Goal: Task Accomplishment & Management: Manage account settings

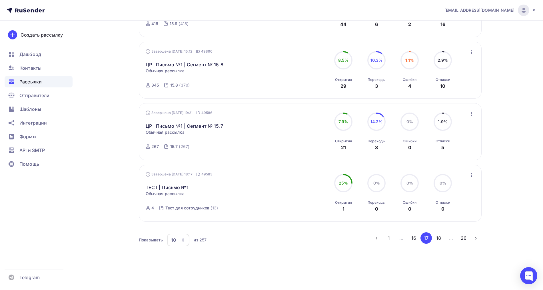
scroll to position [501, 0]
click at [413, 238] on button "16" at bounding box center [413, 237] width 11 height 11
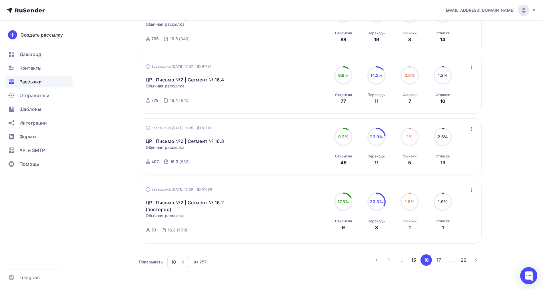
scroll to position [516, 0]
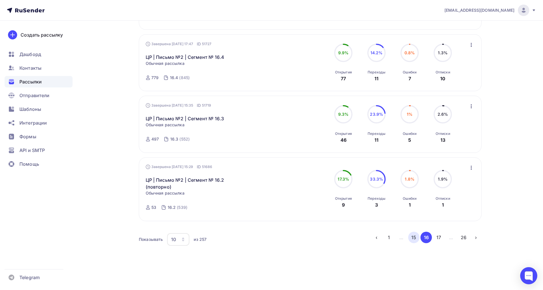
click at [413, 239] on button "15" at bounding box center [413, 237] width 11 height 11
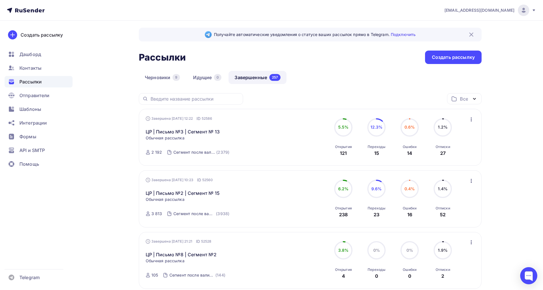
scroll to position [0, 0]
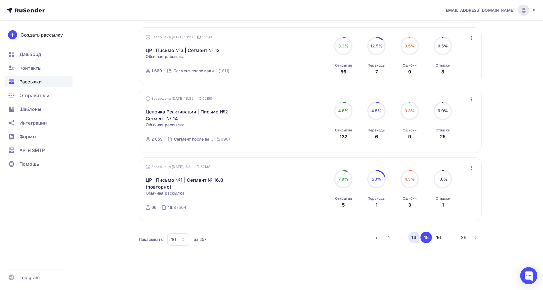
click at [416, 238] on button "14" at bounding box center [413, 237] width 11 height 11
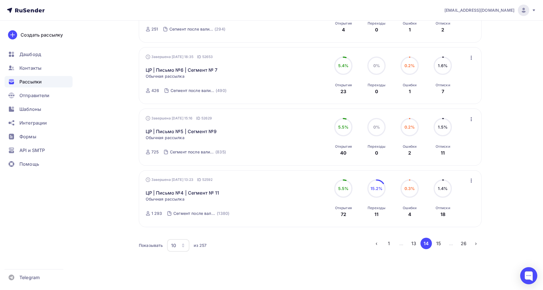
scroll to position [500, 0]
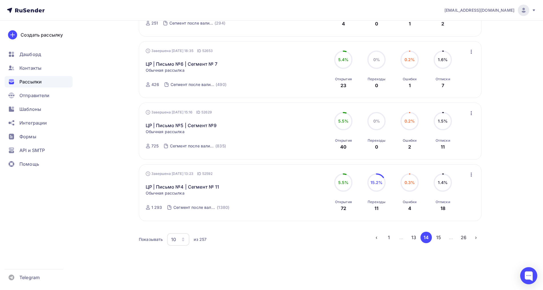
click at [411, 234] on button "13" at bounding box center [413, 237] width 11 height 11
click at [414, 235] on button "12" at bounding box center [413, 237] width 11 height 11
click at [419, 241] on ul "‹ 1 … 11 12 13 … 26 ›" at bounding box center [426, 237] width 111 height 11
click at [419, 241] on button "11" at bounding box center [413, 237] width 11 height 11
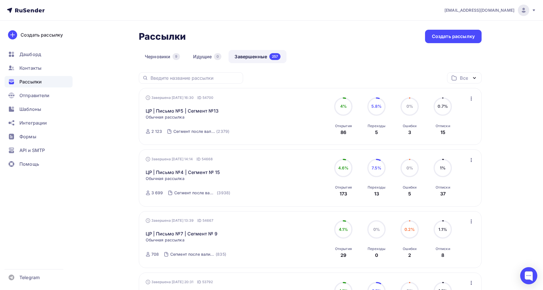
scroll to position [0, 0]
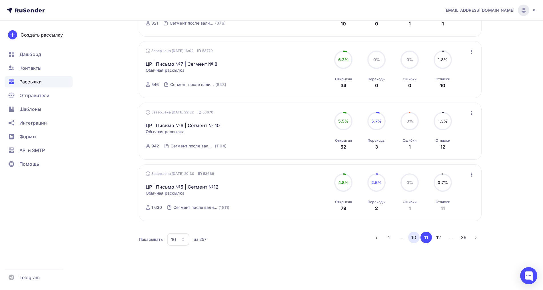
click at [413, 236] on button "10" at bounding box center [413, 237] width 11 height 11
click at [410, 239] on button "9" at bounding box center [413, 237] width 11 height 11
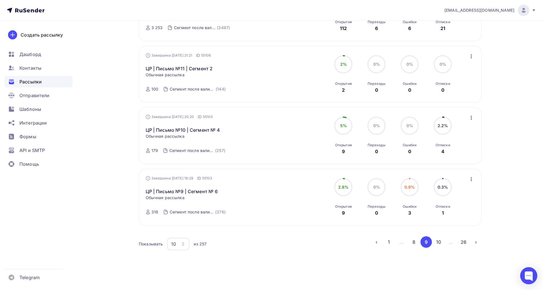
scroll to position [500, 0]
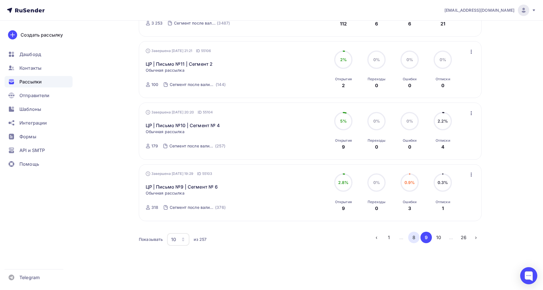
click at [413, 238] on button "8" at bounding box center [413, 237] width 11 height 11
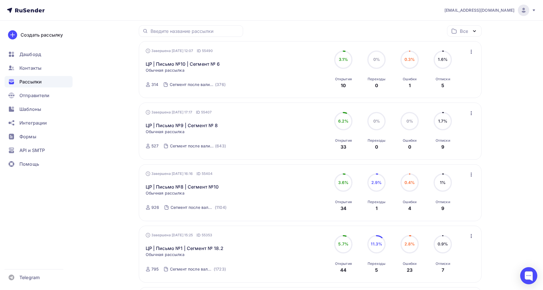
scroll to position [36, 0]
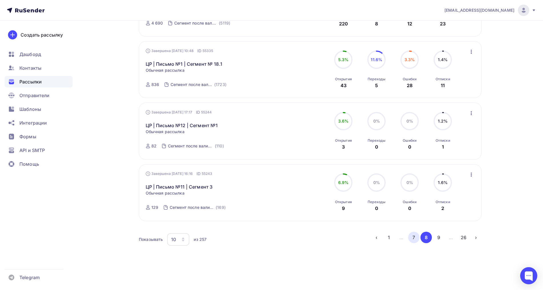
click at [414, 235] on button "7" at bounding box center [413, 237] width 11 height 11
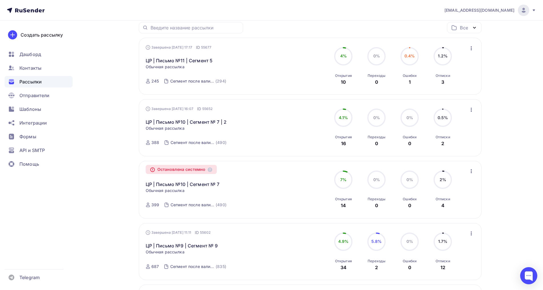
scroll to position [73, 0]
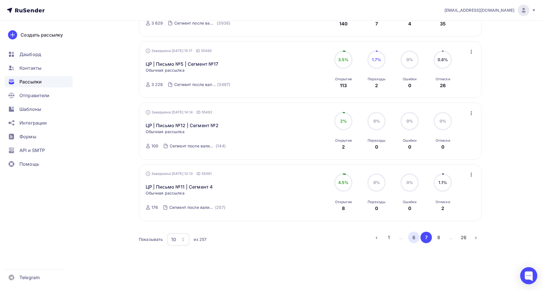
click at [415, 237] on button "6" at bounding box center [413, 237] width 11 height 11
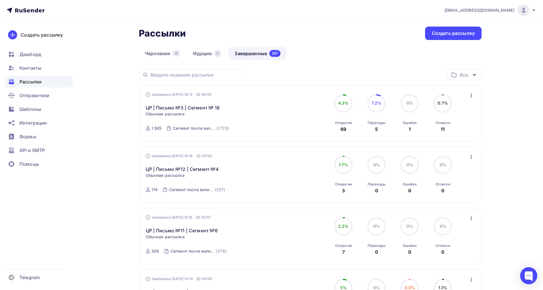
scroll to position [0, 0]
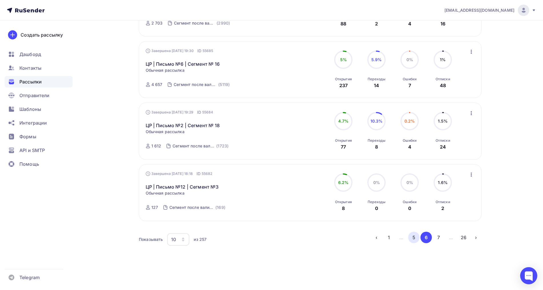
click at [418, 239] on button "5" at bounding box center [413, 237] width 11 height 11
click at [414, 234] on button "4" at bounding box center [413, 237] width 11 height 11
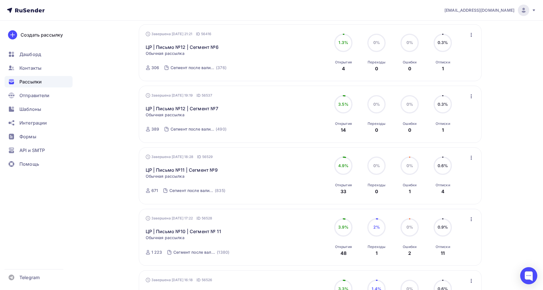
scroll to position [85, 0]
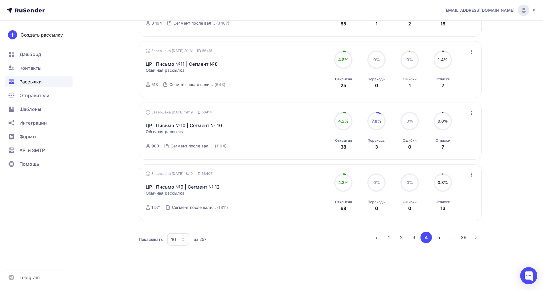
click at [466, 238] on button "26" at bounding box center [463, 237] width 11 height 11
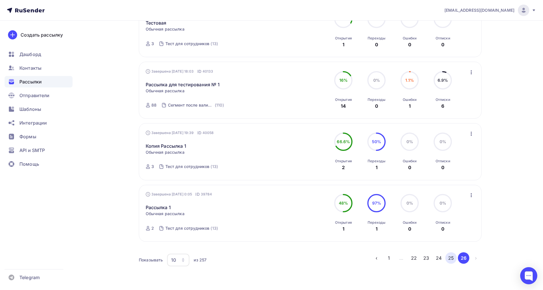
click at [450, 259] on button "25" at bounding box center [451, 257] width 11 height 11
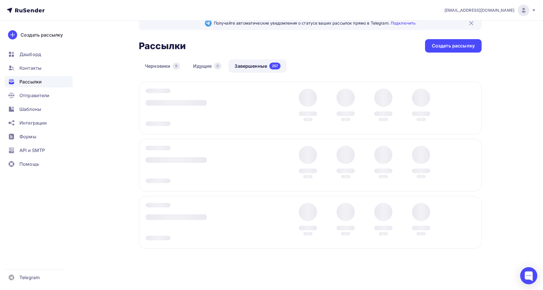
scroll to position [13, 0]
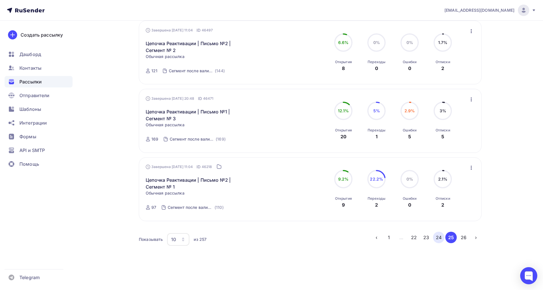
click at [443, 237] on button "24" at bounding box center [438, 237] width 11 height 11
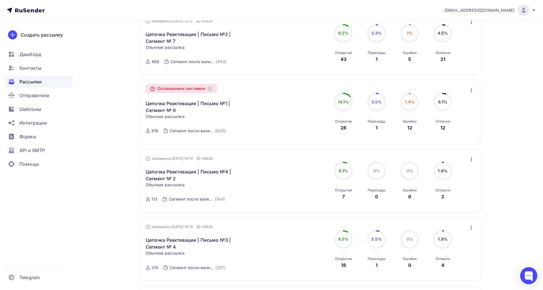
scroll to position [99, 0]
click at [178, 124] on div "Остановлена системно Цепочка Реактивации | Письмо №1 | Сегмент № 9 Копировать в…" at bounding box center [211, 112] width 130 height 51
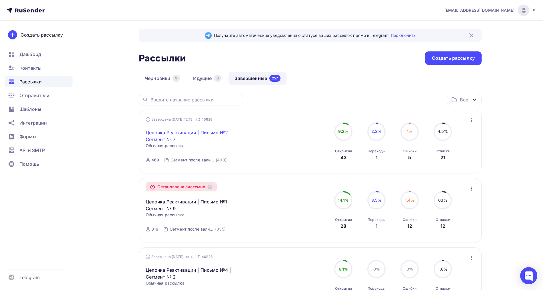
scroll to position [0, 0]
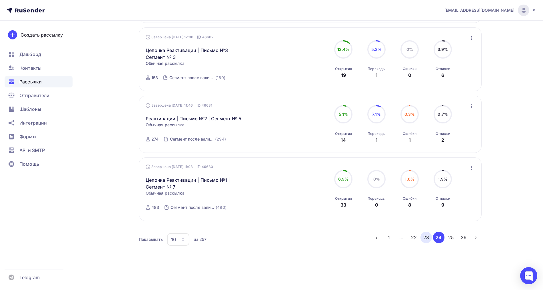
click at [422, 236] on button "23" at bounding box center [426, 237] width 11 height 11
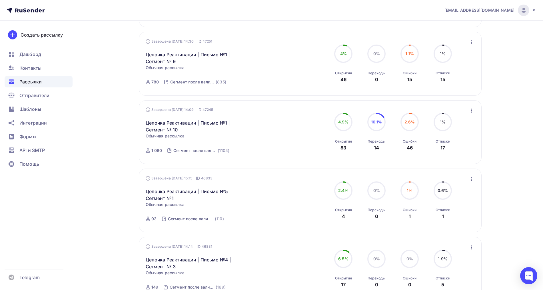
scroll to position [563, 0]
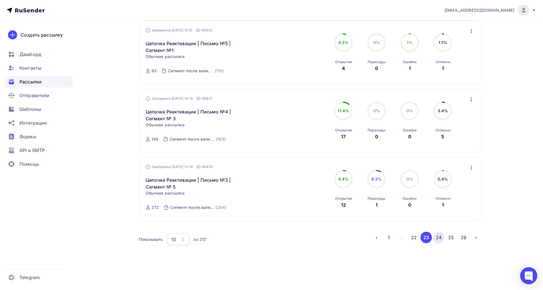
click at [438, 238] on button "24" at bounding box center [438, 237] width 11 height 11
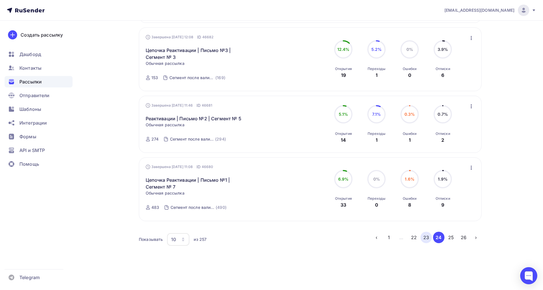
click at [427, 237] on button "23" at bounding box center [426, 237] width 11 height 11
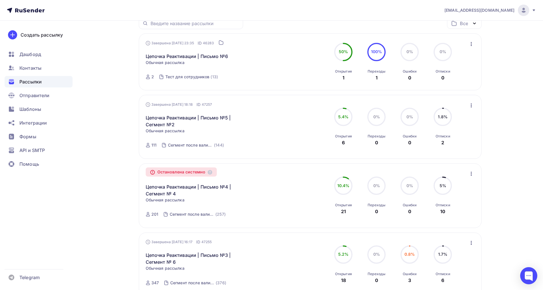
scroll to position [0, 0]
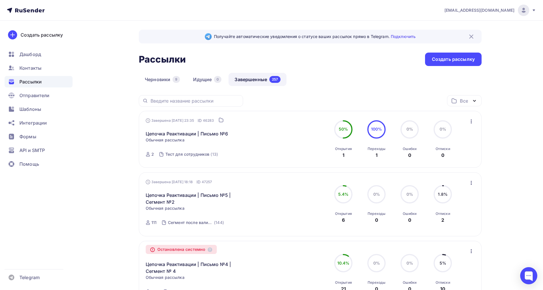
click at [470, 123] on icon "button" at bounding box center [471, 121] width 7 height 7
click at [438, 175] on div "Убрать из папки" at bounding box center [445, 174] width 59 height 7
click at [468, 125] on icon "button" at bounding box center [471, 121] width 7 height 7
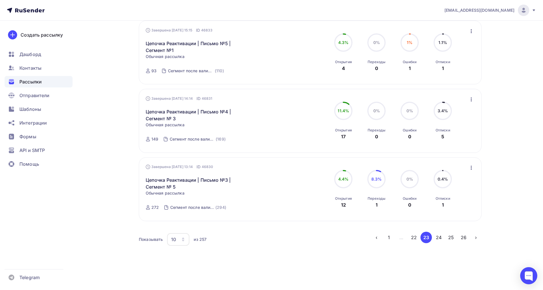
click at [416, 237] on button "22" at bounding box center [413, 237] width 11 height 11
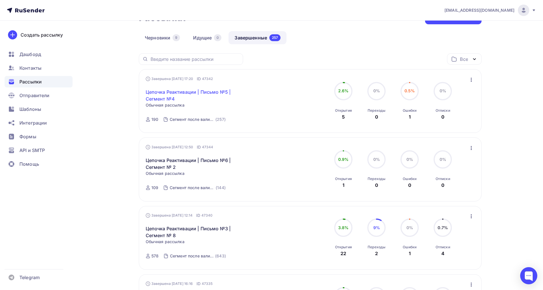
scroll to position [34, 0]
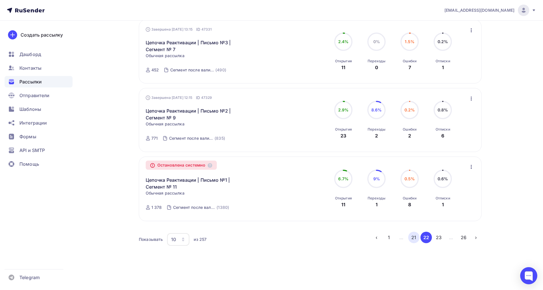
click at [414, 239] on button "21" at bounding box center [413, 237] width 11 height 11
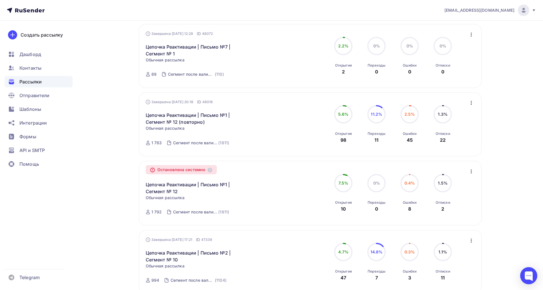
scroll to position [421, 0]
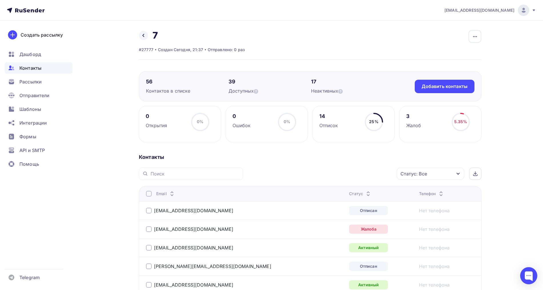
click at [473, 79] on div "56 Контактов в списке 39 Доступных 17 Неактивных Добавить контакты Добавить кон…" at bounding box center [310, 86] width 343 height 30
click at [472, 84] on div "Добавить контакты" at bounding box center [445, 86] width 60 height 13
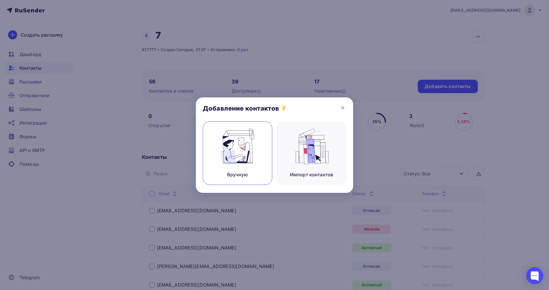
click at [231, 150] on img at bounding box center [237, 146] width 38 height 36
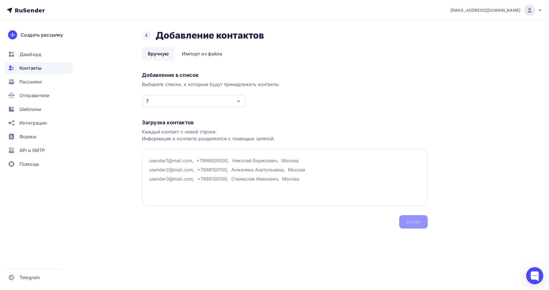
click at [171, 164] on textarea at bounding box center [285, 177] width 286 height 57
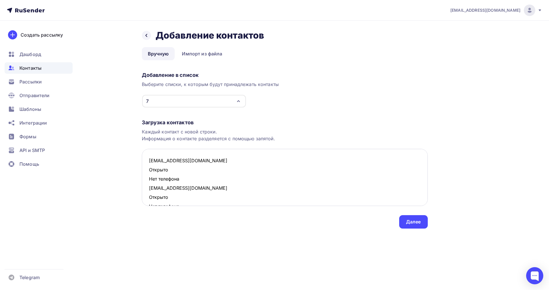
scroll to position [369, 0]
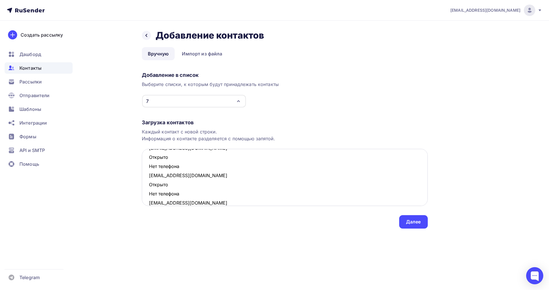
drag, startPoint x: 173, startPoint y: 195, endPoint x: 144, endPoint y: 188, distance: 30.1
click at [144, 188] on textarea "svetlanik06@mail.ru Открыто Нет телефона asintav@mail.ru Открыто Нет телефона b…" at bounding box center [285, 177] width 286 height 57
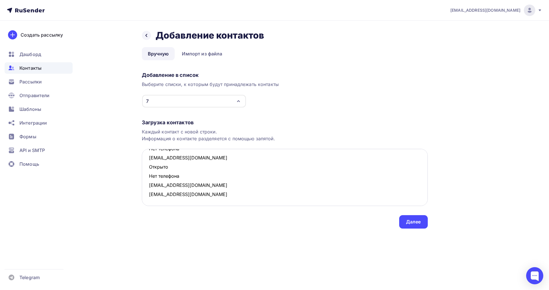
scroll to position [360, 0]
drag, startPoint x: 182, startPoint y: 175, endPoint x: 148, endPoint y: 169, distance: 34.7
click at [148, 169] on textarea "svetlanik06@mail.ru Открыто Нет телефона asintav@mail.ru Открыто Нет телефона b…" at bounding box center [285, 177] width 286 height 57
drag, startPoint x: 177, startPoint y: 166, endPoint x: 150, endPoint y: 161, distance: 27.9
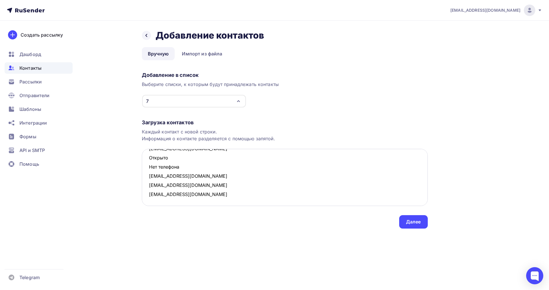
click at [150, 161] on textarea "svetlanik06@mail.ru Открыто Нет телефона asintav@mail.ru Открыто Нет телефона b…" at bounding box center [285, 177] width 286 height 57
drag, startPoint x: 182, startPoint y: 191, endPoint x: 150, endPoint y: 186, distance: 32.7
click at [150, 186] on textarea "svetlanik06@mail.ru Открыто Нет телефона asintav@mail.ru Открыто Нет телефона b…" at bounding box center [285, 177] width 286 height 57
drag, startPoint x: 183, startPoint y: 166, endPoint x: 150, endPoint y: 160, distance: 33.7
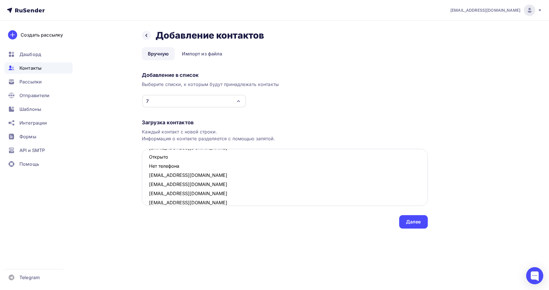
click at [150, 160] on textarea "svetlanik06@mail.ru Открыто Нет телефона asintav@mail.ru Открыто Нет телефона b…" at bounding box center [285, 177] width 286 height 57
drag, startPoint x: 160, startPoint y: 183, endPoint x: 145, endPoint y: 177, distance: 15.9
click at [145, 177] on textarea "svetlanik06@mail.ru Открыто Нет телефона asintav@mail.ru Открыто Нет телефона b…" at bounding box center [285, 177] width 286 height 57
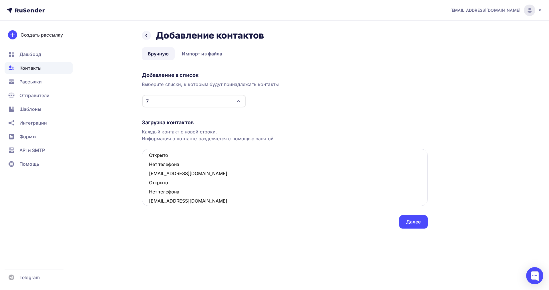
drag, startPoint x: 169, startPoint y: 192, endPoint x: 147, endPoint y: 185, distance: 22.9
click at [147, 185] on textarea "svetlanik06@mail.ru Открыто Нет телефона asintav@mail.ru Открыто Нет телефона b…" at bounding box center [285, 177] width 286 height 57
drag, startPoint x: 169, startPoint y: 165, endPoint x: 149, endPoint y: 159, distance: 21.6
click at [149, 159] on textarea "svetlanik06@mail.ru Открыто Нет телефона asintav@mail.ru Открыто Нет телефона b…" at bounding box center [285, 177] width 286 height 57
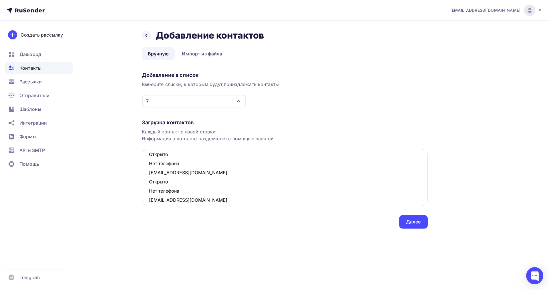
drag, startPoint x: 182, startPoint y: 192, endPoint x: 149, endPoint y: 185, distance: 33.6
click at [149, 185] on textarea "svetlanik06@mail.ru Открыто Нет телефона asintav@mail.ru Открыто Нет телефона b…" at bounding box center [285, 177] width 286 height 57
drag, startPoint x: 187, startPoint y: 165, endPoint x: 148, endPoint y: 158, distance: 39.5
click at [148, 158] on textarea "svetlanik06@mail.ru Открыто Нет телефона asintav@mail.ru Открыто Нет телефона b…" at bounding box center [285, 177] width 286 height 57
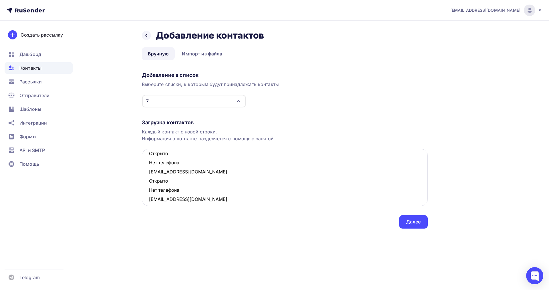
drag, startPoint x: 179, startPoint y: 191, endPoint x: 148, endPoint y: 184, distance: 31.6
click at [148, 184] on textarea "svetlanik06@mail.ru Открыто Нет телефона asintav@mail.ru Открыто Нет телефона b…" at bounding box center [285, 177] width 286 height 57
drag, startPoint x: 187, startPoint y: 162, endPoint x: 148, endPoint y: 155, distance: 39.0
click at [148, 155] on textarea "svetlanik06@mail.ru Открыто Нет телефона asintav@mail.ru Открыто Нет телефона b…" at bounding box center [285, 177] width 286 height 57
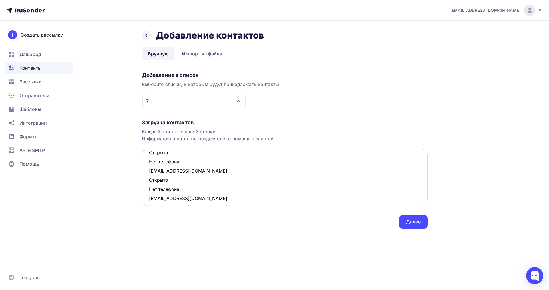
drag, startPoint x: 170, startPoint y: 188, endPoint x: 143, endPoint y: 182, distance: 27.7
click at [143, 182] on textarea "svetlanik06@mail.ru Открыто Нет телефона asintav@mail.ru Открыто Нет телефона b…" at bounding box center [285, 177] width 286 height 57
drag, startPoint x: 181, startPoint y: 163, endPoint x: 148, endPoint y: 156, distance: 34.0
click at [148, 156] on textarea "svetlanik06@mail.ru Открыто Нет телефона asintav@mail.ru Открыто Нет телефона b…" at bounding box center [285, 177] width 286 height 57
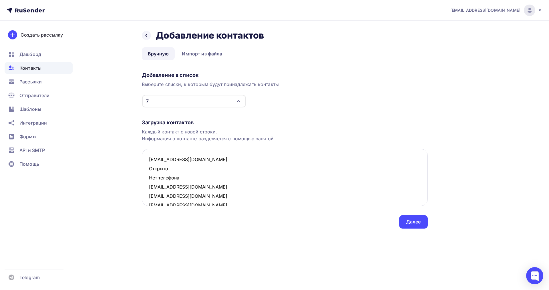
scroll to position [0, 0]
drag, startPoint x: 149, startPoint y: 173, endPoint x: 146, endPoint y: 173, distance: 3.2
click at [146, 173] on textarea "svetlanik06@mail.ru Открыто Нет телефона asintav@mail.ru bina_bina@mail.ru gali…" at bounding box center [285, 177] width 286 height 57
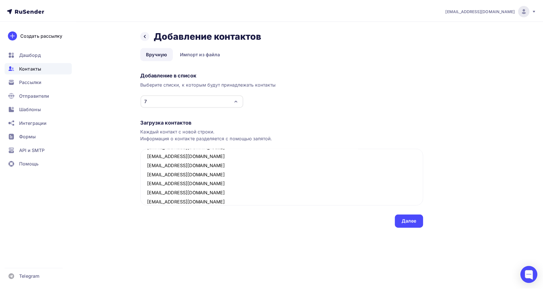
scroll to position [103, 0]
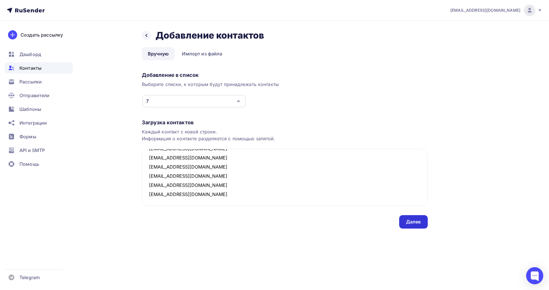
type textarea "svetlanik06@mail.ru asintav@mail.ru bina_bina@mail.ru galina_192@mail.ru darina…"
click at [415, 219] on div "Далее" at bounding box center [413, 222] width 15 height 7
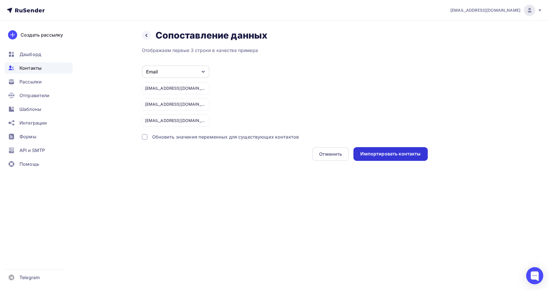
click at [392, 150] on div "Импортировать контакты" at bounding box center [390, 154] width 74 height 14
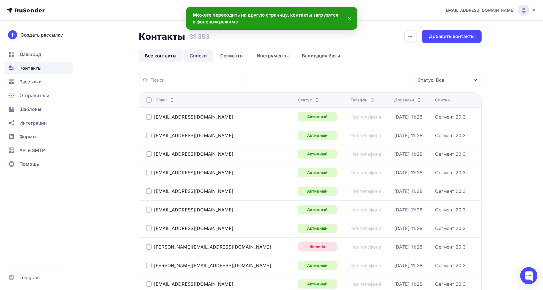
click at [195, 57] on link "Списки" at bounding box center [198, 55] width 29 height 13
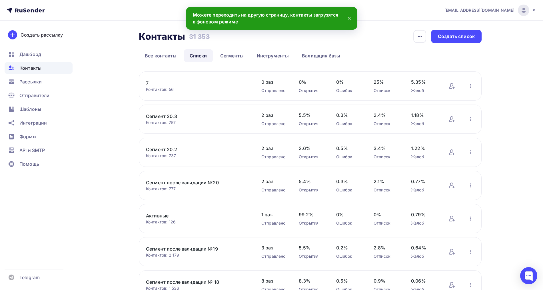
click at [149, 82] on link "7" at bounding box center [194, 83] width 97 height 7
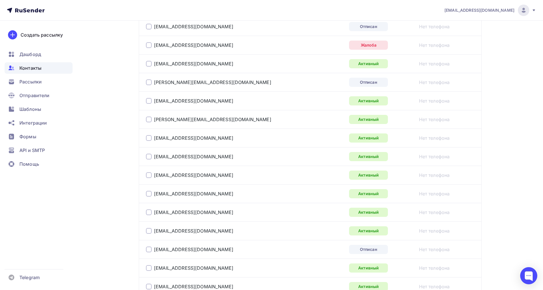
scroll to position [41, 0]
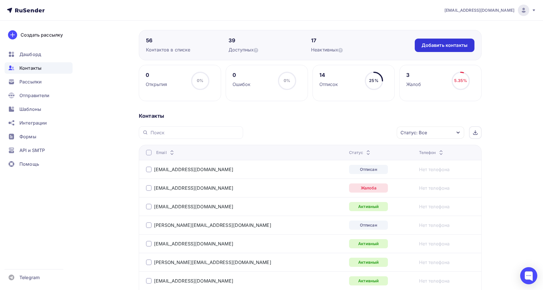
click at [438, 46] on div "Добавить контакты" at bounding box center [445, 45] width 46 height 7
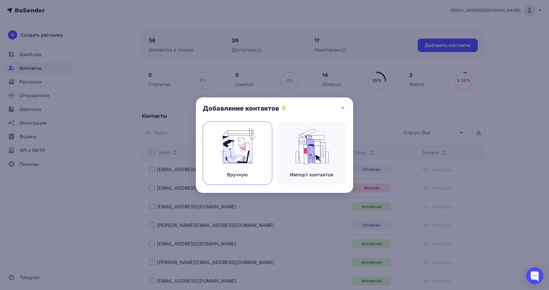
click at [240, 133] on img at bounding box center [237, 146] width 38 height 36
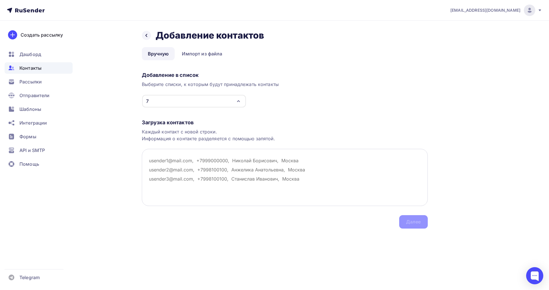
click at [178, 164] on textarea at bounding box center [285, 177] width 286 height 57
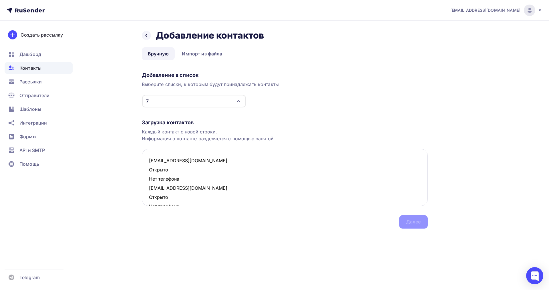
scroll to position [369, 0]
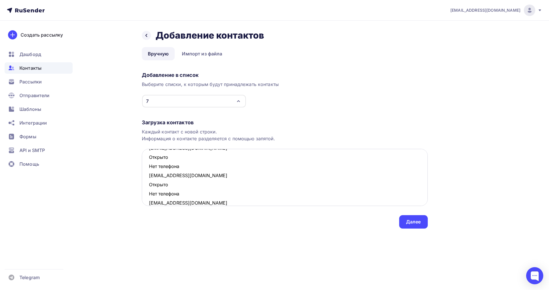
drag, startPoint x: 187, startPoint y: 195, endPoint x: 144, endPoint y: 187, distance: 44.0
click at [144, 187] on textarea "yuliyabarysheva1982@mail.ru Открыто Нет телефона bina_bina@mail.ru Открыто Нет …" at bounding box center [285, 177] width 286 height 57
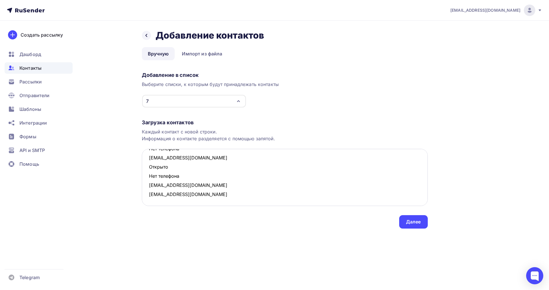
scroll to position [360, 0]
drag, startPoint x: 184, startPoint y: 176, endPoint x: 149, endPoint y: 167, distance: 36.5
click at [149, 167] on textarea "yuliyabarysheva1982@mail.ru Открыто Нет телефона bina_bina@mail.ru Открыто Нет …" at bounding box center [285, 177] width 286 height 57
drag, startPoint x: 187, startPoint y: 167, endPoint x: 148, endPoint y: 161, distance: 39.3
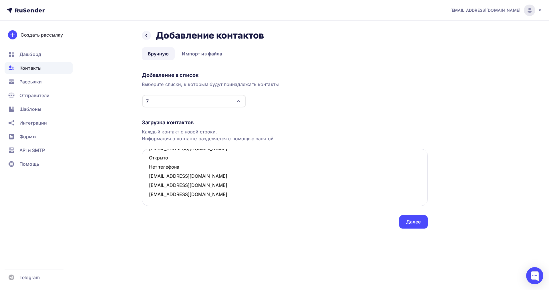
click at [148, 161] on textarea "yuliyabarysheva1982@mail.ru Открыто Нет телефона bina_bina@mail.ru Открыто Нет …" at bounding box center [285, 177] width 286 height 57
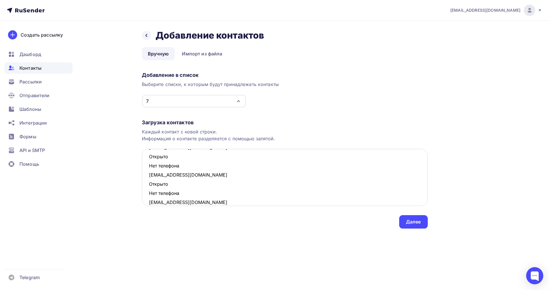
scroll to position [287, 0]
drag, startPoint x: 183, startPoint y: 191, endPoint x: 147, endPoint y: 185, distance: 36.2
click at [147, 185] on textarea "yuliyabarysheva1982@mail.ru Открыто Нет телефона bina_bina@mail.ru Открыто Нет …" at bounding box center [285, 177] width 286 height 57
drag, startPoint x: 183, startPoint y: 165, endPoint x: 147, endPoint y: 159, distance: 36.4
click at [147, 159] on textarea "yuliyabarysheva1982@mail.ru Открыто Нет телефона bina_bina@mail.ru Открыто Нет …" at bounding box center [285, 177] width 286 height 57
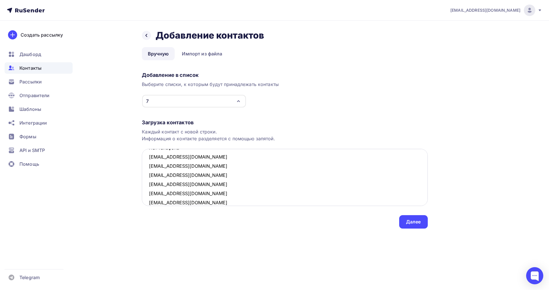
scroll to position [242, 0]
drag, startPoint x: 177, startPoint y: 183, endPoint x: 146, endPoint y: 178, distance: 31.1
click at [146, 178] on textarea "yuliyabarysheva1982@mail.ru Открыто Нет телефона bina_bina@mail.ru Открыто Нет …" at bounding box center [285, 177] width 286 height 57
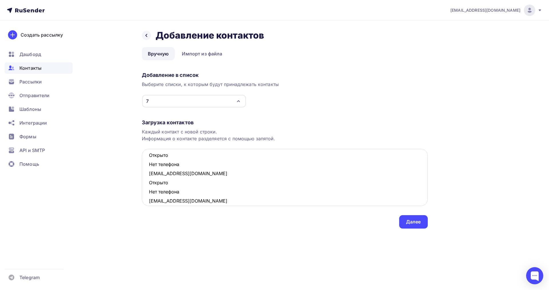
drag, startPoint x: 181, startPoint y: 191, endPoint x: 146, endPoint y: 185, distance: 35.0
click at [146, 185] on textarea "yuliyabarysheva1982@mail.ru Открыто Нет телефона bina_bina@mail.ru Открыто Нет …" at bounding box center [285, 177] width 286 height 57
drag, startPoint x: 186, startPoint y: 165, endPoint x: 148, endPoint y: 158, distance: 38.6
click at [148, 158] on textarea "yuliyabarysheva1982@mail.ru Открыто Нет телефона bina_bina@mail.ru Открыто Нет …" at bounding box center [285, 177] width 286 height 57
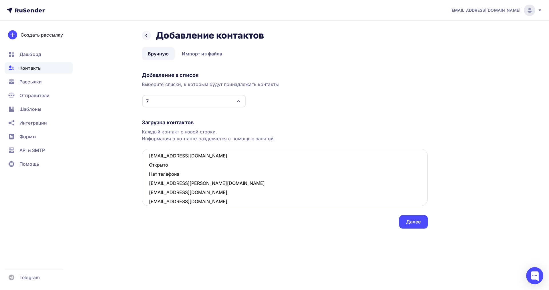
scroll to position [153, 0]
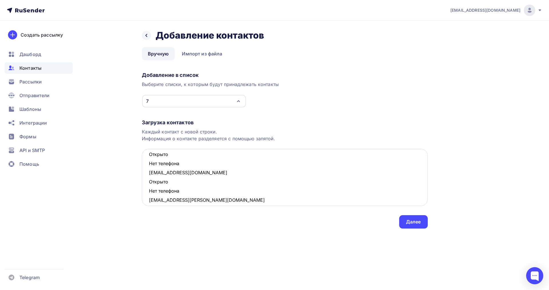
drag, startPoint x: 167, startPoint y: 189, endPoint x: 148, endPoint y: 184, distance: 19.7
click at [148, 184] on textarea "yuliyabarysheva1982@mail.ru Открыто Нет телефона bina_bina@mail.ru Открыто Нет …" at bounding box center [285, 177] width 286 height 57
drag, startPoint x: 187, startPoint y: 165, endPoint x: 145, endPoint y: 157, distance: 43.2
click at [145, 157] on textarea "yuliyabarysheva1982@mail.ru Открыто Нет телефона bina_bina@mail.ru Открыто Нет …" at bounding box center [285, 177] width 286 height 57
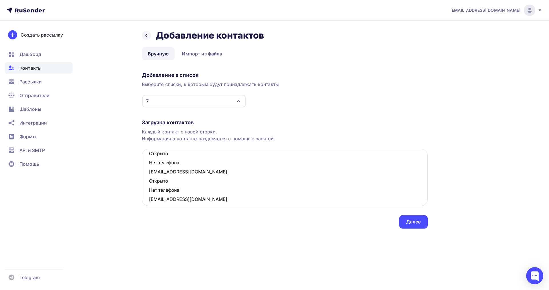
drag, startPoint x: 185, startPoint y: 190, endPoint x: 147, endPoint y: 184, distance: 38.8
click at [147, 184] on textarea "yuliyabarysheva1982@mail.ru Открыто Нет телефона bina_bina@mail.ru Открыто Нет …" at bounding box center [285, 177] width 286 height 57
drag, startPoint x: 183, startPoint y: 162, endPoint x: 147, endPoint y: 157, distance: 36.2
click at [147, 157] on textarea "yuliyabarysheva1982@mail.ru Открыто Нет телефона bina_bina@mail.ru Открыто Нет …" at bounding box center [285, 177] width 286 height 57
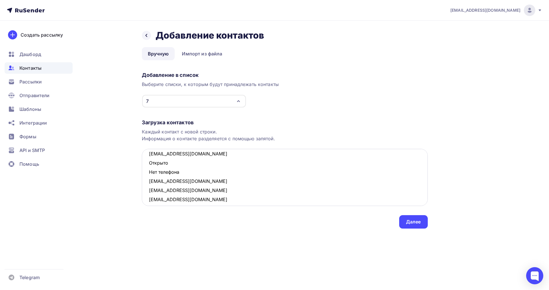
scroll to position [45, 0]
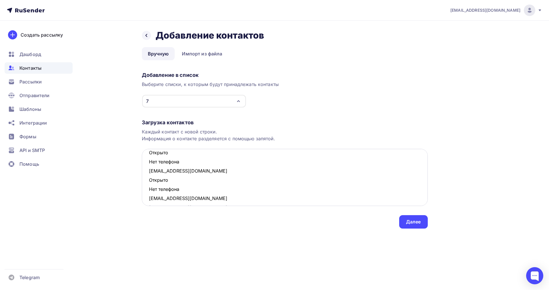
drag, startPoint x: 175, startPoint y: 190, endPoint x: 148, endPoint y: 183, distance: 27.7
click at [148, 183] on textarea "yuliyabarysheva1982@mail.ru Открыто Нет телефона bina_bina@mail.ru Открыто Нет …" at bounding box center [285, 177] width 286 height 57
drag, startPoint x: 186, startPoint y: 163, endPoint x: 145, endPoint y: 157, distance: 42.0
click at [145, 157] on textarea "yuliyabarysheva1982@mail.ru Открыто Нет телефона bina_bina@mail.ru Открыто Нет …" at bounding box center [285, 177] width 286 height 57
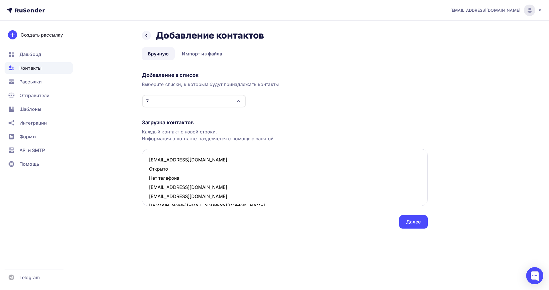
scroll to position [0, 0]
drag, startPoint x: 185, startPoint y: 182, endPoint x: 144, endPoint y: 173, distance: 41.3
click at [144, 173] on textarea "yuliyabarysheva1982@mail.ru Открыто Нет телефона bina_bina@mail.ru galina_192@m…" at bounding box center [285, 177] width 286 height 57
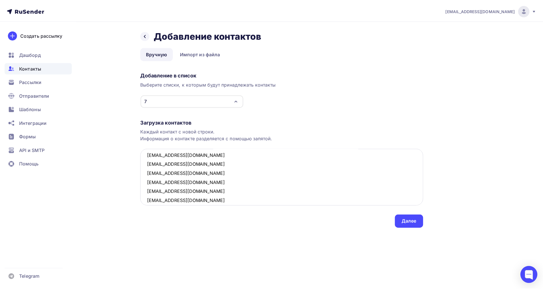
scroll to position [103, 0]
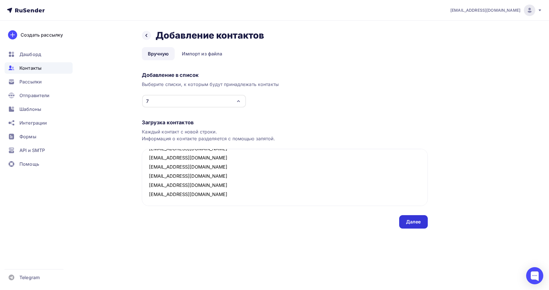
type textarea "yuliyabarysheva1982@mail.ru bina_bina@mail.ru galina_192@mail.ru s.mira@list.ru…"
click at [407, 222] on div "Далее" at bounding box center [413, 222] width 15 height 7
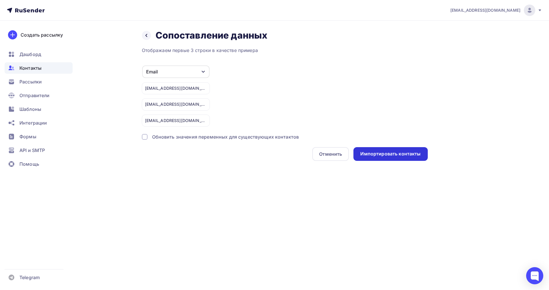
click at [374, 157] on div "Импортировать контакты" at bounding box center [390, 154] width 60 height 7
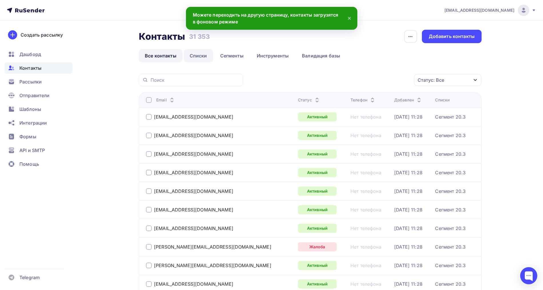
click at [204, 57] on link "Списки" at bounding box center [198, 55] width 29 height 13
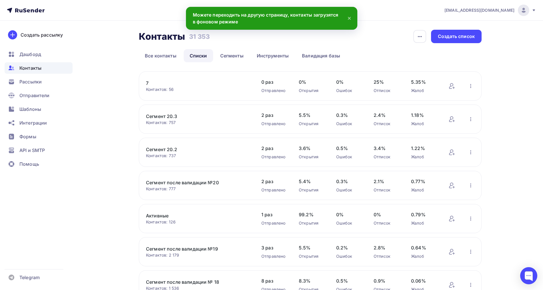
click at [149, 81] on link "7" at bounding box center [194, 83] width 97 height 7
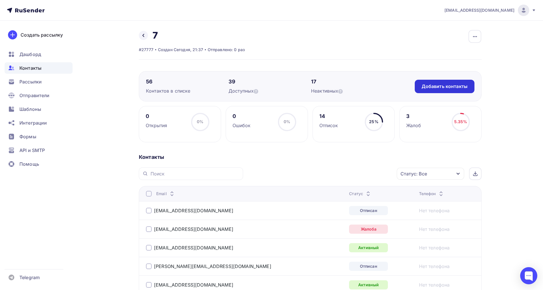
click at [469, 86] on div "Добавить контакты" at bounding box center [445, 86] width 60 height 13
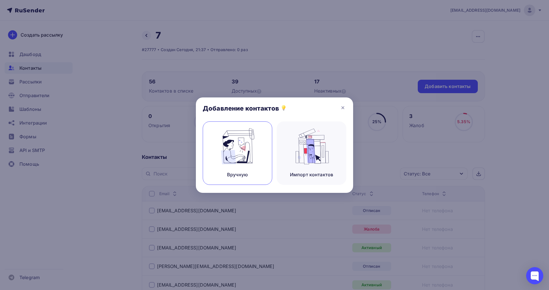
click at [244, 138] on img at bounding box center [237, 146] width 38 height 36
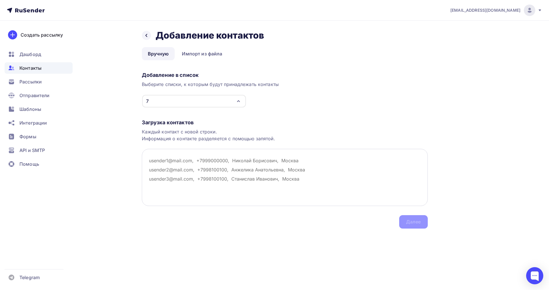
click at [175, 169] on textarea at bounding box center [285, 177] width 286 height 57
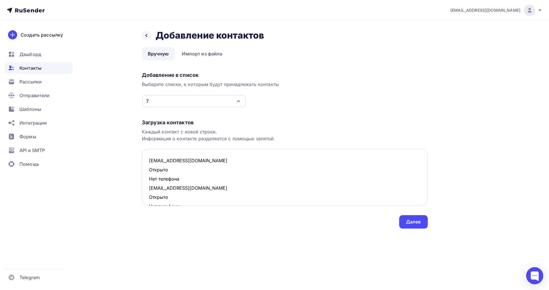
scroll to position [287, 0]
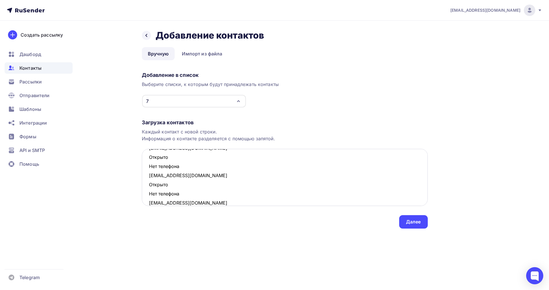
drag, startPoint x: 178, startPoint y: 193, endPoint x: 143, endPoint y: 186, distance: 35.6
click at [143, 186] on textarea "yulenkasl@mail.ru Открыто Нет телефона davydusya@yandex.ru Открыто Нет телефона…" at bounding box center [285, 177] width 286 height 57
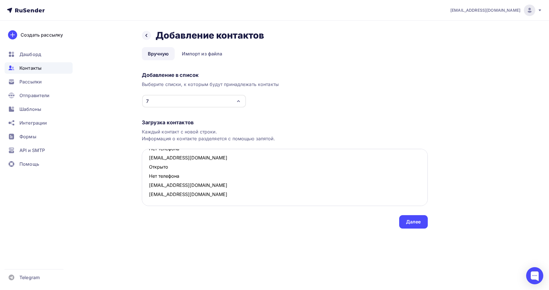
scroll to position [277, 0]
drag, startPoint x: 179, startPoint y: 175, endPoint x: 148, endPoint y: 169, distance: 32.3
click at [148, 169] on textarea "yulenkasl@mail.ru Открыто Нет телефона davydusya@yandex.ru Открыто Нет телефона…" at bounding box center [285, 177] width 286 height 57
drag, startPoint x: 175, startPoint y: 165, endPoint x: 148, endPoint y: 161, distance: 26.6
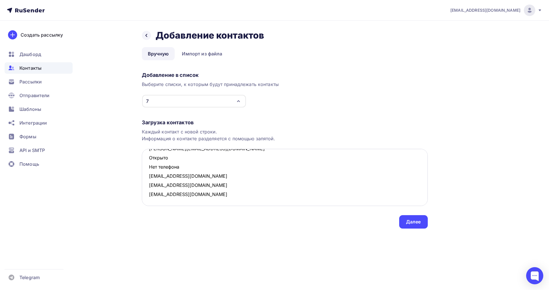
click at [148, 161] on textarea "yulenkasl@mail.ru Открыто Нет телефона davydusya@yandex.ru Открыто Нет телефона…" at bounding box center [285, 177] width 286 height 57
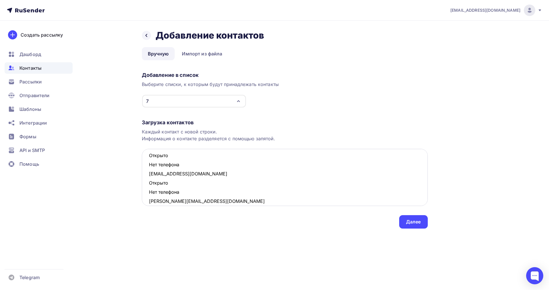
scroll to position [205, 0]
drag, startPoint x: 165, startPoint y: 192, endPoint x: 149, endPoint y: 187, distance: 17.2
click at [149, 187] on textarea "yulenkasl@mail.ru Открыто Нет телефона davydusya@yandex.ru Открыто Нет телефона…" at bounding box center [285, 177] width 286 height 57
drag, startPoint x: 185, startPoint y: 163, endPoint x: 146, endPoint y: 160, distance: 38.5
click at [146, 160] on textarea "yulenkasl@mail.ru Открыто Нет телефона davydusya@yandex.ru Открыто Нет телефона…" at bounding box center [285, 177] width 286 height 57
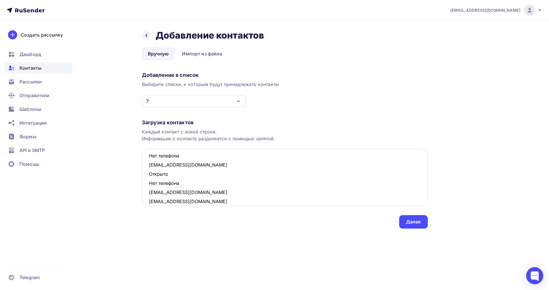
scroll to position [160, 0]
drag, startPoint x: 180, startPoint y: 183, endPoint x: 148, endPoint y: 177, distance: 32.0
click at [148, 177] on textarea "yulenkasl@mail.ru Открыто Нет телефона davydusya@yandex.ru Открыто Нет телефона…" at bounding box center [285, 177] width 286 height 57
drag, startPoint x: 183, startPoint y: 190, endPoint x: 149, endPoint y: 185, distance: 34.6
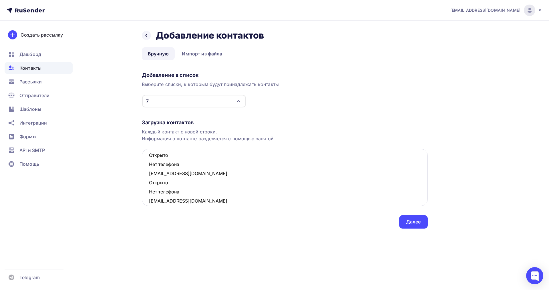
click at [149, 185] on textarea "yulenkasl@mail.ru Открыто Нет телефона davydusya@yandex.ru Открыто Нет телефона…" at bounding box center [285, 177] width 286 height 57
drag, startPoint x: 183, startPoint y: 168, endPoint x: 149, endPoint y: 157, distance: 35.4
click at [149, 157] on textarea "yulenkasl@mail.ru Открыто Нет телефона davydusya@yandex.ru Открыто Нет телефона…" at bounding box center [285, 177] width 286 height 57
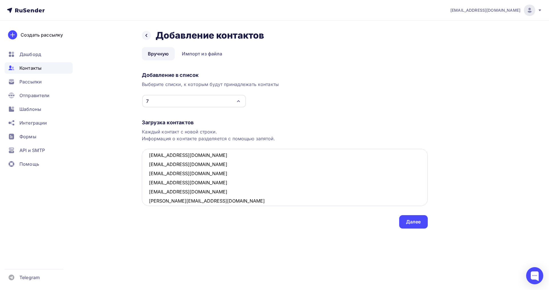
scroll to position [106, 0]
drag, startPoint x: 170, startPoint y: 155, endPoint x: 139, endPoint y: 155, distance: 30.6
click at [139, 155] on div "Назад Добавление контактов Добавление контактов Вручную Импорт из файла Вручную…" at bounding box center [274, 136] width 468 height 231
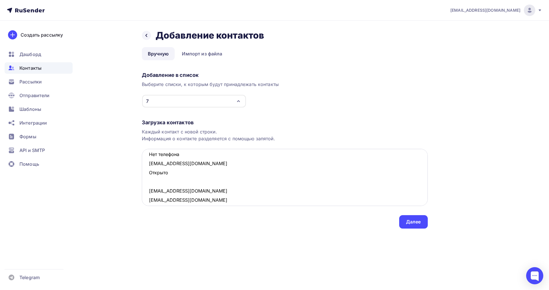
scroll to position [78, 0]
drag, startPoint x: 155, startPoint y: 183, endPoint x: 145, endPoint y: 177, distance: 11.5
click at [145, 177] on textarea "yulenkasl@mail.ru Открыто Нет телефона davydusya@yandex.ru Открыто Нет телефона…" at bounding box center [285, 177] width 286 height 57
drag, startPoint x: 164, startPoint y: 190, endPoint x: 150, endPoint y: 185, distance: 14.6
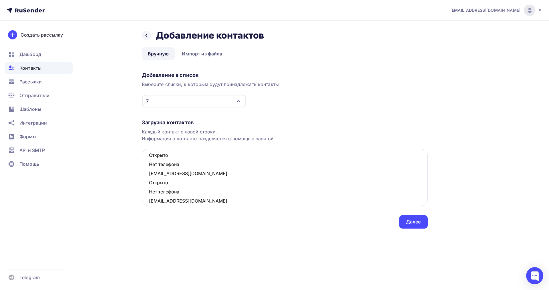
click at [150, 185] on textarea "yulenkasl@mail.ru Открыто Нет телефона davydusya@yandex.ru Открыто Нет телефона…" at bounding box center [285, 177] width 286 height 57
drag, startPoint x: 179, startPoint y: 163, endPoint x: 148, endPoint y: 156, distance: 32.5
click at [148, 156] on textarea "yulenkasl@mail.ru Открыто Нет телефона davydusya@yandex.ru Открыто Нет телефона…" at bounding box center [285, 177] width 286 height 57
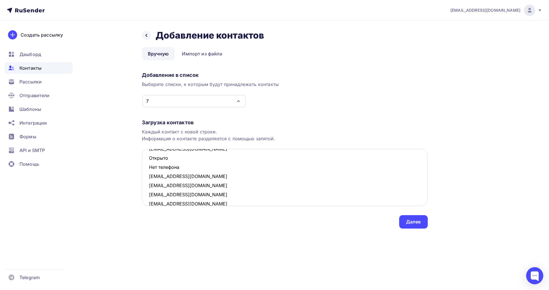
scroll to position [0, 0]
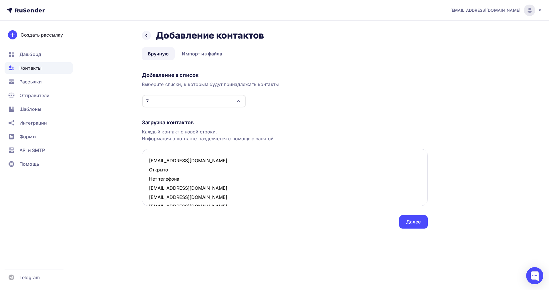
drag, startPoint x: 188, startPoint y: 180, endPoint x: 143, endPoint y: 173, distance: 45.4
click at [143, 173] on textarea "yulenkasl@mail.ru Открыто Нет телефона davydusya@yandex.ru bina_bina@mail.ru an…" at bounding box center [285, 177] width 286 height 57
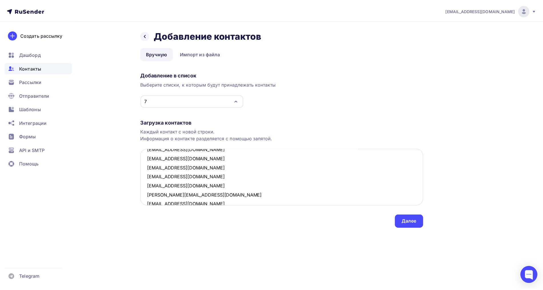
scroll to position [76, 0]
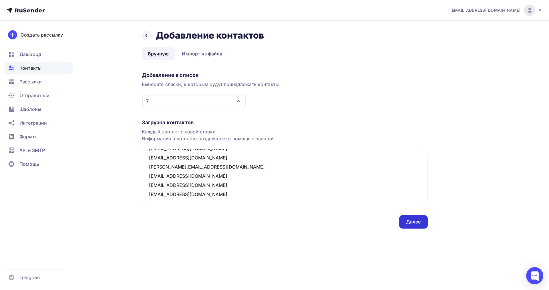
type textarea "yulenkasl@mail.ru davydusya@yandex.ru bina_bina@mail.ru anvitu@inbox.ru galina_…"
click at [415, 224] on div "Далее" at bounding box center [413, 222] width 15 height 7
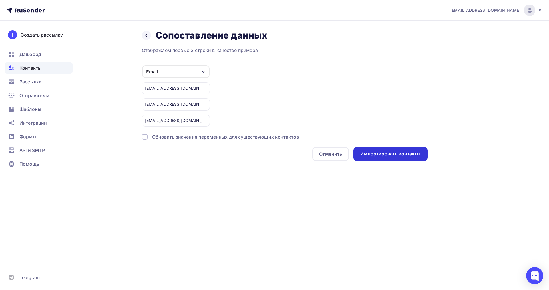
click at [368, 154] on div "Импортировать контакты" at bounding box center [390, 154] width 60 height 7
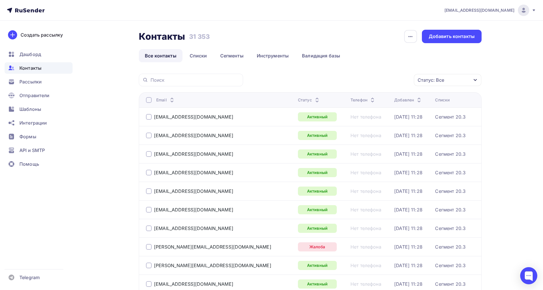
click at [198, 48] on div "Контакты Контакты 31 353 31 353 История импорта Добавить контакты Все контакты …" at bounding box center [310, 46] width 343 height 33
click at [198, 56] on link "Списки" at bounding box center [198, 55] width 29 height 13
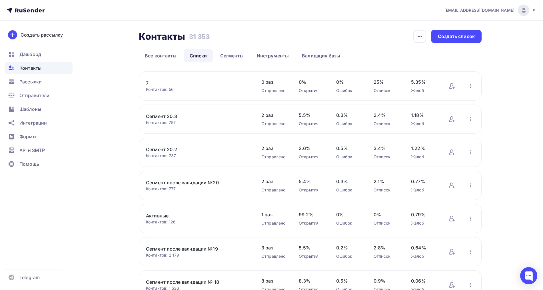
click at [149, 82] on link "7" at bounding box center [194, 83] width 97 height 7
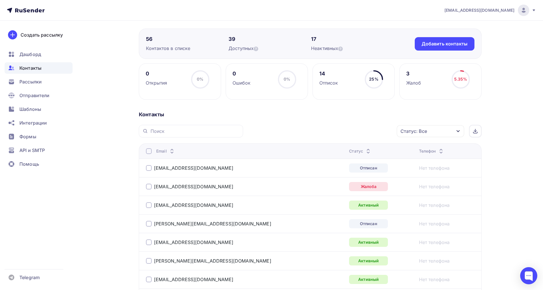
scroll to position [41, 0]
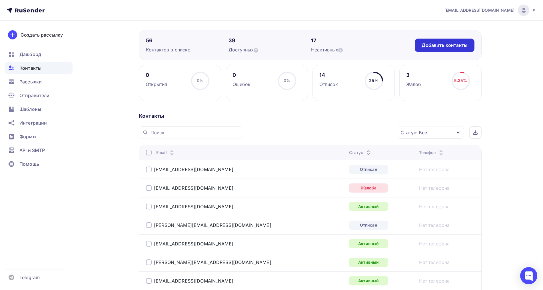
click at [461, 43] on div "Добавить контакты" at bounding box center [445, 45] width 46 height 7
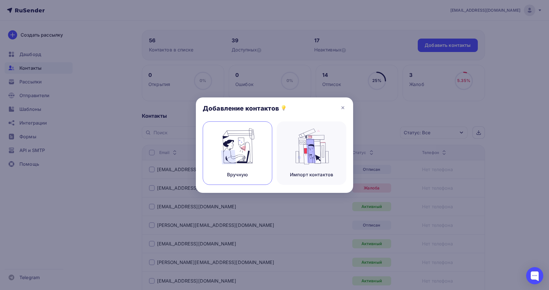
click at [259, 151] on div "Вручную" at bounding box center [237, 152] width 69 height 63
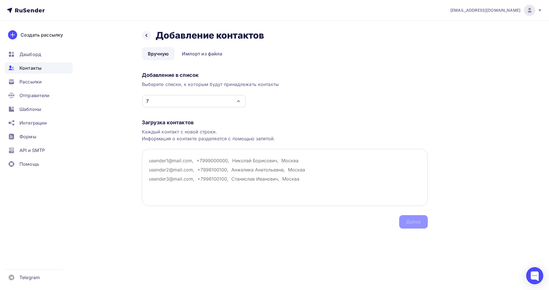
click at [159, 155] on textarea at bounding box center [285, 177] width 286 height 57
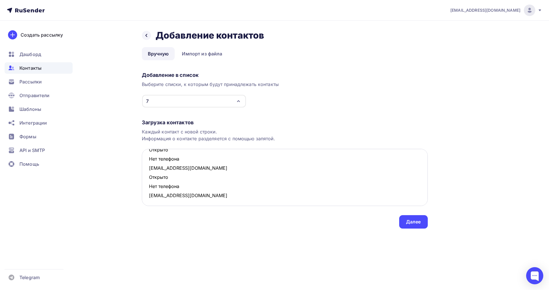
scroll to position [213, 0]
drag, startPoint x: 170, startPoint y: 185, endPoint x: 141, endPoint y: 178, distance: 30.4
click at [141, 178] on div "Назад Добавление контактов Добавление контактов Вручную Импорт из файла Вручную…" at bounding box center [274, 136] width 468 height 231
drag, startPoint x: 183, startPoint y: 176, endPoint x: 144, endPoint y: 169, distance: 40.4
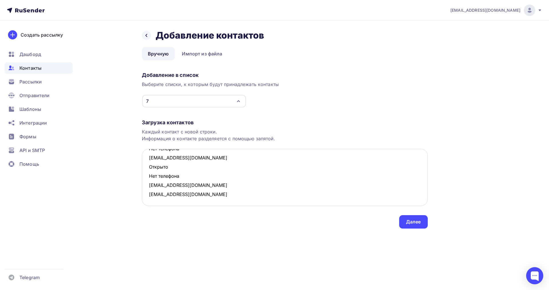
click at [144, 169] on textarea "bina_bina@mail.ru Открыто Нет телефона galina_192@mail.ru Открыто Нет телефона …" at bounding box center [285, 177] width 286 height 57
drag, startPoint x: 187, startPoint y: 168, endPoint x: 148, endPoint y: 160, distance: 40.2
click at [148, 160] on textarea "bina_bina@mail.ru Открыто Нет телефона galina_192@mail.ru Открыто Нет телефона …" at bounding box center [285, 177] width 286 height 57
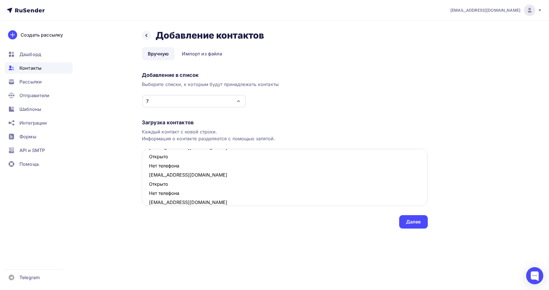
scroll to position [123, 0]
drag, startPoint x: 177, startPoint y: 192, endPoint x: 149, endPoint y: 186, distance: 28.9
click at [149, 186] on textarea "bina_bina@mail.ru Открыто Нет телефона galina_192@mail.ru Открыто Нет телефона …" at bounding box center [285, 177] width 286 height 57
drag, startPoint x: 184, startPoint y: 167, endPoint x: 147, endPoint y: 160, distance: 37.6
click at [147, 160] on textarea "bina_bina@mail.ru Открыто Нет телефона galina_192@mail.ru Открыто Нет телефона …" at bounding box center [285, 177] width 286 height 57
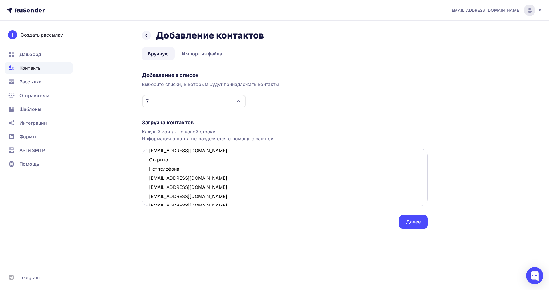
scroll to position [78, 0]
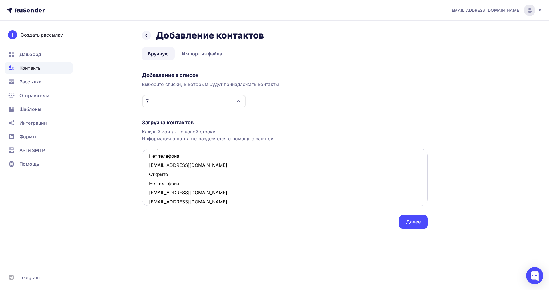
drag, startPoint x: 183, startPoint y: 185, endPoint x: 148, endPoint y: 177, distance: 35.3
click at [148, 177] on textarea "bina_bina@mail.ru Открыто Нет телефона galina_192@mail.ru Открыто Нет телефона …" at bounding box center [285, 177] width 286 height 57
drag, startPoint x: 178, startPoint y: 191, endPoint x: 148, endPoint y: 185, distance: 30.7
click at [148, 185] on textarea "bina_bina@mail.ru Открыто Нет телефона galina_192@mail.ru Открыто Нет телефона …" at bounding box center [285, 177] width 286 height 57
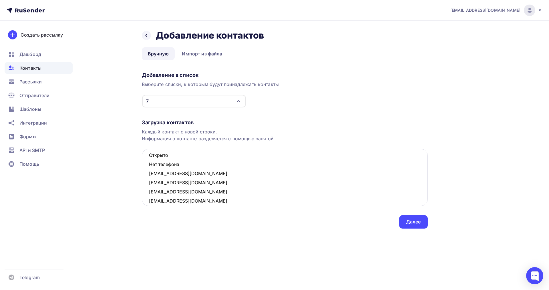
drag, startPoint x: 181, startPoint y: 167, endPoint x: 146, endPoint y: 159, distance: 35.4
click at [146, 159] on textarea "bina_bina@mail.ru Открыто Нет телефона galina_192@mail.ru Открыто Нет телефона …" at bounding box center [285, 177] width 286 height 57
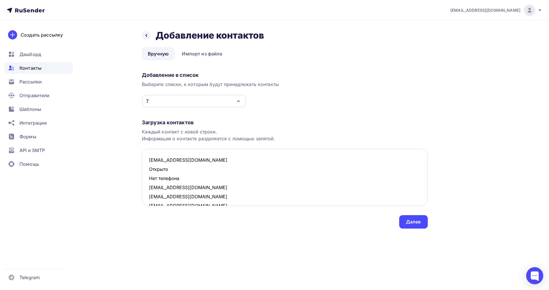
scroll to position [0, 0]
drag, startPoint x: 180, startPoint y: 179, endPoint x: 148, endPoint y: 173, distance: 32.5
click at [148, 173] on textarea "bina_bina@mail.ru Открыто Нет телефона galina_192@mail.ru bekkery-81@mail.ru am…" at bounding box center [285, 177] width 286 height 57
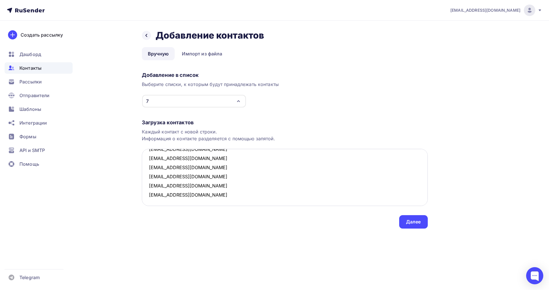
scroll to position [49, 0]
type textarea "bina_bina@mail.ru galina_192@mail.ru bekkery-81@mail.ru amelkina_74@mail.ru gal…"
click at [404, 219] on div "Далее" at bounding box center [413, 221] width 29 height 13
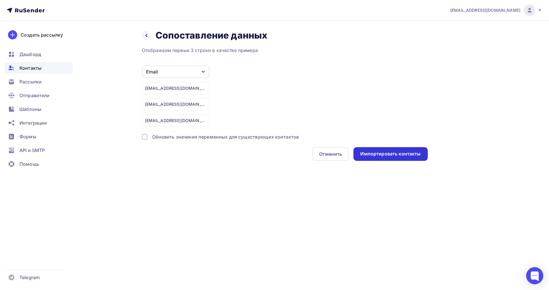
click at [383, 151] on div "Импортировать контакты" at bounding box center [390, 154] width 60 height 7
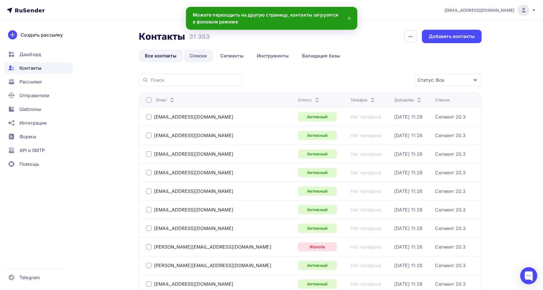
click at [204, 55] on link "Списки" at bounding box center [198, 55] width 29 height 13
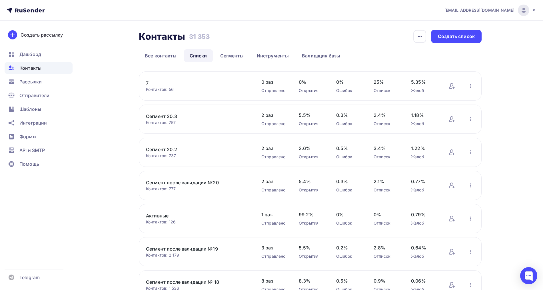
click at [148, 83] on link "7" at bounding box center [194, 83] width 97 height 7
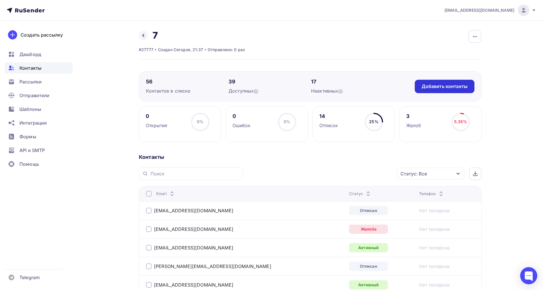
click at [437, 83] on div "Добавить контакты" at bounding box center [445, 86] width 60 height 13
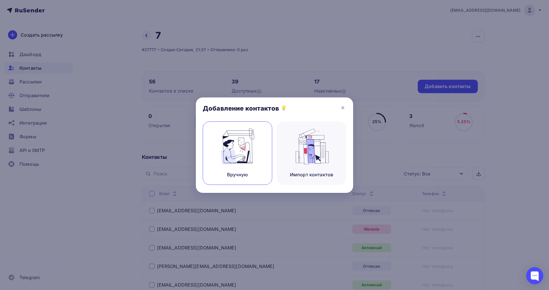
click at [258, 137] on div "Вручную" at bounding box center [237, 152] width 69 height 63
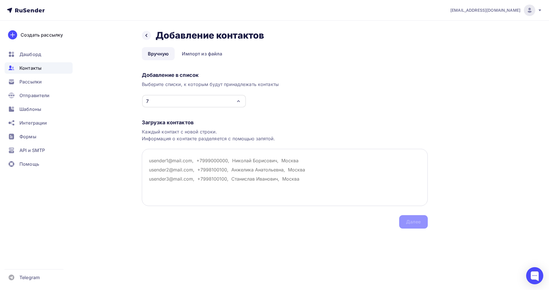
click at [180, 157] on textarea at bounding box center [285, 177] width 286 height 57
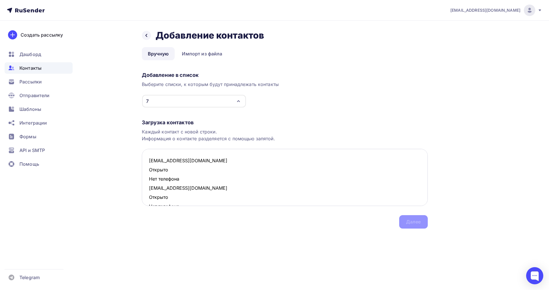
scroll to position [205, 0]
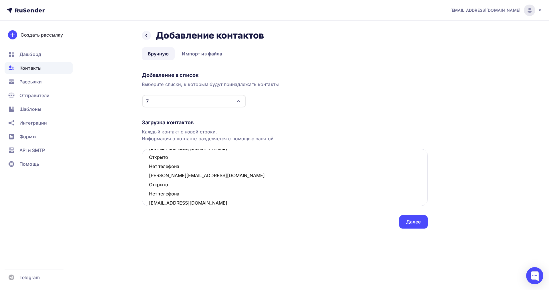
drag, startPoint x: 175, startPoint y: 194, endPoint x: 144, endPoint y: 190, distance: 31.4
click at [144, 190] on textarea "ageev_niko@mail.ru Открыто Нет телефона svirv88@mail.ru Открыто Нет телефона ve…" at bounding box center [285, 177] width 286 height 57
drag, startPoint x: 183, startPoint y: 192, endPoint x: 145, endPoint y: 186, distance: 39.0
click at [145, 186] on textarea "ageev_niko@mail.ru Открыто Нет телефона svirv88@mail.ru Открыто Нет телефона ve…" at bounding box center [285, 177] width 286 height 57
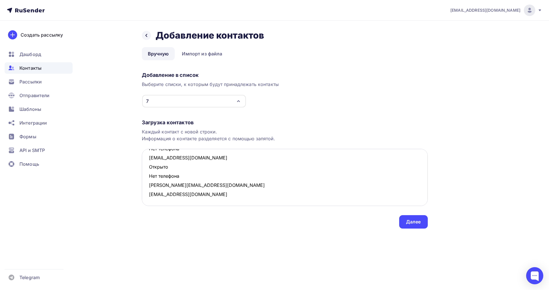
scroll to position [195, 0]
drag, startPoint x: 180, startPoint y: 177, endPoint x: 143, endPoint y: 167, distance: 38.0
click at [143, 167] on textarea "ageev_niko@mail.ru Открыто Нет телефона svirv88@mail.ru Открыто Нет телефона ve…" at bounding box center [285, 177] width 286 height 57
drag, startPoint x: 184, startPoint y: 167, endPoint x: 133, endPoint y: 159, distance: 51.1
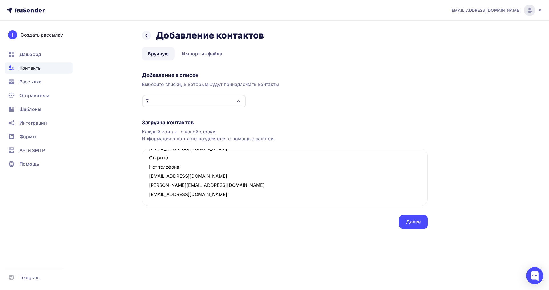
click at [133, 159] on div "Назад Добавление контактов Добавление контактов Вручную Импорт из файла Вручную…" at bounding box center [274, 136] width 468 height 231
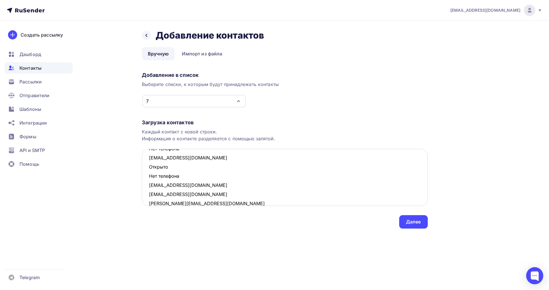
scroll to position [123, 0]
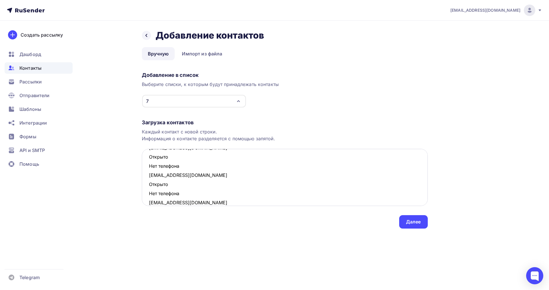
drag, startPoint x: 184, startPoint y: 193, endPoint x: 142, endPoint y: 187, distance: 42.4
click at [142, 187] on textarea "ageev_niko@mail.ru Открыто Нет телефона svirv88@mail.ru Открыто Нет телефона ve…" at bounding box center [285, 177] width 286 height 57
drag, startPoint x: 167, startPoint y: 166, endPoint x: 145, endPoint y: 159, distance: 23.0
click at [145, 159] on textarea "ageev_niko@mail.ru Открыто Нет телефона svirv88@mail.ru Открыто Нет телефона ve…" at bounding box center [285, 177] width 286 height 57
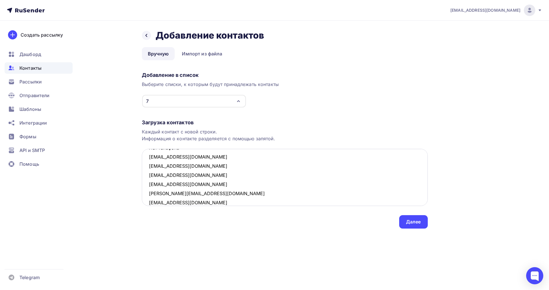
scroll to position [78, 0]
drag, startPoint x: 185, startPoint y: 183, endPoint x: 143, endPoint y: 177, distance: 42.6
click at [143, 177] on textarea "ageev_niko@mail.ru Открыто Нет телефона svirv88@mail.ru Открыто Нет телефона ve…" at bounding box center [285, 177] width 286 height 57
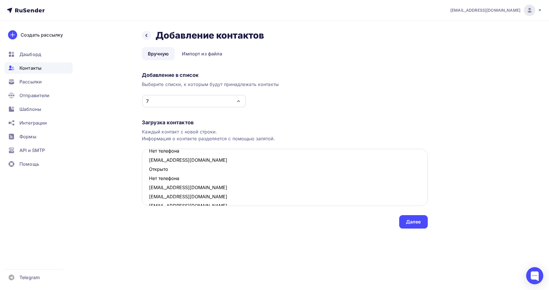
scroll to position [42, 0]
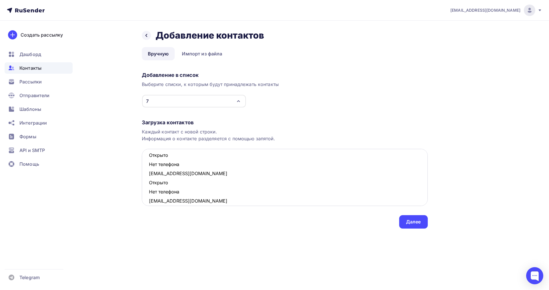
drag, startPoint x: 185, startPoint y: 191, endPoint x: 150, endPoint y: 184, distance: 35.9
click at [150, 184] on textarea "ageev_niko@mail.ru Открыто Нет телефона svirv88@mail.ru Открыто Нет телефона ve…" at bounding box center [285, 177] width 286 height 57
drag, startPoint x: 161, startPoint y: 162, endPoint x: 147, endPoint y: 159, distance: 14.0
click at [147, 159] on textarea "ageev_niko@mail.ru Открыто Нет телефона svirv88@mail.ru Открыто Нет телефона ve…" at bounding box center [285, 177] width 286 height 57
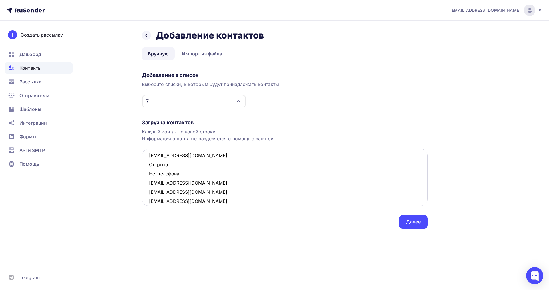
scroll to position [0, 0]
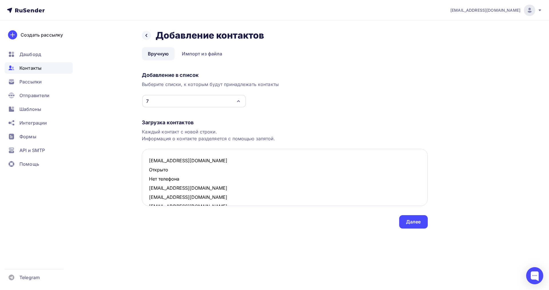
drag, startPoint x: 181, startPoint y: 182, endPoint x: 146, endPoint y: 173, distance: 36.1
click at [146, 173] on textarea "ageev_niko@mail.ru Открыто Нет телефона svirv88@mail.ru verenikina.86@gmail.com…" at bounding box center [285, 177] width 286 height 57
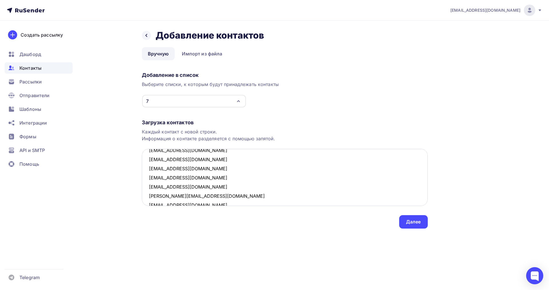
scroll to position [49, 0]
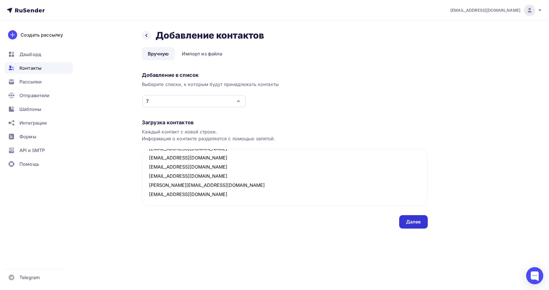
type textarea "ageev_niko@mail.ru svirv88@mail.ru verenikina.86@gmail.com dakrasnoperov@yandex…"
click at [411, 221] on div "Далее" at bounding box center [413, 222] width 15 height 7
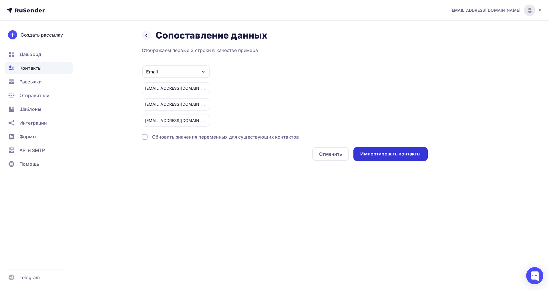
click at [378, 154] on div "Импортировать контакты" at bounding box center [390, 154] width 60 height 7
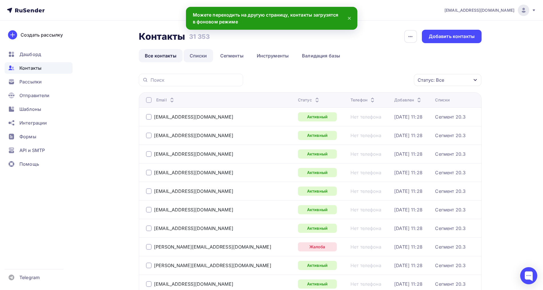
click at [197, 60] on link "Списки" at bounding box center [198, 55] width 29 height 13
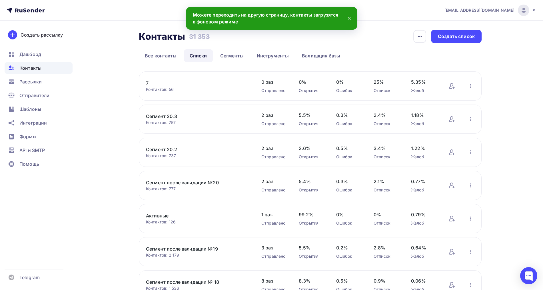
click at [148, 83] on link "7" at bounding box center [194, 83] width 97 height 7
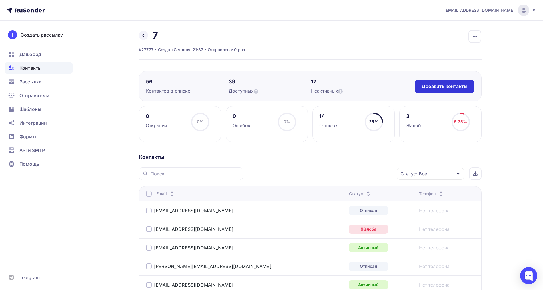
click at [472, 81] on div "Добавить контакты" at bounding box center [445, 86] width 60 height 13
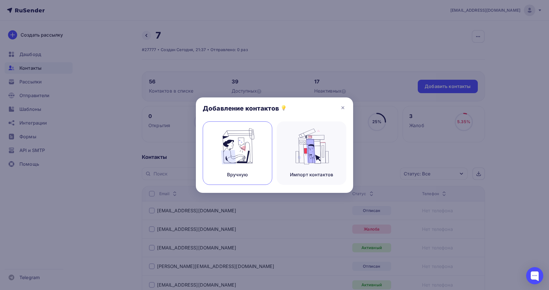
click at [263, 147] on div "Вручную" at bounding box center [237, 152] width 69 height 63
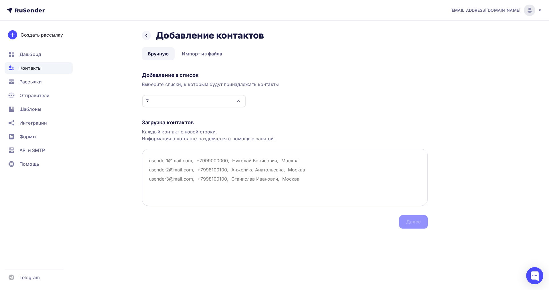
click at [157, 159] on textarea at bounding box center [285, 177] width 286 height 57
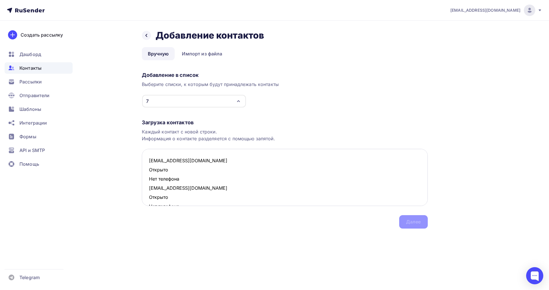
scroll to position [314, 0]
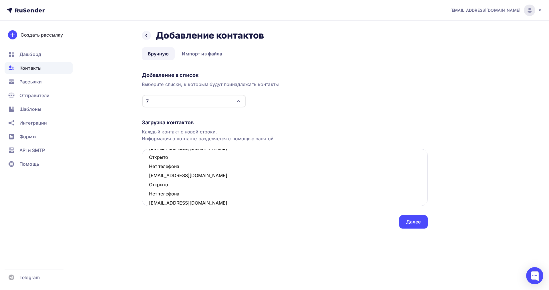
drag, startPoint x: 181, startPoint y: 191, endPoint x: 149, endPoint y: 189, distance: 32.4
click at [149, 189] on textarea "bella-5@bk.ru Открыто Нет телефона bina_bina@mail.ru Открыто Нет телефона galin…" at bounding box center [285, 177] width 286 height 57
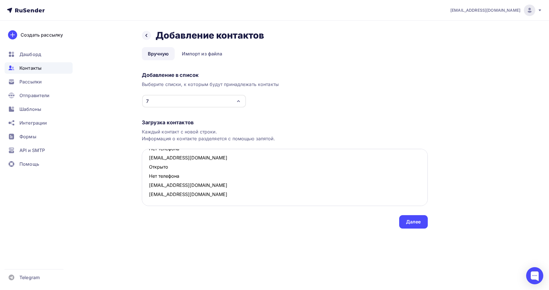
scroll to position [305, 0]
drag, startPoint x: 173, startPoint y: 175, endPoint x: 149, endPoint y: 169, distance: 24.4
click at [149, 169] on textarea "bella-5@bk.ru Открыто Нет телефона bina_bina@mail.ru Открыто Нет телефона galin…" at bounding box center [285, 177] width 286 height 57
drag, startPoint x: 186, startPoint y: 166, endPoint x: 147, endPoint y: 160, distance: 39.6
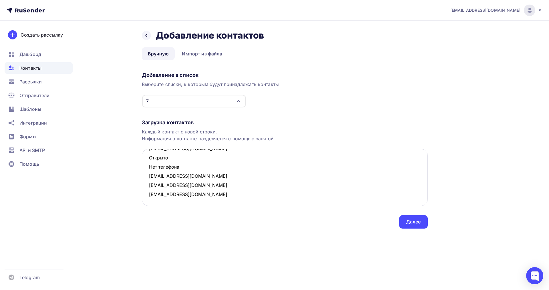
click at [147, 160] on textarea "bella-5@bk.ru Открыто Нет телефона bina_bina@mail.ru Открыто Нет телефона galin…" at bounding box center [285, 177] width 286 height 57
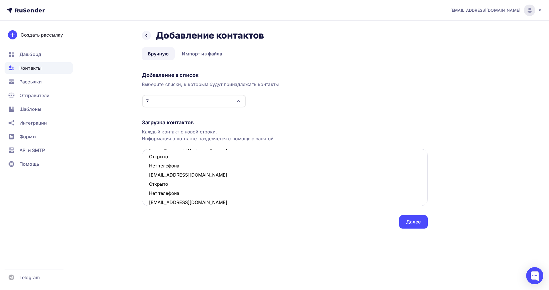
scroll to position [232, 0]
drag, startPoint x: 181, startPoint y: 195, endPoint x: 149, endPoint y: 188, distance: 32.0
click at [149, 188] on textarea "bella-5@bk.ru Открыто Нет телефона bina_bina@mail.ru Открыто Нет телефона galin…" at bounding box center [285, 177] width 286 height 57
drag, startPoint x: 183, startPoint y: 166, endPoint x: 146, endPoint y: 159, distance: 37.0
click at [146, 159] on textarea "bella-5@bk.ru Открыто Нет телефона bina_bina@mail.ru Открыто Нет телефона galin…" at bounding box center [285, 177] width 286 height 57
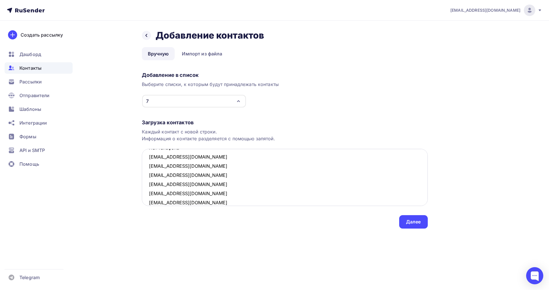
scroll to position [187, 0]
drag, startPoint x: 180, startPoint y: 183, endPoint x: 146, endPoint y: 178, distance: 34.9
click at [146, 178] on textarea "bella-5@bk.ru Открыто Нет телефона bina_bina@mail.ru Открыто Нет телефона galin…" at bounding box center [285, 177] width 286 height 57
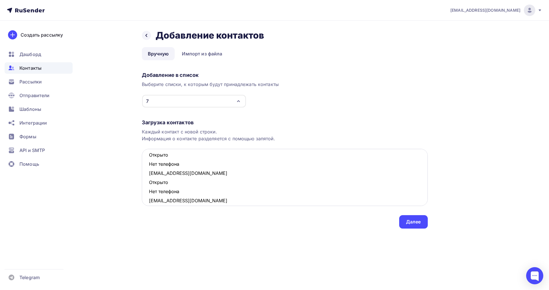
scroll to position [152, 0]
drag, startPoint x: 183, startPoint y: 190, endPoint x: 144, endPoint y: 185, distance: 39.2
click at [144, 185] on textarea "bella-5@bk.ru Открыто Нет телефона bina_bina@mail.ru Открыто Нет телефона galin…" at bounding box center [285, 177] width 286 height 57
drag, startPoint x: 179, startPoint y: 166, endPoint x: 147, endPoint y: 159, distance: 32.7
click at [147, 159] on textarea "bella-5@bk.ru Открыто Нет телефона bina_bina@mail.ru Открыто Нет телефона galin…" at bounding box center [285, 177] width 286 height 57
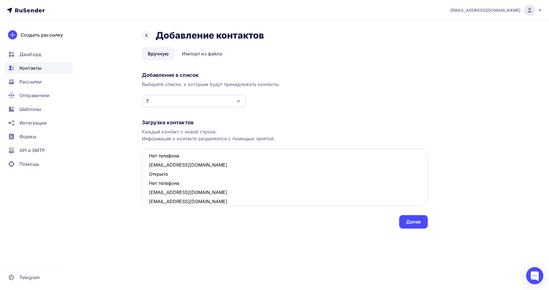
scroll to position [98, 0]
drag, startPoint x: 170, startPoint y: 191, endPoint x: 147, endPoint y: 184, distance: 24.2
click at [147, 184] on textarea "bella-5@bk.ru Открыто Нет телефона bina_bina@mail.ru Открыто Нет телефона galin…" at bounding box center [285, 177] width 286 height 57
drag, startPoint x: 182, startPoint y: 163, endPoint x: 147, endPoint y: 159, distance: 35.2
click at [147, 159] on textarea "bella-5@bk.ru Открыто Нет телефона bina_bina@mail.ru Открыто Нет телефона galin…" at bounding box center [285, 177] width 286 height 57
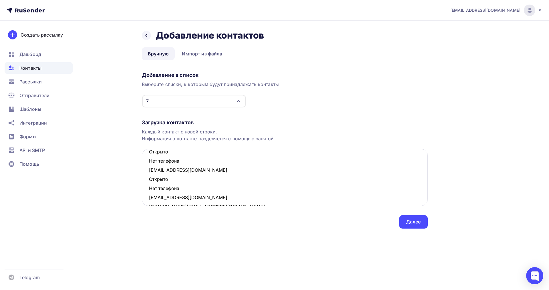
scroll to position [44, 0]
drag, startPoint x: 182, startPoint y: 190, endPoint x: 150, endPoint y: 182, distance: 33.5
click at [150, 182] on textarea "bella-5@bk.ru Открыто Нет телефона bina_bina@mail.ru Открыто Нет телефона galin…" at bounding box center [285, 177] width 286 height 57
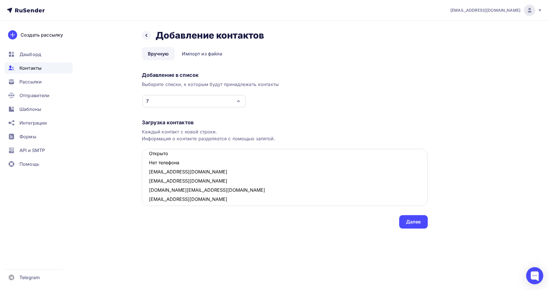
drag, startPoint x: 183, startPoint y: 164, endPoint x: 149, endPoint y: 156, distance: 34.9
click at [149, 156] on textarea "bella-5@bk.ru Открыто Нет телефона bina_bina@mail.ru Открыто Нет телефона galin…" at bounding box center [285, 177] width 286 height 57
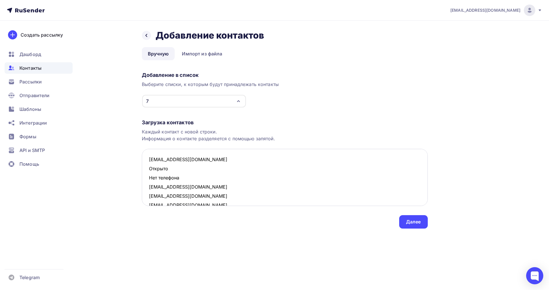
scroll to position [0, 0]
drag, startPoint x: 182, startPoint y: 180, endPoint x: 149, endPoint y: 173, distance: 33.7
click at [149, 173] on textarea "bella-5@bk.ru Открыто Нет телефона bina_bina@mail.ru galina_192@mail.ru aliya.i…" at bounding box center [285, 177] width 286 height 57
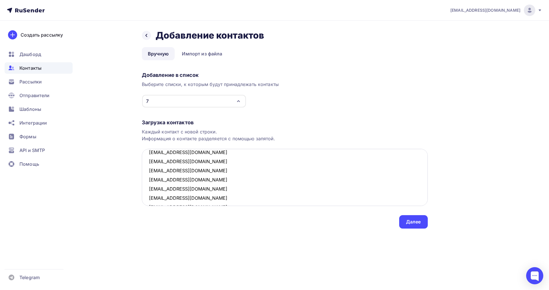
scroll to position [85, 0]
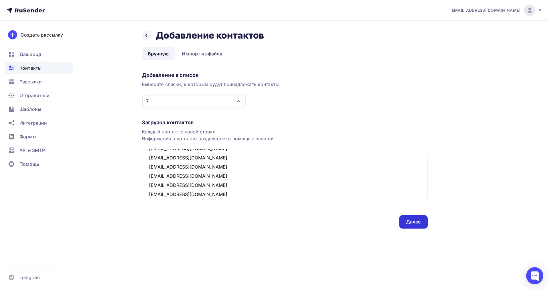
type textarea "bella-5@bk.ru bina_bina@mail.ru galina_192@mail.ru aliya.ibraeva.2018@mail.ru l…"
click at [414, 219] on div "Далее" at bounding box center [413, 222] width 15 height 7
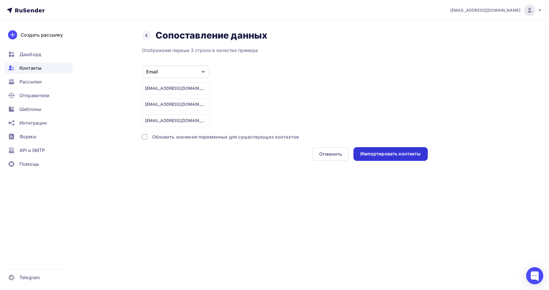
click at [374, 155] on div "Импортировать контакты" at bounding box center [390, 154] width 60 height 7
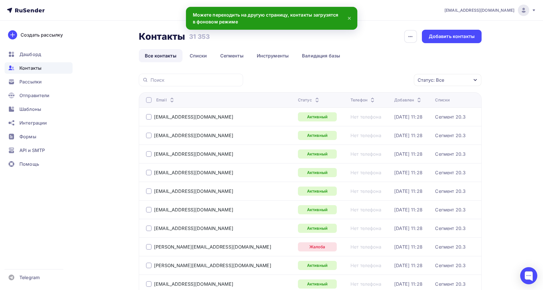
click at [201, 58] on link "Списки" at bounding box center [198, 55] width 29 height 13
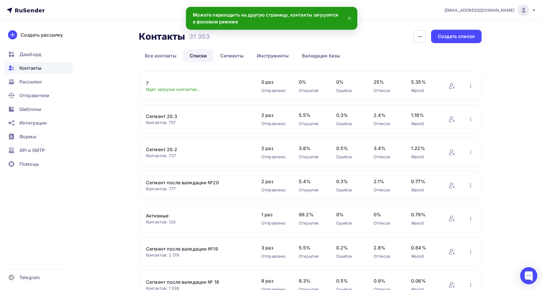
click at [147, 83] on link "7" at bounding box center [194, 83] width 97 height 7
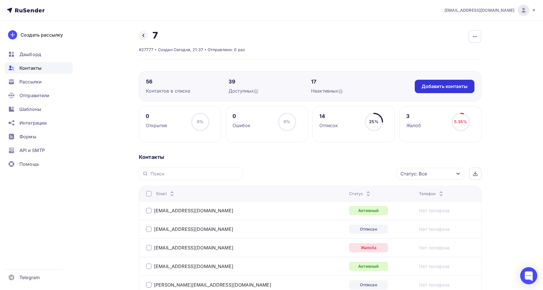
click at [432, 83] on div "Добавить контакты" at bounding box center [445, 86] width 46 height 7
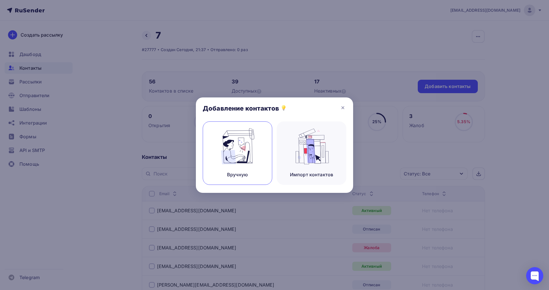
click at [249, 155] on img at bounding box center [237, 146] width 38 height 36
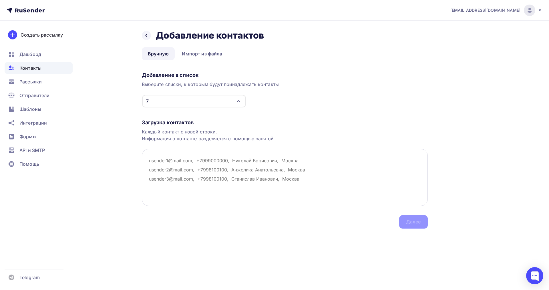
click at [193, 160] on textarea at bounding box center [285, 177] width 286 height 57
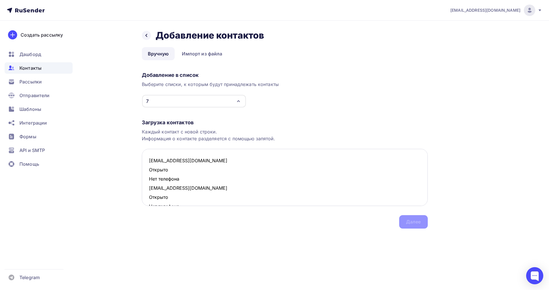
scroll to position [287, 0]
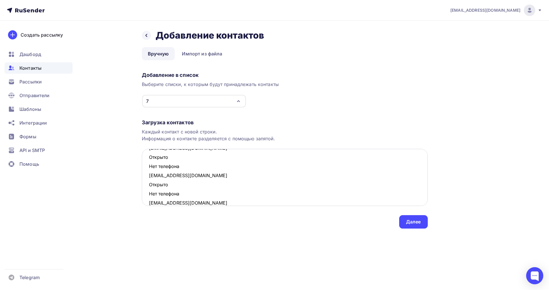
drag, startPoint x: 169, startPoint y: 194, endPoint x: 143, endPoint y: 187, distance: 27.0
click at [143, 187] on textarea "bina_bina@mail.ru Открыто Нет телефона dasha8897@mail.ru Открыто Нет телефона g…" at bounding box center [285, 177] width 286 height 57
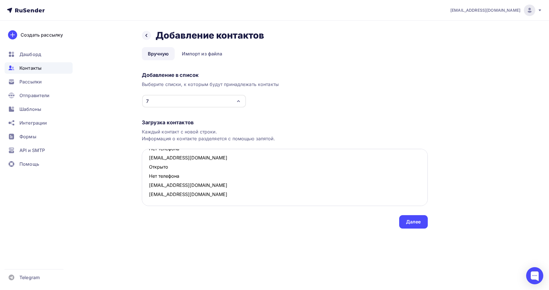
scroll to position [277, 0]
drag, startPoint x: 183, startPoint y: 175, endPoint x: 148, endPoint y: 170, distance: 35.8
click at [148, 170] on textarea "bina_bina@mail.ru Открыто Нет телефона dasha8897@mail.ru Открыто Нет телефона g…" at bounding box center [285, 177] width 286 height 57
drag, startPoint x: 159, startPoint y: 164, endPoint x: 146, endPoint y: 161, distance: 14.0
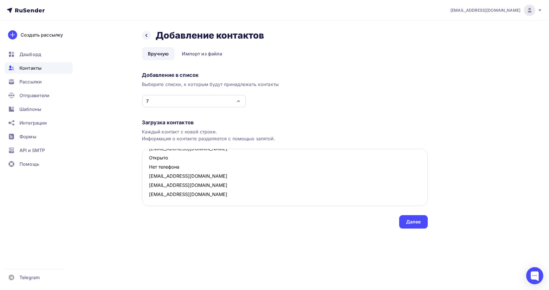
click at [146, 161] on textarea "bina_bina@mail.ru Открыто Нет телефона dasha8897@mail.ru Открыто Нет телефона g…" at bounding box center [285, 177] width 286 height 57
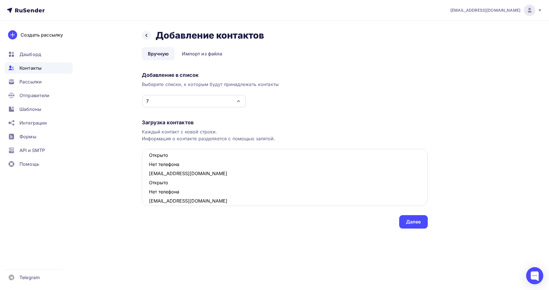
scroll to position [205, 0]
drag, startPoint x: 184, startPoint y: 193, endPoint x: 144, endPoint y: 188, distance: 40.2
click at [144, 188] on textarea "bina_bina@mail.ru Открыто Нет телефона dasha8897@mail.ru Открыто Нет телефона g…" at bounding box center [285, 177] width 286 height 57
drag, startPoint x: 180, startPoint y: 166, endPoint x: 150, endPoint y: 160, distance: 31.2
click at [150, 160] on textarea "bina_bina@mail.ru Открыто Нет телефона dasha8897@mail.ru Открыто Нет телефона g…" at bounding box center [285, 177] width 286 height 57
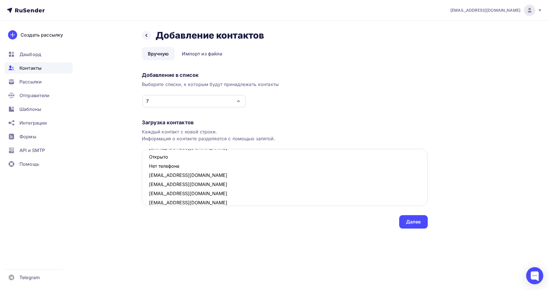
scroll to position [160, 0]
drag, startPoint x: 182, startPoint y: 182, endPoint x: 149, endPoint y: 177, distance: 32.9
click at [149, 177] on textarea "bina_bina@mail.ru Открыто Нет телефона dasha8897@mail.ru Открыто Нет телефона g…" at bounding box center [285, 177] width 286 height 57
drag, startPoint x: 177, startPoint y: 189, endPoint x: 150, endPoint y: 184, distance: 27.6
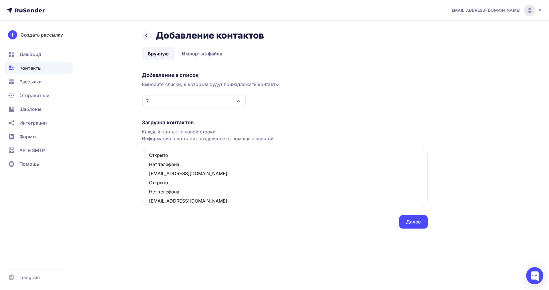
click at [150, 184] on textarea "bina_bina@mail.ru Открыто Нет телефона dasha8897@mail.ru Открыто Нет телефона g…" at bounding box center [285, 177] width 286 height 57
drag, startPoint x: 168, startPoint y: 163, endPoint x: 147, endPoint y: 157, distance: 21.9
click at [147, 157] on textarea "bina_bina@mail.ru Открыто Нет телефона dasha8897@mail.ru Открыто Нет телефона g…" at bounding box center [285, 177] width 286 height 57
drag, startPoint x: 169, startPoint y: 190, endPoint x: 148, endPoint y: 185, distance: 22.0
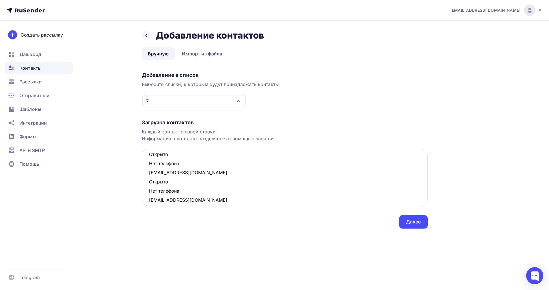
click at [148, 185] on textarea "bina_bina@mail.ru Открыто Нет телефона dasha8897@mail.ru Открыто Нет телефона g…" at bounding box center [285, 177] width 286 height 57
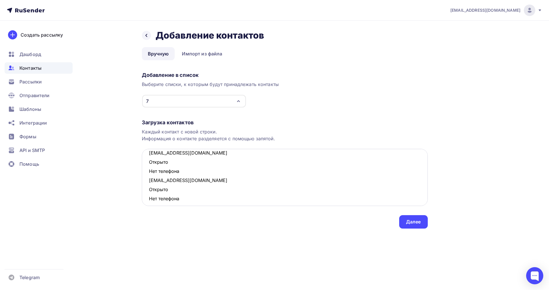
scroll to position [35, 0]
drag, startPoint x: 183, startPoint y: 197, endPoint x: 149, endPoint y: 191, distance: 34.8
click at [149, 191] on textarea "bina_bina@mail.ru Открыто Нет телефона dasha8897@mail.ru Открыто Нет телефона g…" at bounding box center [285, 177] width 286 height 57
drag, startPoint x: 186, startPoint y: 171, endPoint x: 146, endPoint y: 167, distance: 40.2
click at [146, 167] on textarea "bina_bina@mail.ru Открыто Нет телефона dasha8897@mail.ru Открыто Нет телефона g…" at bounding box center [285, 177] width 286 height 57
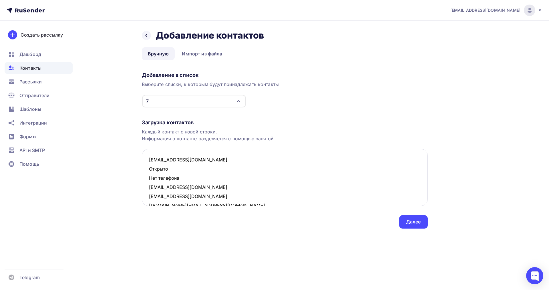
scroll to position [0, 0]
drag, startPoint x: 185, startPoint y: 178, endPoint x: 147, endPoint y: 174, distance: 38.2
click at [147, 174] on textarea "bina_bina@mail.ru Открыто Нет телефона dasha8897@mail.ru galina_192@mail.ru s.m…" at bounding box center [285, 177] width 286 height 57
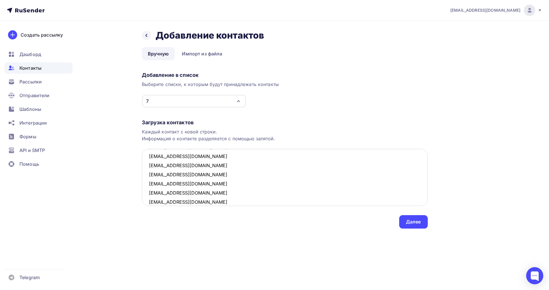
scroll to position [76, 0]
type textarea "bina_bina@mail.ru dasha8897@mail.ru galina_192@mail.ru s.mira@list.ru amelkina_…"
click at [401, 219] on div "Далее" at bounding box center [413, 221] width 29 height 13
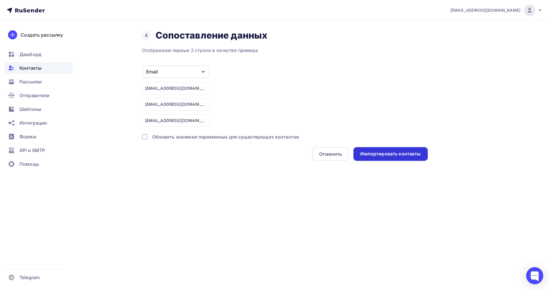
click at [369, 149] on div "Импортировать контакты" at bounding box center [390, 154] width 74 height 14
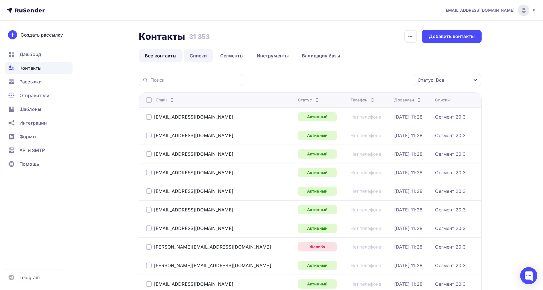
click at [204, 53] on link "Списки" at bounding box center [198, 55] width 29 height 13
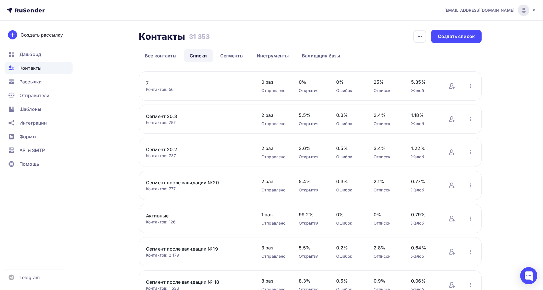
click at [149, 83] on link "7" at bounding box center [194, 83] width 97 height 7
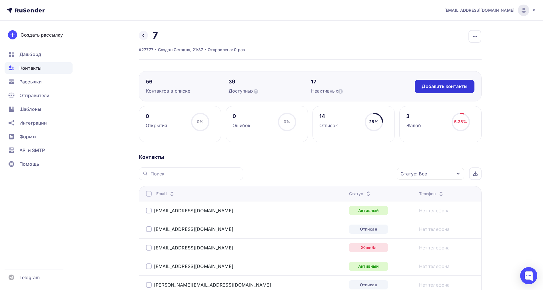
click at [434, 83] on div "Добавить контакты" at bounding box center [445, 86] width 60 height 13
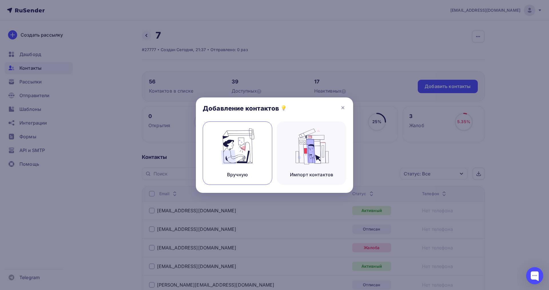
click at [258, 155] on div "Вручную" at bounding box center [237, 152] width 69 height 63
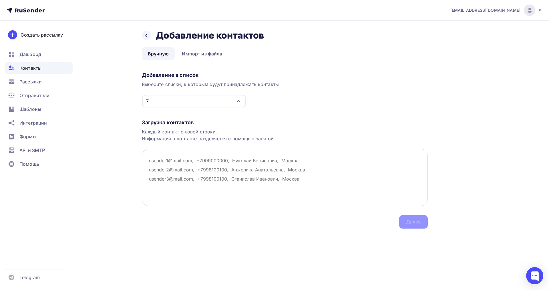
click at [148, 164] on textarea at bounding box center [285, 177] width 286 height 57
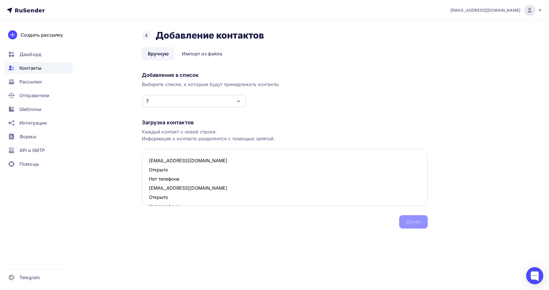
scroll to position [287, 0]
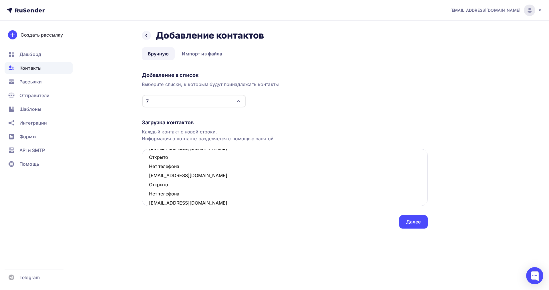
drag, startPoint x: 184, startPoint y: 197, endPoint x: 145, endPoint y: 189, distance: 39.7
click at [145, 189] on textarea "dakrasnoperov@yandex.ru Открыто Нет телефона bina_bina@mail.ru Открыто Нет теле…" at bounding box center [285, 177] width 286 height 57
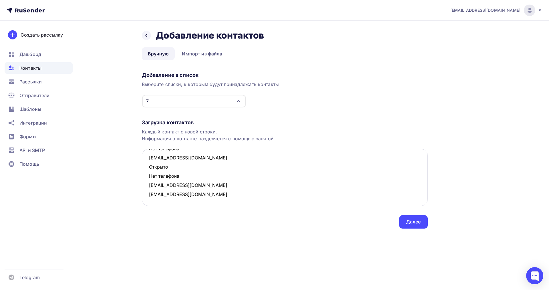
scroll to position [277, 0]
drag, startPoint x: 180, startPoint y: 175, endPoint x: 148, endPoint y: 169, distance: 32.3
click at [148, 169] on textarea "dakrasnoperov@yandex.ru Открыто Нет телефона bina_bina@mail.ru Открыто Нет теле…" at bounding box center [285, 177] width 286 height 57
drag, startPoint x: 187, startPoint y: 168, endPoint x: 149, endPoint y: 161, distance: 38.6
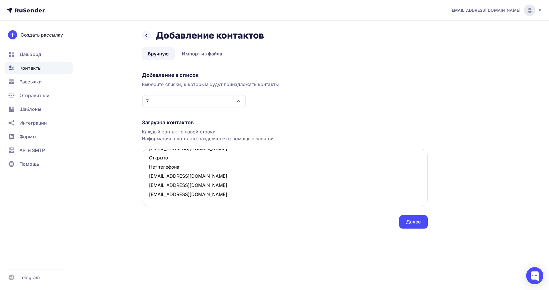
click at [149, 161] on textarea "dakrasnoperov@yandex.ru Открыто Нет телефона bina_bina@mail.ru Открыто Нет теле…" at bounding box center [285, 177] width 286 height 57
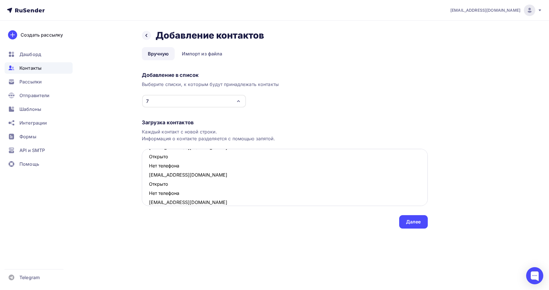
scroll to position [205, 0]
drag, startPoint x: 171, startPoint y: 196, endPoint x: 149, endPoint y: 187, distance: 24.1
click at [149, 187] on textarea "dakrasnoperov@yandex.ru Открыто Нет телефона bina_bina@mail.ru Открыто Нет теле…" at bounding box center [285, 177] width 286 height 57
drag, startPoint x: 171, startPoint y: 165, endPoint x: 146, endPoint y: 160, distance: 26.1
click at [146, 160] on textarea "dakrasnoperov@yandex.ru Открыто Нет телефона bina_bina@mail.ru Открыто Нет теле…" at bounding box center [285, 177] width 286 height 57
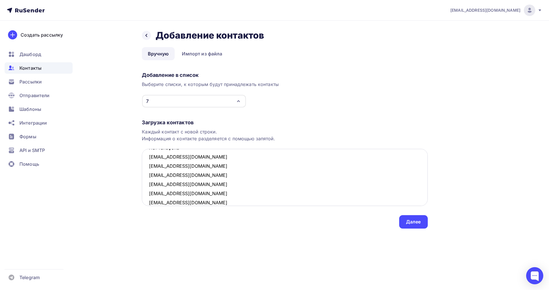
scroll to position [160, 0]
drag, startPoint x: 173, startPoint y: 184, endPoint x: 148, endPoint y: 179, distance: 26.2
click at [148, 179] on textarea "dakrasnoperov@yandex.ru Открыто Нет телефона bina_bina@mail.ru Открыто Нет теле…" at bounding box center [285, 177] width 286 height 57
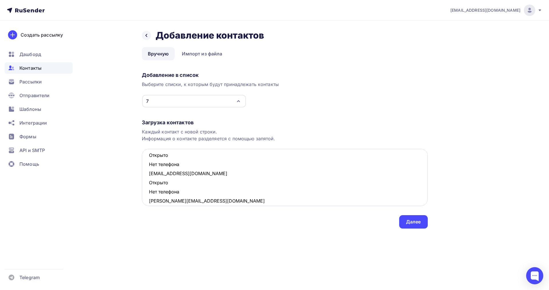
drag, startPoint x: 168, startPoint y: 192, endPoint x: 149, endPoint y: 185, distance: 20.0
click at [149, 185] on textarea "dakrasnoperov@yandex.ru Открыто Нет телефона bina_bina@mail.ru Открыто Нет теле…" at bounding box center [285, 177] width 286 height 57
drag, startPoint x: 177, startPoint y: 164, endPoint x: 149, endPoint y: 159, distance: 29.2
click at [149, 159] on textarea "dakrasnoperov@yandex.ru Открыто Нет телефона bina_bina@mail.ru Открыто Нет теле…" at bounding box center [285, 177] width 286 height 57
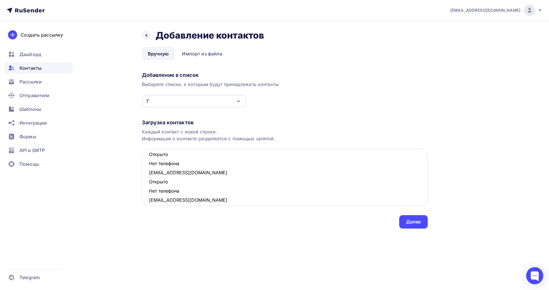
drag, startPoint x: 184, startPoint y: 194, endPoint x: 149, endPoint y: 185, distance: 36.9
click at [149, 185] on textarea "dakrasnoperov@yandex.ru Открыто Нет телефона bina_bina@mail.ru Открыто Нет теле…" at bounding box center [285, 177] width 286 height 57
drag, startPoint x: 183, startPoint y: 164, endPoint x: 147, endPoint y: 155, distance: 37.4
click at [147, 155] on textarea "dakrasnoperov@yandex.ru Открыто Нет телефона bina_bina@mail.ru Открыто Нет теле…" at bounding box center [285, 177] width 286 height 57
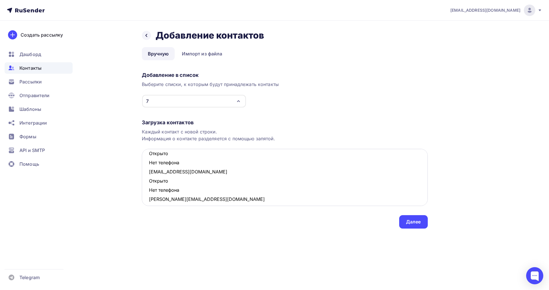
drag, startPoint x: 160, startPoint y: 185, endPoint x: 149, endPoint y: 182, distance: 11.0
click at [149, 182] on textarea "dakrasnoperov@yandex.ru Открыто Нет телефона bina_bina@mail.ru Открыто Нет теле…" at bounding box center [285, 177] width 286 height 57
drag, startPoint x: 183, startPoint y: 162, endPoint x: 149, endPoint y: 157, distance: 35.0
click at [149, 157] on textarea "dakrasnoperov@yandex.ru Открыто Нет телефона bina_bina@mail.ru julianna_x@mail.…" at bounding box center [285, 177] width 286 height 57
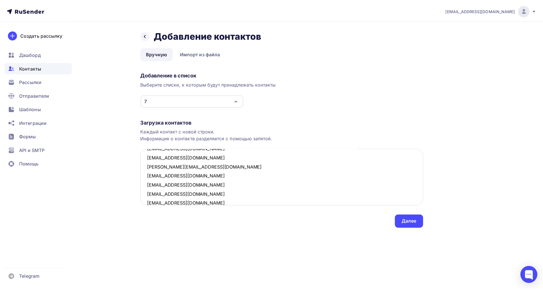
scroll to position [76, 0]
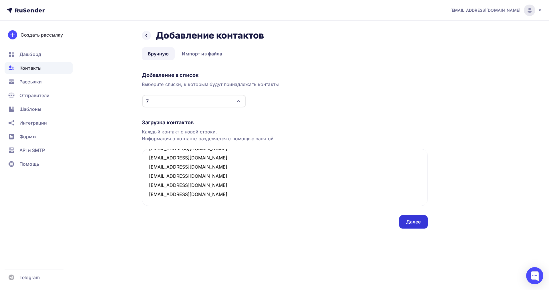
type textarea "dakrasnoperov@yandex.ru bina_bina@mail.ru julianna_x@mail.ru lomaccessories@mai…"
click at [409, 223] on div "Далее" at bounding box center [413, 222] width 15 height 7
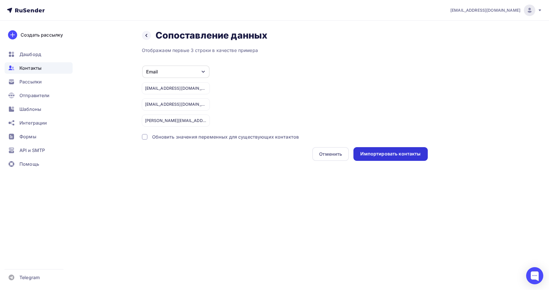
click at [358, 158] on div "Импортировать контакты" at bounding box center [390, 154] width 74 height 14
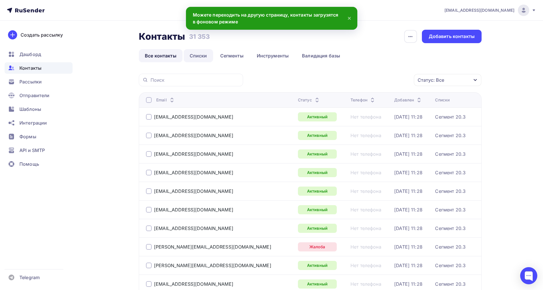
click at [204, 57] on link "Списки" at bounding box center [198, 55] width 29 height 13
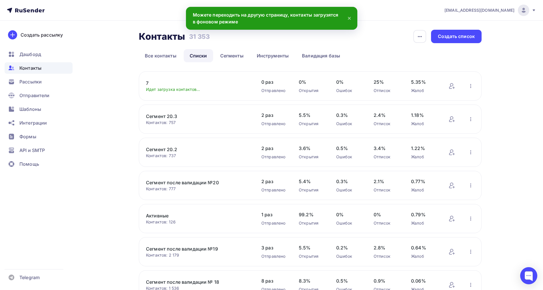
click at [149, 81] on link "7" at bounding box center [194, 83] width 97 height 7
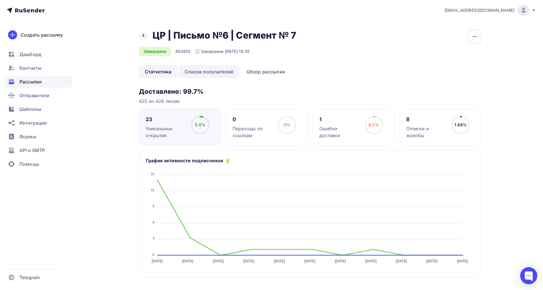
click at [217, 73] on link "Список получателей" at bounding box center [209, 71] width 61 height 13
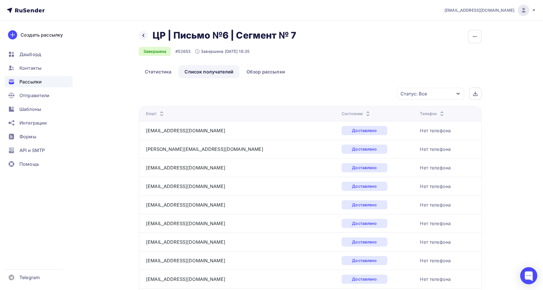
click at [365, 113] on icon at bounding box center [368, 115] width 7 height 7
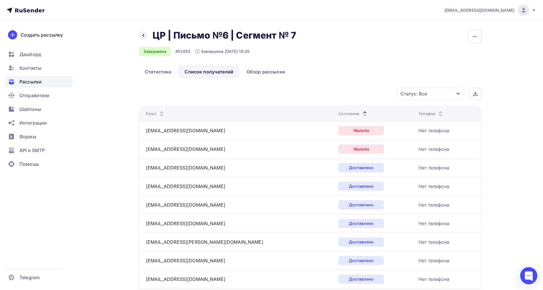
click at [362, 112] on icon at bounding box center [365, 115] width 7 height 7
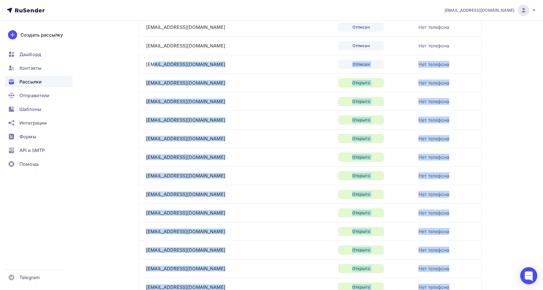
scroll to position [143, 0]
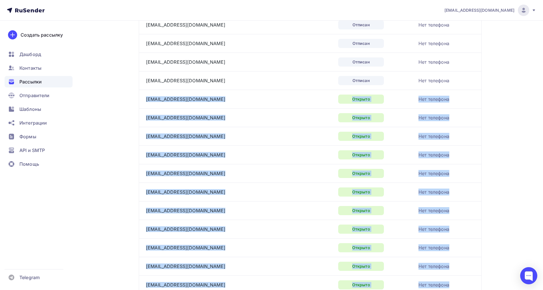
drag, startPoint x: 189, startPoint y: 236, endPoint x: 146, endPoint y: 97, distance: 145.6
copy tbody "svetlanik06@mail.ru Открыто Нет телефона asintav@mail.ru Открыто Нет телефона b…"
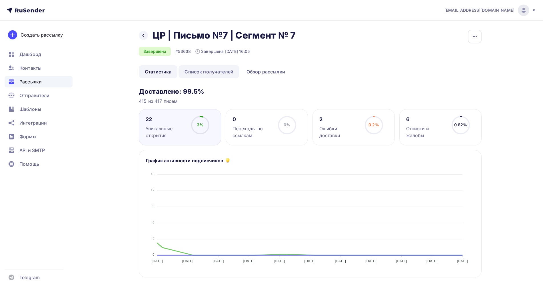
click at [205, 70] on link "Список получателей" at bounding box center [209, 71] width 61 height 13
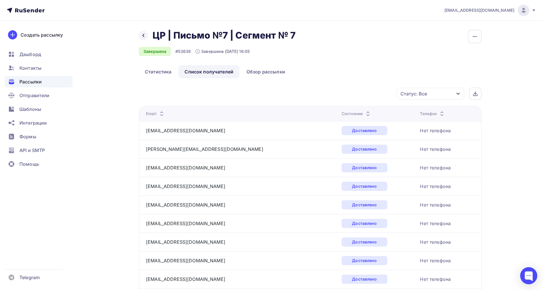
click at [365, 112] on icon at bounding box center [368, 115] width 7 height 7
click at [362, 112] on icon at bounding box center [365, 115] width 7 height 7
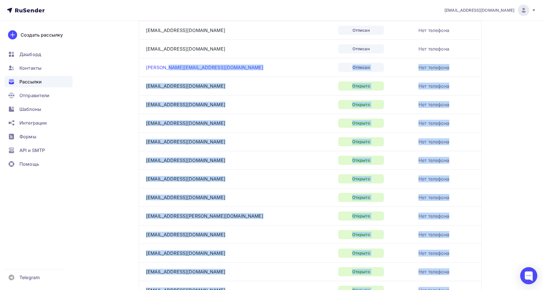
scroll to position [143, 0]
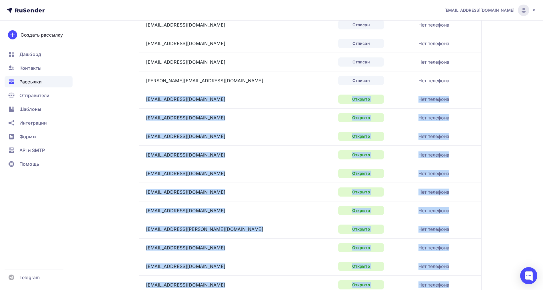
drag, startPoint x: 211, startPoint y: 200, endPoint x: 142, endPoint y: 99, distance: 122.9
copy tbody "yuliyabarysheva1982@mail.ru Открыто Нет телефона bina_bina@mail.ru Открыто Нет …"
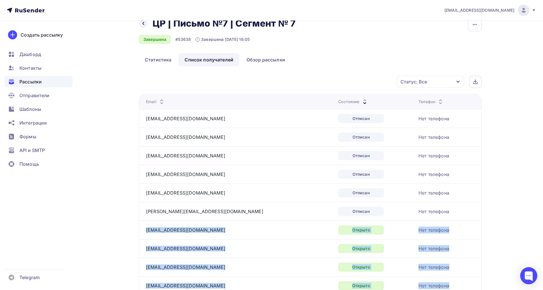
scroll to position [0, 0]
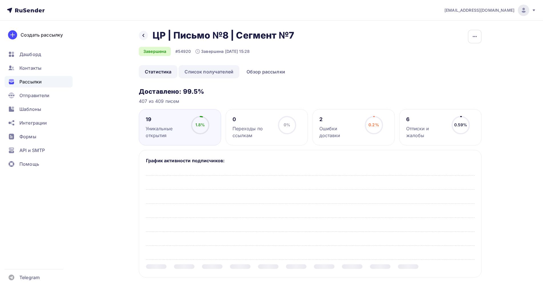
click at [200, 72] on link "Список получателей" at bounding box center [209, 71] width 61 height 13
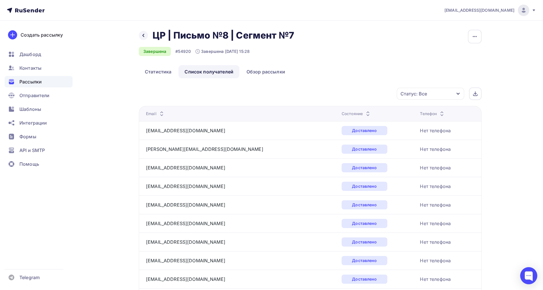
click at [365, 113] on icon at bounding box center [368, 115] width 7 height 7
click at [362, 112] on icon at bounding box center [365, 115] width 7 height 7
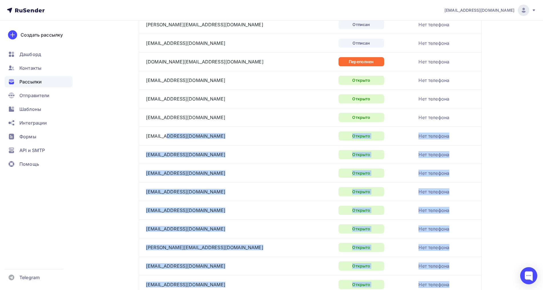
scroll to position [179, 0]
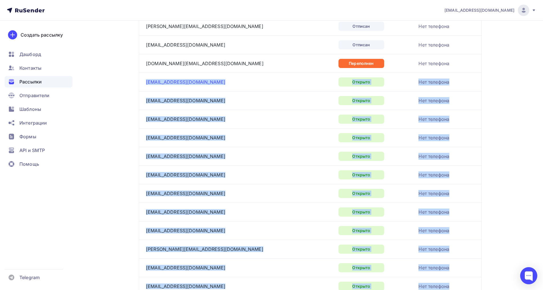
drag, startPoint x: 220, startPoint y: 233, endPoint x: 147, endPoint y: 83, distance: 166.2
copy tbody "loremipsu@dolo.si Ametcon Adi elitsedd eiusmodte@incidi.ut Laboree Dol magnaali…"
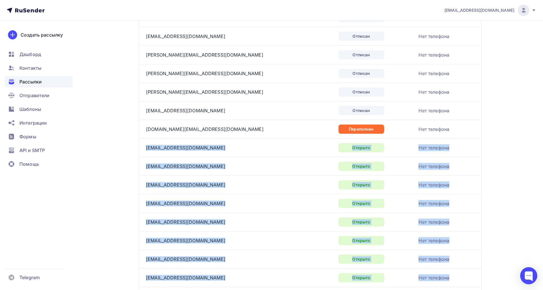
scroll to position [0, 0]
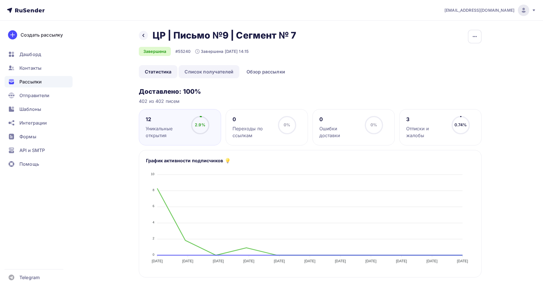
click at [225, 70] on link "Список получателей" at bounding box center [209, 71] width 61 height 13
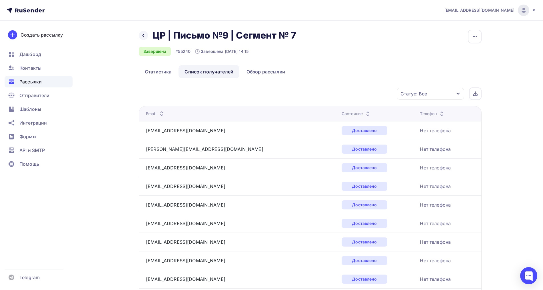
click at [365, 113] on icon at bounding box center [368, 115] width 7 height 7
click at [362, 111] on icon at bounding box center [365, 112] width 7 height 7
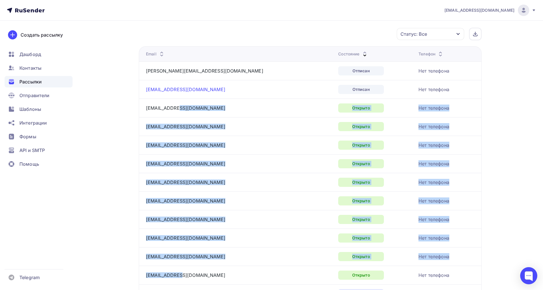
scroll to position [36, 0]
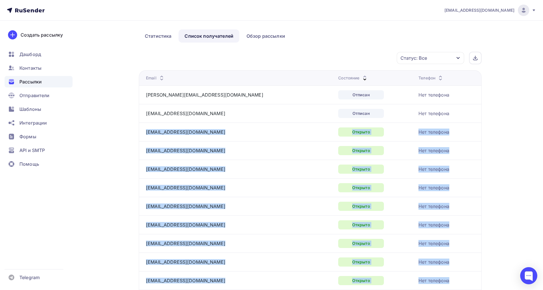
drag, startPoint x: 186, startPoint y: 192, endPoint x: 145, endPoint y: 135, distance: 69.6
copy tbody "bina_bina@mail.ru Открыто Нет телефона galina_192@mail.ru Открыто Нет телефона …"
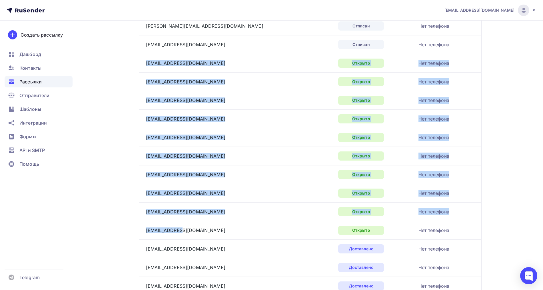
scroll to position [0, 0]
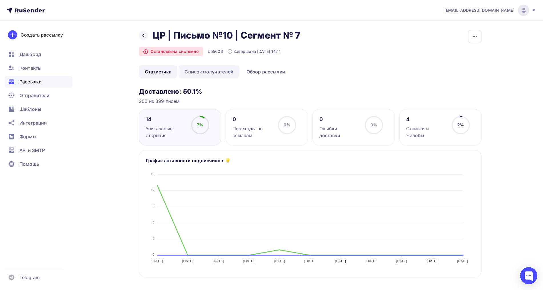
click at [212, 71] on link "Список получателей" at bounding box center [209, 71] width 61 height 13
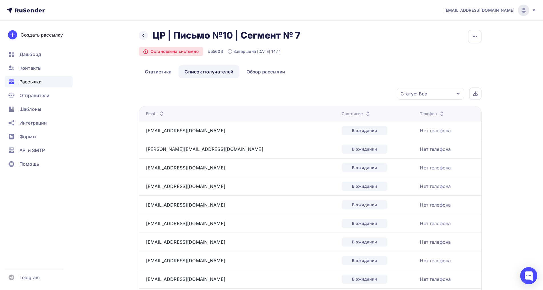
click at [365, 113] on icon at bounding box center [368, 115] width 7 height 7
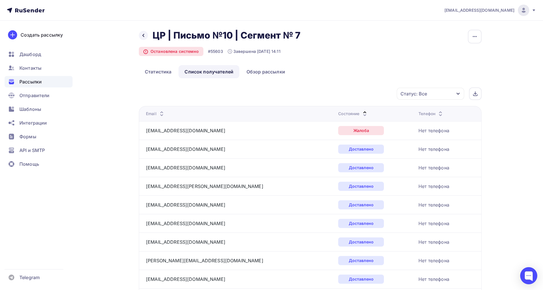
click at [362, 112] on icon at bounding box center [365, 115] width 7 height 7
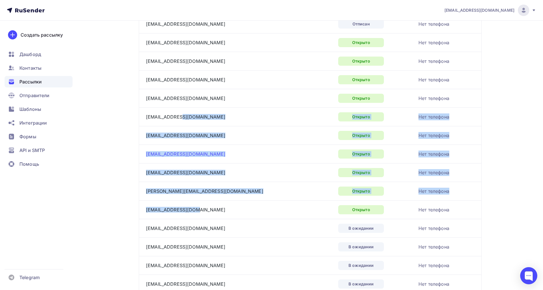
scroll to position [143, 0]
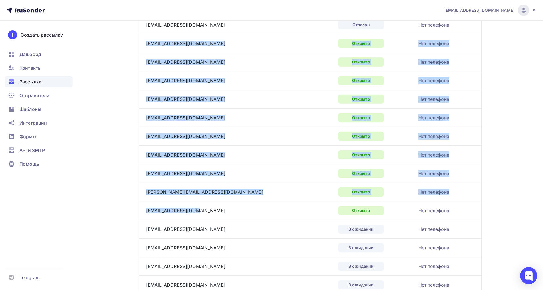
drag, startPoint x: 201, startPoint y: 177, endPoint x: 145, endPoint y: 48, distance: 139.9
copy tbody "[EMAIL_ADDRESS][DOMAIN_NAME] Открыто Нет телефона [EMAIL_ADDRESS][DOMAIN_NAME] …"
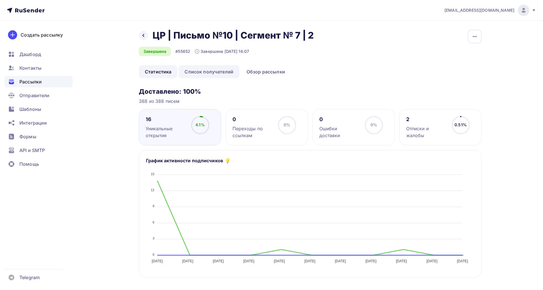
click at [211, 69] on link "Список получателей" at bounding box center [209, 71] width 61 height 13
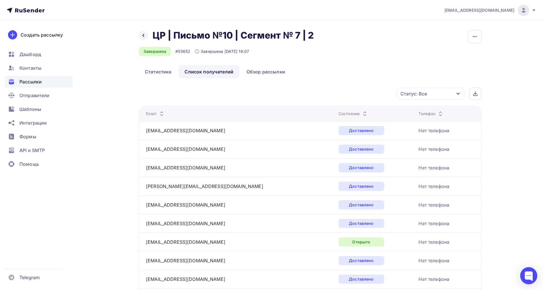
click at [362, 112] on icon at bounding box center [365, 115] width 7 height 7
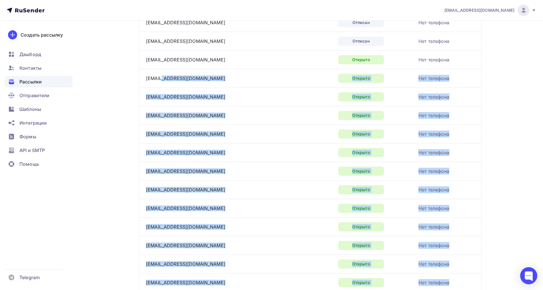
scroll to position [107, 0]
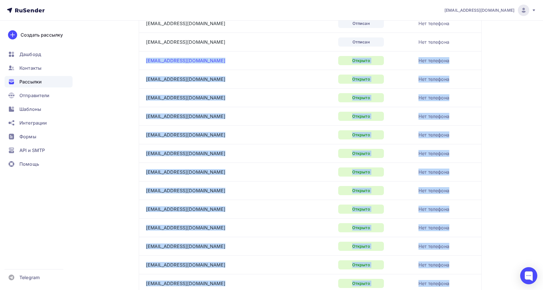
drag, startPoint x: 179, startPoint y: 192, endPoint x: 146, endPoint y: 61, distance: 134.7
copy tbody "bella-5@bk.ru Открыто Нет телефона bina_bina@mail.ru Открыто Нет телефона galin…"
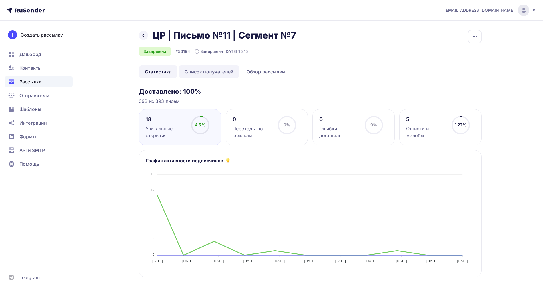
click at [201, 69] on link "Список получателей" at bounding box center [209, 71] width 61 height 13
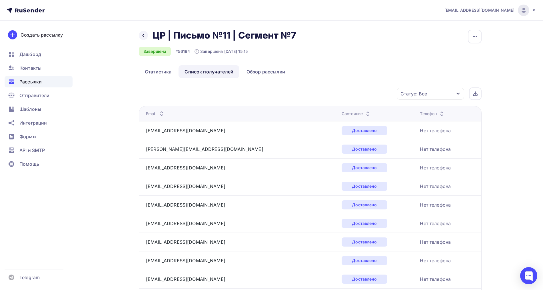
click at [365, 115] on icon at bounding box center [368, 115] width 7 height 7
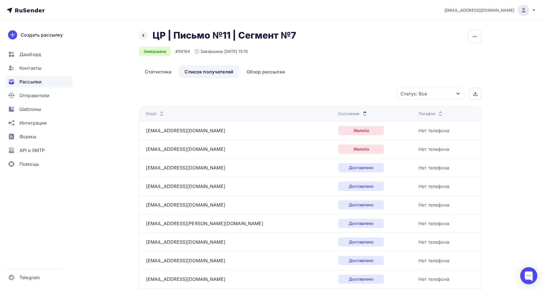
click at [362, 113] on icon at bounding box center [365, 115] width 7 height 7
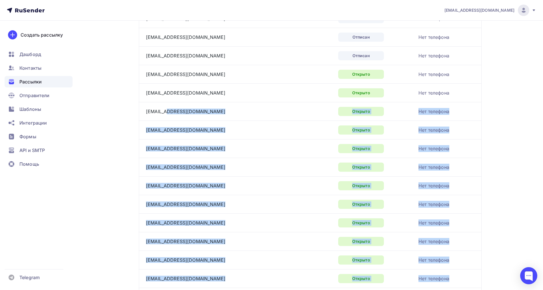
scroll to position [107, 0]
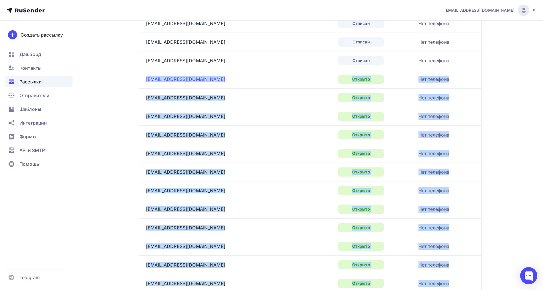
drag, startPoint x: 213, startPoint y: 195, endPoint x: 146, endPoint y: 81, distance: 132.5
copy tbody "lore_ipsu@dolo.si Ametcon Adi elitsedd eiusm8523@temp.in Utlabor Etd magnaali e…"
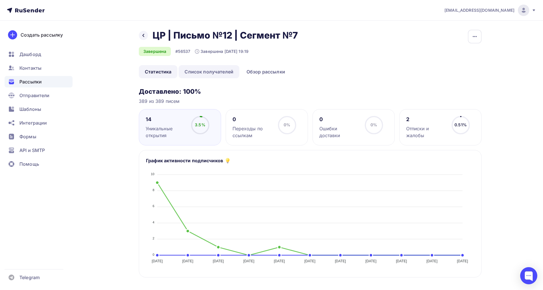
click at [199, 70] on link "Список получателей" at bounding box center [209, 71] width 61 height 13
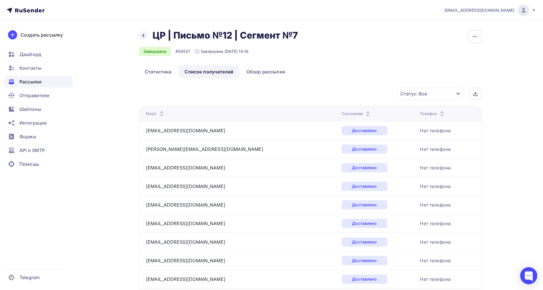
click at [365, 113] on icon at bounding box center [368, 115] width 7 height 7
click at [362, 112] on icon at bounding box center [365, 115] width 7 height 7
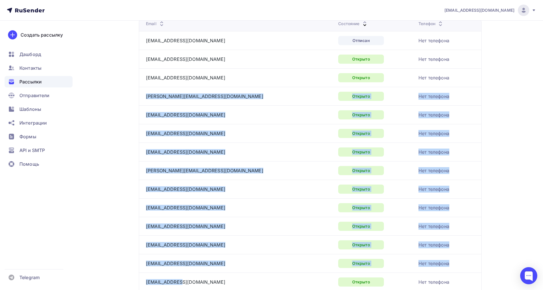
scroll to position [71, 0]
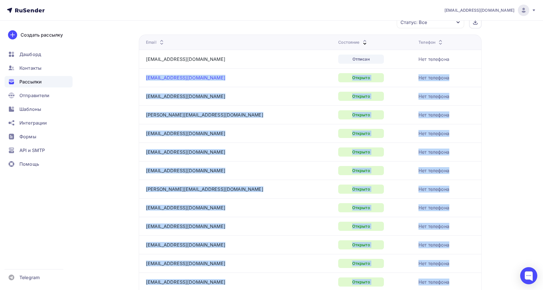
drag, startPoint x: 189, startPoint y: 159, endPoint x: 146, endPoint y: 79, distance: 90.8
copy tbody "dakrasnoperov@yandex.ru Открыто Нет телефона bina_bina@mail.ru Открыто Нет теле…"
click at [219, 112] on div "[PERSON_NAME][EMAIL_ADDRESS][DOMAIN_NAME]" at bounding box center [217, 114] width 143 height 9
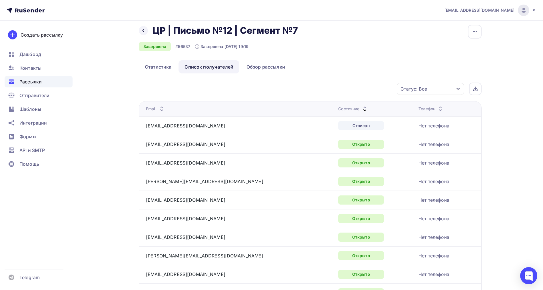
scroll to position [0, 0]
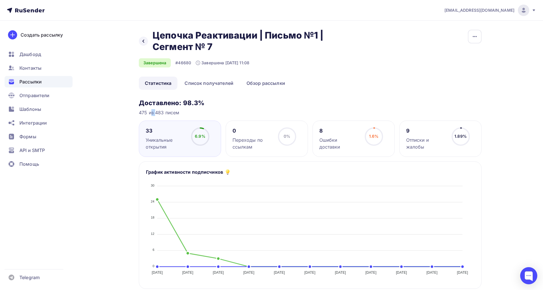
drag, startPoint x: 139, startPoint y: 113, endPoint x: 146, endPoint y: 113, distance: 7.1
click at [146, 113] on div "475 из 483 писем" at bounding box center [310, 112] width 343 height 7
click at [162, 113] on div "475 из 483 писем" at bounding box center [310, 112] width 343 height 7
drag, startPoint x: 156, startPoint y: 113, endPoint x: 163, endPoint y: 113, distance: 6.6
click at [163, 113] on div "475 из 483 писем" at bounding box center [310, 112] width 343 height 7
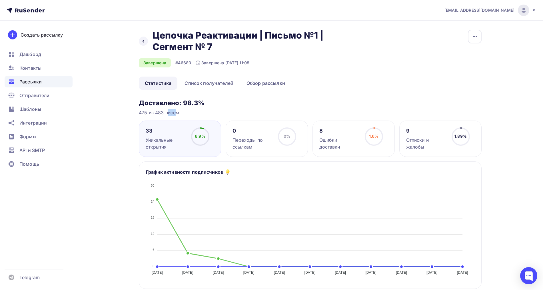
click at [199, 112] on div "475 из 483 писем" at bounding box center [310, 112] width 343 height 7
drag, startPoint x: 137, startPoint y: 115, endPoint x: 145, endPoint y: 114, distance: 8.4
click at [145, 114] on div "Назад Цепочка Реактивации | Письмо №1 | Сегмент № 7 Цепочка Реактивации | Письм…" at bounding box center [271, 290] width 468 height 539
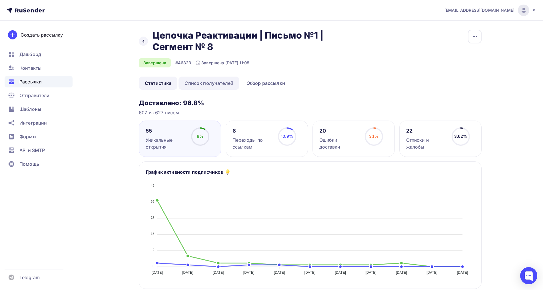
click at [221, 81] on link "Список получателей" at bounding box center [209, 83] width 61 height 13
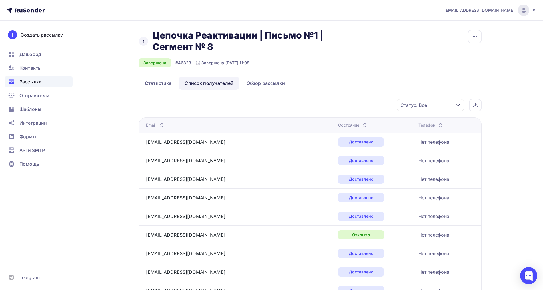
click at [362, 123] on icon at bounding box center [365, 126] width 7 height 7
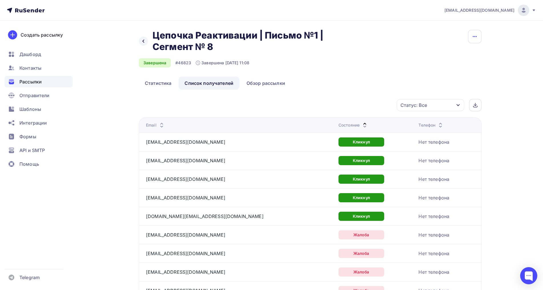
click at [477, 40] on button "button" at bounding box center [475, 37] width 14 height 14
click at [480, 105] on div at bounding box center [475, 105] width 13 height 13
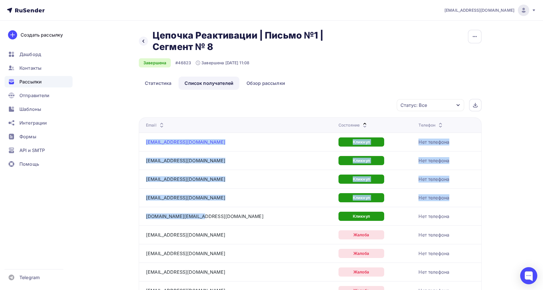
drag, startPoint x: 205, startPoint y: 213, endPoint x: 146, endPoint y: 144, distance: 90.0
copy tbody "[EMAIL_ADDRESS][DOMAIN_NAME] Кликнул Нет телефона [EMAIL_ADDRESS][DOMAIN_NAME] …"
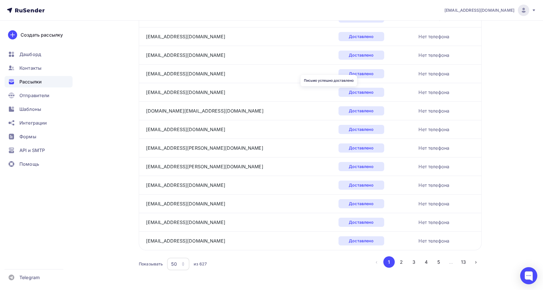
scroll to position [816, 0]
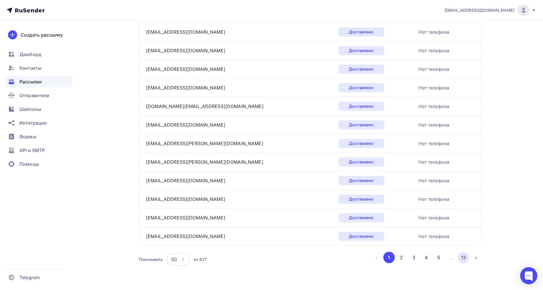
click at [465, 258] on button "13" at bounding box center [463, 257] width 11 height 11
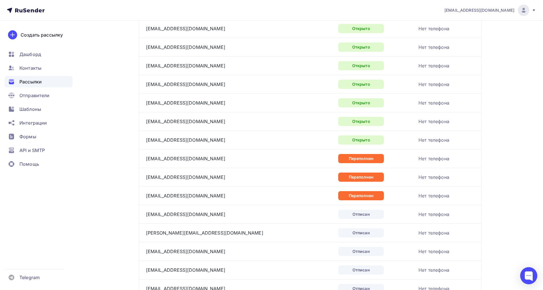
scroll to position [135, 0]
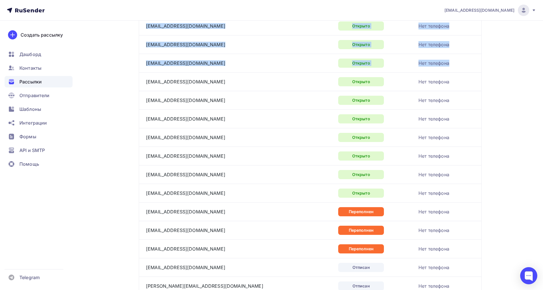
click at [256, 187] on td "[EMAIL_ADDRESS][DOMAIN_NAME]" at bounding box center [237, 193] width 197 height 19
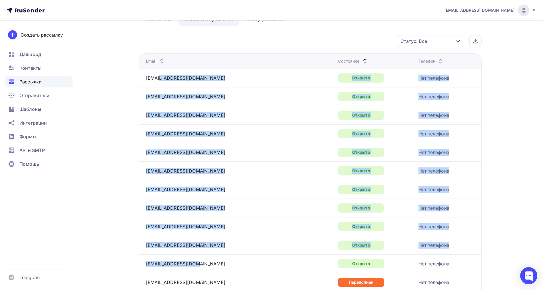
scroll to position [63, 0]
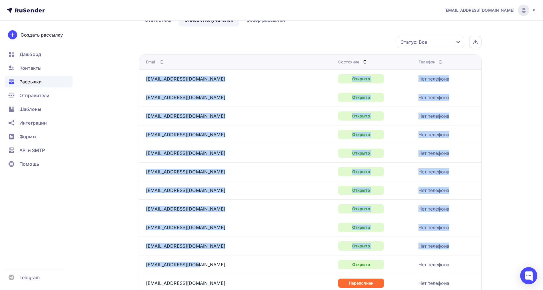
drag, startPoint x: 197, startPoint y: 192, endPoint x: 145, endPoint y: 83, distance: 121.1
copy tbody "[EMAIL_ADDRESS][DOMAIN_NAME] Открыто Нет телефона [EMAIL_ADDRESS][DOMAIN_NAME] …"
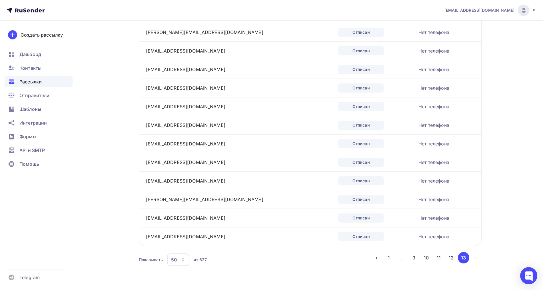
scroll to position [389, 0]
click at [454, 258] on button "12" at bounding box center [451, 257] width 11 height 11
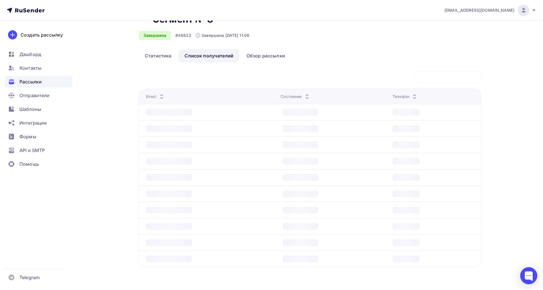
scroll to position [27, 0]
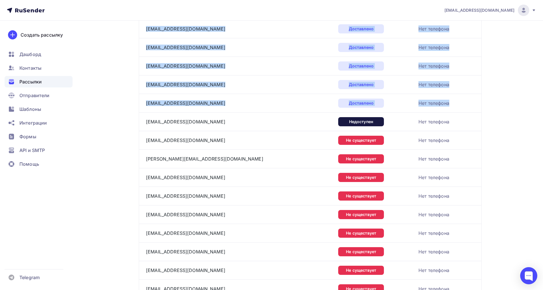
click at [369, 211] on div "Не существует" at bounding box center [376, 214] width 76 height 9
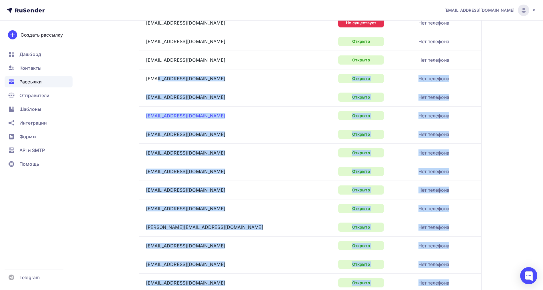
scroll to position [602, 0]
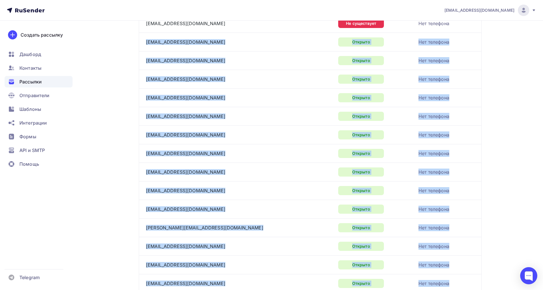
drag, startPoint x: 197, startPoint y: 233, endPoint x: 145, endPoint y: 43, distance: 197.9
copy tbody "loremipsu@dolors.am Consect Adi elitsedd eiusmodte.i@utla.et Dolorem Ali enimad…"
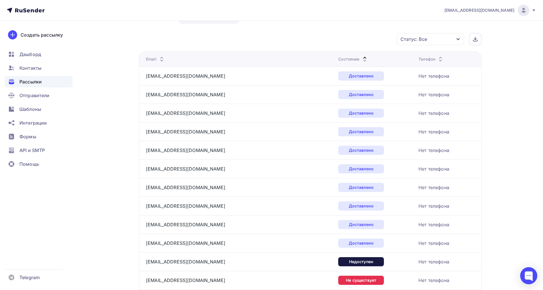
scroll to position [0, 0]
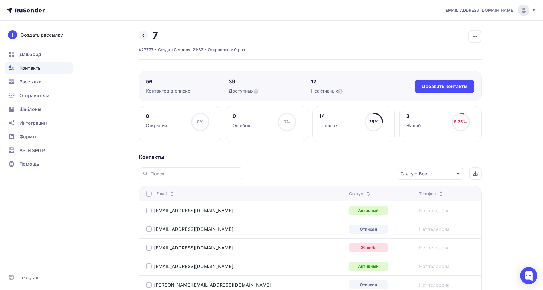
click at [365, 192] on icon at bounding box center [368, 195] width 7 height 7
click at [442, 175] on div "Статус: Все" at bounding box center [430, 174] width 67 height 12
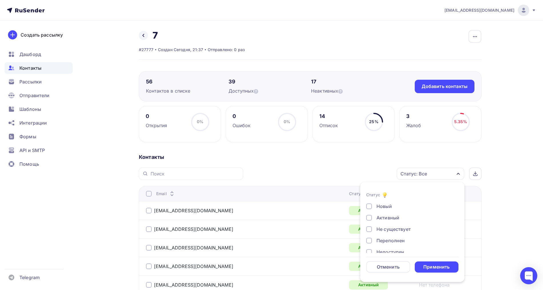
click at [382, 219] on div "Активный" at bounding box center [388, 217] width 23 height 7
click at [388, 229] on div "Не существует" at bounding box center [394, 229] width 34 height 7
click at [388, 239] on div "Переполнен" at bounding box center [391, 240] width 28 height 7
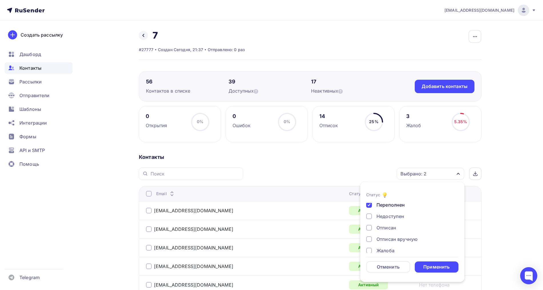
click at [387, 217] on div "Недоступен" at bounding box center [391, 216] width 28 height 7
click at [387, 224] on div "Новый Активный Не существует Переполнен Недоступен Отписан Отписан вручную [GEO…" at bounding box center [412, 210] width 92 height 87
click at [388, 226] on div "Отписан" at bounding box center [387, 227] width 20 height 7
click at [387, 240] on div "Отписан вручную" at bounding box center [397, 239] width 41 height 7
click at [384, 248] on div "Жалоба" at bounding box center [386, 250] width 18 height 7
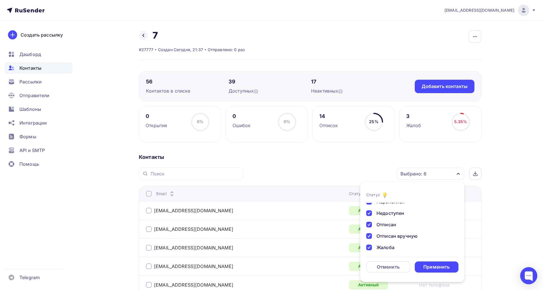
scroll to position [41, 0]
click at [432, 263] on div "Применить" at bounding box center [437, 266] width 44 height 11
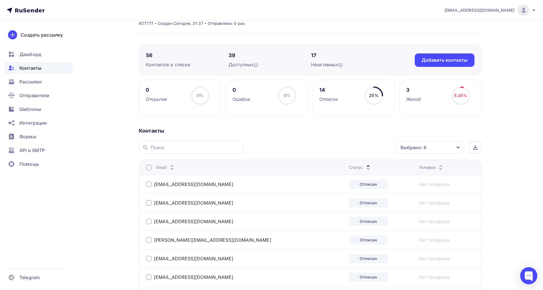
scroll to position [18, 0]
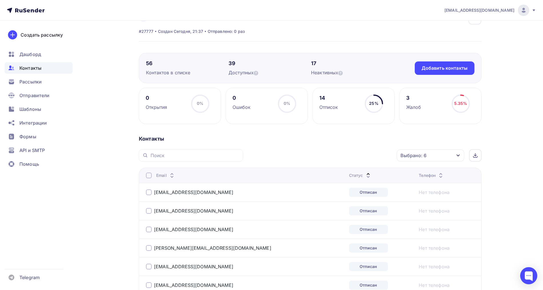
click at [147, 173] on div at bounding box center [149, 176] width 6 height 6
click at [330, 156] on div "Действие" at bounding box center [331, 155] width 22 height 7
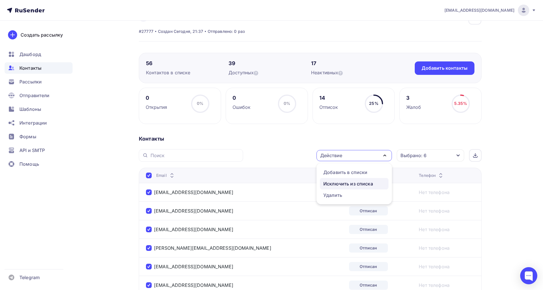
click at [337, 182] on div "Исключить из списка" at bounding box center [349, 183] width 50 height 7
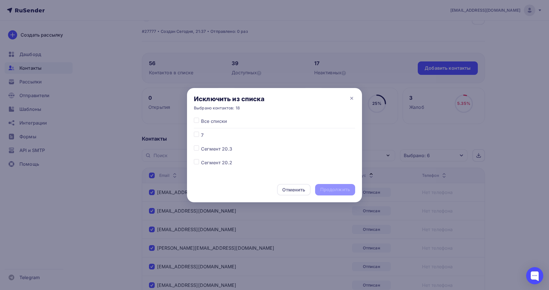
click at [201, 132] on label at bounding box center [201, 132] width 0 height 0
click at [196, 135] on input "checkbox" at bounding box center [196, 134] width 5 height 5
checkbox input "true"
click at [336, 190] on div "Продолжить" at bounding box center [335, 189] width 30 height 7
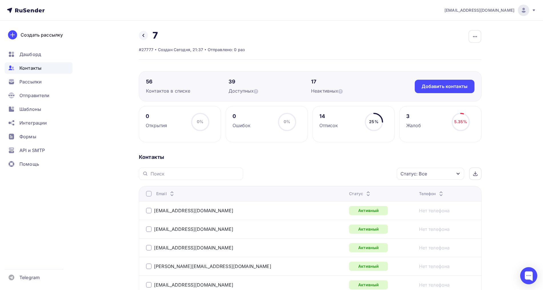
click at [365, 192] on icon at bounding box center [368, 195] width 7 height 7
click at [349, 192] on div "Статус" at bounding box center [360, 194] width 23 height 6
click at [480, 34] on div "button" at bounding box center [475, 36] width 13 height 13
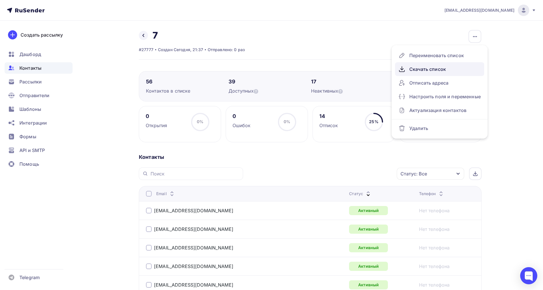
click at [444, 68] on div "Скачать список" at bounding box center [440, 69] width 82 height 9
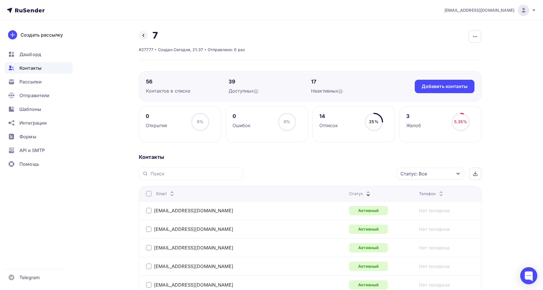
click at [147, 192] on div at bounding box center [149, 194] width 6 height 6
click at [337, 171] on div "Действие" at bounding box center [331, 173] width 22 height 7
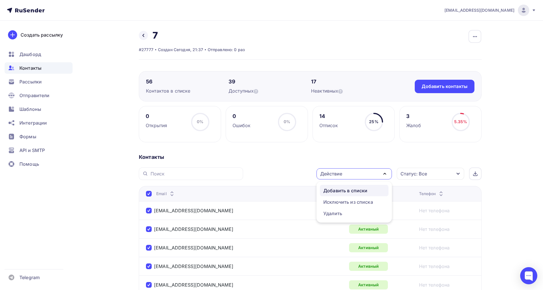
click at [338, 189] on div "Добавить в списки" at bounding box center [346, 190] width 44 height 7
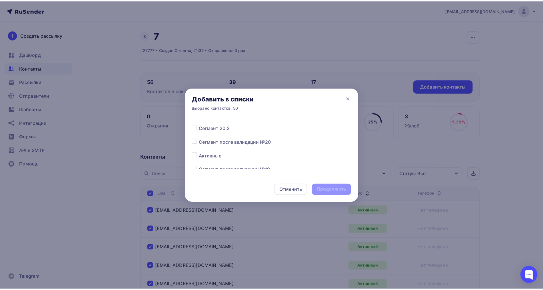
scroll to position [36, 0]
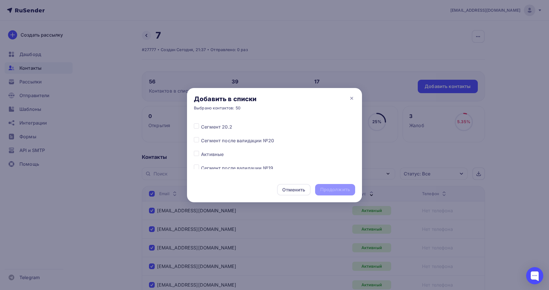
click at [199, 156] on div at bounding box center [197, 154] width 7 height 7
click at [201, 151] on label at bounding box center [201, 151] width 0 height 0
click at [195, 154] on input "checkbox" at bounding box center [196, 153] width 5 height 5
checkbox input "true"
click at [330, 187] on div "Продолжить" at bounding box center [335, 189] width 30 height 7
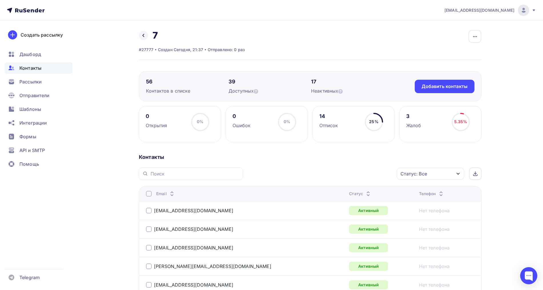
click at [147, 194] on div at bounding box center [149, 194] width 6 height 6
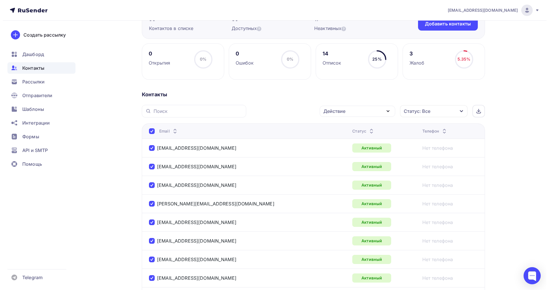
scroll to position [5, 0]
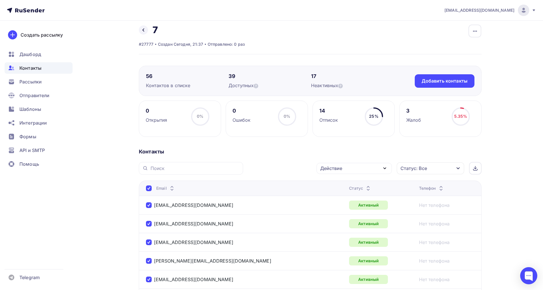
click at [342, 170] on div "Действие" at bounding box center [331, 168] width 22 height 7
click at [338, 185] on div "Добавить в списки" at bounding box center [346, 185] width 44 height 7
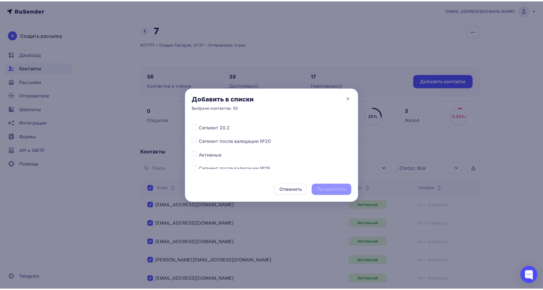
scroll to position [36, 0]
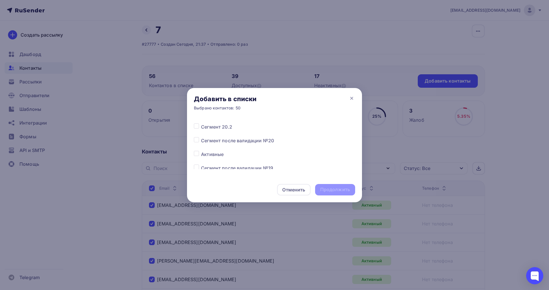
click at [201, 151] on label at bounding box center [201, 151] width 0 height 0
click at [195, 155] on input "checkbox" at bounding box center [196, 153] width 5 height 5
checkbox input "true"
click at [329, 187] on div "Продолжить" at bounding box center [335, 189] width 30 height 7
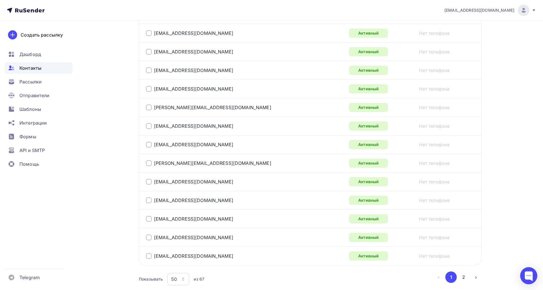
scroll to position [898, 0]
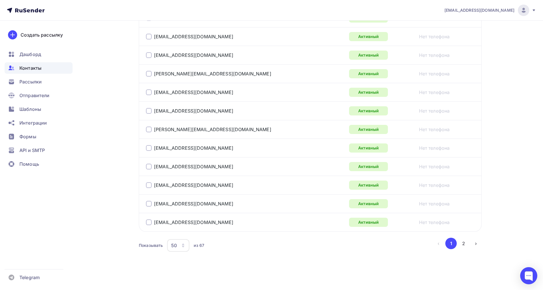
click at [466, 243] on button "2" at bounding box center [463, 243] width 11 height 11
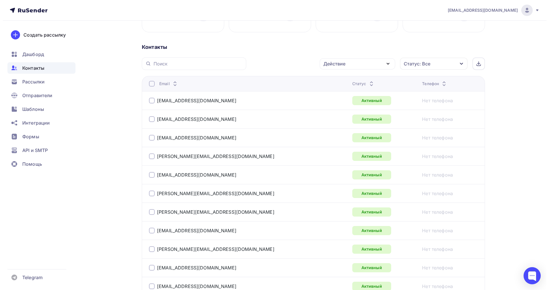
scroll to position [107, 0]
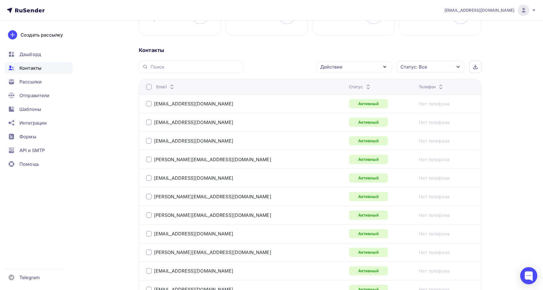
click at [146, 89] on div at bounding box center [149, 87] width 6 height 6
click at [147, 88] on div at bounding box center [149, 87] width 6 height 6
click at [333, 68] on div "Действие" at bounding box center [331, 66] width 22 height 7
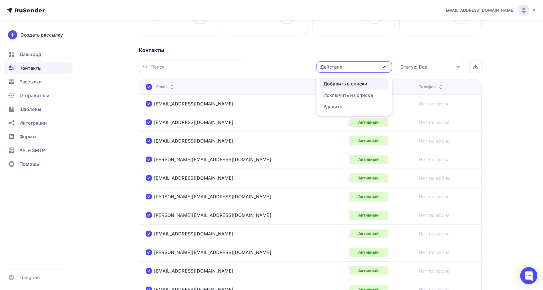
click at [340, 83] on div "Добавить в списки" at bounding box center [346, 83] width 44 height 7
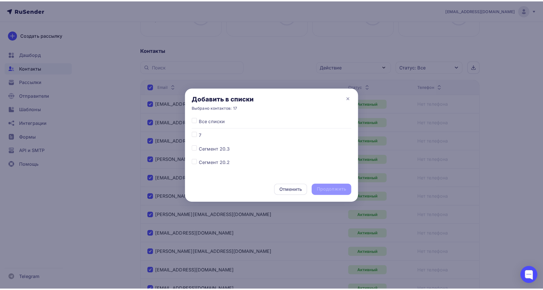
scroll to position [36, 0]
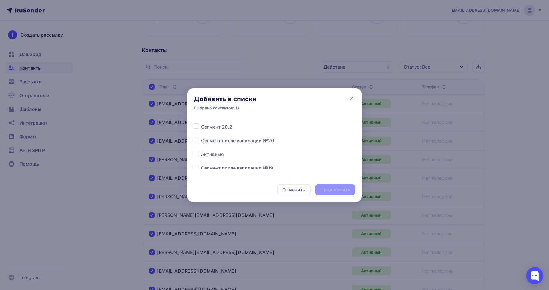
click at [201, 151] on label at bounding box center [201, 151] width 0 height 0
click at [196, 152] on input "checkbox" at bounding box center [196, 153] width 5 height 5
checkbox input "true"
click at [330, 190] on div "Продолжить" at bounding box center [335, 189] width 30 height 7
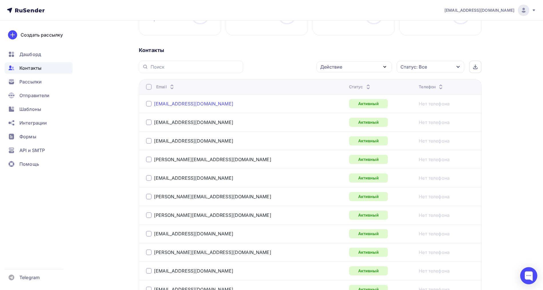
click at [184, 102] on link "bezruchenkovamv@mail.ru" at bounding box center [193, 104] width 79 height 6
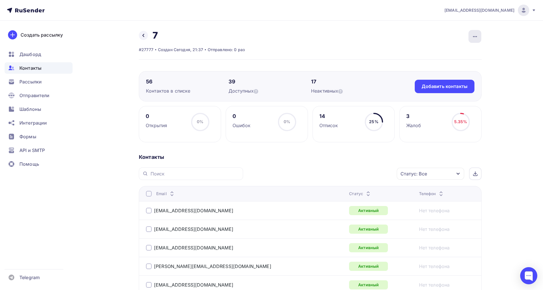
click at [471, 37] on div "button" at bounding box center [475, 36] width 13 height 13
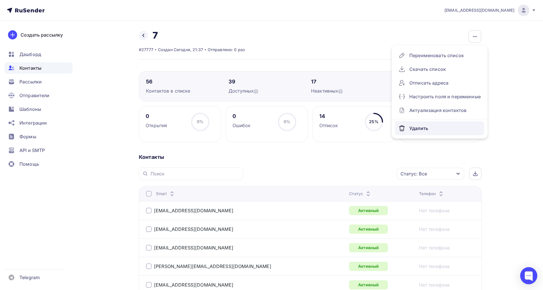
click at [414, 128] on div "Удалить" at bounding box center [440, 128] width 82 height 9
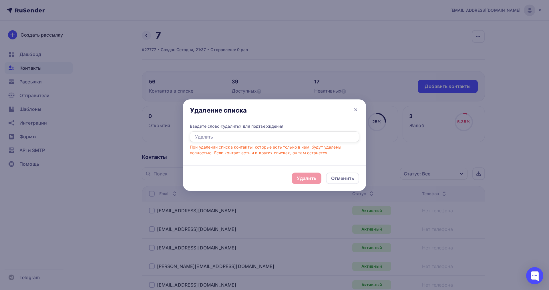
click at [202, 135] on input "text" at bounding box center [274, 136] width 169 height 11
type input "Удалить"
click at [308, 176] on div "Удалить" at bounding box center [306, 178] width 19 height 7
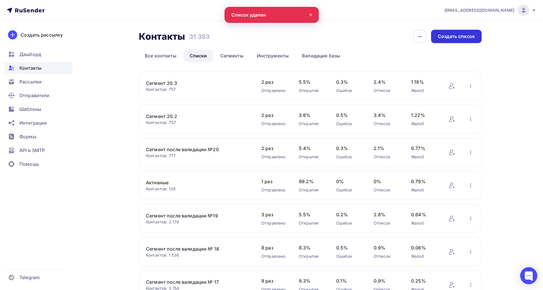
click at [452, 36] on div "Создать список" at bounding box center [456, 36] width 37 height 7
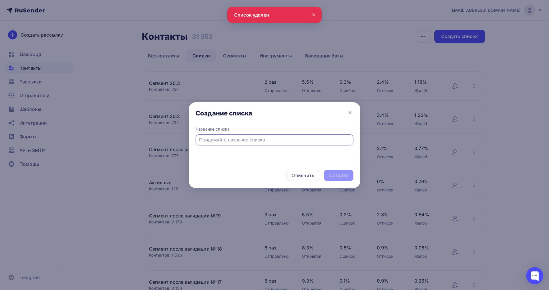
click at [236, 139] on input "text" at bounding box center [274, 139] width 151 height 7
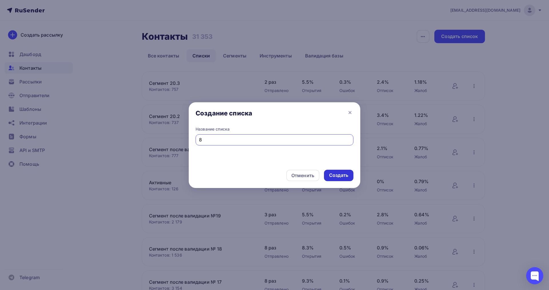
type input "8"
click at [339, 176] on div "Создать" at bounding box center [338, 175] width 19 height 7
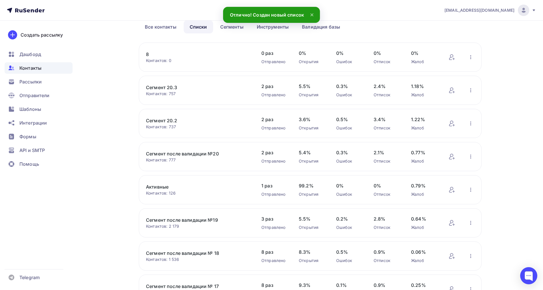
scroll to position [36, 0]
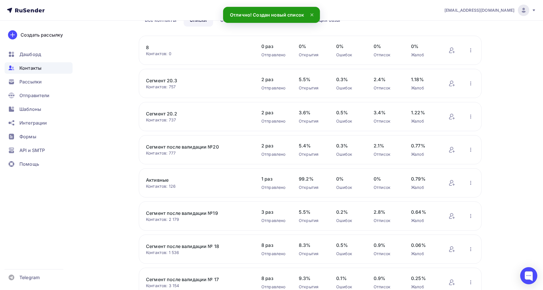
click at [167, 181] on link "Активные" at bounding box center [194, 180] width 97 height 7
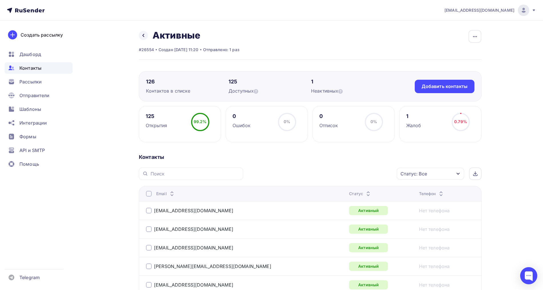
click at [365, 192] on icon at bounding box center [368, 195] width 7 height 7
click at [365, 191] on icon at bounding box center [368, 192] width 7 height 7
click at [141, 34] on icon at bounding box center [143, 35] width 5 height 5
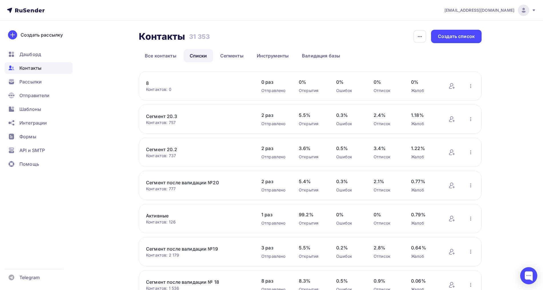
click at [148, 81] on link "8" at bounding box center [194, 83] width 97 height 7
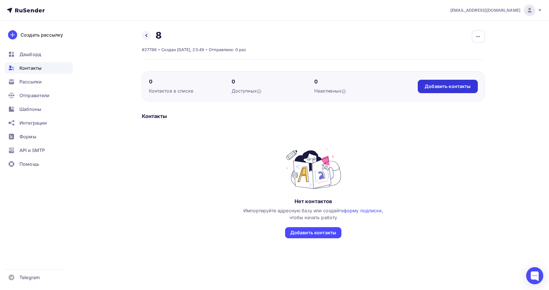
click at [467, 83] on div "Добавить контакты" at bounding box center [447, 86] width 46 height 7
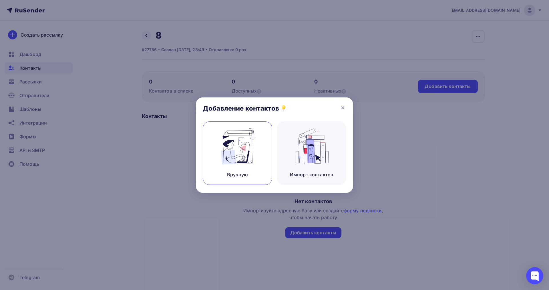
click at [231, 147] on img at bounding box center [237, 146] width 38 height 36
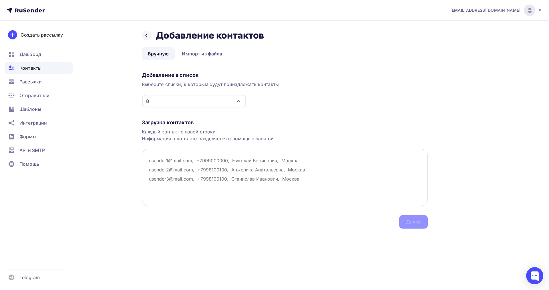
click at [154, 159] on textarea at bounding box center [285, 177] width 286 height 57
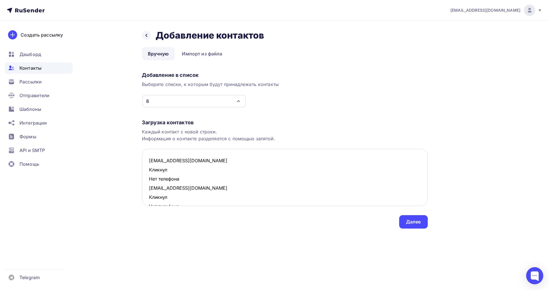
scroll to position [67, 0]
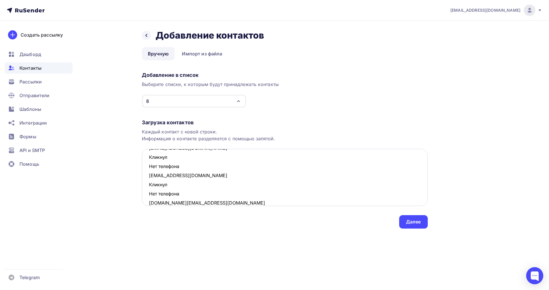
drag, startPoint x: 173, startPoint y: 193, endPoint x: 142, endPoint y: 185, distance: 32.6
click at [142, 185] on textarea "jlngavrilovic@gmail.com Кликнул Нет телефона kuzovleva12@mail.ru Кликнул Нет те…" at bounding box center [285, 177] width 286 height 57
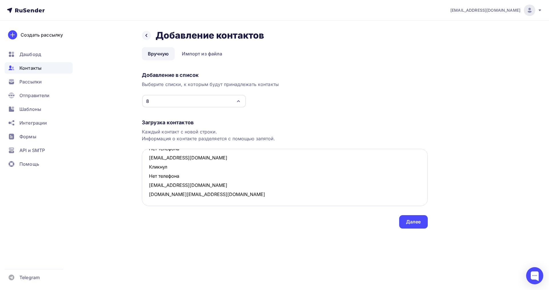
scroll to position [58, 0]
drag, startPoint x: 181, startPoint y: 176, endPoint x: 144, endPoint y: 167, distance: 38.3
click at [144, 167] on textarea "jlngavrilovic@gmail.com Кликнул Нет телефона kuzovleva12@mail.ru Кликнул Нет те…" at bounding box center [285, 177] width 286 height 57
drag, startPoint x: 161, startPoint y: 162, endPoint x: 141, endPoint y: 157, distance: 20.0
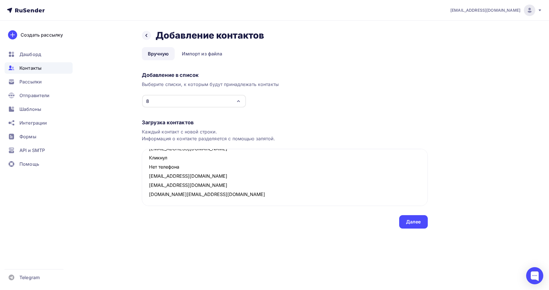
click at [141, 157] on div "Назад Добавление контактов Добавление контактов Вручную Импорт из файла Вручную…" at bounding box center [274, 136] width 468 height 231
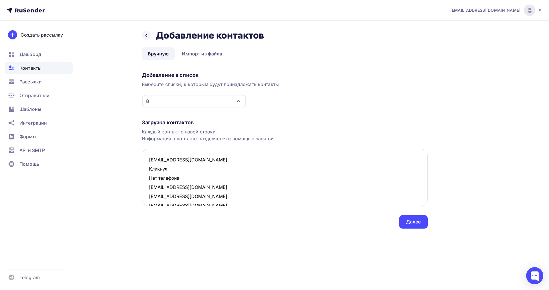
scroll to position [0, 0]
drag, startPoint x: 183, startPoint y: 181, endPoint x: 149, endPoint y: 172, distance: 34.5
click at [149, 172] on textarea "jlngavrilovic@gmail.com Кликнул Нет телефона kuzovleva12@mail.ru luckybaby11@ma…" at bounding box center [285, 177] width 286 height 57
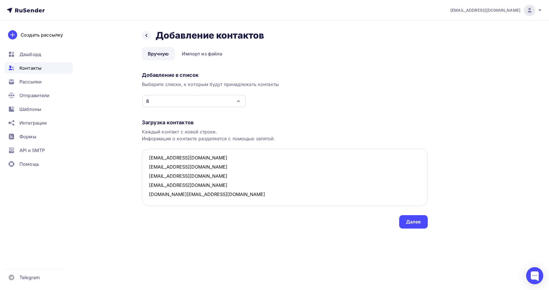
click at [202, 194] on textarea "jlngavrilovic@gmail.com kuzovleva12@mail.ru luckybaby11@mail.ru posokolo@yandex…" at bounding box center [285, 177] width 286 height 57
click at [152, 193] on textarea "jlngavrilovic@gmail.com kuzovleva12@mail.ru luckybaby11@mail.ru posokolo@yandex…" at bounding box center [285, 177] width 286 height 57
paste textarea "leila008@yandex.ru Открыто Нет телефона lyadova_olya@mail.ru Открыто Нет телефо…"
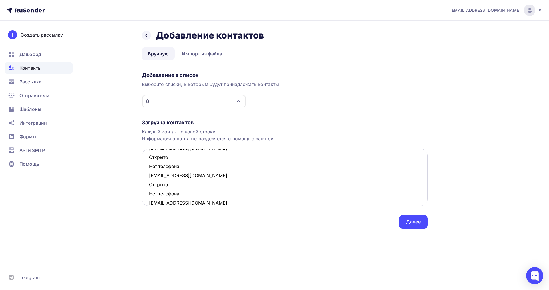
drag, startPoint x: 172, startPoint y: 193, endPoint x: 147, endPoint y: 189, distance: 25.3
click at [147, 189] on textarea "jlngavrilovic@gmail.com kuzovleva12@mail.ru luckybaby11@mail.ru posokolo@yandex…" at bounding box center [285, 177] width 286 height 57
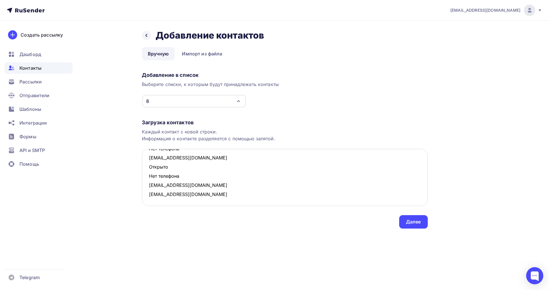
scroll to position [268, 0]
drag, startPoint x: 181, startPoint y: 175, endPoint x: 150, endPoint y: 169, distance: 32.3
click at [150, 169] on textarea "jlngavrilovic@gmail.com kuzovleva12@mail.ru luckybaby11@mail.ru posokolo@yandex…" at bounding box center [285, 177] width 286 height 57
drag, startPoint x: 181, startPoint y: 168, endPoint x: 145, endPoint y: 159, distance: 36.7
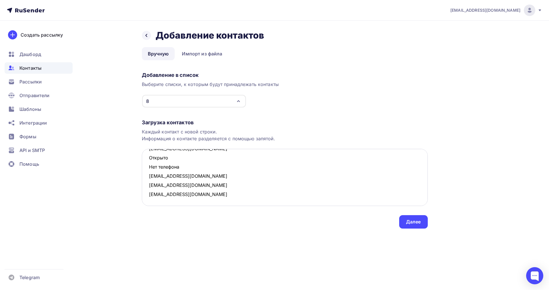
click at [145, 159] on textarea "jlngavrilovic@gmail.com kuzovleva12@mail.ru luckybaby11@mail.ru posokolo@yandex…" at bounding box center [285, 177] width 286 height 57
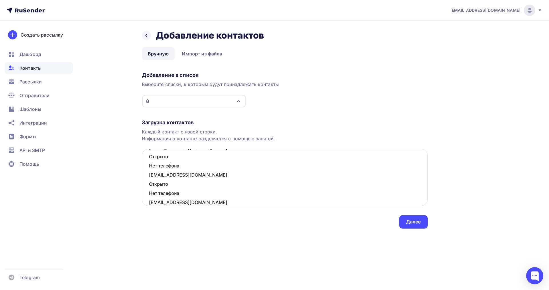
scroll to position [196, 0]
drag, startPoint x: 180, startPoint y: 192, endPoint x: 149, endPoint y: 187, distance: 31.1
click at [149, 187] on textarea "jlngavrilovic@gmail.com kuzovleva12@mail.ru luckybaby11@mail.ru posokolo@yandex…" at bounding box center [285, 177] width 286 height 57
drag, startPoint x: 181, startPoint y: 167, endPoint x: 150, endPoint y: 156, distance: 33.0
click at [150, 156] on textarea "jlngavrilovic@gmail.com kuzovleva12@mail.ru luckybaby11@mail.ru posokolo@yandex…" at bounding box center [285, 177] width 286 height 57
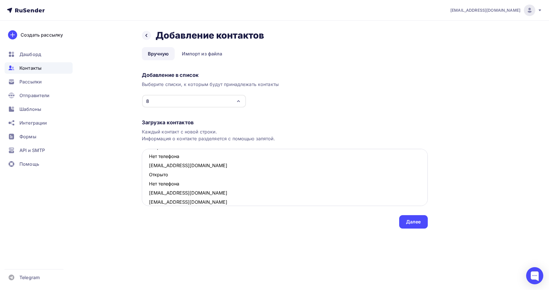
scroll to position [151, 0]
drag, startPoint x: 183, startPoint y: 183, endPoint x: 150, endPoint y: 176, distance: 33.9
click at [150, 176] on textarea "jlngavrilovic@gmail.com kuzovleva12@mail.ru luckybaby11@mail.ru posokolo@yandex…" at bounding box center [285, 177] width 286 height 57
drag, startPoint x: 181, startPoint y: 192, endPoint x: 149, endPoint y: 184, distance: 33.1
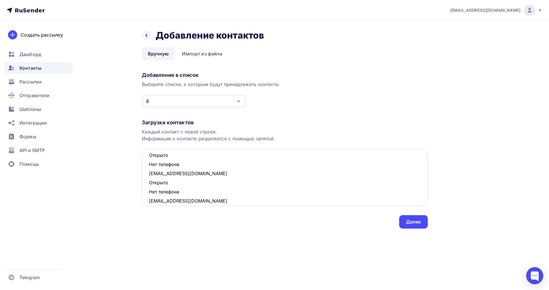
click at [149, 184] on textarea "jlngavrilovic@gmail.com kuzovleva12@mail.ru luckybaby11@mail.ru posokolo@yandex…" at bounding box center [285, 177] width 286 height 57
drag, startPoint x: 171, startPoint y: 163, endPoint x: 149, endPoint y: 159, distance: 21.9
click at [149, 159] on textarea "jlngavrilovic@gmail.com kuzovleva12@mail.ru luckybaby11@mail.ru posokolo@yandex…" at bounding box center [285, 177] width 286 height 57
drag, startPoint x: 176, startPoint y: 190, endPoint x: 147, endPoint y: 184, distance: 29.5
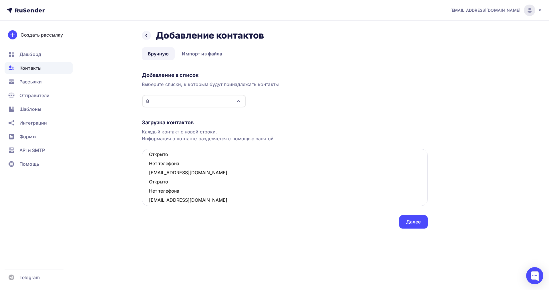
click at [147, 184] on textarea "jlngavrilovic@gmail.com kuzovleva12@mail.ru luckybaby11@mail.ru posokolo@yandex…" at bounding box center [285, 177] width 286 height 57
drag, startPoint x: 181, startPoint y: 163, endPoint x: 149, endPoint y: 157, distance: 32.7
click at [149, 157] on textarea "jlngavrilovic@gmail.com kuzovleva12@mail.ru luckybaby11@mail.ru posokolo@yandex…" at bounding box center [285, 177] width 286 height 57
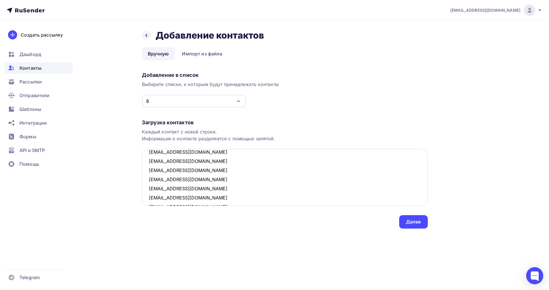
scroll to position [103, 0]
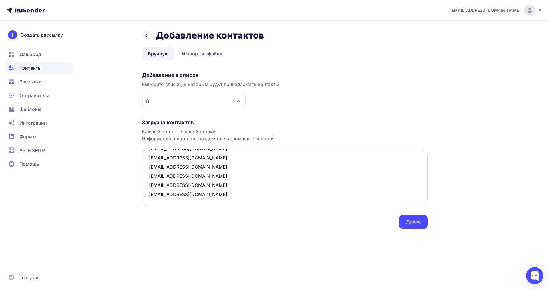
click at [199, 193] on textarea "jlngavrilovic@gmail.com kuzovleva12@mail.ru luckybaby11@mail.ru posokolo@yandex…" at bounding box center [285, 177] width 286 height 57
paste textarea "leskovleo@yandex.ru Открыто Нет телефона bukharova.e@mail.ru Открыто Нет телефо…"
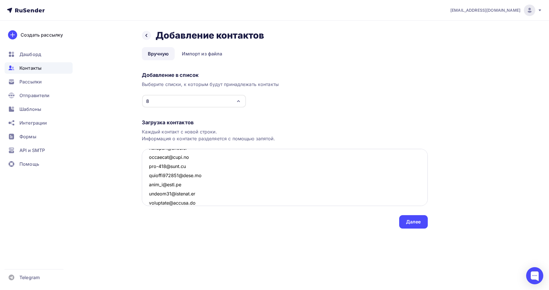
scroll to position [708, 0]
drag, startPoint x: 181, startPoint y: 195, endPoint x: 150, endPoint y: 186, distance: 32.4
click at [150, 186] on textarea at bounding box center [285, 177] width 286 height 57
drag, startPoint x: 186, startPoint y: 179, endPoint x: 146, endPoint y: 167, distance: 41.1
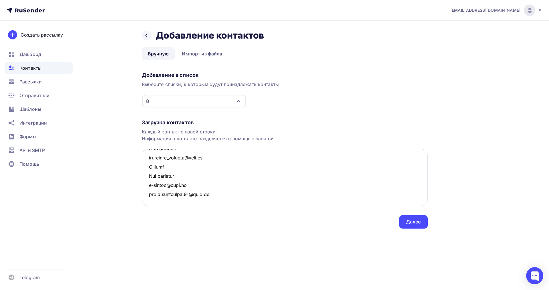
click at [146, 167] on textarea at bounding box center [285, 177] width 286 height 57
drag, startPoint x: 180, startPoint y: 166, endPoint x: 146, endPoint y: 161, distance: 34.7
click at [146, 161] on textarea at bounding box center [285, 177] width 286 height 57
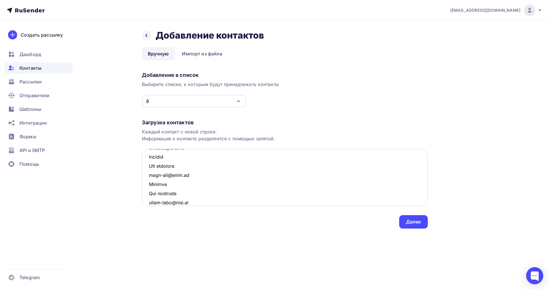
drag, startPoint x: 176, startPoint y: 192, endPoint x: 148, endPoint y: 187, distance: 28.5
click at [148, 187] on textarea at bounding box center [285, 177] width 286 height 57
drag, startPoint x: 176, startPoint y: 166, endPoint x: 149, endPoint y: 159, distance: 27.4
click at [149, 159] on textarea at bounding box center [285, 177] width 286 height 57
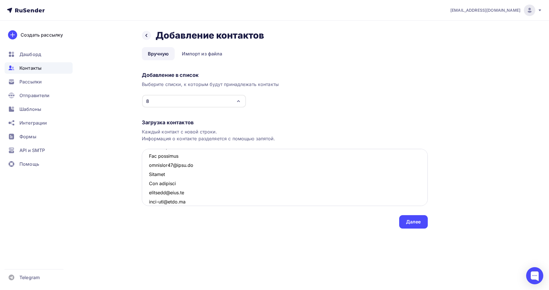
drag, startPoint x: 173, startPoint y: 183, endPoint x: 148, endPoint y: 177, distance: 26.0
click at [148, 177] on textarea at bounding box center [285, 177] width 286 height 57
drag, startPoint x: 183, startPoint y: 191, endPoint x: 149, endPoint y: 183, distance: 34.9
click at [149, 183] on textarea at bounding box center [285, 177] width 286 height 57
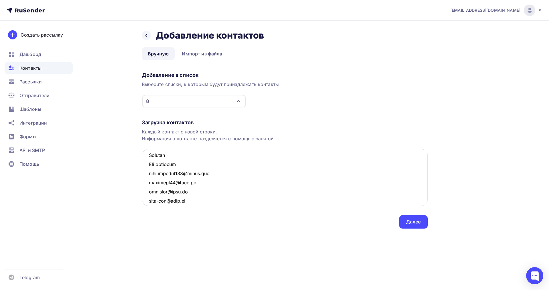
drag, startPoint x: 171, startPoint y: 162, endPoint x: 150, endPoint y: 156, distance: 22.3
click at [150, 156] on textarea at bounding box center [285, 177] width 286 height 57
drag, startPoint x: 178, startPoint y: 193, endPoint x: 147, endPoint y: 184, distance: 32.0
click at [147, 184] on textarea at bounding box center [285, 177] width 286 height 57
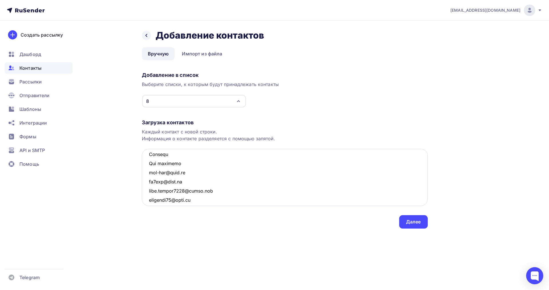
drag, startPoint x: 184, startPoint y: 162, endPoint x: 149, endPoint y: 157, distance: 35.8
click at [149, 157] on textarea at bounding box center [285, 177] width 286 height 57
drag, startPoint x: 186, startPoint y: 189, endPoint x: 143, endPoint y: 183, distance: 43.0
click at [143, 183] on textarea at bounding box center [285, 177] width 286 height 57
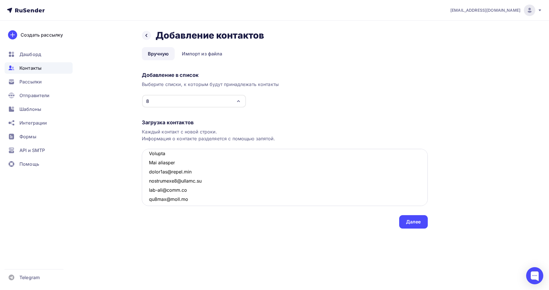
drag, startPoint x: 183, startPoint y: 164, endPoint x: 150, endPoint y: 155, distance: 34.1
click at [150, 155] on textarea at bounding box center [285, 177] width 286 height 57
drag, startPoint x: 184, startPoint y: 187, endPoint x: 150, endPoint y: 182, distance: 34.4
click at [150, 182] on textarea at bounding box center [285, 177] width 286 height 57
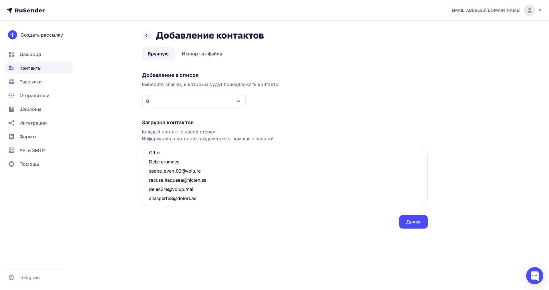
drag, startPoint x: 189, startPoint y: 160, endPoint x: 151, endPoint y: 155, distance: 38.3
click at [151, 155] on textarea at bounding box center [285, 177] width 286 height 57
drag, startPoint x: 182, startPoint y: 189, endPoint x: 149, endPoint y: 181, distance: 34.0
click at [149, 181] on textarea at bounding box center [285, 177] width 286 height 57
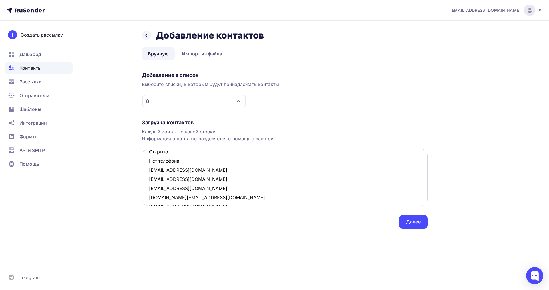
drag, startPoint x: 176, startPoint y: 161, endPoint x: 149, endPoint y: 155, distance: 28.0
click at [149, 155] on textarea "jlngavrilovic@gmail.com kuzovleva12@mail.ru luckybaby11@mail.ru posokolo@yandex…" at bounding box center [285, 177] width 286 height 57
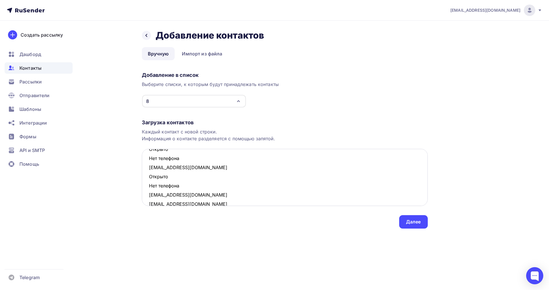
scroll to position [275, 0]
drag, startPoint x: 181, startPoint y: 189, endPoint x: 148, endPoint y: 180, distance: 33.8
click at [148, 180] on textarea "jlngavrilovic@gmail.com kuzovleva12@mail.ru luckybaby11@mail.ru posokolo@yandex…" at bounding box center [285, 177] width 286 height 57
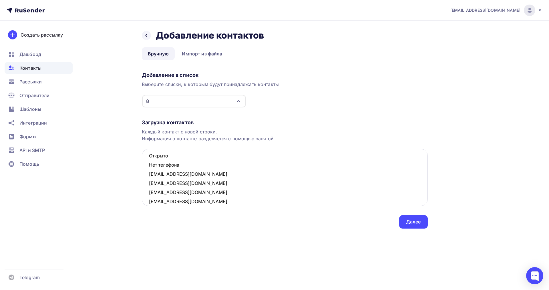
drag, startPoint x: 183, startPoint y: 162, endPoint x: 148, endPoint y: 154, distance: 36.1
click at [148, 154] on textarea "jlngavrilovic@gmail.com kuzovleva12@mail.ru luckybaby11@mail.ru posokolo@yandex…" at bounding box center [285, 177] width 286 height 57
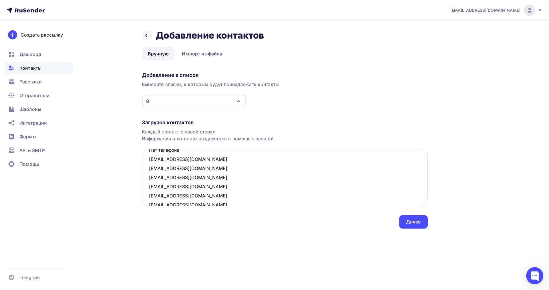
scroll to position [222, 0]
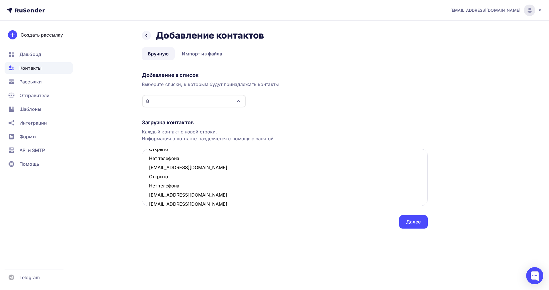
drag, startPoint x: 170, startPoint y: 186, endPoint x: 148, endPoint y: 180, distance: 22.5
click at [148, 180] on textarea "jlngavrilovic@gmail.com kuzovleva12@mail.ru luckybaby11@mail.ru posokolo@yandex…" at bounding box center [285, 177] width 286 height 57
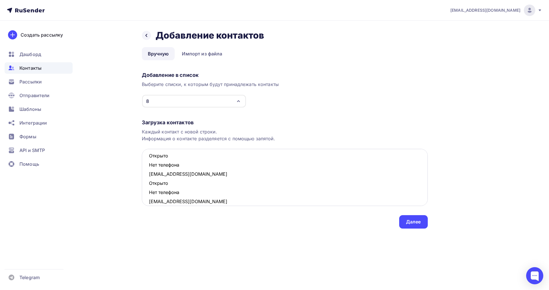
scroll to position [186, 0]
drag, startPoint x: 183, startPoint y: 193, endPoint x: 150, endPoint y: 186, distance: 33.5
click at [150, 186] on textarea "jlngavrilovic@gmail.com kuzovleva12@mail.ru luckybaby11@mail.ru posokolo@yandex…" at bounding box center [285, 177] width 286 height 57
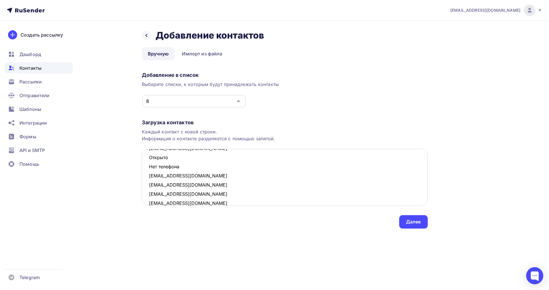
drag, startPoint x: 174, startPoint y: 167, endPoint x: 150, endPoint y: 160, distance: 25.0
click at [150, 160] on textarea "jlngavrilovic@gmail.com kuzovleva12@mail.ru luckybaby11@mail.ru posokolo@yandex…" at bounding box center [285, 177] width 286 height 57
drag, startPoint x: 180, startPoint y: 183, endPoint x: 149, endPoint y: 177, distance: 32.2
click at [149, 177] on textarea "jlngavrilovic@gmail.com kuzovleva12@mail.ru luckybaby11@mail.ru posokolo@yandex…" at bounding box center [285, 177] width 286 height 57
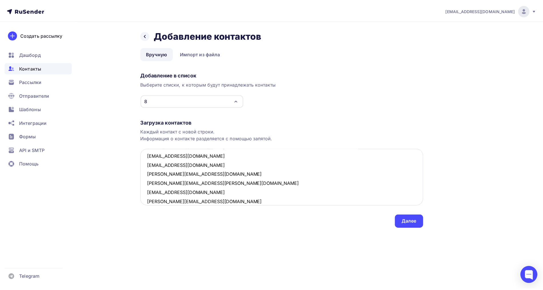
scroll to position [314, 0]
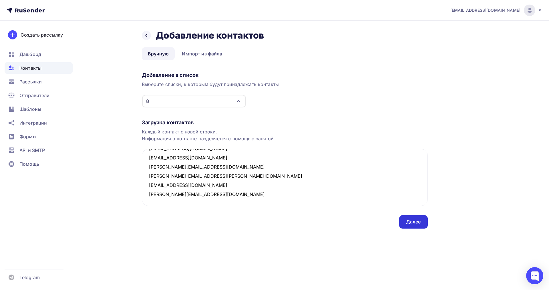
type textarea "jlngavrilovic@gmail.com kuzovleva12@mail.ru luckybaby11@mail.ru posokolo@yandex…"
click at [422, 223] on div "Далее" at bounding box center [413, 221] width 29 height 13
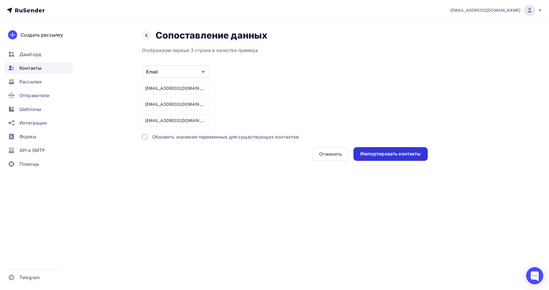
click at [383, 152] on div "Импортировать контакты" at bounding box center [390, 154] width 60 height 7
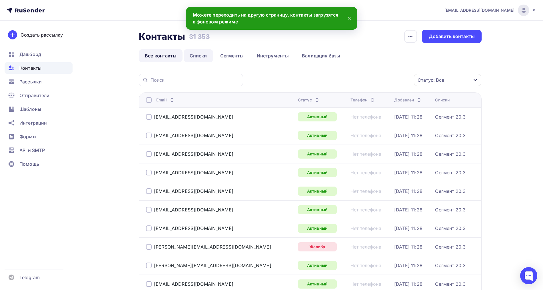
click at [192, 58] on link "Списки" at bounding box center [198, 55] width 29 height 13
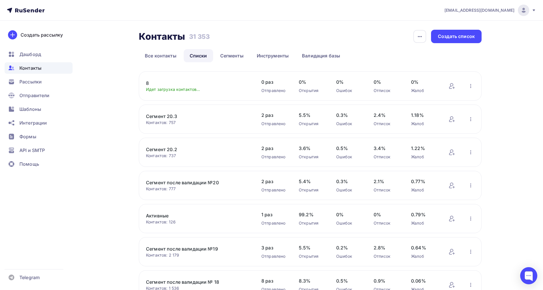
click at [149, 83] on link "8" at bounding box center [194, 83] width 97 height 7
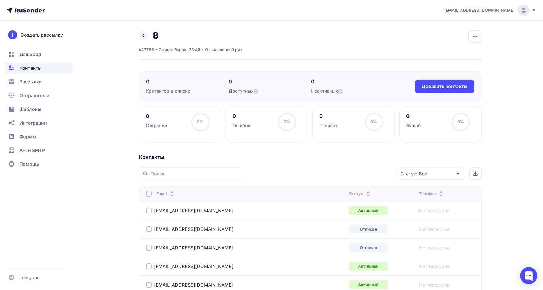
click at [144, 37] on link at bounding box center [143, 35] width 9 height 9
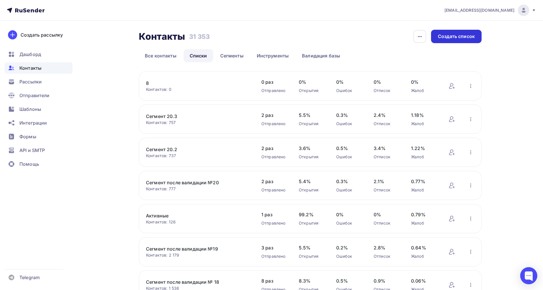
click at [473, 36] on div "Создать список" at bounding box center [456, 36] width 37 height 7
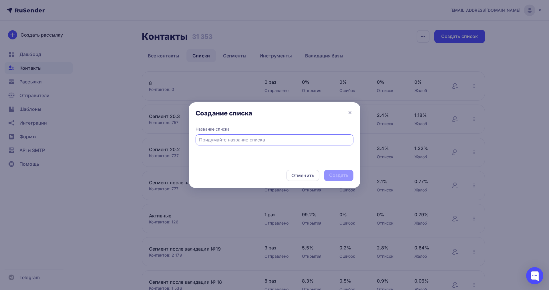
click at [271, 143] on div at bounding box center [274, 139] width 158 height 11
click at [235, 141] on input "text" at bounding box center [274, 139] width 151 height 7
type input "9"
click at [341, 174] on div "Создать" at bounding box center [338, 175] width 19 height 7
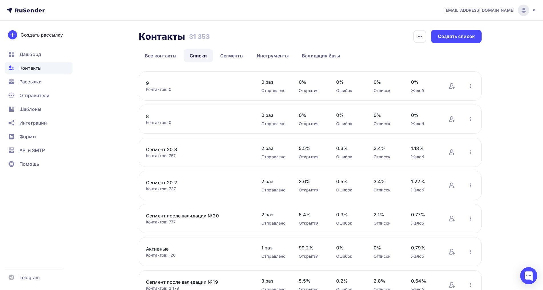
click at [147, 85] on link "9" at bounding box center [194, 83] width 97 height 7
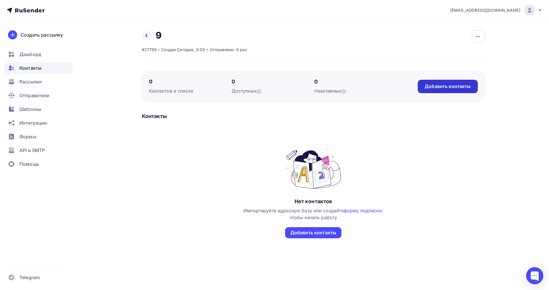
click at [436, 87] on div "Добавить контакты" at bounding box center [447, 86] width 46 height 7
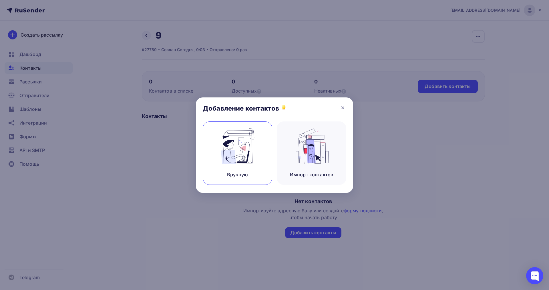
click at [249, 150] on img at bounding box center [237, 146] width 38 height 36
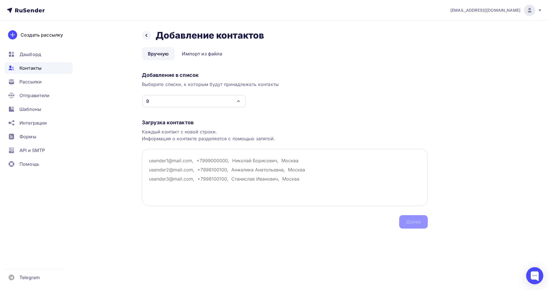
click at [152, 164] on textarea at bounding box center [285, 177] width 286 height 57
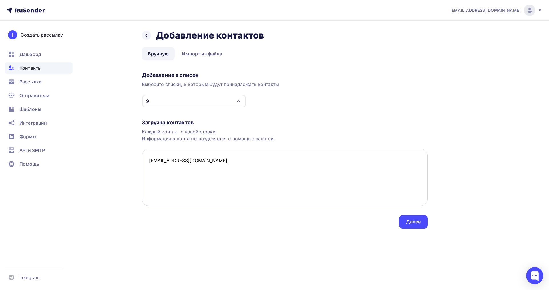
click at [153, 172] on textarea "ladoprint@bk.ru" at bounding box center [285, 177] width 286 height 57
paste textarea "newole@mail.ru Открыто Нет телефона uulla777@mail.ru Открыто Нет телефона sazon…"
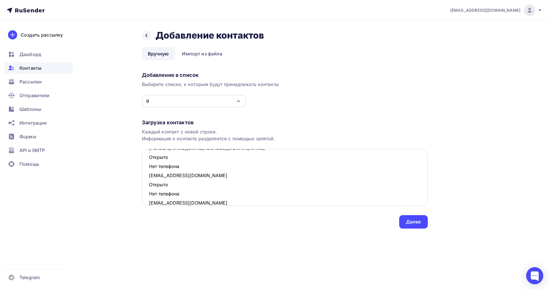
drag, startPoint x: 188, startPoint y: 194, endPoint x: 149, endPoint y: 188, distance: 40.1
click at [149, 188] on textarea "ladoprint@bk.ru newole@mail.ru Открыто Нет телефона uulla777@mail.ru Открыто Не…" at bounding box center [285, 177] width 286 height 57
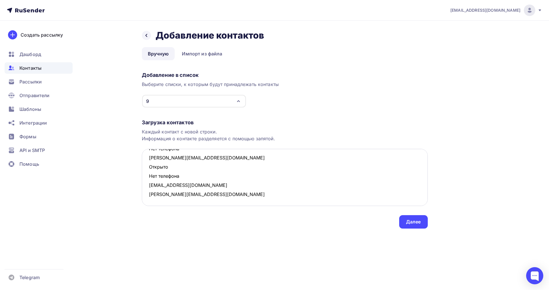
scroll to position [149, 0]
drag, startPoint x: 185, startPoint y: 175, endPoint x: 148, endPoint y: 169, distance: 38.2
click at [148, 169] on textarea "ladoprint@bk.ru newole@mail.ru Открыто Нет телефона uulla777@mail.ru Открыто Не…" at bounding box center [285, 177] width 286 height 57
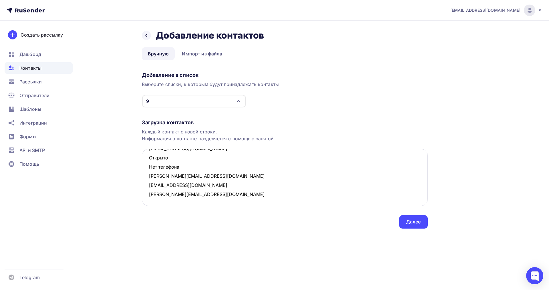
scroll to position [131, 0]
drag, startPoint x: 180, startPoint y: 167, endPoint x: 149, endPoint y: 161, distance: 31.3
click at [149, 161] on textarea "ladoprint@bk.ru newole@mail.ru Открыто Нет телефона uulla777@mail.ru Открыто Не…" at bounding box center [285, 177] width 286 height 57
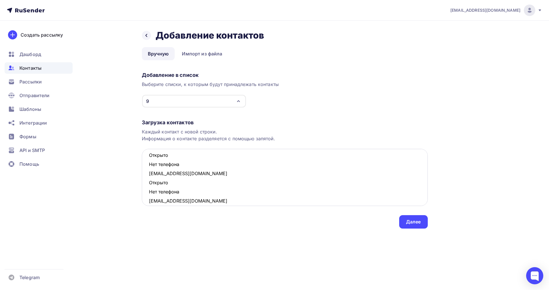
scroll to position [77, 0]
drag, startPoint x: 171, startPoint y: 191, endPoint x: 149, endPoint y: 186, distance: 22.0
click at [149, 186] on textarea "ladoprint@bk.ru newole@mail.ru Открыто Нет телефона uulla777@mail.ru Открыто Не…" at bounding box center [285, 177] width 286 height 57
drag, startPoint x: 184, startPoint y: 165, endPoint x: 149, endPoint y: 161, distance: 34.5
click at [149, 161] on textarea "ladoprint@bk.ru newole@mail.ru Открыто Нет телефона uulla777@mail.ru Открыто Не…" at bounding box center [285, 177] width 286 height 57
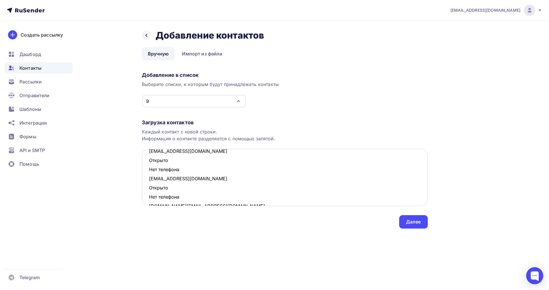
scroll to position [36, 0]
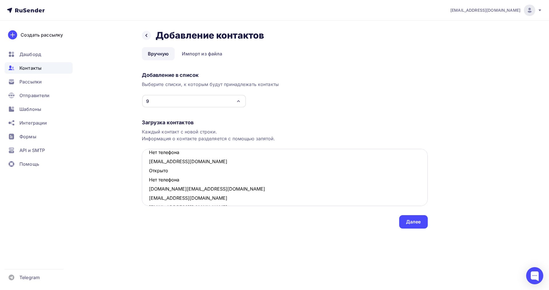
drag, startPoint x: 178, startPoint y: 181, endPoint x: 148, endPoint y: 172, distance: 30.9
click at [148, 172] on textarea "ladoprint@bk.ru newole@mail.ru Открыто Нет телефона uulla777@mail.ru Открыто Не…" at bounding box center [285, 177] width 286 height 57
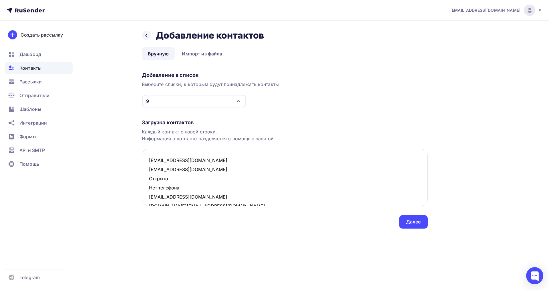
scroll to position [0, 0]
drag, startPoint x: 181, startPoint y: 189, endPoint x: 147, endPoint y: 180, distance: 35.9
click at [147, 180] on textarea "ladoprint@bk.ru newole@mail.ru Открыто Нет телефона uulla777@mail.ru sazonova.m…" at bounding box center [285, 177] width 286 height 57
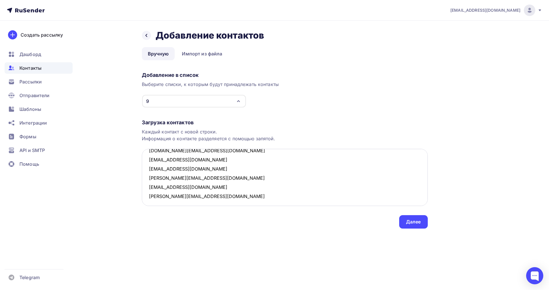
scroll to position [39, 0]
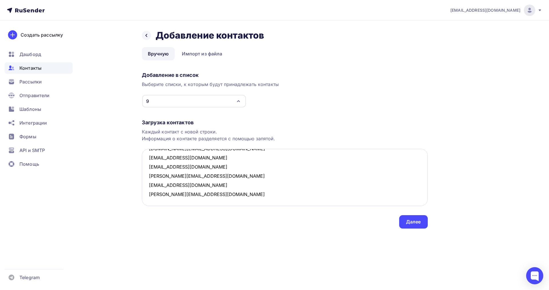
click at [207, 194] on textarea "ladoprint@bk.ru newole@mail.ru uulla777@mail.ru sazonova.ms@mail.ru dogmo4ka@ma…" at bounding box center [285, 177] width 286 height 57
paste textarea "az_official@mail.ru Открыто Нет телефона nastea26@yandex.ru Открыто Нет телефон…"
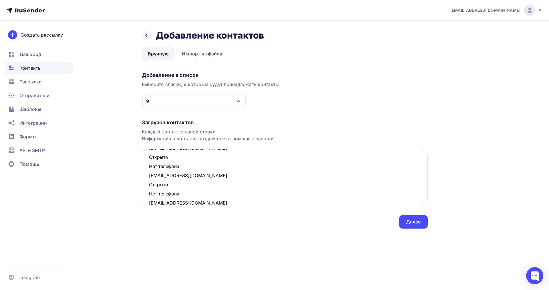
drag, startPoint x: 185, startPoint y: 194, endPoint x: 148, endPoint y: 187, distance: 37.7
click at [148, 187] on textarea "ladoprint@bk.ru newole@mail.ru uulla777@mail.ru sazonova.ms@mail.ru dogmo4ka@ma…" at bounding box center [285, 177] width 286 height 57
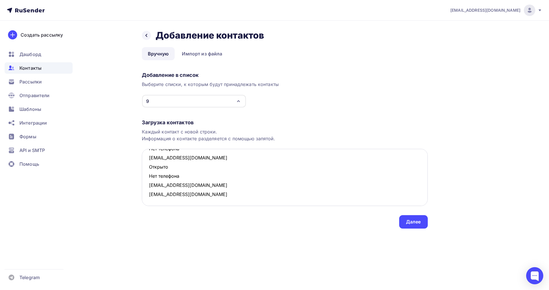
scroll to position [167, 0]
drag, startPoint x: 185, startPoint y: 174, endPoint x: 149, endPoint y: 169, distance: 36.0
click at [149, 169] on textarea "ladoprint@bk.ru newole@mail.ru uulla777@mail.ru sazonova.ms@mail.ru dogmo4ka@ma…" at bounding box center [285, 177] width 286 height 57
drag, startPoint x: 185, startPoint y: 168, endPoint x: 149, endPoint y: 159, distance: 37.9
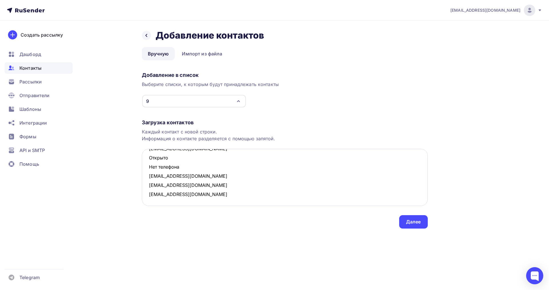
click at [149, 159] on textarea "ladoprint@bk.ru newole@mail.ru uulla777@mail.ru sazonova.ms@mail.ru dogmo4ka@ma…" at bounding box center [285, 177] width 286 height 57
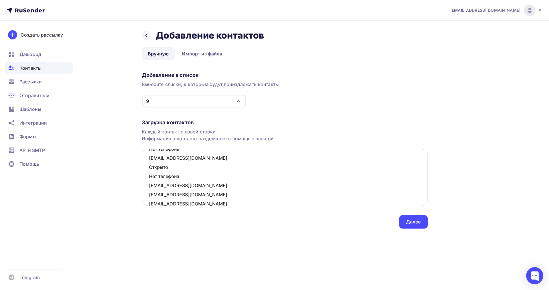
scroll to position [95, 0]
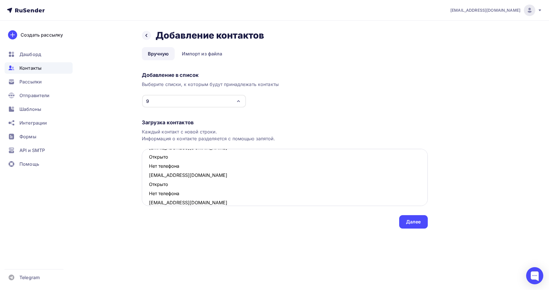
drag, startPoint x: 179, startPoint y: 192, endPoint x: 143, endPoint y: 185, distance: 36.8
click at [143, 185] on textarea "ladoprint@bk.ru newole@mail.ru uulla777@mail.ru sazonova.ms@mail.ru dogmo4ka@ma…" at bounding box center [285, 177] width 286 height 57
drag, startPoint x: 171, startPoint y: 165, endPoint x: 150, endPoint y: 160, distance: 21.8
click at [150, 160] on textarea "ladoprint@bk.ru newole@mail.ru uulla777@mail.ru sazonova.ms@mail.ru dogmo4ka@ma…" at bounding box center [285, 177] width 286 height 57
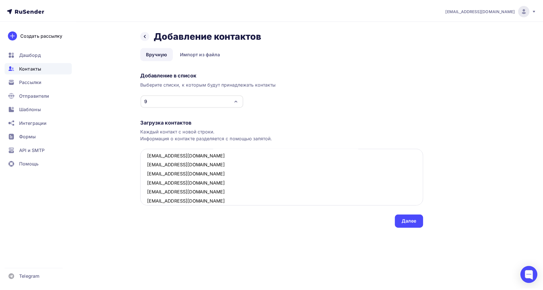
scroll to position [94, 0]
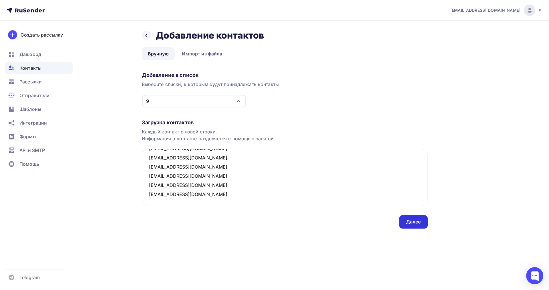
type textarea "ladoprint@bk.ru newole@mail.ru uulla777@mail.ru sazonova.ms@mail.ru dogmo4ka@ma…"
click at [414, 221] on div "Далее" at bounding box center [413, 222] width 15 height 7
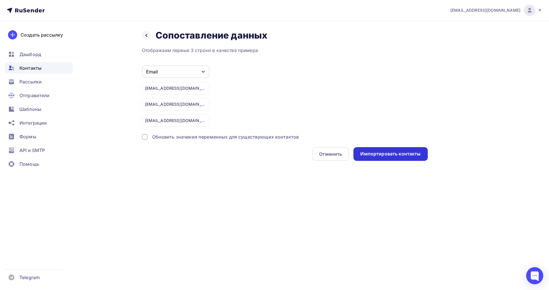
click at [377, 150] on div "Импортировать контакты" at bounding box center [390, 154] width 74 height 14
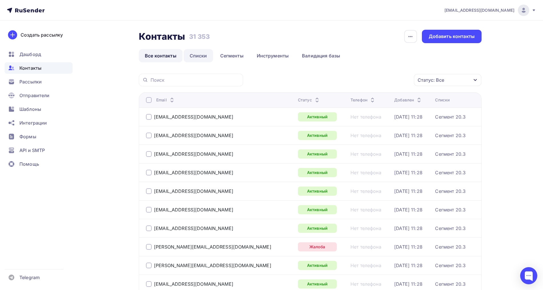
click at [197, 55] on link "Списки" at bounding box center [198, 55] width 29 height 13
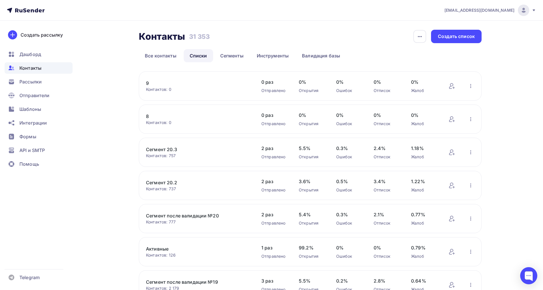
click at [150, 82] on link "9" at bounding box center [194, 83] width 97 height 7
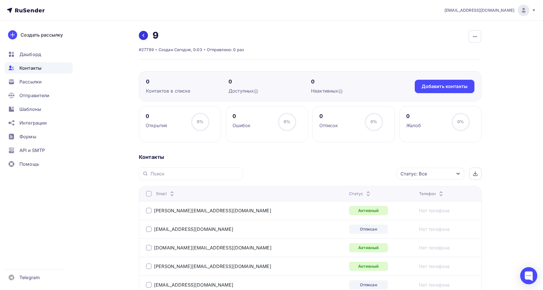
click at [143, 39] on link at bounding box center [143, 35] width 9 height 9
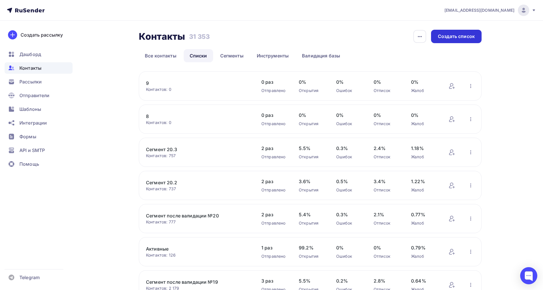
click at [452, 36] on div "Создать список" at bounding box center [456, 36] width 37 height 7
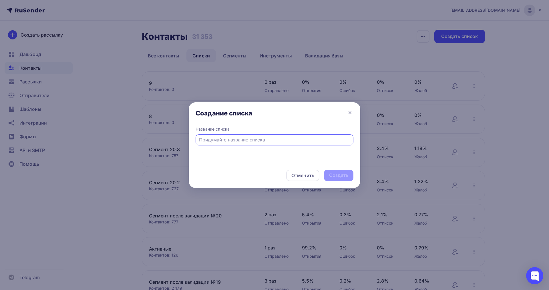
click at [210, 139] on input "text" at bounding box center [274, 139] width 151 height 7
type input "10"
click at [352, 175] on div "Создать" at bounding box center [338, 175] width 29 height 11
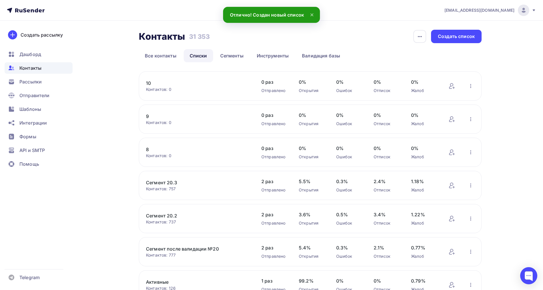
click at [148, 81] on link "10" at bounding box center [194, 83] width 97 height 7
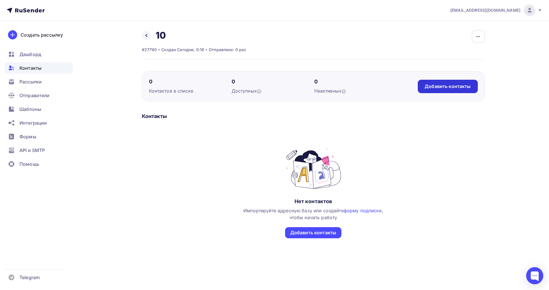
click at [426, 90] on div "Добавить контакты" at bounding box center [448, 86] width 60 height 13
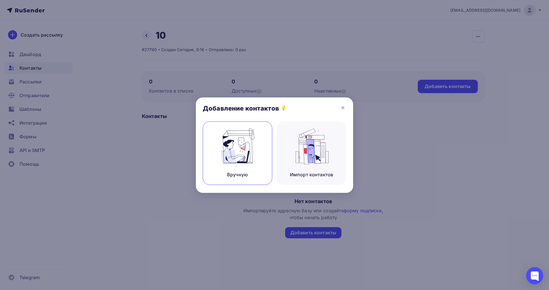
click at [248, 145] on img at bounding box center [237, 146] width 38 height 36
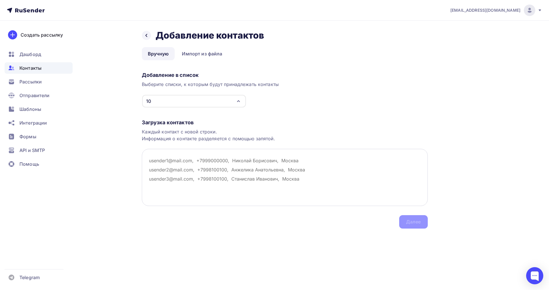
click at [166, 156] on textarea at bounding box center [285, 177] width 286 height 57
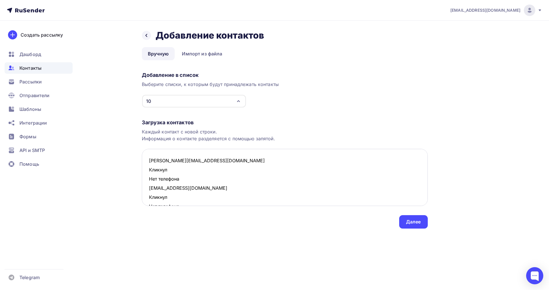
scroll to position [287, 0]
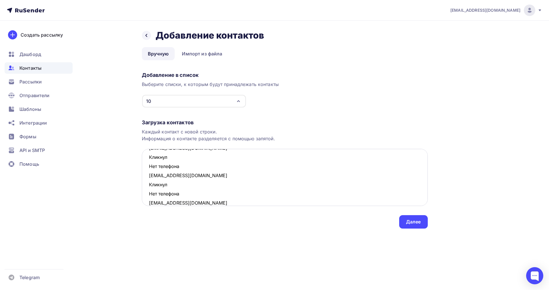
drag, startPoint x: 191, startPoint y: 191, endPoint x: 150, endPoint y: 188, distance: 40.7
click at [150, 188] on textarea "elena-b-83@list.ru Кликнул Нет телефона dasha0895.95@mail.ru Кликнул Нет телефо…" at bounding box center [285, 177] width 286 height 57
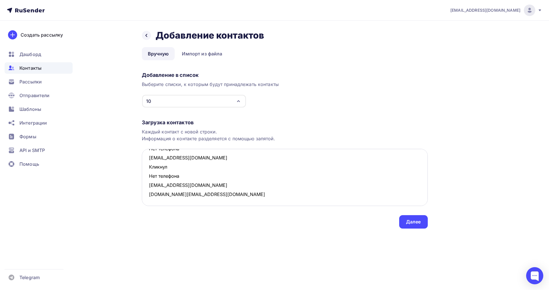
scroll to position [277, 0]
drag, startPoint x: 181, startPoint y: 176, endPoint x: 147, endPoint y: 169, distance: 35.5
click at [147, 169] on textarea "elena-b-83@list.ru Кликнул Нет телефона dasha0895.95@mail.ru Кликнул Нет телефо…" at bounding box center [285, 177] width 286 height 57
drag, startPoint x: 181, startPoint y: 167, endPoint x: 147, endPoint y: 158, distance: 36.1
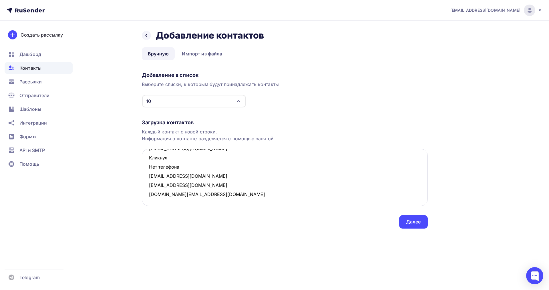
click at [147, 158] on textarea "elena-b-83@list.ru Кликнул Нет телефона dasha0895.95@mail.ru Кликнул Нет телефо…" at bounding box center [285, 177] width 286 height 57
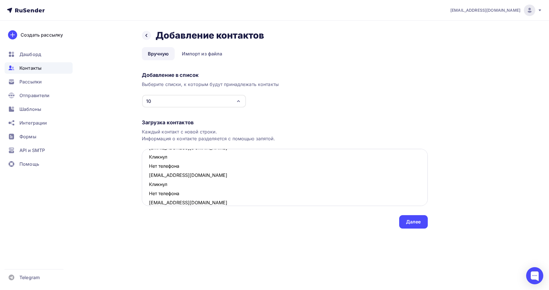
drag, startPoint x: 180, startPoint y: 195, endPoint x: 147, endPoint y: 187, distance: 34.3
click at [147, 187] on textarea "elena-b-83@list.ru Кликнул Нет телефона dasha0895.95@mail.ru Кликнул Нет телефо…" at bounding box center [285, 177] width 286 height 57
drag, startPoint x: 183, startPoint y: 168, endPoint x: 147, endPoint y: 161, distance: 37.0
click at [147, 161] on textarea "elena-b-83@list.ru Кликнул Нет телефона dasha0895.95@mail.ru Кликнул Нет телефо…" at bounding box center [285, 177] width 286 height 57
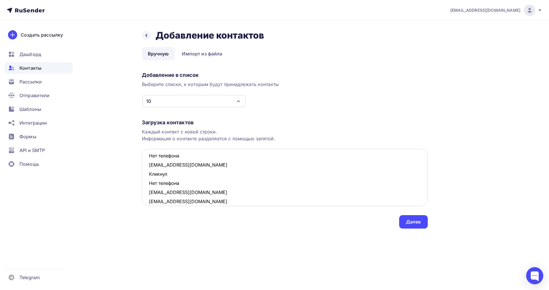
scroll to position [160, 0]
drag, startPoint x: 183, startPoint y: 183, endPoint x: 148, endPoint y: 177, distance: 35.1
click at [148, 177] on textarea "elena-b-83@list.ru Кликнул Нет телефона dasha0895.95@mail.ru Кликнул Нет телефо…" at bounding box center [285, 177] width 286 height 57
drag, startPoint x: 180, startPoint y: 192, endPoint x: 147, endPoint y: 185, distance: 33.3
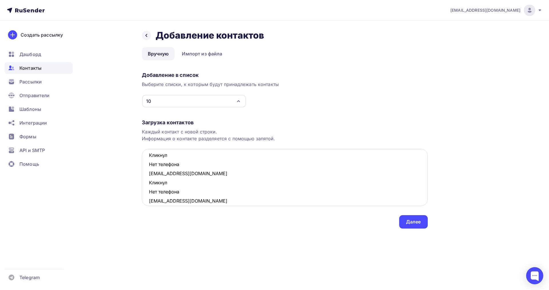
click at [147, 185] on textarea "elena-b-83@list.ru Кликнул Нет телефона dasha0895.95@mail.ru Кликнул Нет телефо…" at bounding box center [285, 177] width 286 height 57
drag, startPoint x: 181, startPoint y: 164, endPoint x: 150, endPoint y: 157, distance: 32.5
click at [150, 157] on textarea "elena-b-83@list.ru Кликнул Нет телефона dasha0895.95@mail.ru Кликнул Нет телефо…" at bounding box center [285, 177] width 286 height 57
drag, startPoint x: 183, startPoint y: 192, endPoint x: 147, endPoint y: 185, distance: 36.3
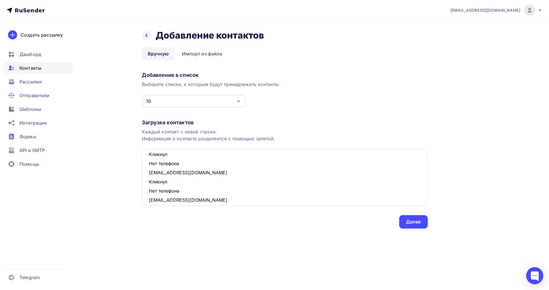
click at [147, 185] on textarea "elena-b-83@list.ru Кликнул Нет телефона dasha0895.95@mail.ru Кликнул Нет телефо…" at bounding box center [285, 177] width 286 height 57
drag, startPoint x: 170, startPoint y: 164, endPoint x: 150, endPoint y: 158, distance: 20.3
click at [150, 158] on textarea "elena-b-83@list.ru Кликнул Нет телефона dasha0895.95@mail.ru Кликнул Нет телефо…" at bounding box center [285, 177] width 286 height 57
drag, startPoint x: 184, startPoint y: 166, endPoint x: 148, endPoint y: 160, distance: 36.5
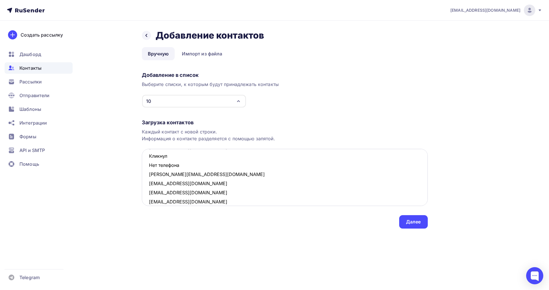
click at [148, 160] on textarea "elena-b-83@list.ru Кликнул Нет телефона dasha0895.95@mail.ru Кликнул Нет телефо…" at bounding box center [285, 177] width 286 height 57
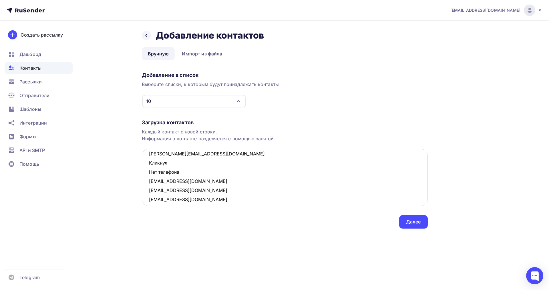
scroll to position [0, 0]
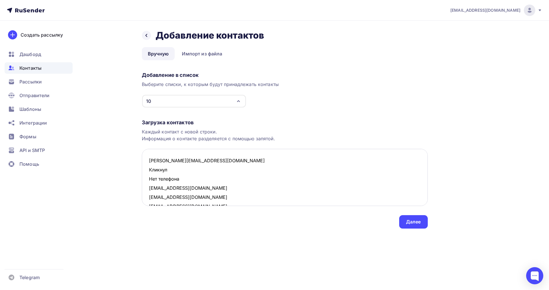
drag, startPoint x: 181, startPoint y: 178, endPoint x: 147, endPoint y: 174, distance: 34.0
click at [147, 174] on textarea "elena-b-83@list.ru Кликнул Нет телефона dasha0895.95@mail.ru irinasadikova@mail…" at bounding box center [285, 177] width 286 height 57
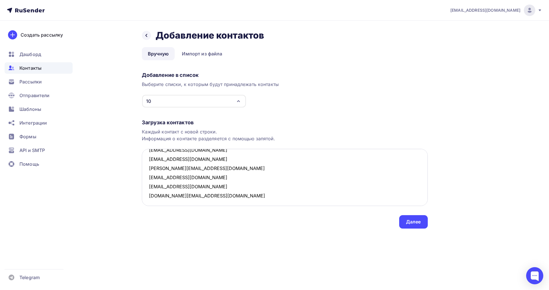
scroll to position [76, 0]
click at [217, 197] on textarea "elena-b-83@list.ru dasha0895.95@mail.ru irinasadikova@mail.ru k067723@yandex.ru…" at bounding box center [285, 177] width 286 height 57
click at [215, 197] on textarea "elena-b-83@list.ru dasha0895.95@mail.ru irinasadikova@mail.ru k067723@yandex.ru…" at bounding box center [285, 177] width 286 height 57
click at [163, 199] on textarea "elena-b-83@list.ru dasha0895.95@mail.ru irinasadikova@mail.ru k067723@yandex.ru…" at bounding box center [285, 177] width 286 height 57
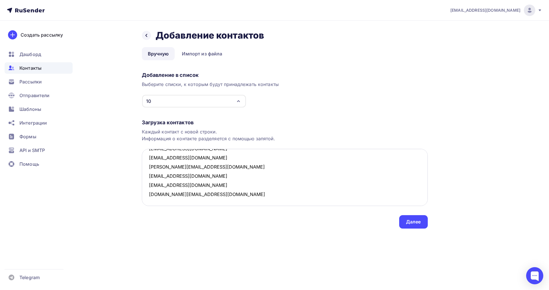
paste textarea "nataligi@inbox.ru Открыто Нет телефона denisovaleriaa@gmail.com Открыто Нет тел…"
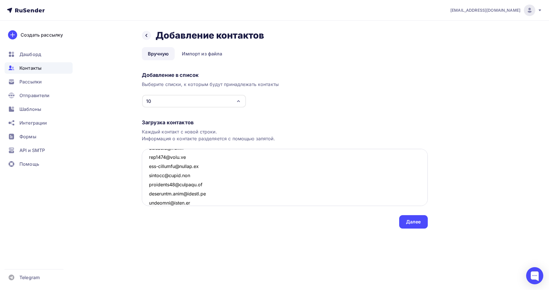
scroll to position [1201, 0]
drag, startPoint x: 182, startPoint y: 196, endPoint x: 147, endPoint y: 188, distance: 35.9
click at [147, 188] on textarea at bounding box center [285, 177] width 286 height 57
drag, startPoint x: 180, startPoint y: 177, endPoint x: 148, endPoint y: 169, distance: 33.8
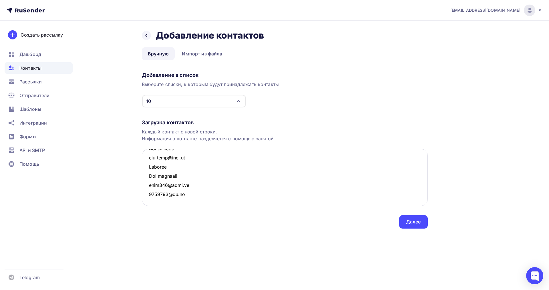
click at [148, 169] on textarea at bounding box center [285, 177] width 286 height 57
drag, startPoint x: 172, startPoint y: 165, endPoint x: 147, endPoint y: 162, distance: 25.6
click at [147, 162] on textarea at bounding box center [285, 177] width 286 height 57
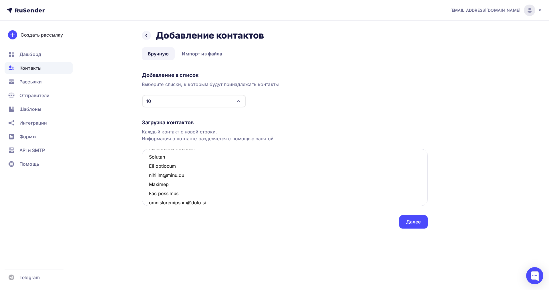
drag, startPoint x: 184, startPoint y: 193, endPoint x: 149, endPoint y: 187, distance: 35.0
click at [149, 187] on textarea at bounding box center [285, 177] width 286 height 57
drag, startPoint x: 180, startPoint y: 167, endPoint x: 149, endPoint y: 160, distance: 31.3
click at [149, 160] on textarea at bounding box center [285, 177] width 286 height 57
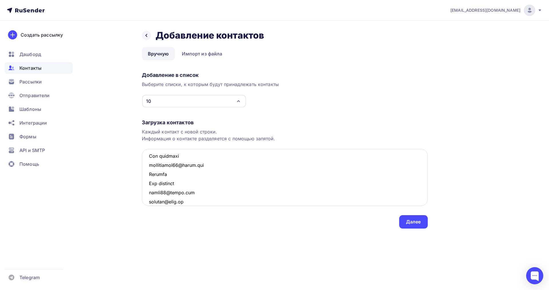
drag, startPoint x: 182, startPoint y: 184, endPoint x: 150, endPoint y: 177, distance: 33.1
click at [150, 177] on textarea at bounding box center [285, 177] width 286 height 57
drag, startPoint x: 183, startPoint y: 192, endPoint x: 147, endPoint y: 187, distance: 35.5
click at [147, 187] on textarea at bounding box center [285, 177] width 286 height 57
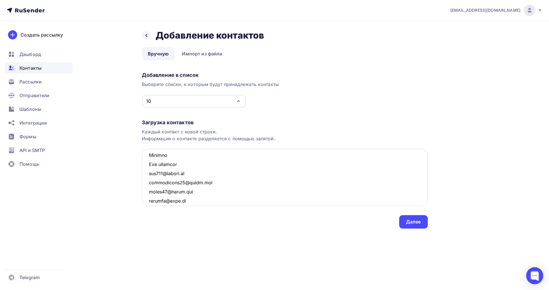
drag, startPoint x: 185, startPoint y: 166, endPoint x: 148, endPoint y: 159, distance: 37.5
click at [148, 159] on textarea at bounding box center [285, 177] width 286 height 57
drag, startPoint x: 170, startPoint y: 190, endPoint x: 149, endPoint y: 184, distance: 22.5
click at [149, 184] on textarea at bounding box center [285, 177] width 286 height 57
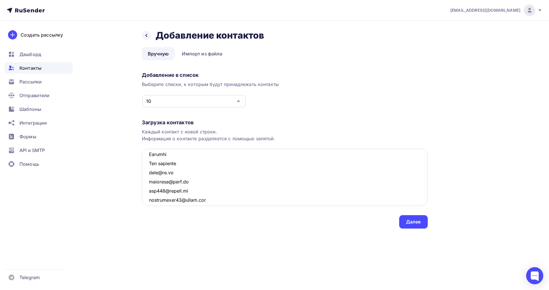
drag, startPoint x: 181, startPoint y: 165, endPoint x: 147, endPoint y: 157, distance: 35.4
click at [147, 157] on textarea at bounding box center [285, 177] width 286 height 57
drag, startPoint x: 185, startPoint y: 191, endPoint x: 148, endPoint y: 185, distance: 37.5
click at [148, 185] on textarea at bounding box center [285, 177] width 286 height 57
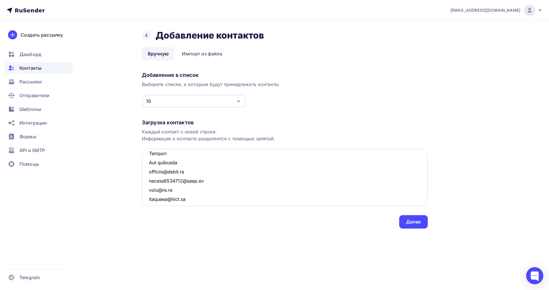
drag, startPoint x: 184, startPoint y: 163, endPoint x: 148, endPoint y: 158, distance: 36.4
click at [148, 158] on textarea at bounding box center [285, 177] width 286 height 57
drag, startPoint x: 150, startPoint y: 160, endPoint x: 148, endPoint y: 157, distance: 3.7
click at [148, 157] on textarea at bounding box center [285, 177] width 286 height 57
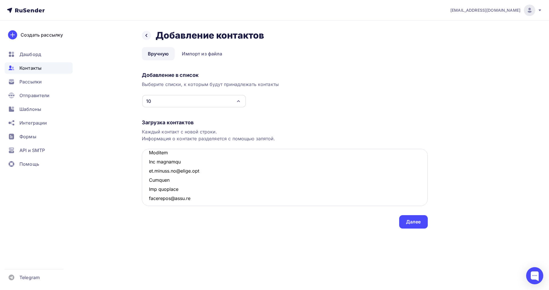
drag, startPoint x: 173, startPoint y: 189, endPoint x: 148, endPoint y: 184, distance: 25.7
click at [148, 184] on textarea at bounding box center [285, 177] width 286 height 57
drag, startPoint x: 184, startPoint y: 162, endPoint x: 152, endPoint y: 154, distance: 32.6
click at [152, 154] on textarea at bounding box center [285, 177] width 286 height 57
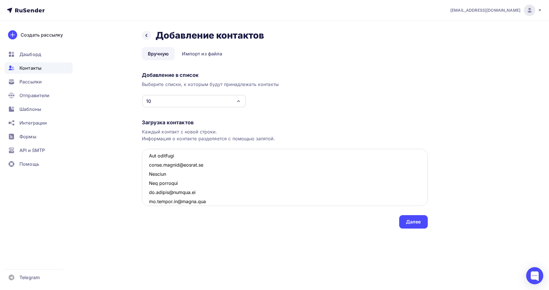
drag, startPoint x: 176, startPoint y: 183, endPoint x: 143, endPoint y: 177, distance: 33.8
click at [143, 177] on textarea at bounding box center [285, 177] width 286 height 57
drag, startPoint x: 181, startPoint y: 192, endPoint x: 149, endPoint y: 184, distance: 32.3
click at [149, 184] on textarea at bounding box center [285, 177] width 286 height 57
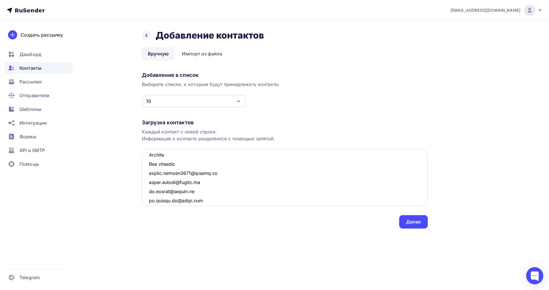
drag, startPoint x: 186, startPoint y: 165, endPoint x: 149, endPoint y: 157, distance: 37.4
click at [149, 157] on textarea at bounding box center [285, 177] width 286 height 57
drag, startPoint x: 167, startPoint y: 189, endPoint x: 147, endPoint y: 186, distance: 19.6
click at [147, 186] on textarea at bounding box center [285, 177] width 286 height 57
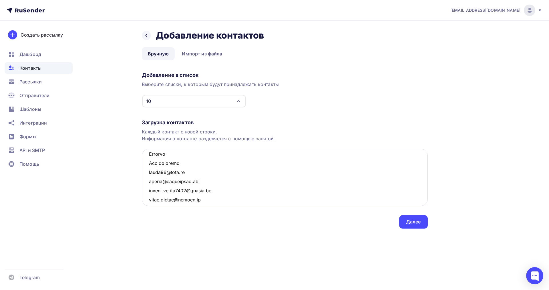
drag, startPoint x: 189, startPoint y: 164, endPoint x: 148, endPoint y: 157, distance: 41.0
click at [148, 157] on textarea at bounding box center [285, 177] width 286 height 57
drag, startPoint x: 181, startPoint y: 188, endPoint x: 149, endPoint y: 182, distance: 32.6
click at [149, 182] on textarea at bounding box center [285, 177] width 286 height 57
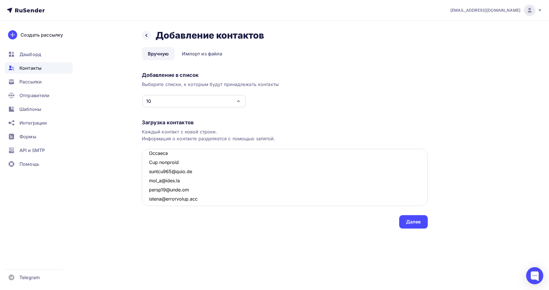
drag, startPoint x: 163, startPoint y: 161, endPoint x: 149, endPoint y: 156, distance: 14.4
click at [149, 156] on textarea at bounding box center [285, 177] width 286 height 57
drag, startPoint x: 175, startPoint y: 190, endPoint x: 146, endPoint y: 182, distance: 30.0
click at [146, 182] on textarea at bounding box center [285, 177] width 286 height 57
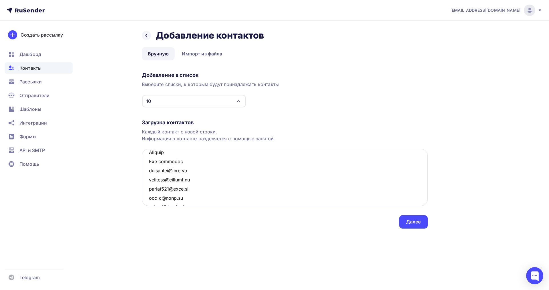
drag, startPoint x: 163, startPoint y: 161, endPoint x: 147, endPoint y: 156, distance: 16.9
click at [147, 156] on textarea at bounding box center [285, 177] width 286 height 57
drag, startPoint x: 183, startPoint y: 186, endPoint x: 146, endPoint y: 182, distance: 37.4
click at [146, 182] on textarea at bounding box center [285, 177] width 286 height 57
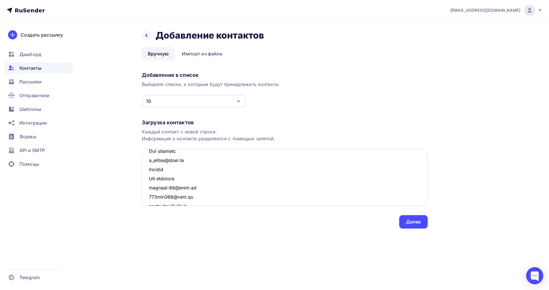
scroll to position [555, 0]
drag, startPoint x: 181, startPoint y: 163, endPoint x: 147, endPoint y: 176, distance: 36.0
click at [147, 176] on textarea at bounding box center [285, 177] width 286 height 57
drag, startPoint x: 179, startPoint y: 188, endPoint x: 147, endPoint y: 183, distance: 32.4
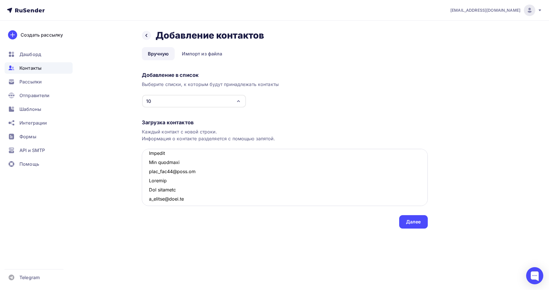
click at [147, 183] on textarea at bounding box center [285, 177] width 286 height 57
drag, startPoint x: 181, startPoint y: 163, endPoint x: 150, endPoint y: 155, distance: 32.4
click at [150, 155] on textarea at bounding box center [285, 177] width 286 height 57
drag, startPoint x: 182, startPoint y: 189, endPoint x: 145, endPoint y: 183, distance: 37.9
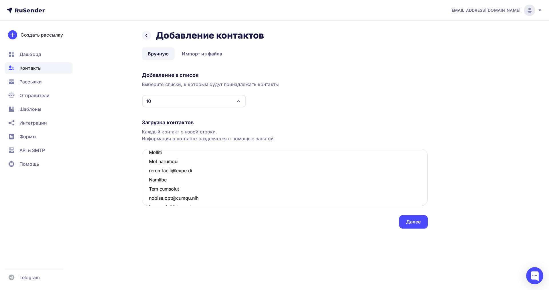
click at [145, 183] on textarea at bounding box center [285, 177] width 286 height 57
drag, startPoint x: 172, startPoint y: 161, endPoint x: 149, endPoint y: 156, distance: 24.3
click at [149, 156] on textarea at bounding box center [285, 177] width 286 height 57
drag, startPoint x: 181, startPoint y: 188, endPoint x: 149, endPoint y: 182, distance: 31.7
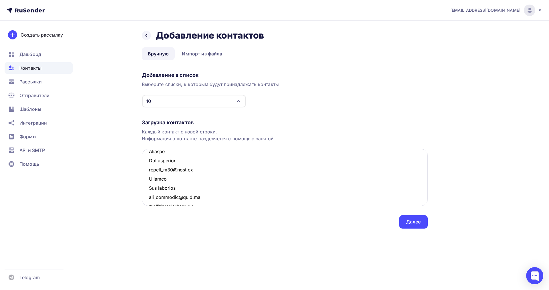
click at [149, 182] on textarea at bounding box center [285, 177] width 286 height 57
drag, startPoint x: 181, startPoint y: 195, endPoint x: 150, endPoint y: 189, distance: 31.3
click at [150, 189] on textarea at bounding box center [285, 177] width 286 height 57
drag, startPoint x: 187, startPoint y: 167, endPoint x: 149, endPoint y: 162, distance: 38.0
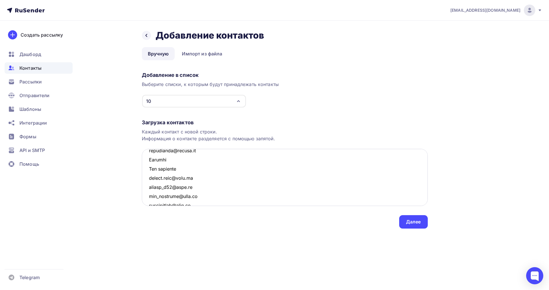
click at [149, 162] on textarea at bounding box center [285, 177] width 286 height 57
drag, startPoint x: 183, startPoint y: 189, endPoint x: 149, endPoint y: 179, distance: 35.4
click at [149, 179] on textarea at bounding box center [285, 177] width 286 height 57
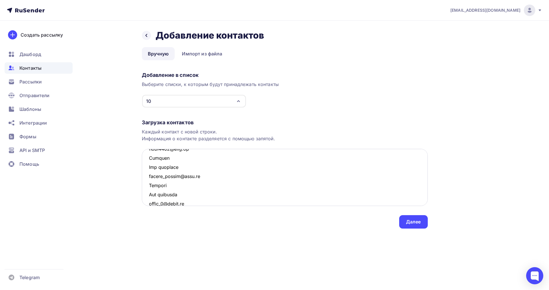
drag, startPoint x: 173, startPoint y: 194, endPoint x: 150, endPoint y: 188, distance: 24.3
click at [150, 188] on textarea at bounding box center [285, 177] width 286 height 57
drag, startPoint x: 153, startPoint y: 165, endPoint x: 144, endPoint y: 162, distance: 10.2
click at [144, 162] on textarea at bounding box center [285, 177] width 286 height 57
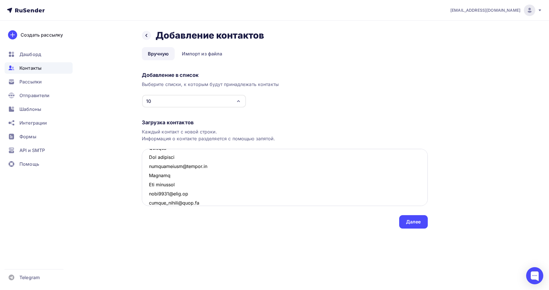
drag, startPoint x: 181, startPoint y: 185, endPoint x: 144, endPoint y: 177, distance: 37.8
click at [144, 177] on textarea at bounding box center [285, 177] width 286 height 57
drag, startPoint x: 183, startPoint y: 193, endPoint x: 147, endPoint y: 187, distance: 36.9
click at [147, 187] on textarea at bounding box center [285, 177] width 286 height 57
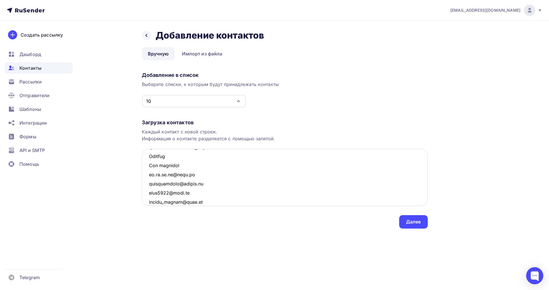
drag, startPoint x: 185, startPoint y: 169, endPoint x: 146, endPoint y: 159, distance: 40.2
click at [146, 159] on textarea at bounding box center [285, 177] width 286 height 57
drag, startPoint x: 180, startPoint y: 184, endPoint x: 148, endPoint y: 175, distance: 32.8
click at [148, 175] on textarea at bounding box center [285, 177] width 286 height 57
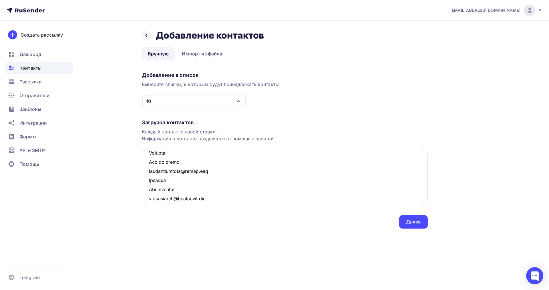
scroll to position [134, 0]
drag, startPoint x: 183, startPoint y: 193, endPoint x: 147, endPoint y: 184, distance: 37.0
click at [147, 184] on textarea at bounding box center [285, 177] width 286 height 57
drag, startPoint x: 185, startPoint y: 162, endPoint x: 142, endPoint y: 156, distance: 43.0
click at [142, 156] on textarea at bounding box center [285, 177] width 286 height 57
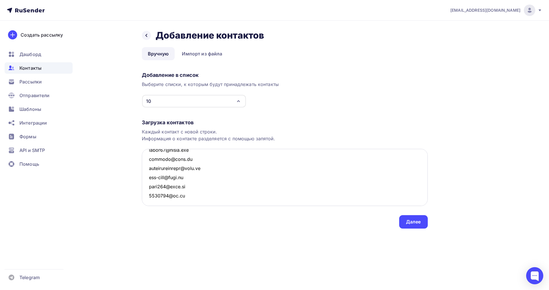
scroll to position [460, 0]
click at [191, 197] on textarea at bounding box center [285, 177] width 286 height 57
paste textarea "anubis1993@list.ru Открыто Нет телефона 8iricha@rambler.ru Открыто Нет телефона…"
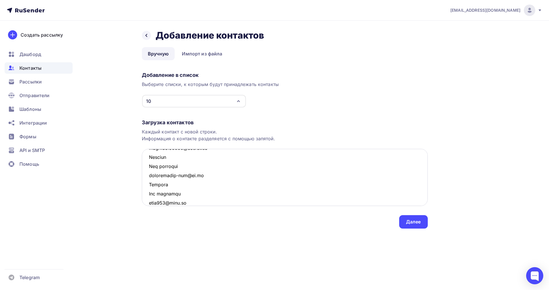
drag, startPoint x: 183, startPoint y: 195, endPoint x: 148, endPoint y: 187, distance: 35.7
click at [148, 187] on textarea at bounding box center [285, 177] width 286 height 57
drag, startPoint x: 187, startPoint y: 174, endPoint x: 149, endPoint y: 170, distance: 38.5
click at [149, 170] on textarea at bounding box center [285, 177] width 286 height 57
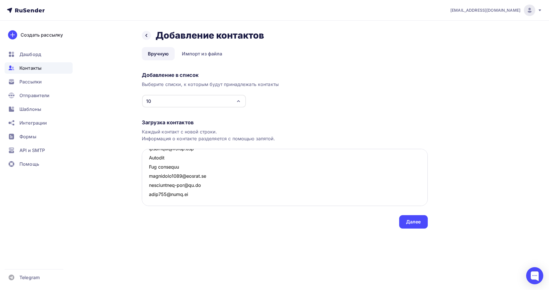
scroll to position [625, 0]
drag, startPoint x: 184, startPoint y: 167, endPoint x: 143, endPoint y: 161, distance: 41.1
click at [143, 161] on textarea at bounding box center [285, 177] width 286 height 57
drag, startPoint x: 184, startPoint y: 193, endPoint x: 150, endPoint y: 186, distance: 34.1
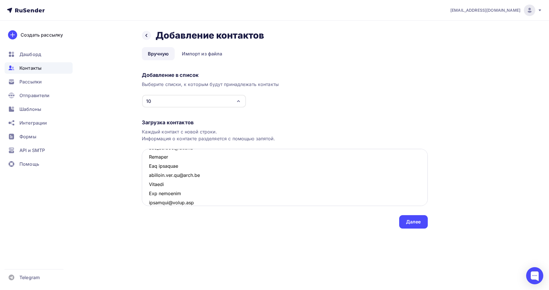
click at [150, 186] on textarea at bounding box center [285, 177] width 286 height 57
drag, startPoint x: 183, startPoint y: 165, endPoint x: 149, endPoint y: 158, distance: 35.0
click at [149, 158] on textarea at bounding box center [285, 177] width 286 height 57
drag, startPoint x: 184, startPoint y: 183, endPoint x: 143, endPoint y: 177, distance: 42.0
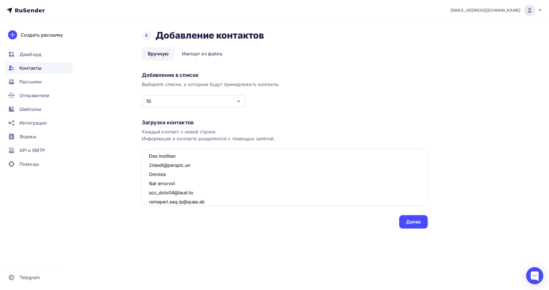
click at [143, 177] on textarea at bounding box center [285, 177] width 286 height 57
drag, startPoint x: 183, startPoint y: 193, endPoint x: 146, endPoint y: 187, distance: 36.8
click at [146, 187] on textarea at bounding box center [285, 177] width 286 height 57
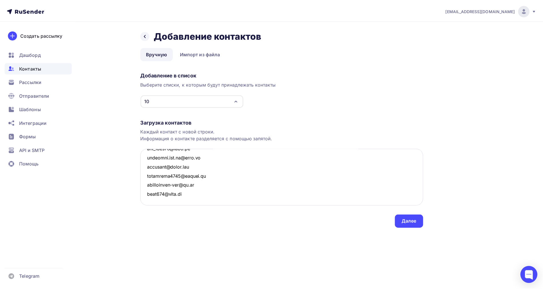
scroll to position [533, 0]
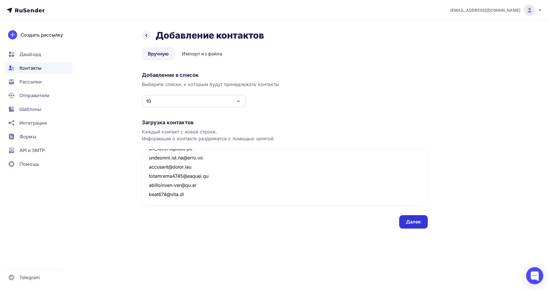
type textarea "elena-b-83@list.ru dasha0895.95@mail.ru irinasadikova@mail.ru k067723@yandex.ru…"
click at [418, 223] on div "Далее" at bounding box center [413, 222] width 15 height 7
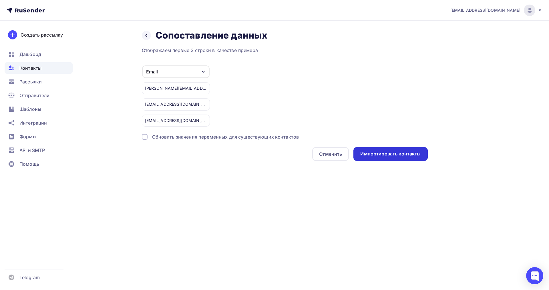
click at [403, 156] on div "Импортировать контакты" at bounding box center [390, 154] width 60 height 7
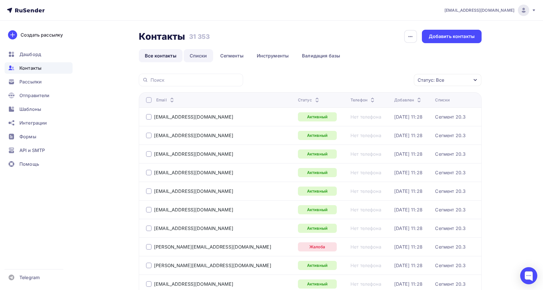
click at [198, 55] on link "Списки" at bounding box center [198, 55] width 29 height 13
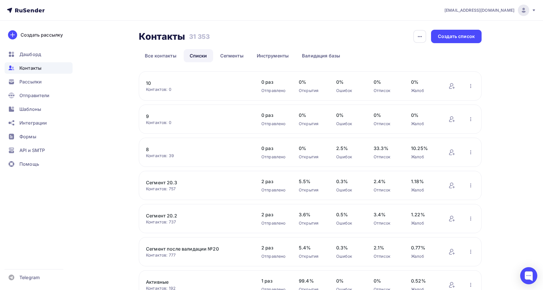
click at [151, 84] on link "10" at bounding box center [194, 83] width 97 height 7
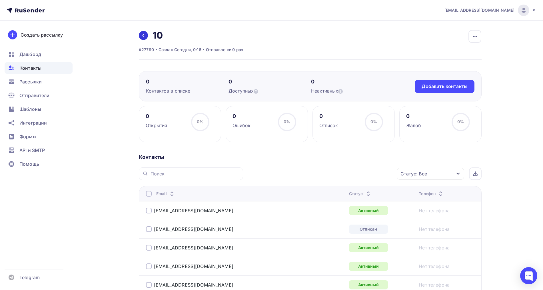
click at [143, 37] on icon at bounding box center [143, 35] width 5 height 5
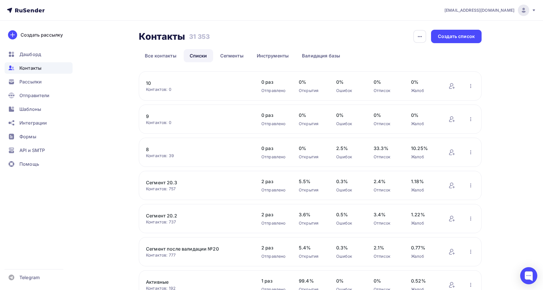
click at [148, 115] on link "9" at bounding box center [194, 116] width 97 height 7
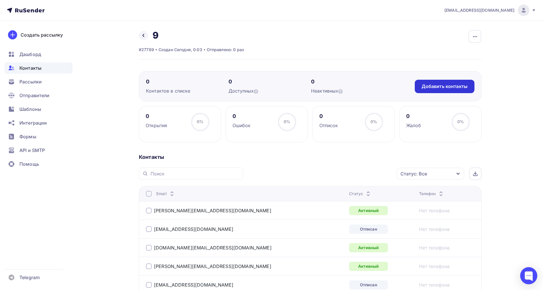
click at [438, 88] on div "Добавить контакты" at bounding box center [445, 86] width 46 height 7
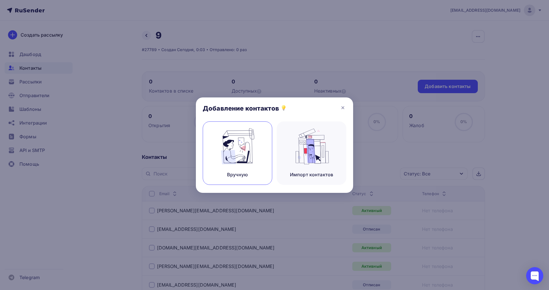
click at [227, 159] on img at bounding box center [237, 146] width 38 height 36
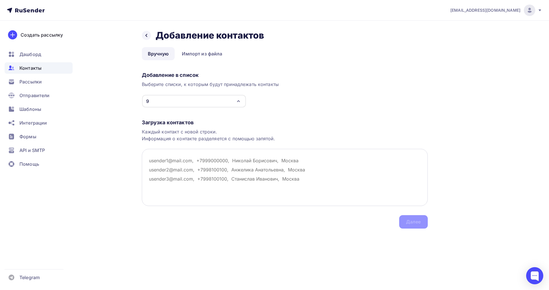
click at [157, 160] on textarea at bounding box center [285, 177] width 286 height 57
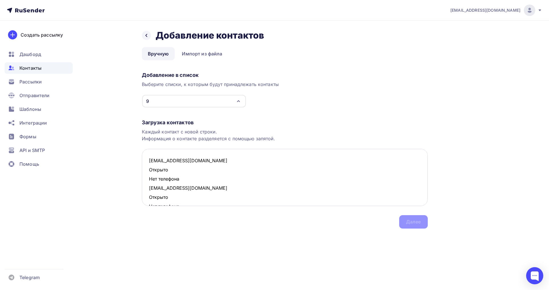
scroll to position [287, 0]
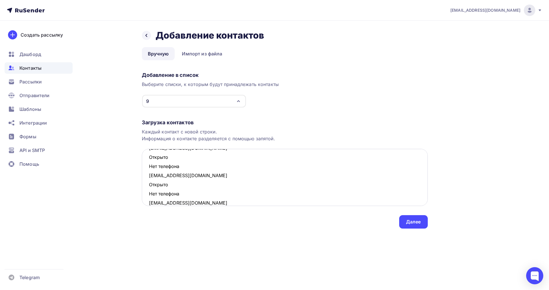
drag, startPoint x: 186, startPoint y: 195, endPoint x: 149, endPoint y: 187, distance: 37.9
click at [149, 187] on textarea "natasshhik@yandex.ru Открыто Нет телефона batalov-vitya@mail.ru Открыто Нет тел…" at bounding box center [285, 177] width 286 height 57
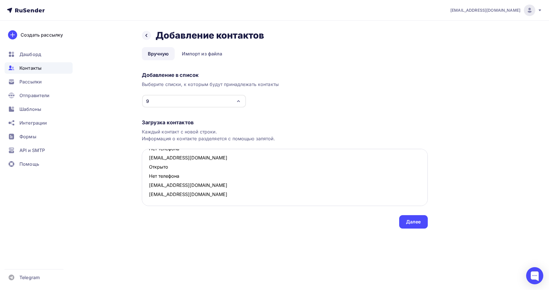
scroll to position [277, 0]
drag, startPoint x: 181, startPoint y: 176, endPoint x: 150, endPoint y: 167, distance: 31.6
click at [150, 167] on textarea "natasshhik@yandex.ru Открыто Нет телефона batalov-vitya@mail.ru Открыто Нет тел…" at bounding box center [285, 177] width 286 height 57
drag, startPoint x: 169, startPoint y: 164, endPoint x: 150, endPoint y: 159, distance: 19.6
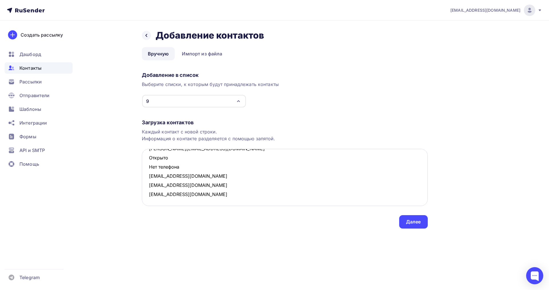
click at [150, 159] on textarea "natasshhik@yandex.ru Открыто Нет телефона batalov-vitya@mail.ru Открыто Нет тел…" at bounding box center [285, 177] width 286 height 57
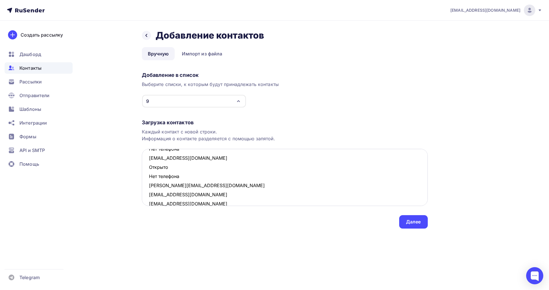
scroll to position [205, 0]
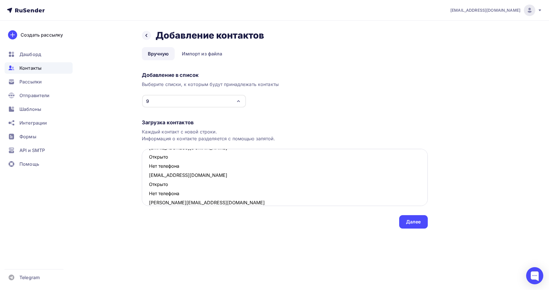
drag, startPoint x: 184, startPoint y: 194, endPoint x: 149, endPoint y: 186, distance: 36.2
click at [149, 186] on textarea "natasshhik@yandex.ru Открыто Нет телефона batalov-vitya@mail.ru Открыто Нет тел…" at bounding box center [285, 177] width 286 height 57
drag, startPoint x: 175, startPoint y: 166, endPoint x: 148, endPoint y: 159, distance: 27.7
click at [148, 159] on textarea "natasshhik@yandex.ru Открыто Нет телефона batalov-vitya@mail.ru Открыто Нет тел…" at bounding box center [285, 177] width 286 height 57
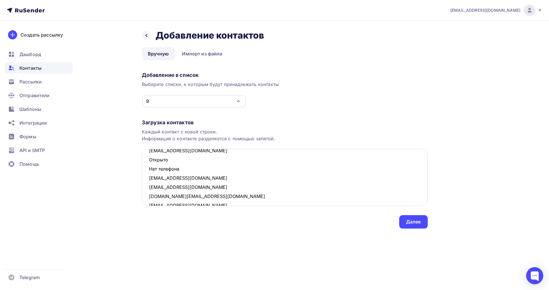
scroll to position [160, 0]
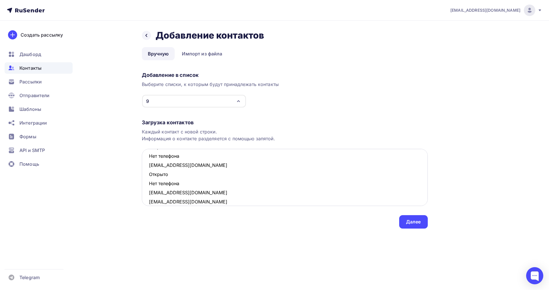
drag, startPoint x: 184, startPoint y: 182, endPoint x: 147, endPoint y: 178, distance: 37.4
click at [147, 178] on textarea "natasshhik@yandex.ru Открыто Нет телефона batalov-vitya@mail.ru Открыто Нет тел…" at bounding box center [285, 177] width 286 height 57
drag, startPoint x: 182, startPoint y: 192, endPoint x: 150, endPoint y: 185, distance: 32.9
click at [150, 185] on textarea "natasshhik@yandex.ru Открыто Нет телефона batalov-vitya@mail.ru Открыто Нет тел…" at bounding box center [285, 177] width 286 height 57
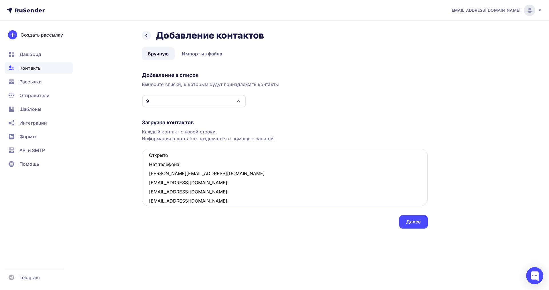
drag, startPoint x: 184, startPoint y: 164, endPoint x: 150, endPoint y: 156, distance: 34.8
click at [150, 156] on textarea "natasshhik@yandex.ru Открыто Нет телефона batalov-vitya@mail.ru Открыто Нет тел…" at bounding box center [285, 177] width 286 height 57
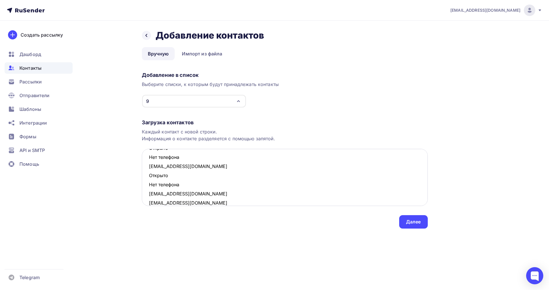
scroll to position [70, 0]
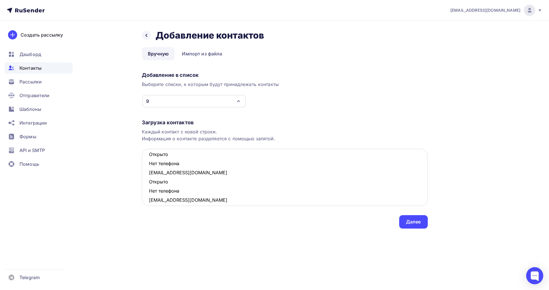
drag, startPoint x: 183, startPoint y: 192, endPoint x: 149, endPoint y: 185, distance: 35.3
click at [149, 185] on textarea "natasshhik@yandex.ru Открыто Нет телефона batalov-vitya@mail.ru Открыто Нет тел…" at bounding box center [285, 177] width 286 height 57
drag, startPoint x: 183, startPoint y: 165, endPoint x: 149, endPoint y: 157, distance: 34.6
click at [149, 157] on textarea "natasshhik@yandex.ru Открыто Нет телефона batalov-vitya@mail.ru Открыто Нет тел…" at bounding box center [285, 177] width 286 height 57
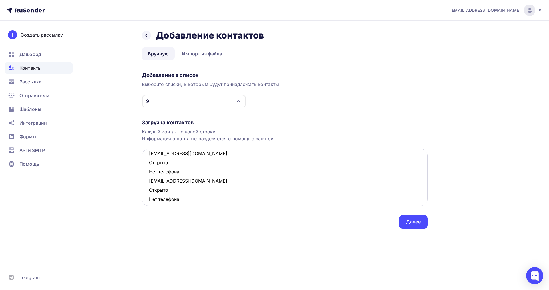
scroll to position [5, 0]
drag, startPoint x: 171, startPoint y: 200, endPoint x: 150, endPoint y: 195, distance: 21.3
click at [150, 195] on textarea "natasshhik@yandex.ru Открыто Нет телефона batalov-vitya@mail.ru Открыто Нет тел…" at bounding box center [285, 177] width 286 height 57
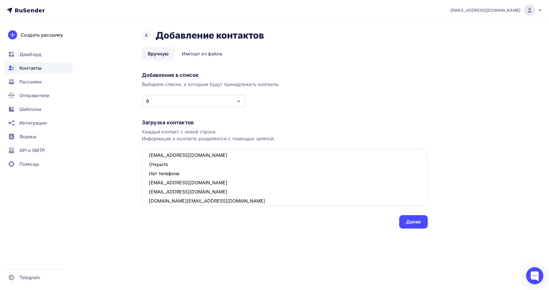
drag, startPoint x: 185, startPoint y: 175, endPoint x: 149, endPoint y: 166, distance: 37.6
click at [149, 166] on textarea "natasshhik@yandex.ru Открыто Нет телефона batalov-vitya@mail.ru naziaksu@mail.r…" at bounding box center [285, 177] width 286 height 57
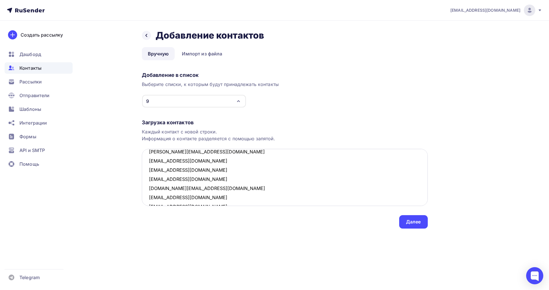
scroll to position [76, 0]
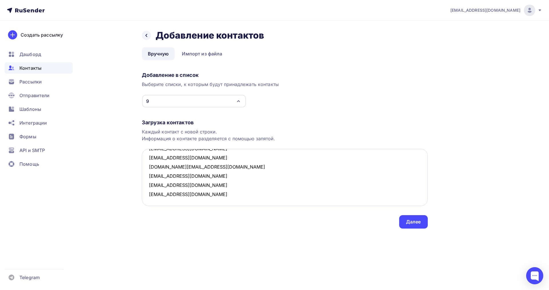
click at [206, 199] on textarea "natasshhik@yandex.ru batalov-vitya@mail.ru naziaksu@mail.ru cai.tatyana@mail.ru…" at bounding box center [285, 177] width 286 height 57
paste textarea "kosarevada@mail.ru Открыто Нет телефона mukhametzyanovaaa@mail.ru Открыто Нет т…"
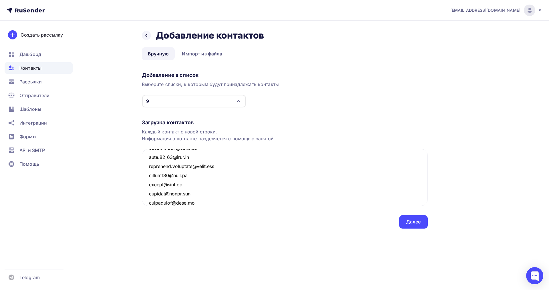
scroll to position [543, 0]
drag, startPoint x: 179, startPoint y: 194, endPoint x: 148, endPoint y: 188, distance: 32.2
click at [148, 188] on textarea at bounding box center [285, 177] width 286 height 57
drag, startPoint x: 170, startPoint y: 176, endPoint x: 143, endPoint y: 170, distance: 28.4
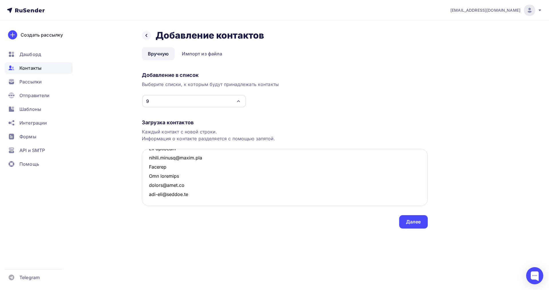
click at [143, 170] on textarea at bounding box center [285, 177] width 286 height 57
drag, startPoint x: 155, startPoint y: 163, endPoint x: 145, endPoint y: 161, distance: 10.5
click at [145, 161] on textarea at bounding box center [285, 177] width 286 height 57
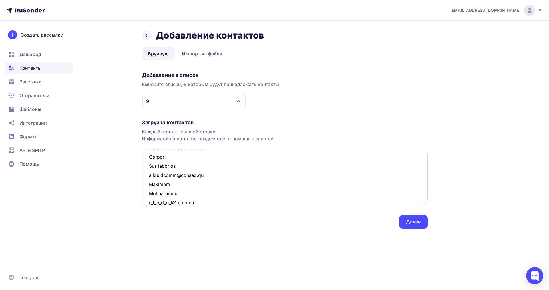
drag, startPoint x: 185, startPoint y: 194, endPoint x: 148, endPoint y: 187, distance: 37.1
click at [148, 187] on textarea at bounding box center [285, 177] width 286 height 57
drag, startPoint x: 157, startPoint y: 161, endPoint x: 148, endPoint y: 159, distance: 9.6
click at [148, 159] on textarea at bounding box center [285, 177] width 286 height 57
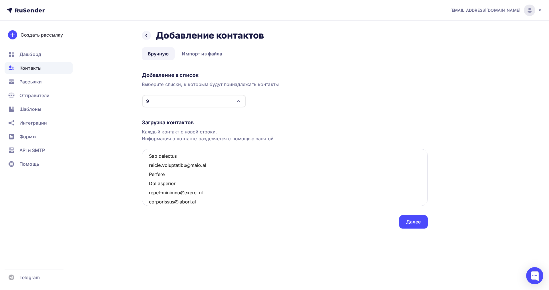
drag, startPoint x: 183, startPoint y: 185, endPoint x: 147, endPoint y: 178, distance: 36.6
click at [147, 178] on textarea at bounding box center [285, 177] width 286 height 57
drag, startPoint x: 183, startPoint y: 189, endPoint x: 152, endPoint y: 186, distance: 31.1
click at [152, 186] on textarea at bounding box center [285, 177] width 286 height 57
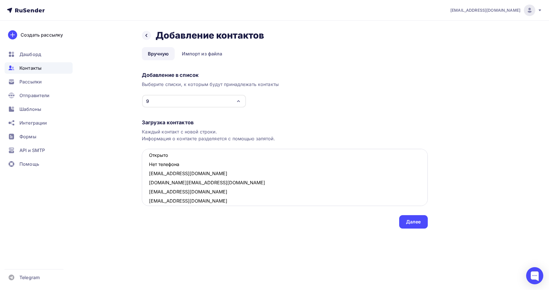
drag, startPoint x: 175, startPoint y: 162, endPoint x: 146, endPoint y: 155, distance: 29.3
click at [146, 155] on textarea "natasshhik@yandex.ru batalov-vitya@mail.ru naziaksu@mail.ru cai.tatyana@mail.ru…" at bounding box center [285, 177] width 286 height 57
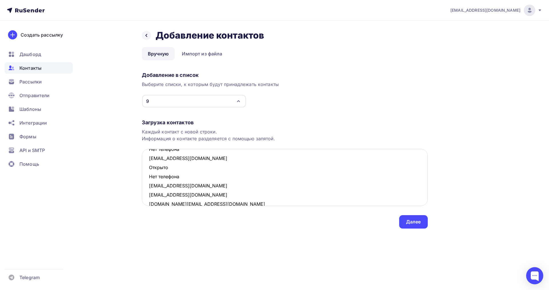
scroll to position [326, 0]
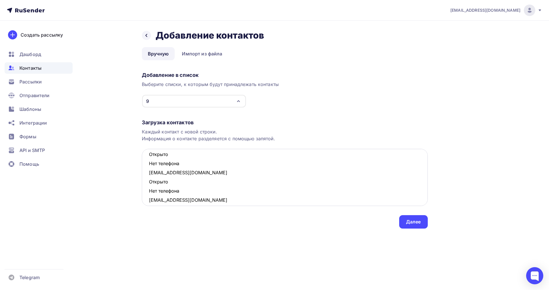
drag, startPoint x: 185, startPoint y: 191, endPoint x: 151, endPoint y: 185, distance: 34.6
click at [151, 185] on textarea "natasshhik@yandex.ru batalov-vitya@mail.ru naziaksu@mail.ru cai.tatyana@mail.ru…" at bounding box center [285, 177] width 286 height 57
drag, startPoint x: 162, startPoint y: 160, endPoint x: 149, endPoint y: 156, distance: 13.1
click at [149, 156] on textarea "natasshhik@yandex.ru batalov-vitya@mail.ru naziaksu@mail.ru cai.tatyana@mail.ru…" at bounding box center [285, 177] width 286 height 57
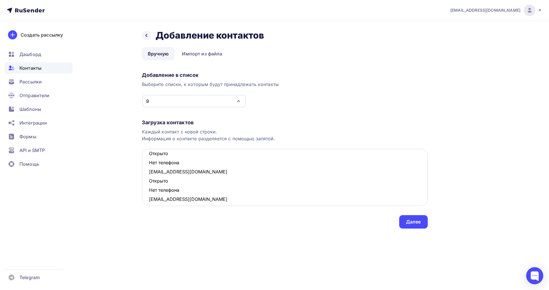
drag, startPoint x: 184, startPoint y: 193, endPoint x: 150, endPoint y: 185, distance: 34.4
click at [150, 185] on textarea "natasshhik@yandex.ru batalov-vitya@mail.ru naziaksu@mail.ru cai.tatyana@mail.ru…" at bounding box center [285, 177] width 286 height 57
drag, startPoint x: 187, startPoint y: 161, endPoint x: 148, endPoint y: 156, distance: 38.9
click at [148, 156] on textarea "natasshhik@yandex.ru batalov-vitya@mail.ru naziaksu@mail.ru cai.tatyana@mail.ru…" at bounding box center [285, 177] width 286 height 57
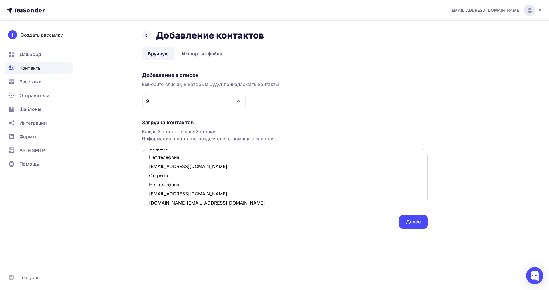
scroll to position [218, 0]
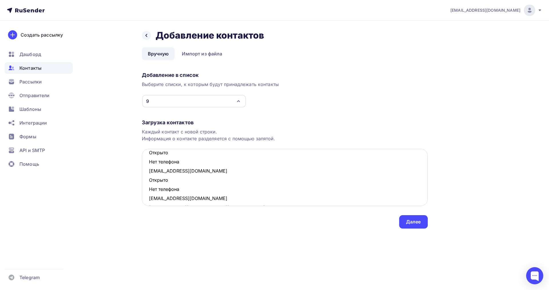
drag, startPoint x: 180, startPoint y: 190, endPoint x: 147, endPoint y: 183, distance: 33.2
click at [147, 183] on textarea "natasshhik@yandex.ru batalov-vitya@mail.ru naziaksu@mail.ru cai.tatyana@mail.ru…" at bounding box center [285, 177] width 286 height 57
drag, startPoint x: 174, startPoint y: 162, endPoint x: 150, endPoint y: 156, distance: 24.7
click at [150, 156] on textarea "natasshhik@yandex.ru batalov-vitya@mail.ru naziaksu@mail.ru cai.tatyana@mail.ru…" at bounding box center [285, 177] width 286 height 57
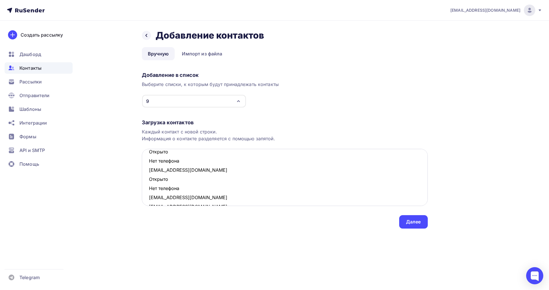
drag, startPoint x: 184, startPoint y: 189, endPoint x: 150, endPoint y: 183, distance: 34.3
click at [150, 183] on textarea "natasshhik@yandex.ru batalov-vitya@mail.ru naziaksu@mail.ru cai.tatyana@mail.ru…" at bounding box center [285, 177] width 286 height 57
drag, startPoint x: 170, startPoint y: 160, endPoint x: 149, endPoint y: 155, distance: 20.9
click at [149, 155] on textarea "natasshhik@yandex.ru batalov-vitya@mail.ru naziaksu@mail.ru cai.tatyana@mail.ru…" at bounding box center [285, 177] width 286 height 57
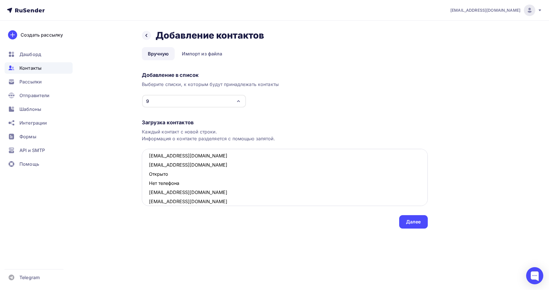
scroll to position [110, 0]
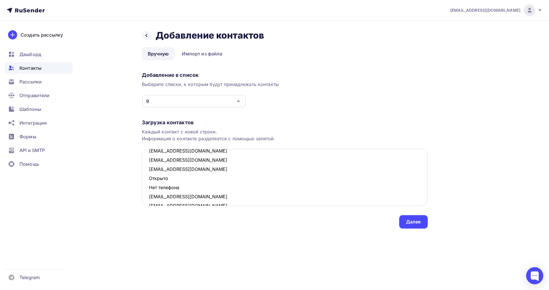
drag, startPoint x: 181, startPoint y: 187, endPoint x: 145, endPoint y: 179, distance: 36.7
click at [145, 179] on textarea "natasshhik@yandex.ru batalov-vitya@mail.ru naziaksu@mail.ru cai.tatyana@mail.ru…" at bounding box center [285, 177] width 286 height 57
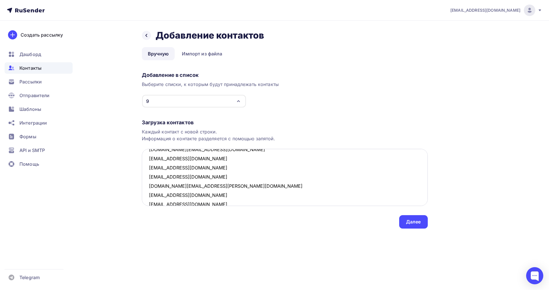
scroll to position [241, 0]
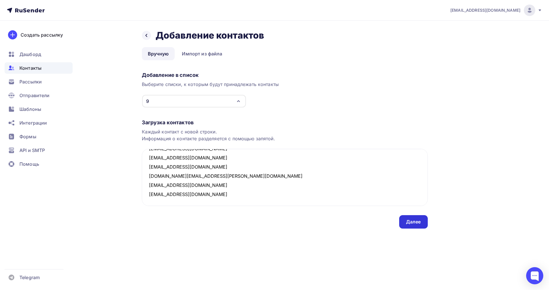
type textarea "natasshhik@yandex.ru batalov-vitya@mail.ru naziaksu@mail.ru cai.tatyana@mail.ru…"
click at [406, 221] on div "Далее" at bounding box center [413, 222] width 15 height 7
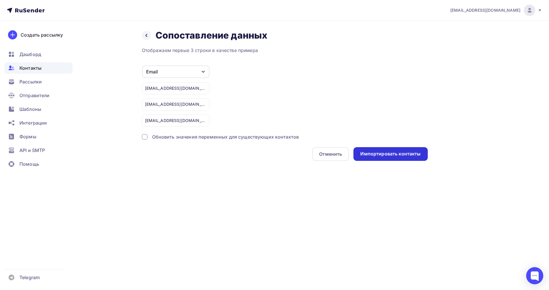
click at [367, 153] on div "Импортировать контакты" at bounding box center [390, 154] width 60 height 7
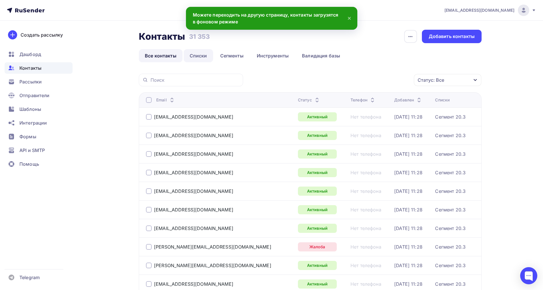
click at [197, 55] on link "Списки" at bounding box center [198, 55] width 29 height 13
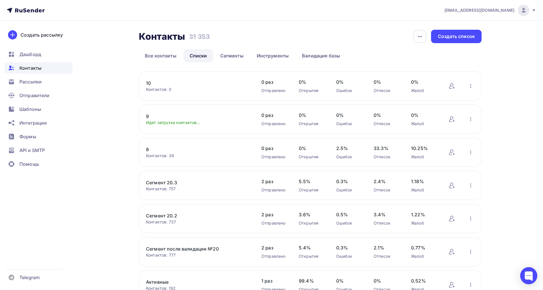
click at [149, 150] on link "8" at bounding box center [194, 149] width 97 height 7
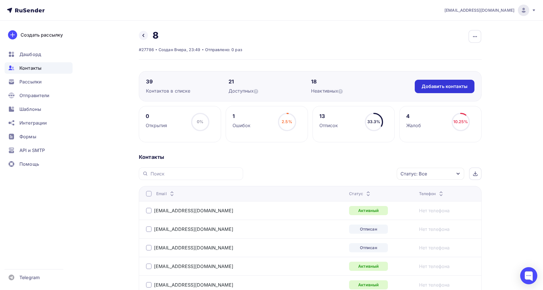
click at [441, 85] on div "Добавить контакты" at bounding box center [445, 86] width 46 height 7
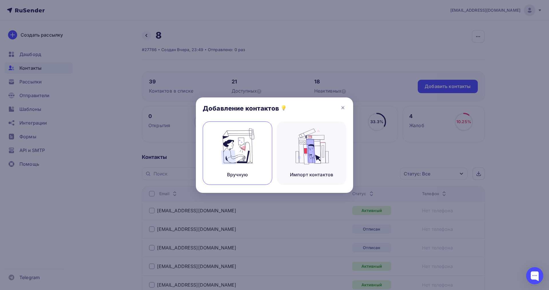
click at [262, 159] on div "Вручную" at bounding box center [237, 152] width 69 height 63
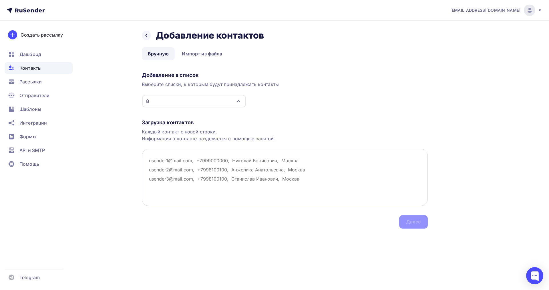
click at [153, 161] on textarea at bounding box center [285, 177] width 286 height 57
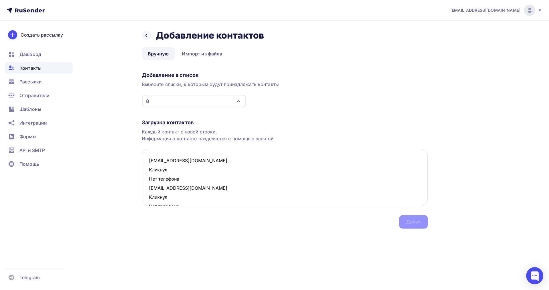
scroll to position [40, 0]
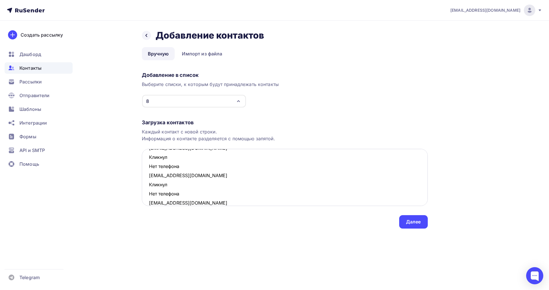
drag, startPoint x: 187, startPoint y: 193, endPoint x: 142, endPoint y: 185, distance: 46.1
click at [142, 185] on textarea "e03071984@mail.ru Кликнул Нет телефона kww-gzk@mail.ru Кликнул Нет телефона ksu…" at bounding box center [285, 177] width 286 height 57
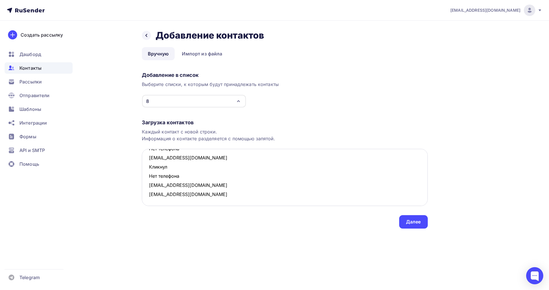
scroll to position [30, 0]
drag, startPoint x: 173, startPoint y: 175, endPoint x: 145, endPoint y: 169, distance: 29.1
click at [145, 169] on textarea "e03071984@mail.ru Кликнул Нет телефона kww-gzk@mail.ru Кликнул Нет телефона ksu…" at bounding box center [285, 177] width 286 height 57
drag, startPoint x: 183, startPoint y: 167, endPoint x: 149, endPoint y: 161, distance: 34.8
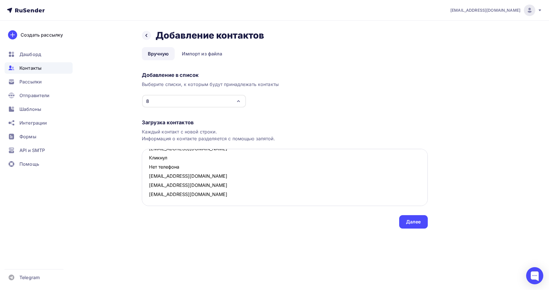
click at [149, 161] on textarea "e03071984@mail.ru Кликнул Нет телефона kww-gzk@mail.ru ksu-162@mail.ru 777marin…" at bounding box center [285, 177] width 286 height 57
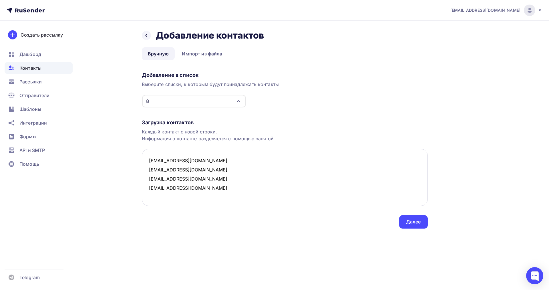
scroll to position [0, 0]
click at [207, 189] on textarea "e03071984@mail.ru kww-gzk@mail.ru ksu-162@mail.ru 777marina-s@mail.ru" at bounding box center [285, 177] width 286 height 57
paste textarea "zvezda.musina2012@yandex.ru Открыто Нет телефона luckybaby11@mail.ru Открыто Не…"
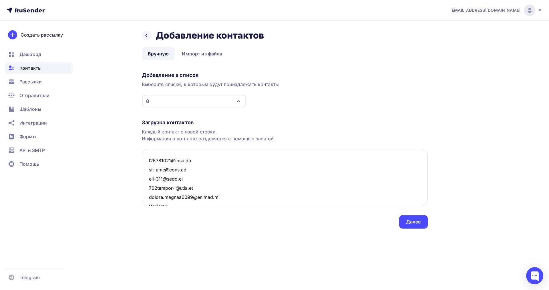
scroll to position [653, 0]
drag, startPoint x: 181, startPoint y: 195, endPoint x: 148, endPoint y: 188, distance: 33.5
click at [148, 188] on textarea at bounding box center [285, 177] width 286 height 57
drag, startPoint x: 184, startPoint y: 175, endPoint x: 147, endPoint y: 171, distance: 37.6
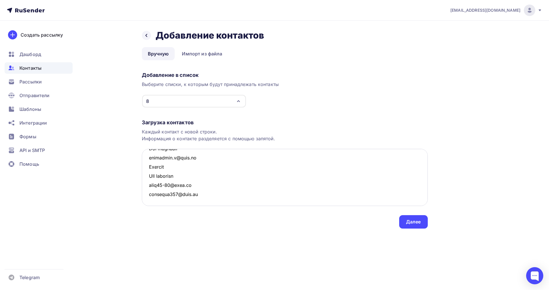
click at [147, 171] on textarea at bounding box center [285, 177] width 286 height 57
drag, startPoint x: 184, startPoint y: 166, endPoint x: 143, endPoint y: 161, distance: 41.7
click at [143, 161] on textarea at bounding box center [285, 177] width 286 height 57
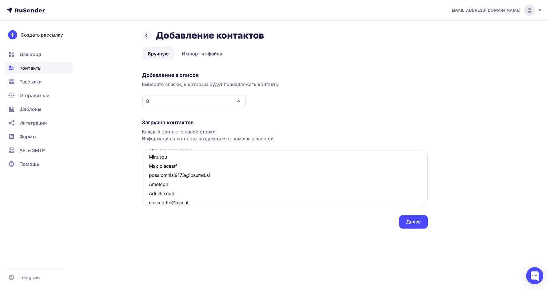
drag, startPoint x: 182, startPoint y: 195, endPoint x: 150, endPoint y: 188, distance: 33.3
click at [150, 188] on textarea at bounding box center [285, 177] width 286 height 57
drag, startPoint x: 188, startPoint y: 168, endPoint x: 149, endPoint y: 159, distance: 39.5
click at [149, 159] on textarea at bounding box center [285, 177] width 286 height 57
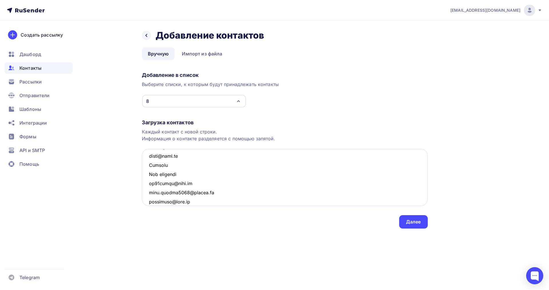
drag, startPoint x: 182, startPoint y: 176, endPoint x: 150, endPoint y: 166, distance: 34.2
click at [150, 166] on textarea at bounding box center [285, 177] width 286 height 57
drag, startPoint x: 182, startPoint y: 183, endPoint x: 150, endPoint y: 175, distance: 33.6
click at [150, 175] on textarea at bounding box center [285, 177] width 286 height 57
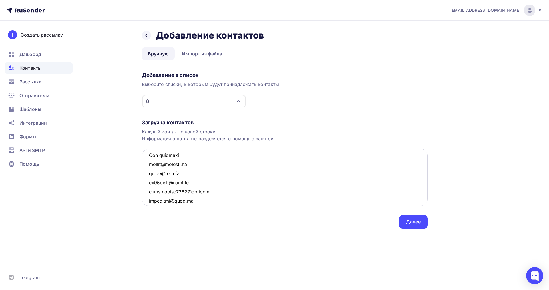
scroll to position [464, 0]
drag, startPoint x: 181, startPoint y: 190, endPoint x: 151, endPoint y: 183, distance: 31.7
click at [151, 183] on textarea at bounding box center [285, 177] width 286 height 57
drag, startPoint x: 182, startPoint y: 165, endPoint x: 151, endPoint y: 156, distance: 31.8
click at [151, 156] on textarea at bounding box center [285, 177] width 286 height 57
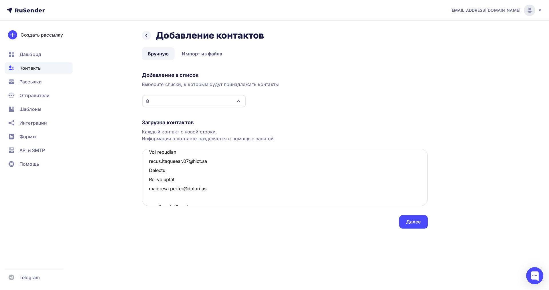
scroll to position [419, 0]
drag, startPoint x: 167, startPoint y: 181, endPoint x: 148, endPoint y: 174, distance: 20.4
click at [148, 174] on textarea at bounding box center [285, 177] width 286 height 57
drag, startPoint x: 183, startPoint y: 189, endPoint x: 149, endPoint y: 182, distance: 34.1
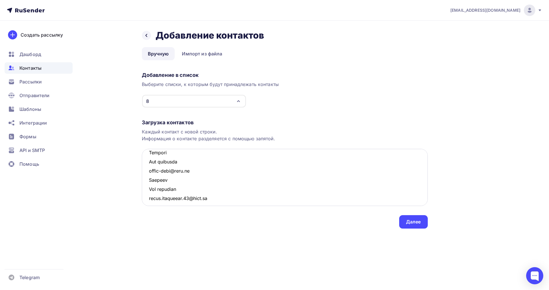
click at [149, 182] on textarea at bounding box center [285, 177] width 286 height 57
drag, startPoint x: 167, startPoint y: 161, endPoint x: 148, endPoint y: 155, distance: 19.9
click at [148, 155] on textarea at bounding box center [285, 177] width 286 height 57
drag, startPoint x: 181, startPoint y: 186, endPoint x: 148, endPoint y: 181, distance: 32.8
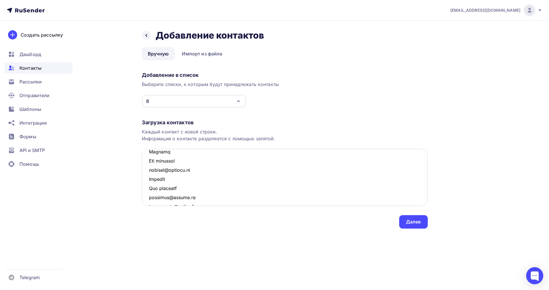
click at [148, 181] on textarea at bounding box center [285, 177] width 286 height 57
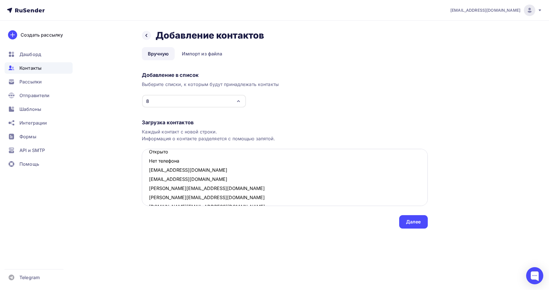
drag, startPoint x: 185, startPoint y: 162, endPoint x: 149, endPoint y: 155, distance: 36.6
click at [149, 155] on textarea "e03071984@mail.ru kww-gzk@mail.ru ksu-162@mail.ru 777marina-s@mail.ru zvezda.mu…" at bounding box center [285, 177] width 286 height 57
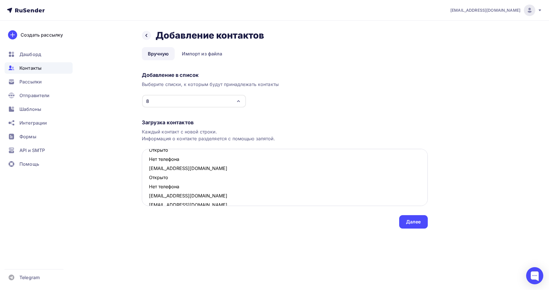
scroll to position [275, 0]
drag, startPoint x: 184, startPoint y: 186, endPoint x: 148, endPoint y: 180, distance: 36.8
click at [148, 180] on textarea "e03071984@mail.ru kww-gzk@mail.ru ksu-162@mail.ru 777marina-s@mail.ru zvezda.mu…" at bounding box center [285, 177] width 286 height 57
drag, startPoint x: 181, startPoint y: 163, endPoint x: 148, endPoint y: 155, distance: 34.6
click at [148, 155] on textarea "e03071984@mail.ru kww-gzk@mail.ru ksu-162@mail.ru 777marina-s@mail.ru zvezda.mu…" at bounding box center [285, 177] width 286 height 57
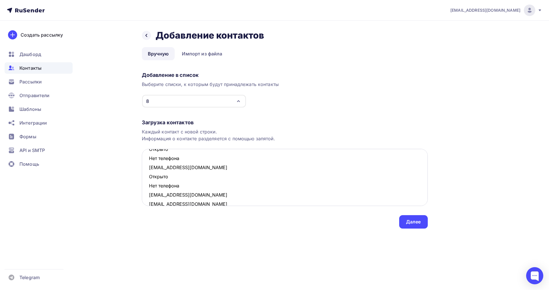
scroll to position [221, 0]
drag, startPoint x: 175, startPoint y: 186, endPoint x: 149, endPoint y: 180, distance: 27.1
click at [149, 180] on textarea "e03071984@mail.ru kww-gzk@mail.ru ksu-162@mail.ru 777marina-s@mail.ru zvezda.mu…" at bounding box center [285, 177] width 286 height 57
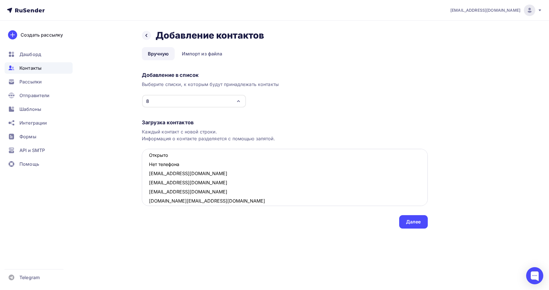
drag, startPoint x: 181, startPoint y: 157, endPoint x: 149, endPoint y: 153, distance: 32.0
click at [149, 153] on textarea "e03071984@mail.ru kww-gzk@mail.ru ksu-162@mail.ru 777marina-s@mail.ru zvezda.mu…" at bounding box center [285, 177] width 286 height 57
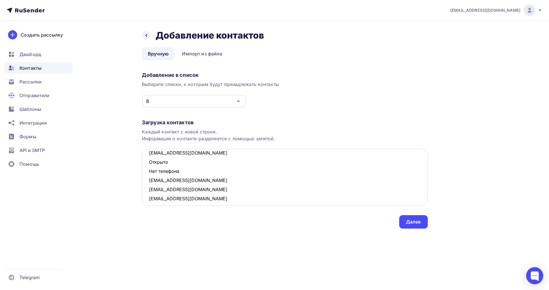
click at [169, 167] on textarea "e03071984@mail.ru kww-gzk@mail.ru ksu-162@mail.ru 777marina-s@mail.ru zvezda.mu…" at bounding box center [285, 177] width 286 height 57
click at [183, 173] on textarea "e03071984@mail.ru kww-gzk@mail.ru ksu-162@mail.ru 777marina-s@mail.ru zvezda.mu…" at bounding box center [285, 177] width 286 height 57
drag, startPoint x: 183, startPoint y: 172, endPoint x: 147, endPoint y: 163, distance: 36.9
click at [147, 163] on textarea "e03071984@mail.ru kww-gzk@mail.ru ksu-162@mail.ru 777marina-s@mail.ru zvezda.mu…" at bounding box center [285, 177] width 286 height 57
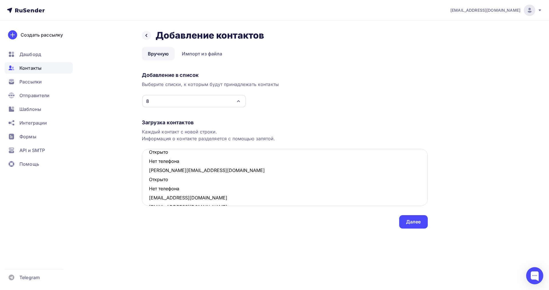
drag, startPoint x: 182, startPoint y: 187, endPoint x: 146, endPoint y: 182, distance: 36.1
click at [146, 182] on textarea "e03071984@mail.ru kww-gzk@mail.ru ksu-162@mail.ru 777marina-s@mail.ru zvezda.mu…" at bounding box center [285, 177] width 286 height 57
drag, startPoint x: 174, startPoint y: 161, endPoint x: 149, endPoint y: 155, distance: 25.6
click at [149, 155] on textarea "e03071984@mail.ru kww-gzk@mail.ru ksu-162@mail.ru 777marina-s@mail.ru zvezda.mu…" at bounding box center [285, 177] width 286 height 57
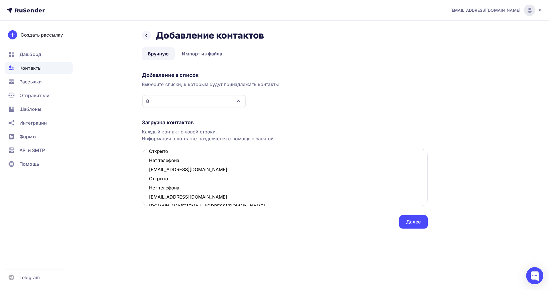
drag, startPoint x: 184, startPoint y: 187, endPoint x: 150, endPoint y: 181, distance: 35.1
click at [150, 181] on textarea "e03071984@mail.ru kww-gzk@mail.ru ksu-162@mail.ru 777marina-s@mail.ru zvezda.mu…" at bounding box center [285, 177] width 286 height 57
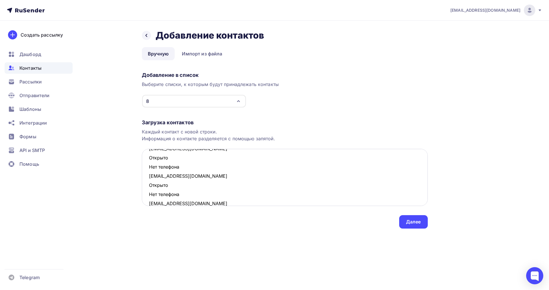
scroll to position [74, 0]
drag, startPoint x: 173, startPoint y: 193, endPoint x: 150, endPoint y: 187, distance: 23.9
click at [150, 187] on textarea "e03071984@mail.ru kww-gzk@mail.ru ksu-162@mail.ru 777marina-s@mail.ru zvezda.mu…" at bounding box center [285, 177] width 286 height 57
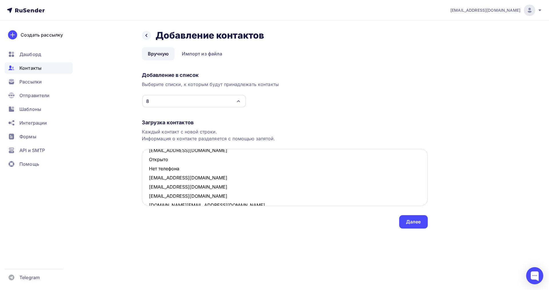
drag, startPoint x: 179, startPoint y: 170, endPoint x: 150, endPoint y: 163, distance: 29.9
click at [150, 163] on textarea "e03071984@mail.ru kww-gzk@mail.ru ksu-162@mail.ru 777marina-s@mail.ru zvezda.mu…" at bounding box center [285, 177] width 286 height 57
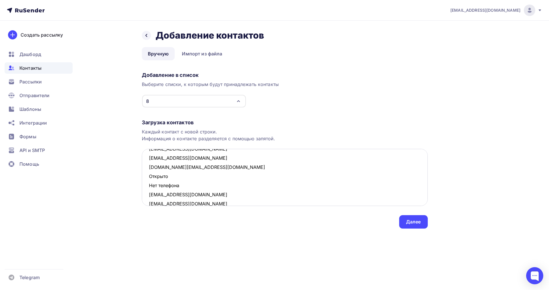
scroll to position [29, 0]
drag, startPoint x: 170, startPoint y: 185, endPoint x: 145, endPoint y: 179, distance: 25.5
click at [145, 179] on textarea "e03071984@mail.ru kww-gzk@mail.ru ksu-162@mail.ru 777marina-s@mail.ru zvezda.mu…" at bounding box center [285, 177] width 286 height 57
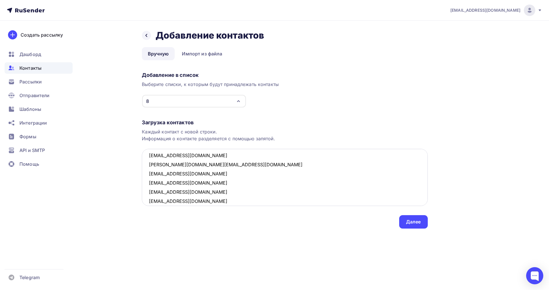
scroll to position [222, 0]
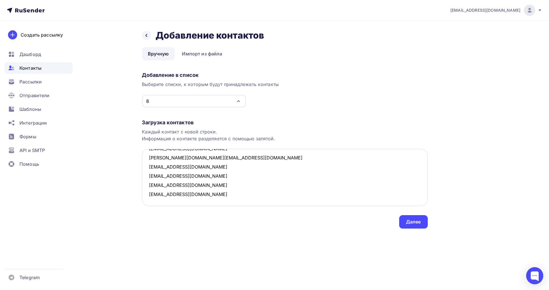
click at [195, 197] on textarea "e03071984@mail.ru kww-gzk@mail.ru ksu-162@mail.ru 777marina-s@mail.ru zvezda.mu…" at bounding box center [285, 177] width 286 height 57
paste textarea "anechka415701@mail.ru Открыто Нет телефона sidh_g@mail.ru Открыто Нет телефона …"
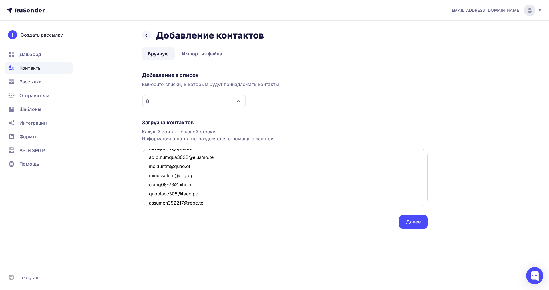
scroll to position [470, 0]
drag, startPoint x: 173, startPoint y: 195, endPoint x: 145, endPoint y: 188, distance: 28.8
click at [145, 188] on textarea at bounding box center [285, 177] width 286 height 57
drag, startPoint x: 183, startPoint y: 174, endPoint x: 145, endPoint y: 168, distance: 37.7
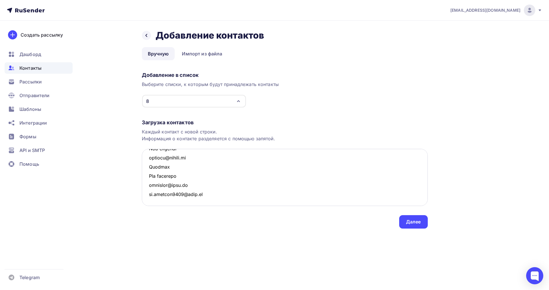
click at [145, 168] on textarea at bounding box center [285, 177] width 286 height 57
drag, startPoint x: 186, startPoint y: 168, endPoint x: 150, endPoint y: 160, distance: 36.8
click at [150, 160] on textarea at bounding box center [285, 177] width 286 height 57
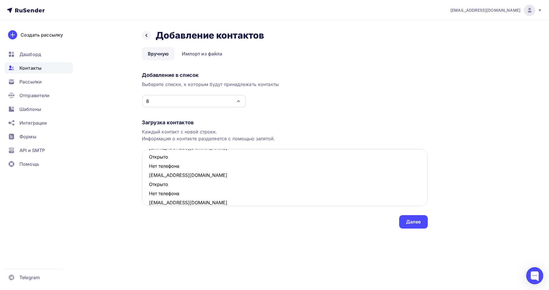
drag, startPoint x: 179, startPoint y: 193, endPoint x: 146, endPoint y: 188, distance: 34.2
click at [146, 188] on textarea "e03071984@mail.ru kww-gzk@mail.ru ksu-162@mail.ru 777marina-s@mail.ru zvezda.mu…" at bounding box center [285, 177] width 286 height 57
drag, startPoint x: 169, startPoint y: 165, endPoint x: 149, endPoint y: 159, distance: 21.1
click at [149, 159] on textarea "e03071984@mail.ru kww-gzk@mail.ru ksu-162@mail.ru 777marina-s@mail.ru zvezda.mu…" at bounding box center [285, 177] width 286 height 57
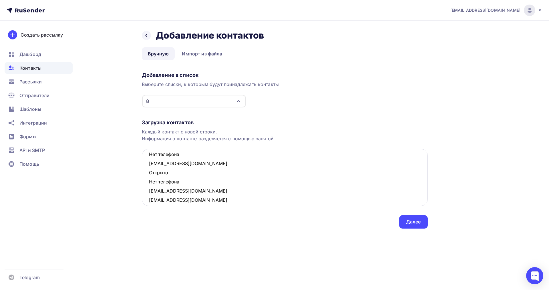
scroll to position [343, 0]
drag, startPoint x: 182, startPoint y: 185, endPoint x: 144, endPoint y: 178, distance: 38.6
click at [144, 178] on textarea "e03071984@mail.ru kww-gzk@mail.ru ksu-162@mail.ru 777marina-s@mail.ru zvezda.mu…" at bounding box center [285, 177] width 286 height 57
drag, startPoint x: 159, startPoint y: 190, endPoint x: 144, endPoint y: 186, distance: 15.0
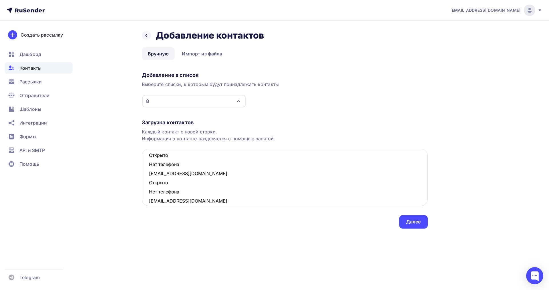
click at [144, 186] on textarea "e03071984@mail.ru kww-gzk@mail.ru ksu-162@mail.ru 777marina-s@mail.ru zvezda.mu…" at bounding box center [285, 177] width 286 height 57
drag, startPoint x: 158, startPoint y: 160, endPoint x: 151, endPoint y: 158, distance: 7.7
click at [151, 158] on textarea "e03071984@mail.ru kww-gzk@mail.ru ksu-162@mail.ru 777marina-s@mail.ru zvezda.mu…" at bounding box center [285, 177] width 286 height 57
drag, startPoint x: 183, startPoint y: 188, endPoint x: 149, endPoint y: 186, distance: 34.1
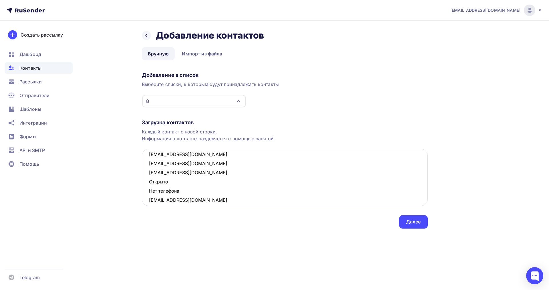
click at [149, 186] on textarea "e03071984@mail.ru kww-gzk@mail.ru ksu-162@mail.ru 777marina-s@mail.ru zvezda.mu…" at bounding box center [285, 177] width 286 height 57
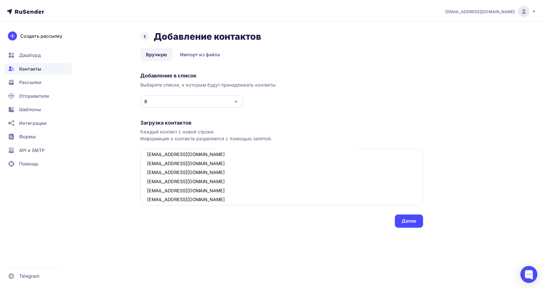
scroll to position [314, 0]
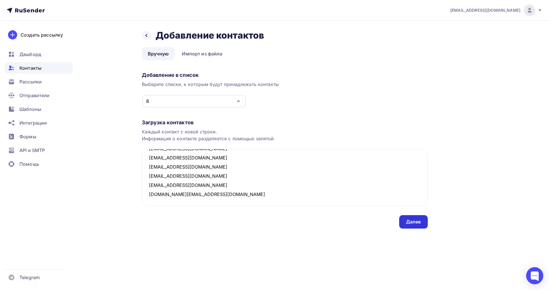
type textarea "e03071984@mail.ru kww-gzk@mail.ru ksu-162@mail.ru 777marina-s@mail.ru zvezda.mu…"
click at [410, 223] on div "Далее" at bounding box center [413, 222] width 15 height 7
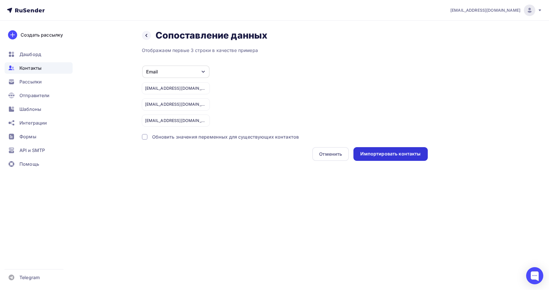
click at [376, 156] on div "Импортировать контакты" at bounding box center [390, 154] width 60 height 7
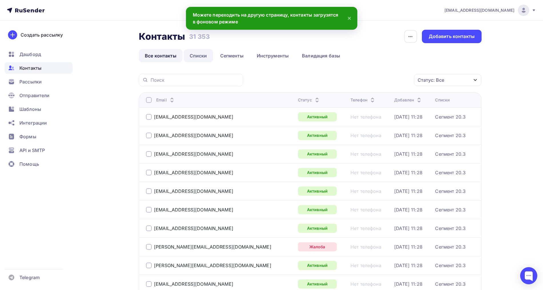
click at [196, 55] on link "Списки" at bounding box center [198, 55] width 29 height 13
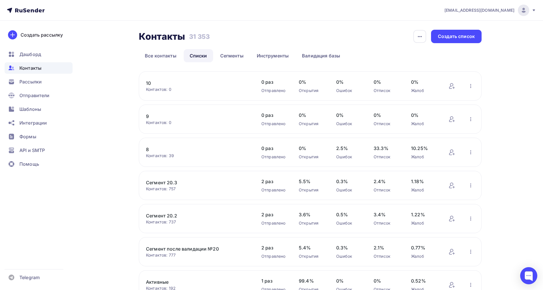
click at [145, 148] on div "8 Контактов: 39 Добавить контакты Переименовать список Скачать список Отписать …" at bounding box center [310, 152] width 343 height 29
click at [148, 150] on link "8" at bounding box center [194, 149] width 97 height 7
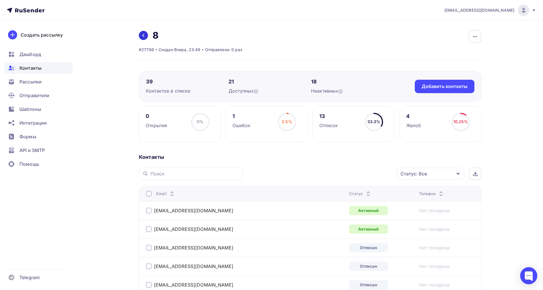
click at [140, 35] on link at bounding box center [143, 35] width 9 height 9
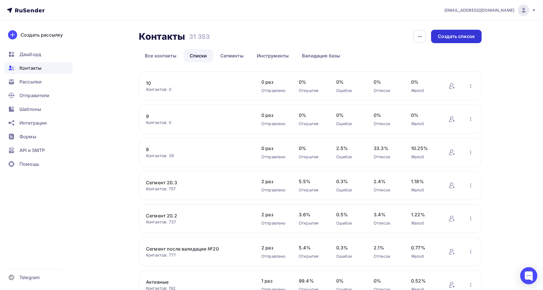
click at [453, 36] on div "Создать список" at bounding box center [456, 36] width 37 height 7
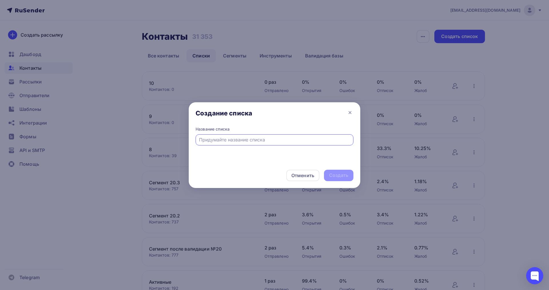
click at [213, 140] on input "text" at bounding box center [274, 139] width 151 height 7
type input "11"
click at [339, 176] on div "Создать" at bounding box center [338, 175] width 19 height 7
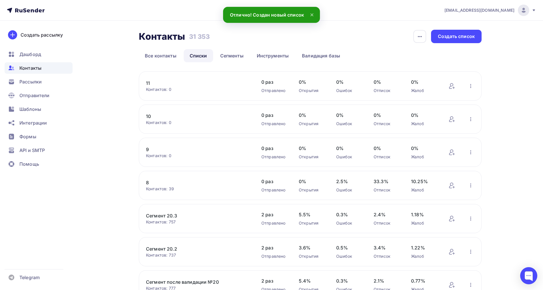
click at [149, 83] on link "11" at bounding box center [194, 83] width 97 height 7
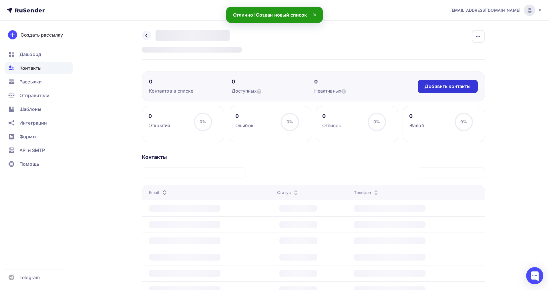
click at [428, 86] on div "Добавить контакты" at bounding box center [447, 86] width 46 height 7
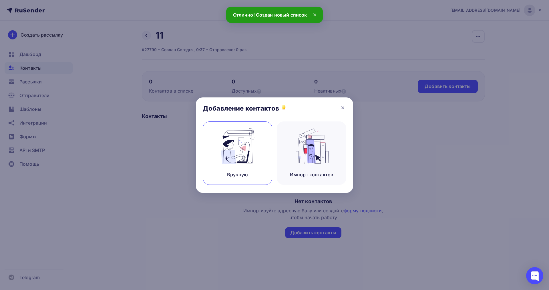
click at [233, 153] on img at bounding box center [237, 146] width 38 height 36
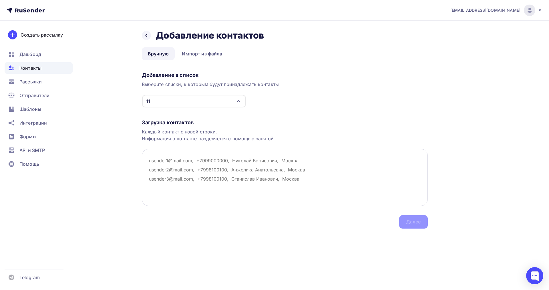
click at [170, 163] on textarea at bounding box center [285, 177] width 286 height 57
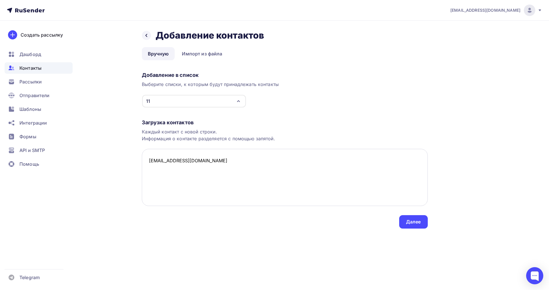
paste textarea "mamochka51@gmail.com Открыто Нет телефона buh@umko.ru Открыто Нет телефона poly…"
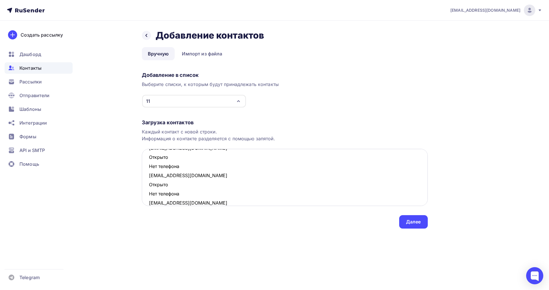
drag, startPoint x: 187, startPoint y: 193, endPoint x: 149, endPoint y: 188, distance: 38.3
click at [149, 188] on textarea "veterperemen37@yandex.ru mamochka51@gmail.com Открыто Нет телефона buh@umko.ru …" at bounding box center [285, 177] width 286 height 57
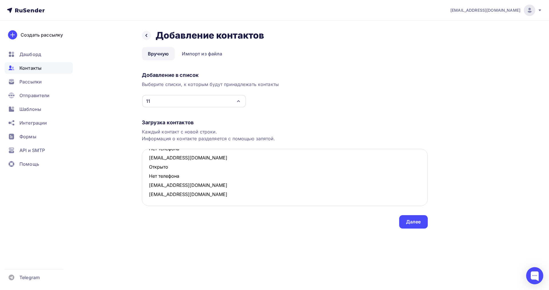
scroll to position [177, 0]
drag, startPoint x: 184, startPoint y: 176, endPoint x: 148, endPoint y: 170, distance: 36.3
click at [148, 170] on textarea "veterperemen37@yandex.ru mamochka51@gmail.com Открыто Нет телефона buh@umko.ru …" at bounding box center [285, 177] width 286 height 57
drag, startPoint x: 163, startPoint y: 165, endPoint x: 149, endPoint y: 160, distance: 15.6
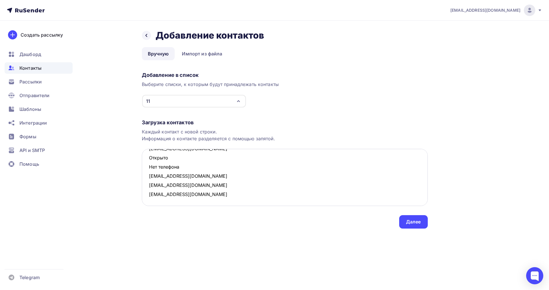
click at [149, 160] on textarea "veterperemen37@yandex.ru mamochka51@gmail.com Открыто Нет телефона buh@umko.ru …" at bounding box center [285, 177] width 286 height 57
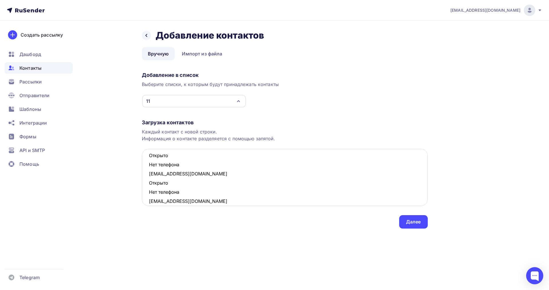
scroll to position [104, 0]
drag, startPoint x: 182, startPoint y: 194, endPoint x: 149, endPoint y: 187, distance: 33.2
click at [149, 187] on textarea "veterperemen37@yandex.ru mamochka51@gmail.com Открыто Нет телефона buh@umko.ru …" at bounding box center [285, 177] width 286 height 57
drag, startPoint x: 181, startPoint y: 165, endPoint x: 149, endPoint y: 157, distance: 33.1
click at [149, 157] on textarea "veterperemen37@yandex.ru mamochka51@gmail.com Открыто Нет телефона buh@umko.ru …" at bounding box center [285, 177] width 286 height 57
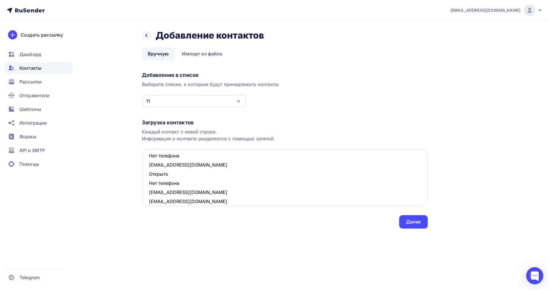
scroll to position [59, 0]
drag, startPoint x: 177, startPoint y: 184, endPoint x: 147, endPoint y: 177, distance: 30.2
click at [147, 177] on textarea "veterperemen37@yandex.ru mamochka51@gmail.com Открыто Нет телефона buh@umko.ru …" at bounding box center [285, 177] width 286 height 57
drag, startPoint x: 181, startPoint y: 192, endPoint x: 148, endPoint y: 185, distance: 33.9
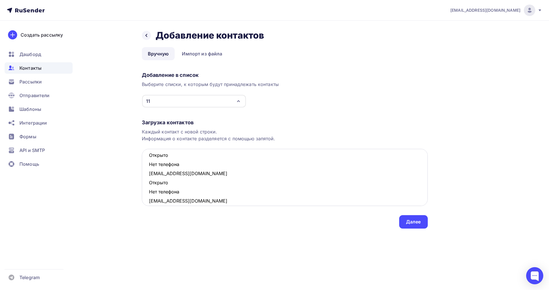
click at [148, 185] on textarea "veterperemen37@yandex.ru mamochka51@gmail.com Открыто Нет телефона buh@umko.ru …" at bounding box center [285, 177] width 286 height 57
drag, startPoint x: 181, startPoint y: 165, endPoint x: 150, endPoint y: 158, distance: 31.7
click at [150, 158] on textarea "veterperemen37@yandex.ru mamochka51@gmail.com Открыто Нет телефона buh@umko.ru …" at bounding box center [285, 177] width 286 height 57
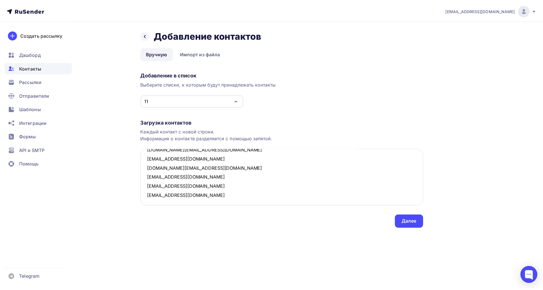
scroll to position [49, 0]
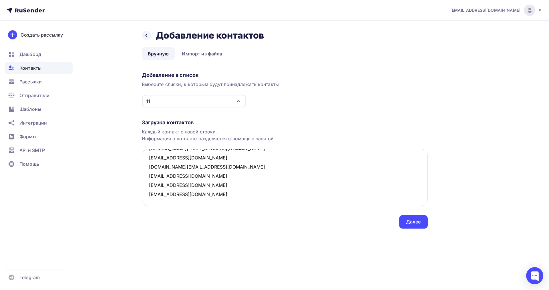
click at [155, 204] on textarea "veterperemen37@yandex.ru mamochka51@gmail.com buh@umko.ru polyanichkoliza@icoou…" at bounding box center [285, 177] width 286 height 57
click at [197, 194] on textarea "veterperemen37@yandex.ru mamochka51@gmail.com buh@umko.ru polyanichkoliza@icoou…" at bounding box center [285, 177] width 286 height 57
type textarea "veterperemen37@yandex.ru mamochka51@gmail.com buh@umko.ru polyanichkoliza@icoou…"
click at [410, 221] on div "Далее" at bounding box center [413, 222] width 15 height 7
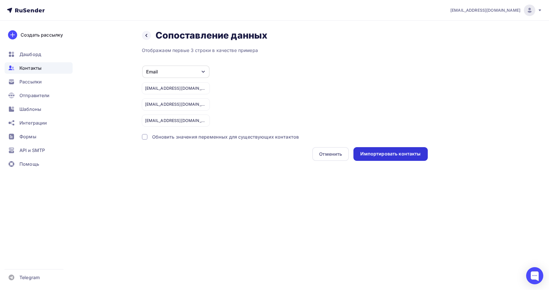
click at [382, 151] on div "Импортировать контакты" at bounding box center [390, 154] width 60 height 7
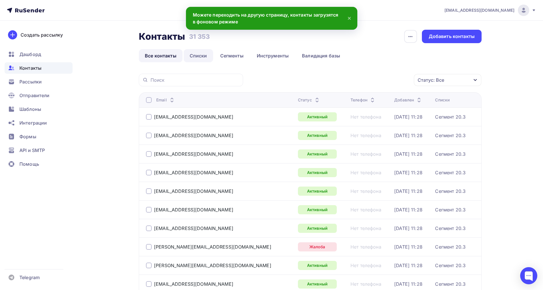
click at [200, 53] on link "Списки" at bounding box center [198, 55] width 29 height 13
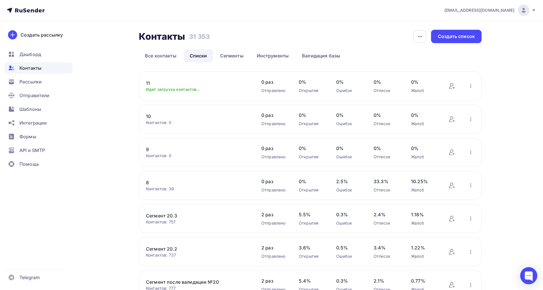
click at [148, 149] on link "9" at bounding box center [194, 149] width 97 height 7
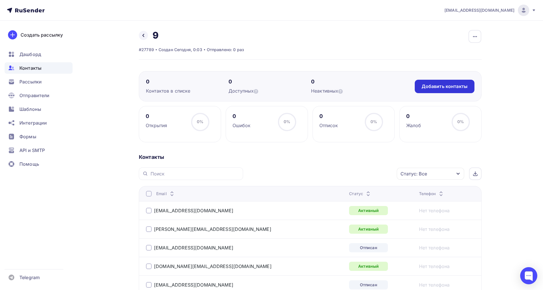
click at [426, 85] on div "Добавить контакты" at bounding box center [445, 86] width 46 height 7
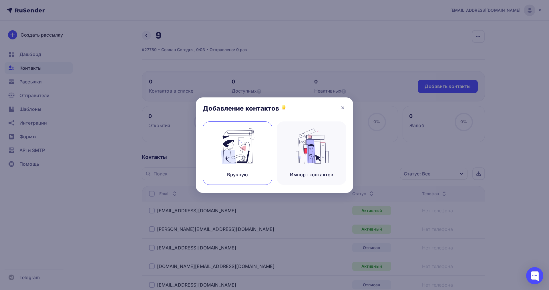
click at [251, 159] on img at bounding box center [237, 146] width 38 height 36
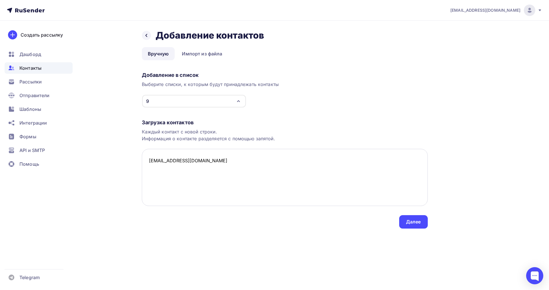
click at [154, 170] on textarea "zhekys_20_@mail.ru" at bounding box center [285, 177] width 286 height 57
paste textarea "uulla777@mail.ru Открыто Нет телефона dogmo4ka@mail.ru Открыто Нет телефона tik…"
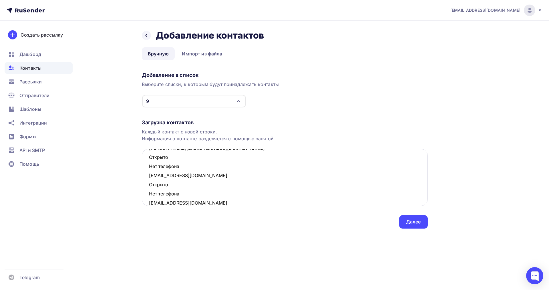
drag, startPoint x: 184, startPoint y: 195, endPoint x: 147, endPoint y: 189, distance: 37.6
click at [147, 189] on textarea "zhekys_20_@mail.ru uulla777@mail.ru Открыто Нет телефона dogmo4ka@mail.ru Откры…" at bounding box center [285, 177] width 286 height 57
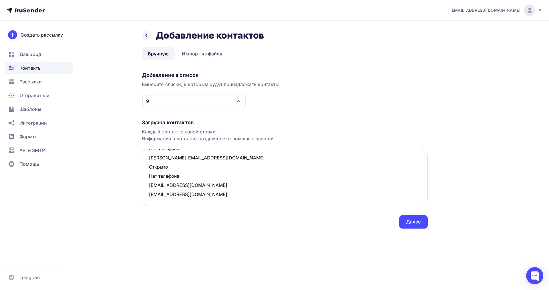
scroll to position [369, 0]
drag, startPoint x: 177, startPoint y: 173, endPoint x: 147, endPoint y: 168, distance: 31.0
click at [147, 168] on textarea "zhekys_20_@mail.ru uulla777@mail.ru Открыто Нет телефона dogmo4ka@mail.ru Откры…" at bounding box center [285, 177] width 286 height 57
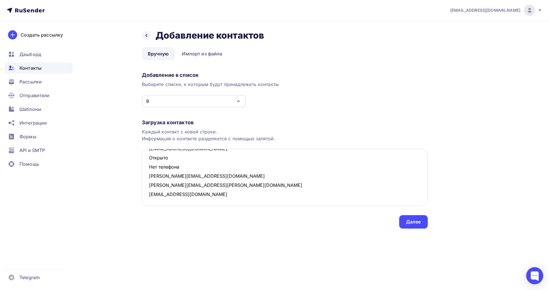
scroll to position [350, 0]
drag, startPoint x: 174, startPoint y: 168, endPoint x: 149, endPoint y: 159, distance: 26.8
click at [149, 159] on textarea "zhekys_20_@mail.ru uulla777@mail.ru Открыто Нет телефона dogmo4ka@mail.ru Откры…" at bounding box center [285, 177] width 286 height 57
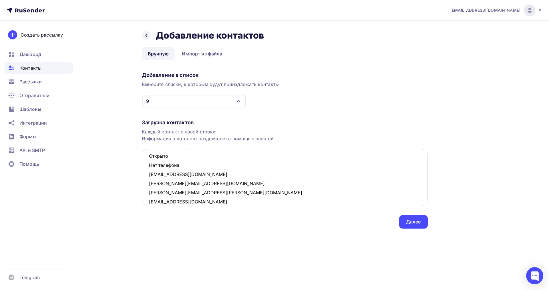
scroll to position [322, 0]
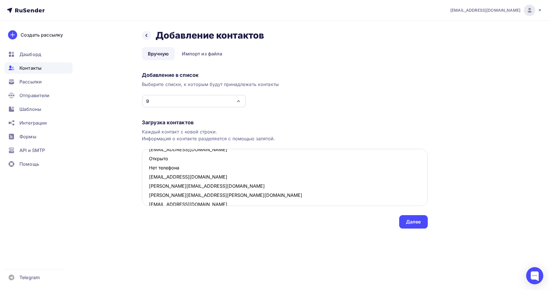
drag, startPoint x: 182, startPoint y: 160, endPoint x: 149, endPoint y: 157, distance: 33.6
click at [149, 157] on textarea "zhekys_20_@mail.ru uulla777@mail.ru Открыто Нет телефона dogmo4ka@mail.ru Откры…" at bounding box center [285, 177] width 286 height 57
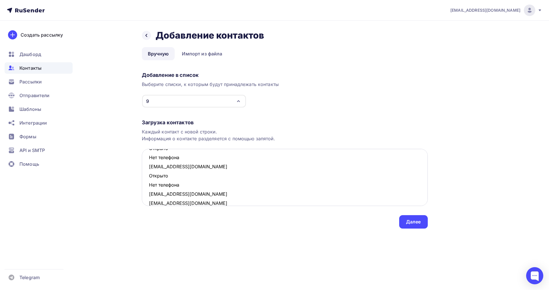
scroll to position [277, 0]
drag, startPoint x: 179, startPoint y: 185, endPoint x: 149, endPoint y: 180, distance: 30.6
click at [149, 180] on textarea "zhekys_20_@mail.ru uulla777@mail.ru Открыто Нет телефона dogmo4ka@mail.ru Откры…" at bounding box center [285, 177] width 286 height 57
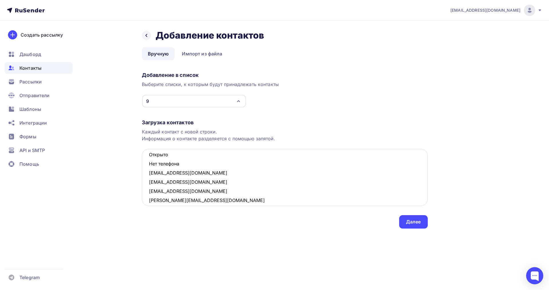
drag, startPoint x: 183, startPoint y: 158, endPoint x: 149, endPoint y: 153, distance: 34.0
click at [149, 153] on textarea "zhekys_20_@mail.ru uulla777@mail.ru Открыто Нет телефона dogmo4ka@mail.ru Откры…" at bounding box center [285, 177] width 286 height 57
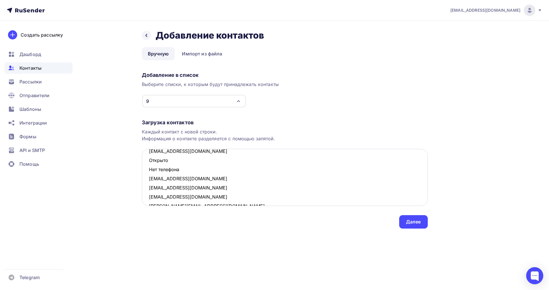
click at [161, 168] on textarea "zhekys_20_@mail.ru uulla777@mail.ru Открыто Нет телефона dogmo4ka@mail.ru Откры…" at bounding box center [285, 177] width 286 height 57
click at [181, 172] on textarea "zhekys_20_@mail.ru uulla777@mail.ru Открыто Нет телефона dogmo4ka@mail.ru Откры…" at bounding box center [285, 177] width 286 height 57
drag, startPoint x: 185, startPoint y: 172, endPoint x: 147, endPoint y: 163, distance: 38.4
click at [147, 163] on textarea "zhekys_20_@mail.ru uulla777@mail.ru Открыто Нет телефона dogmo4ka@mail.ru Откры…" at bounding box center [285, 177] width 286 height 57
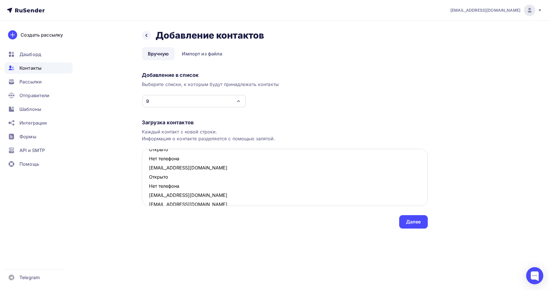
scroll to position [221, 0]
drag, startPoint x: 171, startPoint y: 186, endPoint x: 150, endPoint y: 179, distance: 21.9
click at [150, 179] on textarea "zhekys_20_@mail.ru uulla777@mail.ru Открыто Нет телефона dogmo4ka@mail.ru Откры…" at bounding box center [285, 177] width 286 height 57
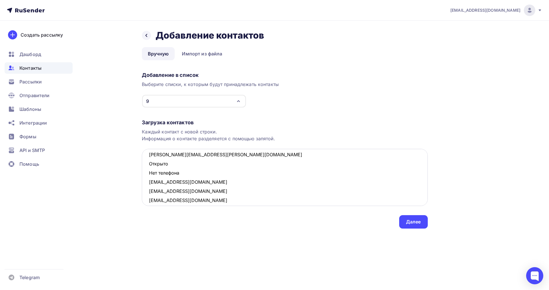
scroll to position [201, 0]
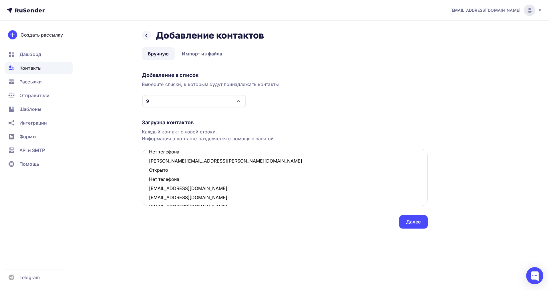
drag, startPoint x: 183, startPoint y: 160, endPoint x: 149, endPoint y: 167, distance: 34.1
click at [149, 167] on textarea "zhekys_20_@mail.ru uulla777@mail.ru Открыто Нет телефона dogmo4ka@mail.ru Откры…" at bounding box center [285, 177] width 286 height 57
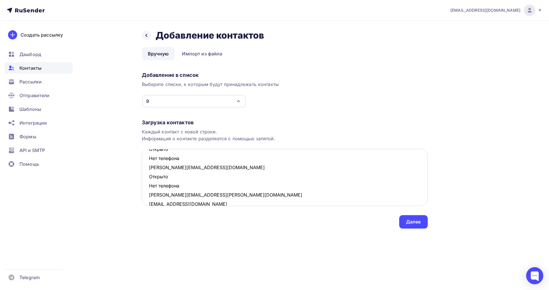
scroll to position [165, 0]
drag, startPoint x: 185, startPoint y: 187, endPoint x: 149, endPoint y: 180, distance: 36.6
click at [149, 180] on textarea "zhekys_20_@mail.ru uulla777@mail.ru Открыто Нет телефона dogmo4ka@mail.ru Откры…" at bounding box center [285, 177] width 286 height 57
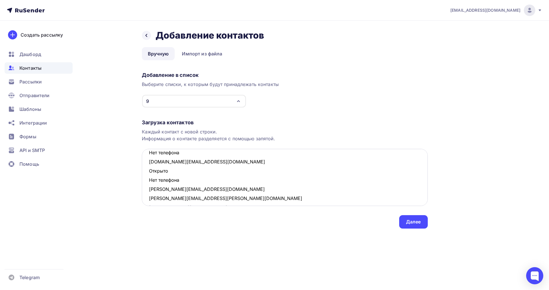
scroll to position [129, 0]
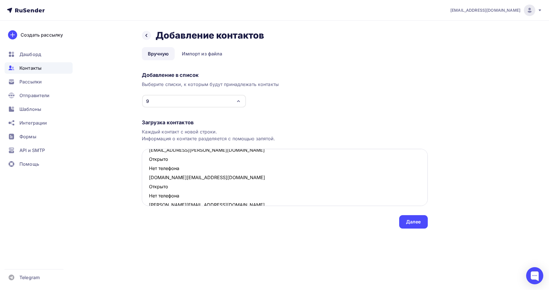
drag, startPoint x: 186, startPoint y: 195, endPoint x: 150, endPoint y: 188, distance: 36.7
click at [150, 188] on textarea "zhekys_20_@mail.ru uulla777@mail.ru Открыто Нет телефона dogmo4ka@mail.ru Откры…" at bounding box center [285, 177] width 286 height 57
drag, startPoint x: 180, startPoint y: 169, endPoint x: 148, endPoint y: 160, distance: 33.1
click at [148, 160] on textarea "zhekys_20_@mail.ru uulla777@mail.ru Открыто Нет телефона dogmo4ka@mail.ru Откры…" at bounding box center [285, 177] width 286 height 57
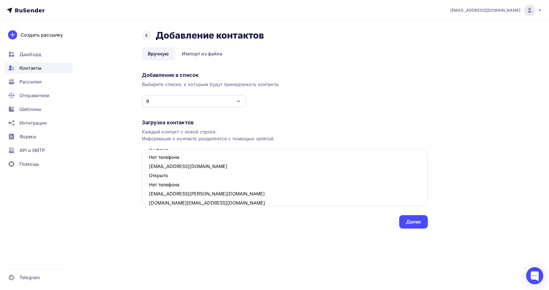
scroll to position [85, 0]
drag, startPoint x: 183, startPoint y: 184, endPoint x: 150, endPoint y: 177, distance: 34.1
click at [150, 177] on textarea "zhekys_20_@mail.ru uulla777@mail.ru Открыто Нет телефона dogmo4ka@mail.ru Откры…" at bounding box center [285, 177] width 286 height 57
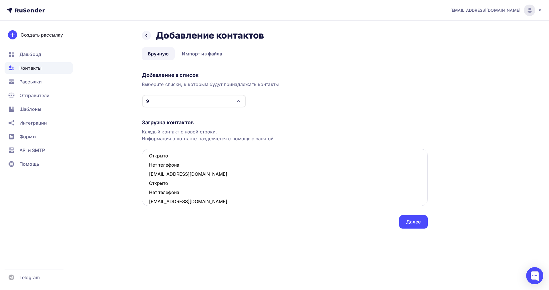
scroll to position [49, 0]
drag, startPoint x: 182, startPoint y: 193, endPoint x: 150, endPoint y: 183, distance: 33.3
click at [150, 183] on textarea "zhekys_20_@mail.ru uulla777@mail.ru Открыто Нет телефона dogmo4ka@mail.ru Откры…" at bounding box center [285, 177] width 286 height 57
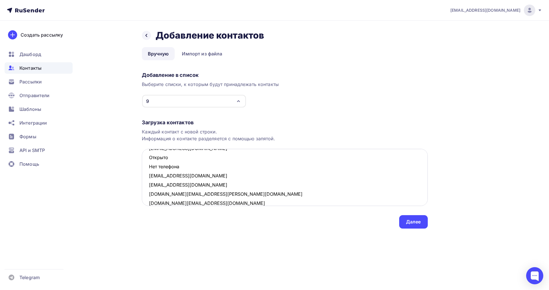
drag, startPoint x: 182, startPoint y: 167, endPoint x: 149, endPoint y: 160, distance: 33.2
click at [149, 160] on textarea "zhekys_20_@mail.ru uulla777@mail.ru Открыто Нет телефона dogmo4ka@mail.ru Откры…" at bounding box center [285, 177] width 286 height 57
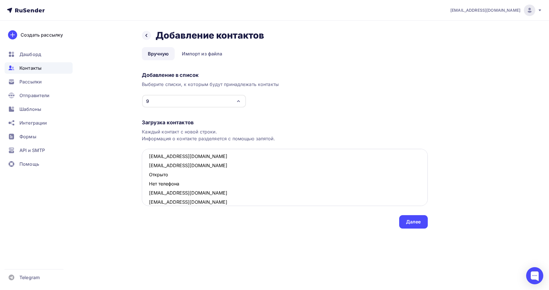
scroll to position [4, 0]
drag, startPoint x: 180, startPoint y: 186, endPoint x: 148, endPoint y: 179, distance: 32.4
click at [148, 179] on textarea "zhekys_20_@mail.ru uulla777@mail.ru Открыто Нет телефона dogmo4ka@mail.ru tikho…" at bounding box center [285, 177] width 286 height 57
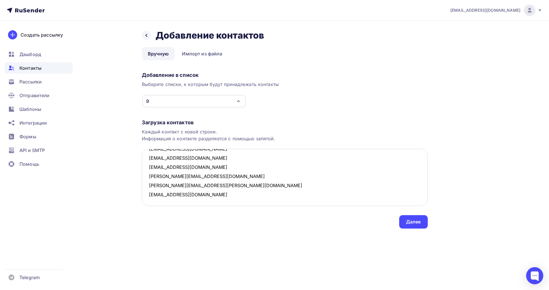
scroll to position [113, 0]
click at [191, 197] on textarea "zhekys_20_@mail.ru uulla777@mail.ru dogmo4ka@mail.ru tikhonova040492@mail.ru ko…" at bounding box center [285, 177] width 286 height 57
paste textarea "dina-sz@rambler.ru Открыто Нет телефона gasida@rambler.ru"
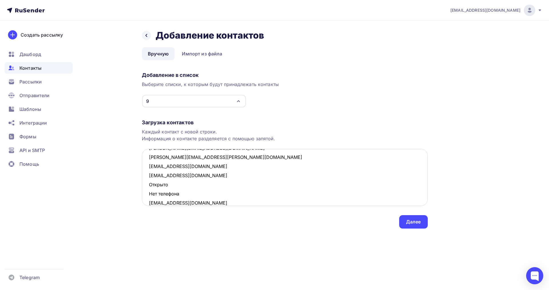
drag, startPoint x: 188, startPoint y: 193, endPoint x: 149, endPoint y: 188, distance: 38.9
click at [149, 188] on textarea "zhekys_20_@mail.ru uulla777@mail.ru dogmo4ka@mail.ru tikhonova040492@mail.ru ko…" at bounding box center [285, 177] width 286 height 57
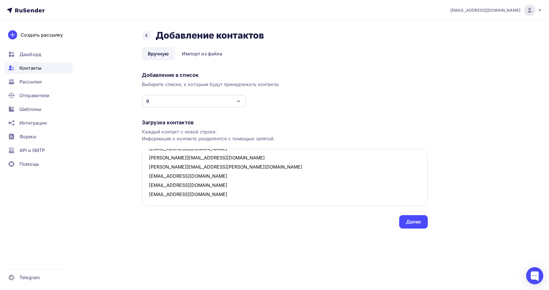
scroll to position [131, 0]
type textarea "zhekys_20_@mail.ru uulla777@mail.ru dogmo4ka@mail.ru tikhonova040492@mail.ru ko…"
click at [417, 219] on div "Далее" at bounding box center [413, 222] width 15 height 7
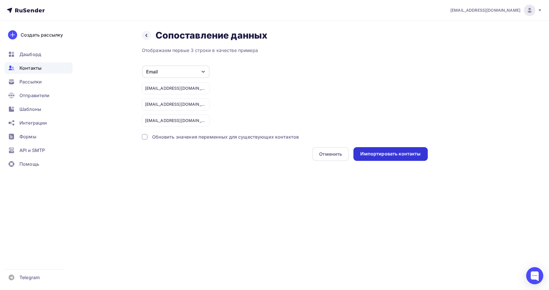
click at [389, 157] on div "Импортировать контакты" at bounding box center [390, 154] width 60 height 7
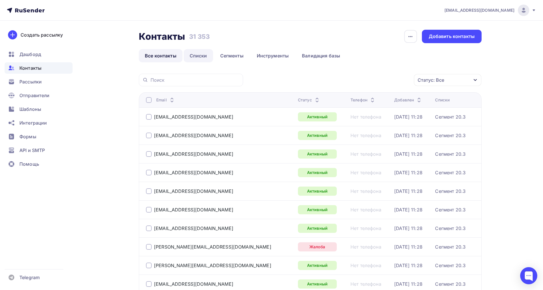
click at [197, 53] on link "Списки" at bounding box center [198, 55] width 29 height 13
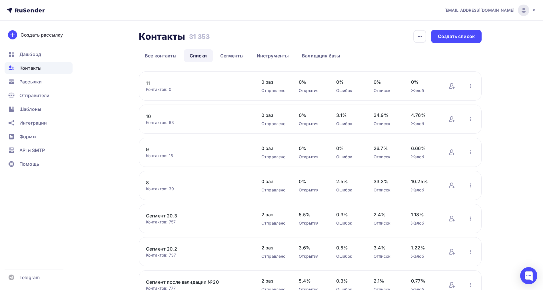
click at [148, 85] on link "11" at bounding box center [194, 83] width 97 height 7
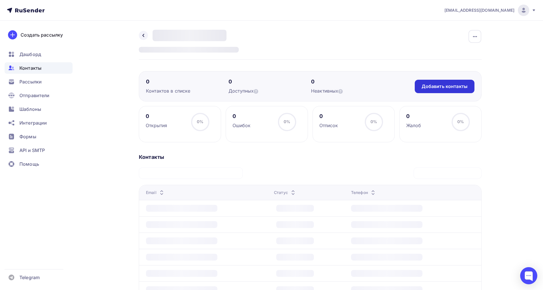
click at [466, 83] on div "Добавить контакты" at bounding box center [445, 86] width 60 height 13
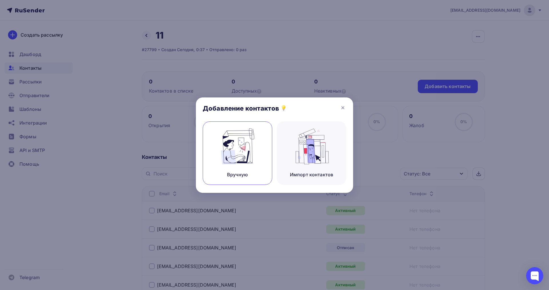
click at [226, 136] on img at bounding box center [237, 146] width 38 height 36
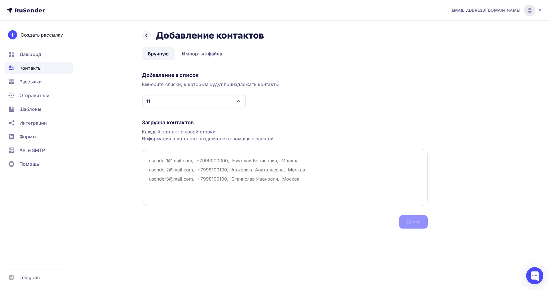
click at [157, 162] on textarea at bounding box center [285, 177] width 286 height 57
paste textarea "anastasiya.varlamova@tikkurila.com Кликнул Нет телефона olesya.lyskovskaya@tikk…"
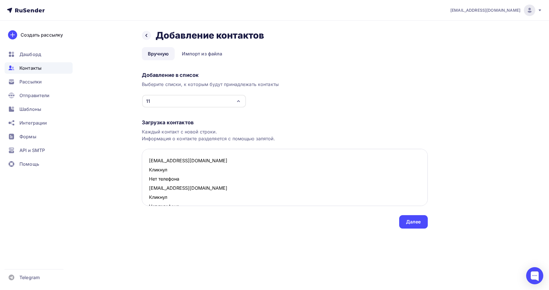
scroll to position [205, 0]
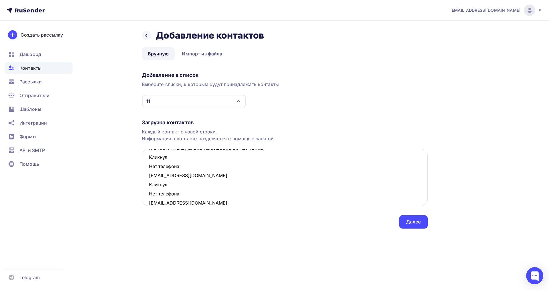
drag, startPoint x: 184, startPoint y: 193, endPoint x: 144, endPoint y: 186, distance: 40.7
click at [144, 186] on textarea "anastasiya.varlamova@tikkurila.com Кликнул Нет телефона olesya.lyskovskaya@tikk…" at bounding box center [285, 177] width 286 height 57
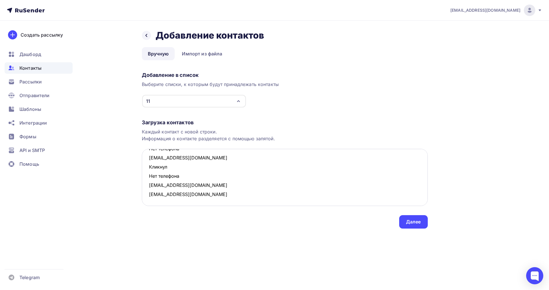
scroll to position [195, 0]
drag, startPoint x: 166, startPoint y: 174, endPoint x: 150, endPoint y: 169, distance: 17.1
click at [150, 169] on textarea "anastasiya.varlamova@tikkurila.com Кликнул Нет телефона olesya.lyskovskaya@tikk…" at bounding box center [285, 177] width 286 height 57
drag, startPoint x: 185, startPoint y: 168, endPoint x: 150, endPoint y: 161, distance: 35.5
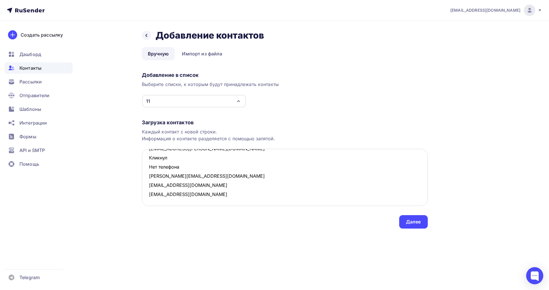
click at [150, 161] on textarea "anastasiya.varlamova@tikkurila.com Кликнул Нет телефона olesya.lyskovskaya@tikk…" at bounding box center [285, 177] width 286 height 57
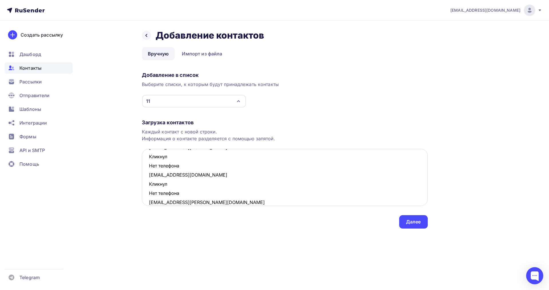
scroll to position [123, 0]
drag, startPoint x: 179, startPoint y: 193, endPoint x: 150, endPoint y: 186, distance: 30.4
click at [150, 186] on textarea "anastasiya.varlamova@tikkurila.com Кликнул Нет телефона olesya.lyskovskaya@tikk…" at bounding box center [285, 177] width 286 height 57
drag, startPoint x: 181, startPoint y: 166, endPoint x: 149, endPoint y: 159, distance: 32.5
click at [149, 159] on textarea "anastasiya.varlamova@tikkurila.com Кликнул Нет телефона olesya.lyskovskaya@tikk…" at bounding box center [285, 177] width 286 height 57
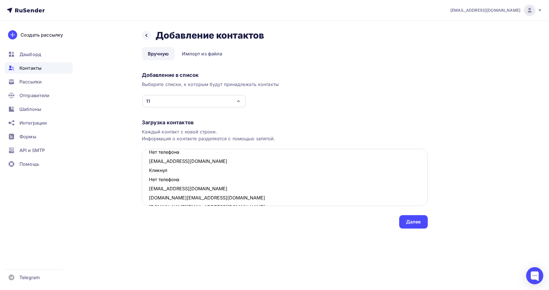
scroll to position [78, 0]
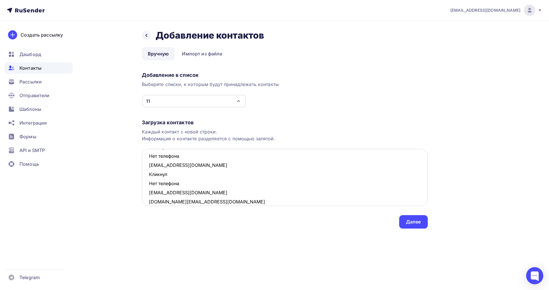
drag, startPoint x: 182, startPoint y: 183, endPoint x: 150, endPoint y: 176, distance: 33.0
click at [150, 176] on textarea "anastasiya.varlamova@tikkurila.com Кликнул Нет телефона olesya.lyskovskaya@tikk…" at bounding box center [285, 177] width 286 height 57
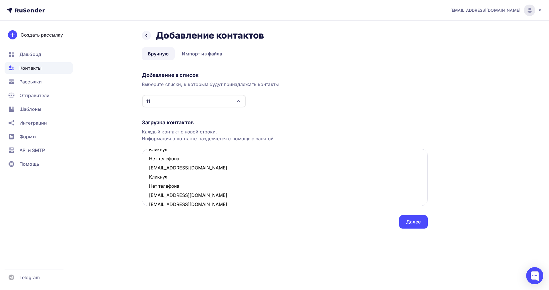
scroll to position [42, 0]
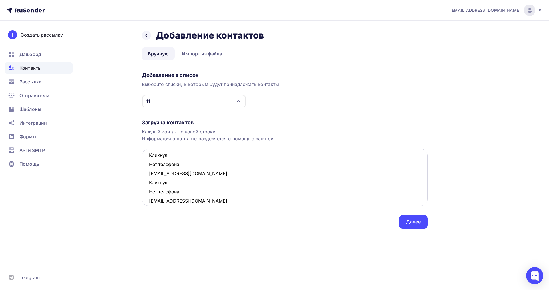
drag, startPoint x: 183, startPoint y: 192, endPoint x: 149, endPoint y: 183, distance: 35.2
click at [149, 183] on textarea "anastasiya.varlamova@tikkurila.com Кликнул Нет телефона olesya.lyskovskaya@tikk…" at bounding box center [285, 177] width 286 height 57
drag, startPoint x: 177, startPoint y: 163, endPoint x: 150, endPoint y: 158, distance: 27.6
click at [150, 158] on textarea "anastasiya.varlamova@tikkurila.com Кликнул Нет телефона olesya.lyskovskaya@tikk…" at bounding box center [285, 177] width 286 height 57
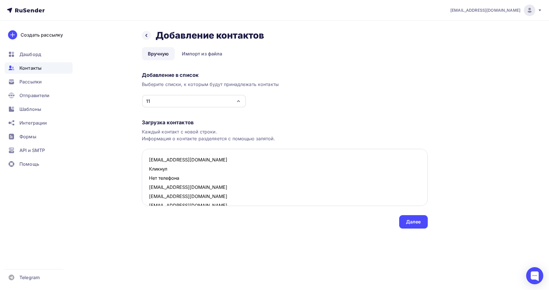
scroll to position [0, 0]
drag, startPoint x: 171, startPoint y: 179, endPoint x: 151, endPoint y: 173, distance: 21.2
click at [151, 173] on textarea "anastasiya.varlamova@tikkurila.com Кликнул Нет телефона olesya.lyskovskaya@tikk…" at bounding box center [285, 177] width 286 height 57
drag, startPoint x: 183, startPoint y: 179, endPoint x: 149, endPoint y: 173, distance: 33.9
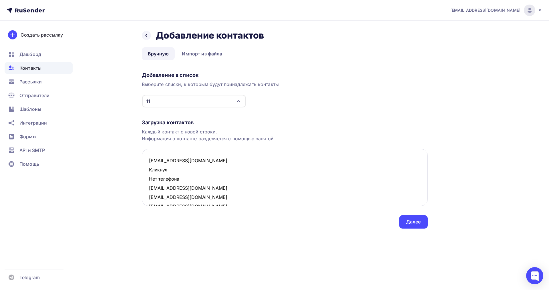
click at [149, 173] on textarea "anastasiya.varlamova@tikkurila.com Кликнул Нет телефона olesya.lyskovskaya@tikk…" at bounding box center [285, 177] width 286 height 57
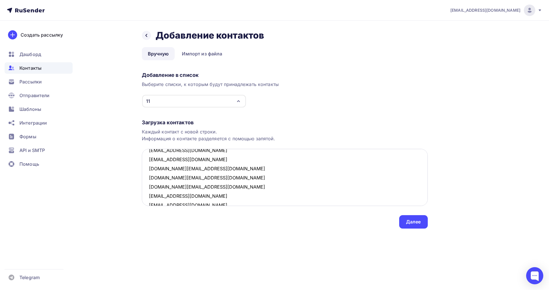
scroll to position [49, 0]
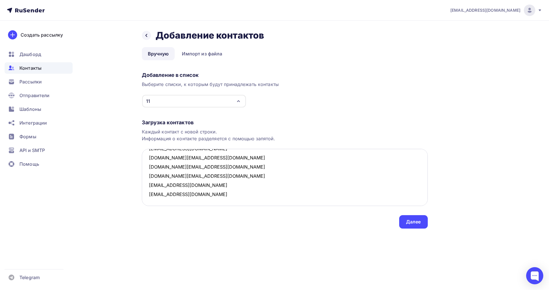
click at [203, 196] on textarea "anastasiya.varlamova@tikkurila.com olesya.lyskovskaya@tikkurila.com annaeppy@wa…" at bounding box center [285, 177] width 286 height 57
paste textarea "netty.ytten@gmail.com Открыто Нет телефона busssinka777@gmail.com Открыто Нет т…"
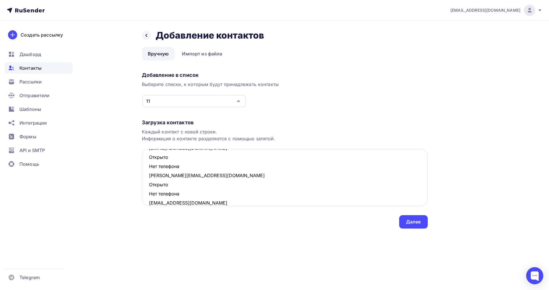
drag, startPoint x: 182, startPoint y: 194, endPoint x: 148, endPoint y: 186, distance: 35.5
click at [148, 186] on textarea "anastasiya.varlamova@tikkurila.com olesya.lyskovskaya@tikkurila.com annaeppy@wa…" at bounding box center [285, 177] width 286 height 57
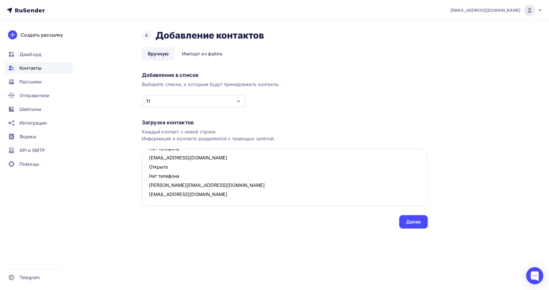
scroll to position [204, 0]
drag, startPoint x: 181, startPoint y: 177, endPoint x: 150, endPoint y: 170, distance: 32.0
click at [150, 170] on textarea "anastasiya.varlamova@tikkurila.com olesya.lyskovskaya@tikkurila.com annaeppy@wa…" at bounding box center [285, 177] width 286 height 57
drag, startPoint x: 182, startPoint y: 167, endPoint x: 150, endPoint y: 160, distance: 33.2
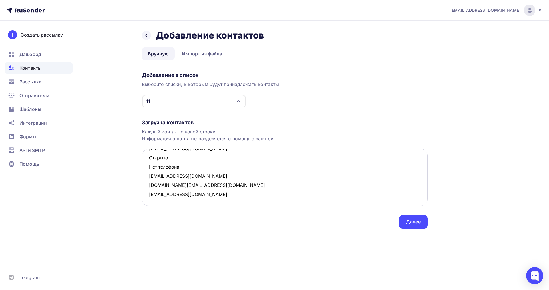
click at [150, 160] on textarea "anastasiya.varlamova@tikkurila.com olesya.lyskovskaya@tikkurila.com annaeppy@wa…" at bounding box center [285, 177] width 286 height 57
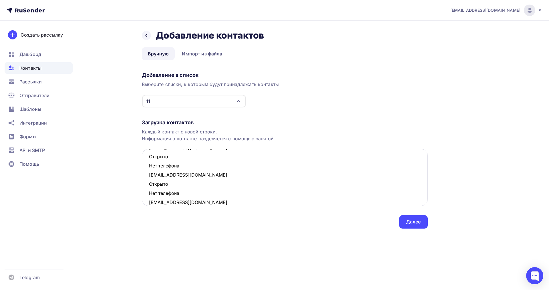
scroll to position [132, 0]
drag, startPoint x: 182, startPoint y: 192, endPoint x: 149, endPoint y: 183, distance: 34.8
click at [149, 183] on textarea "anastasiya.varlamova@tikkurila.com olesya.lyskovskaya@tikkurila.com annaeppy@wa…" at bounding box center [285, 177] width 286 height 57
drag, startPoint x: 183, startPoint y: 167, endPoint x: 149, endPoint y: 161, distance: 34.1
click at [149, 161] on textarea "anastasiya.varlamova@tikkurila.com olesya.lyskovskaya@tikkurila.com annaeppy@wa…" at bounding box center [285, 177] width 286 height 57
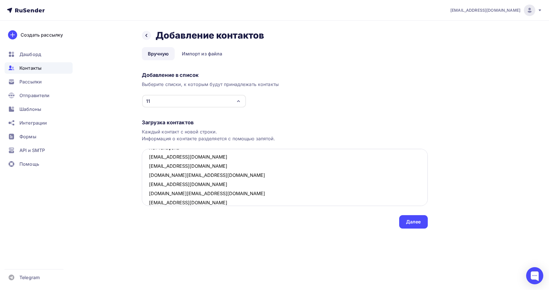
scroll to position [87, 0]
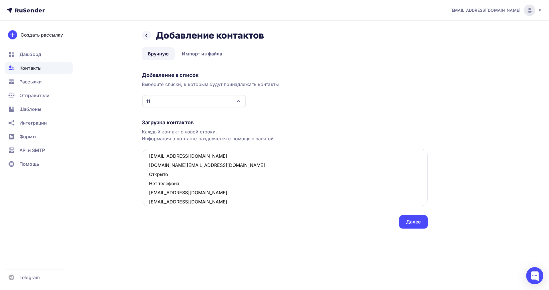
drag, startPoint x: 175, startPoint y: 181, endPoint x: 150, endPoint y: 175, distance: 25.7
click at [150, 175] on textarea "anastasiya.varlamova@tikkurila.com olesya.lyskovskaya@tikkurila.com annaeppy@wa…" at bounding box center [285, 177] width 286 height 57
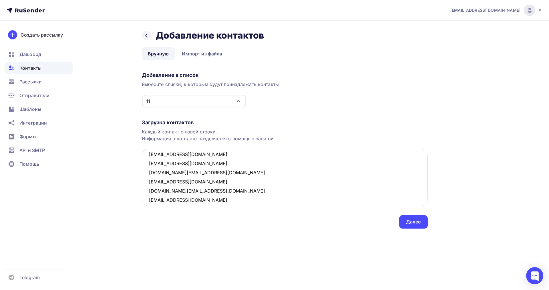
scroll to position [113, 0]
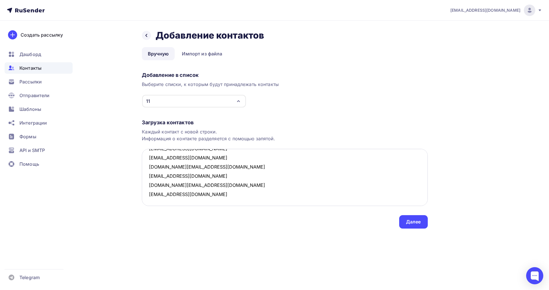
click at [199, 196] on textarea "anastasiya.varlamova@tikkurila.com olesya.lyskovskaya@tikkurila.com annaeppy@wa…" at bounding box center [285, 177] width 286 height 57
paste textarea "kivapid218@3mailapp.net Открыто Нет телефона buh@umko.ru Открыто Нет телефона o…"
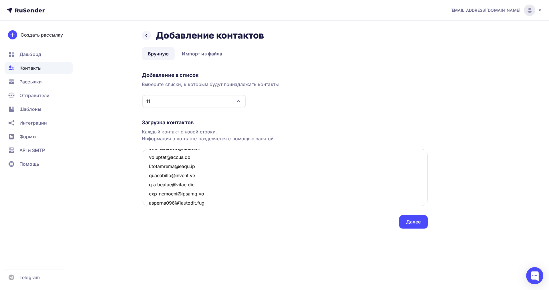
scroll to position [936, 0]
drag, startPoint x: 182, startPoint y: 193, endPoint x: 149, endPoint y: 187, distance: 32.9
click at [149, 187] on textarea at bounding box center [285, 177] width 286 height 57
drag, startPoint x: 180, startPoint y: 177, endPoint x: 147, endPoint y: 170, distance: 33.0
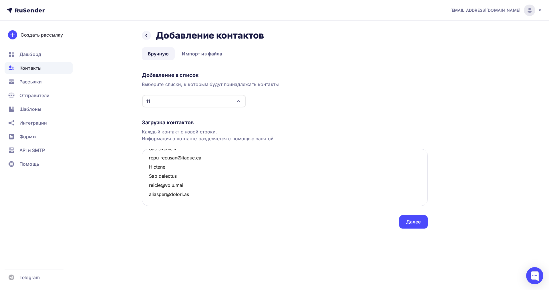
click at [147, 170] on textarea at bounding box center [285, 177] width 286 height 57
drag, startPoint x: 178, startPoint y: 168, endPoint x: 147, endPoint y: 160, distance: 32.0
click at [147, 160] on textarea at bounding box center [285, 177] width 286 height 57
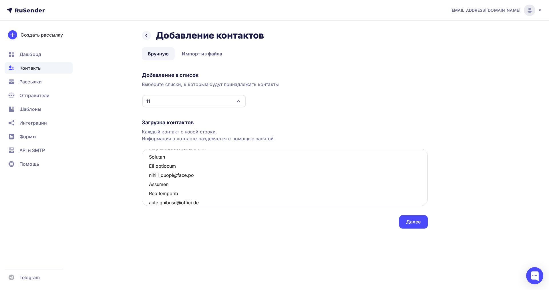
drag, startPoint x: 181, startPoint y: 192, endPoint x: 150, endPoint y: 184, distance: 31.9
click at [150, 184] on textarea at bounding box center [285, 177] width 286 height 57
drag, startPoint x: 172, startPoint y: 166, endPoint x: 149, endPoint y: 159, distance: 24.4
click at [149, 159] on textarea at bounding box center [285, 177] width 286 height 57
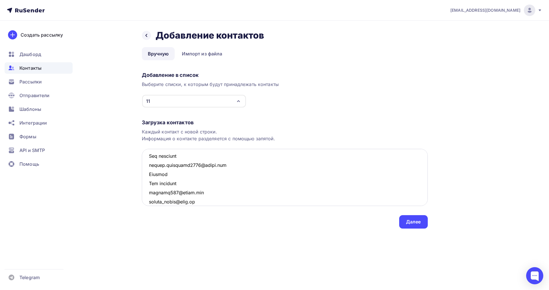
drag, startPoint x: 181, startPoint y: 182, endPoint x: 151, endPoint y: 175, distance: 30.4
click at [151, 175] on textarea at bounding box center [285, 177] width 286 height 57
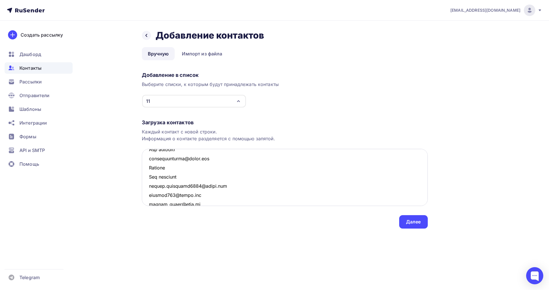
scroll to position [774, 0]
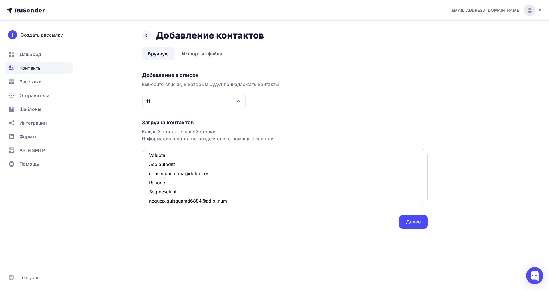
drag, startPoint x: 165, startPoint y: 191, endPoint x: 149, endPoint y: 186, distance: 17.1
click at [149, 186] on textarea at bounding box center [285, 177] width 286 height 57
drag, startPoint x: 182, startPoint y: 200, endPoint x: 149, endPoint y: 193, distance: 33.7
click at [149, 193] on textarea at bounding box center [285, 177] width 286 height 57
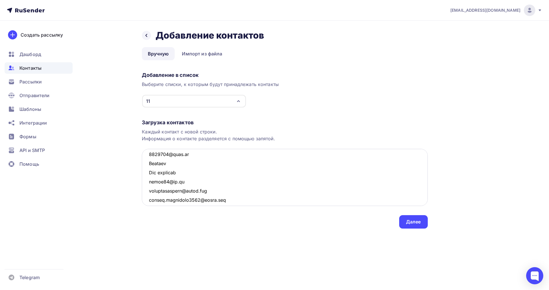
drag, startPoint x: 181, startPoint y: 172, endPoint x: 150, endPoint y: 165, distance: 31.9
click at [150, 165] on textarea at bounding box center [285, 177] width 286 height 57
drag, startPoint x: 182, startPoint y: 191, endPoint x: 149, endPoint y: 184, distance: 34.4
click at [149, 184] on textarea at bounding box center [285, 177] width 286 height 57
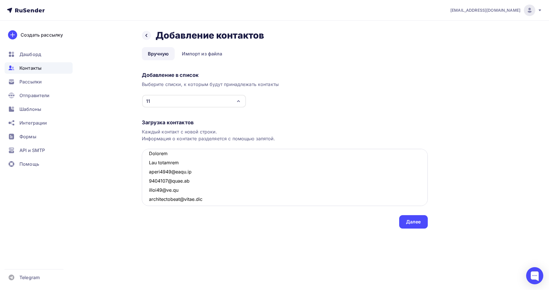
drag, startPoint x: 184, startPoint y: 164, endPoint x: 148, endPoint y: 158, distance: 36.2
click at [148, 158] on textarea at bounding box center [285, 177] width 286 height 57
drag, startPoint x: 181, startPoint y: 188, endPoint x: 150, endPoint y: 183, distance: 31.0
click at [150, 183] on textarea at bounding box center [285, 177] width 286 height 57
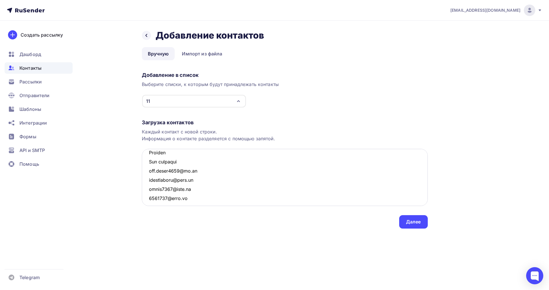
drag, startPoint x: 183, startPoint y: 162, endPoint x: 149, endPoint y: 157, distance: 33.9
click at [149, 157] on textarea at bounding box center [285, 177] width 286 height 57
drag, startPoint x: 181, startPoint y: 191, endPoint x: 150, endPoint y: 181, distance: 32.5
click at [150, 181] on textarea at bounding box center [285, 177] width 286 height 57
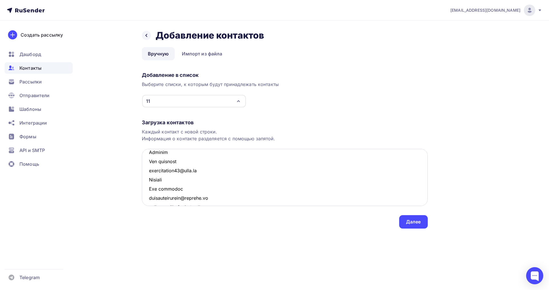
scroll to position [549, 0]
drag, startPoint x: 183, startPoint y: 196, endPoint x: 141, endPoint y: 189, distance: 42.5
click at [141, 189] on div "Назад Добавление контактов Добавление контактов Вручную Импорт из файла Вручную…" at bounding box center [274, 136] width 468 height 231
drag, startPoint x: 169, startPoint y: 168, endPoint x: 149, endPoint y: 163, distance: 21.1
click at [149, 163] on textarea at bounding box center [285, 177] width 286 height 57
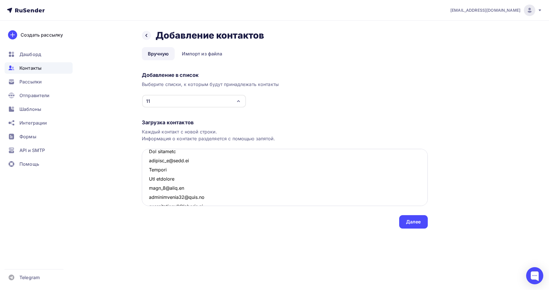
scroll to position [504, 0]
drag, startPoint x: 170, startPoint y: 187, endPoint x: 149, endPoint y: 181, distance: 22.0
click at [149, 181] on textarea at bounding box center [285, 177] width 286 height 57
drag, startPoint x: 182, startPoint y: 196, endPoint x: 149, endPoint y: 189, distance: 33.9
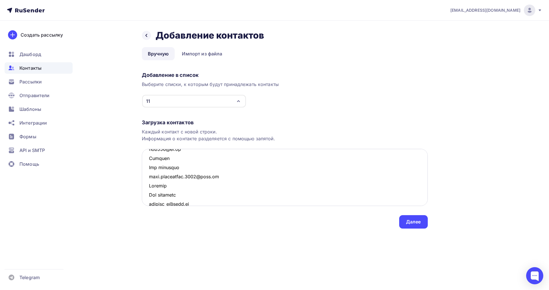
click at [149, 189] on textarea at bounding box center [285, 177] width 286 height 57
drag, startPoint x: 180, startPoint y: 169, endPoint x: 151, endPoint y: 161, distance: 30.7
click at [151, 161] on textarea at bounding box center [285, 177] width 286 height 57
drag, startPoint x: 166, startPoint y: 185, endPoint x: 148, endPoint y: 179, distance: 19.4
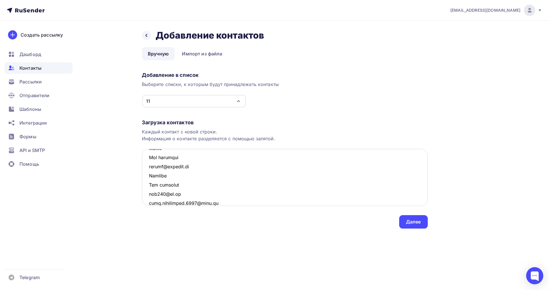
click at [148, 179] on textarea at bounding box center [285, 177] width 286 height 57
drag, startPoint x: 183, startPoint y: 194, endPoint x: 149, endPoint y: 185, distance: 35.7
click at [149, 185] on textarea at bounding box center [285, 177] width 286 height 57
drag, startPoint x: 183, startPoint y: 167, endPoint x: 150, endPoint y: 161, distance: 33.7
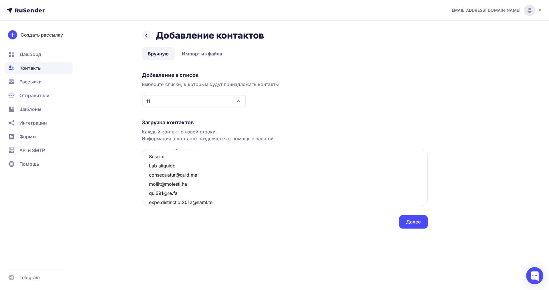
click at [150, 161] on textarea at bounding box center [285, 177] width 286 height 57
drag, startPoint x: 165, startPoint y: 184, endPoint x: 149, endPoint y: 178, distance: 17.9
click at [149, 178] on textarea at bounding box center [285, 177] width 286 height 57
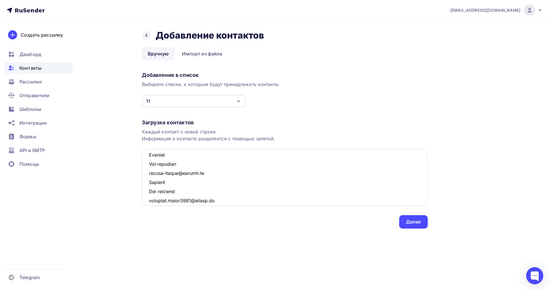
drag, startPoint x: 176, startPoint y: 191, endPoint x: 149, endPoint y: 186, distance: 28.2
click at [149, 186] on textarea at bounding box center [285, 177] width 286 height 57
drag, startPoint x: 173, startPoint y: 163, endPoint x: 147, endPoint y: 158, distance: 25.9
click at [147, 158] on textarea at bounding box center [285, 177] width 286 height 57
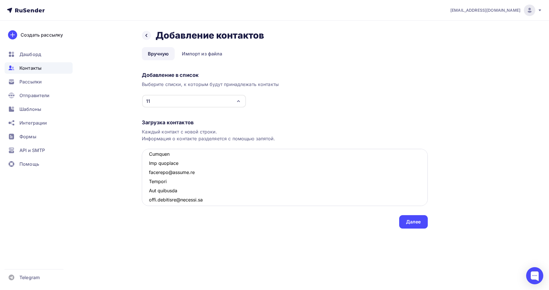
drag, startPoint x: 173, startPoint y: 191, endPoint x: 149, endPoint y: 184, distance: 25.1
click at [149, 184] on textarea at bounding box center [285, 177] width 286 height 57
drag, startPoint x: 183, startPoint y: 165, endPoint x: 149, endPoint y: 156, distance: 34.5
click at [149, 156] on textarea at bounding box center [285, 177] width 286 height 57
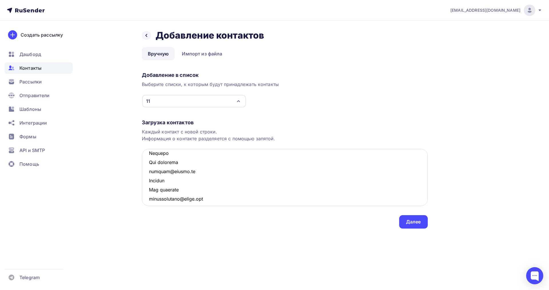
drag, startPoint x: 181, startPoint y: 192, endPoint x: 147, endPoint y: 184, distance: 34.9
click at [147, 184] on textarea at bounding box center [285, 177] width 286 height 57
drag, startPoint x: 178, startPoint y: 164, endPoint x: 149, endPoint y: 157, distance: 30.1
click at [149, 157] on textarea at bounding box center [285, 177] width 286 height 57
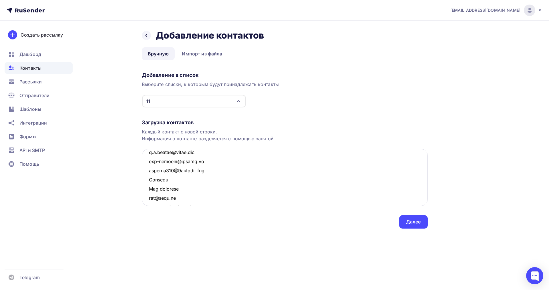
drag, startPoint x: 184, startPoint y: 188, endPoint x: 149, endPoint y: 183, distance: 34.7
click at [149, 183] on textarea at bounding box center [285, 177] width 286 height 57
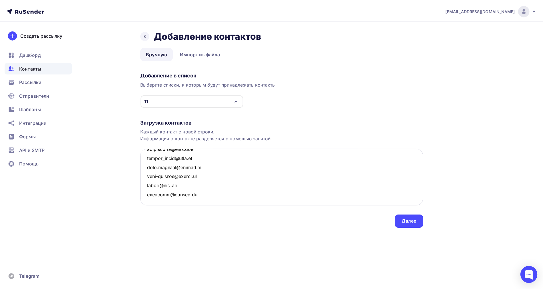
scroll to position [396, 0]
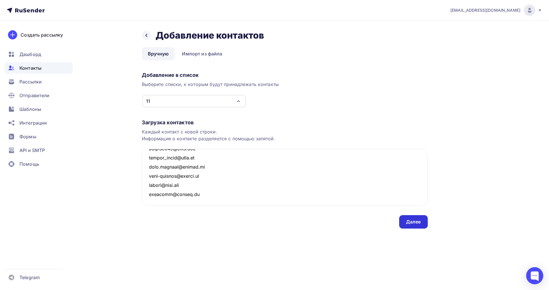
type textarea "anastasiya.varlamova@tikkurila.com olesya.lyskovskaya@tikkurila.com annaeppy@wa…"
click at [406, 222] on div "Далее" at bounding box center [413, 221] width 29 height 13
click at [416, 224] on div "Далее" at bounding box center [413, 222] width 15 height 7
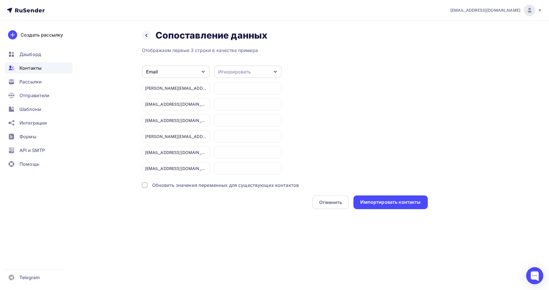
click at [375, 210] on div "Назад Сопоставление данных Сопоставление данных Отображаем первые 3 строки в ка…" at bounding box center [274, 126] width 468 height 211
click at [376, 206] on div "Импортировать контакты" at bounding box center [390, 202] width 74 height 14
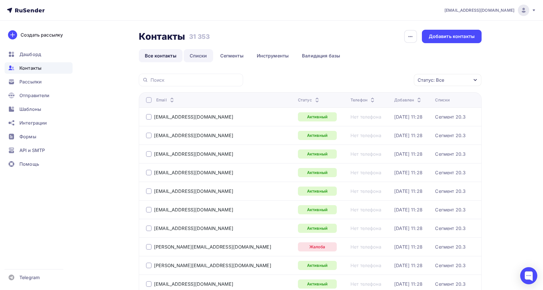
click at [195, 55] on link "Списки" at bounding box center [198, 55] width 29 height 13
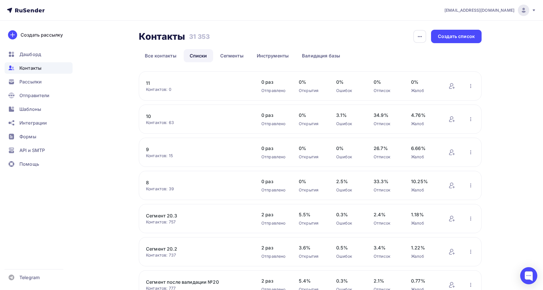
click at [149, 184] on link "8" at bounding box center [194, 182] width 97 height 7
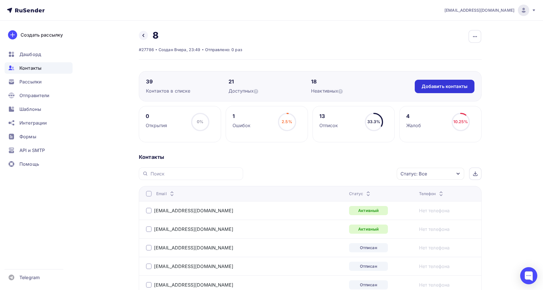
click at [450, 92] on div "Добавить контакты" at bounding box center [445, 86] width 60 height 13
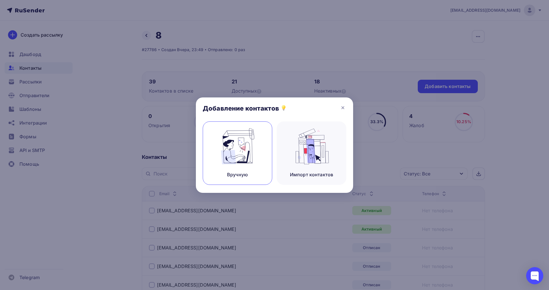
click at [251, 167] on div "Вручную" at bounding box center [237, 152] width 69 height 63
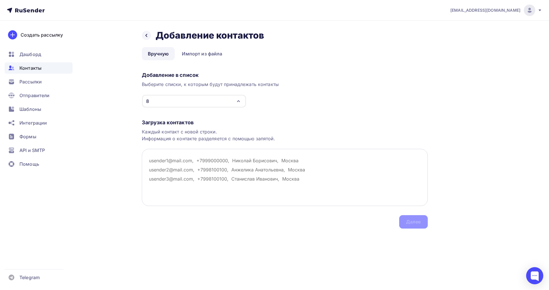
paste textarea "kuznetzo.nastia@yandex.ru Кликнул Нет телефона alina.schmaneva@yandex.ru"
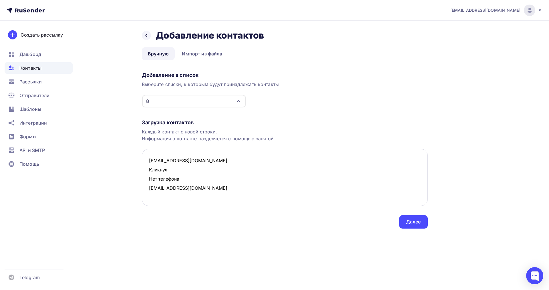
drag, startPoint x: 186, startPoint y: 182, endPoint x: 151, endPoint y: 171, distance: 36.8
click at [151, 171] on textarea "kuznetzo.nastia@yandex.ru Кликнул Нет телефона alina.schmaneva@yandex.ru" at bounding box center [285, 177] width 286 height 57
click at [162, 185] on textarea "kuznetzo.nastia@yandex.ru alina.schmaneva@yandex.ru" at bounding box center [285, 177] width 286 height 57
click at [148, 182] on textarea "kuznetzo.nastia@yandex.ru alina.schmaneva@yandex.ru" at bounding box center [285, 177] width 286 height 57
click at [217, 172] on textarea "kuznetzo.nastia@yandex.ru alina.schmaneva@yandex.ru" at bounding box center [285, 177] width 286 height 57
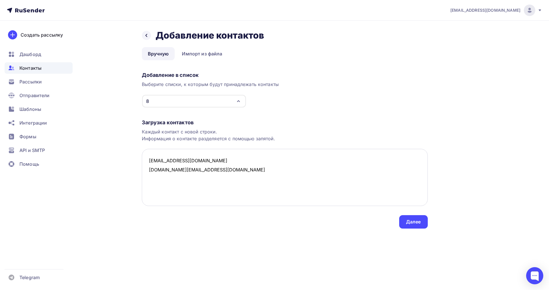
paste textarea "izh1978@rambler.ru Открыто Нет телефона chris_tina_26@mail.ru Открыто Нет телеф…"
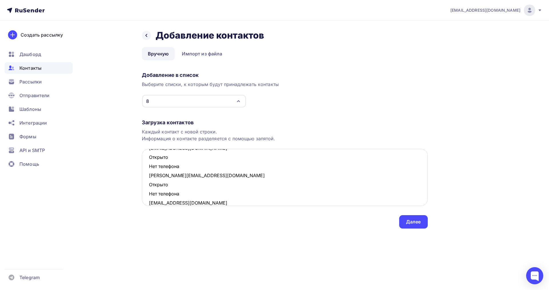
drag, startPoint x: 190, startPoint y: 193, endPoint x: 150, endPoint y: 189, distance: 40.0
click at [150, 189] on textarea "kuznetzo.nastia@yandex.ru alina.schmaneva@yandex.ru izh1978@rambler.ru Открыто …" at bounding box center [285, 177] width 286 height 57
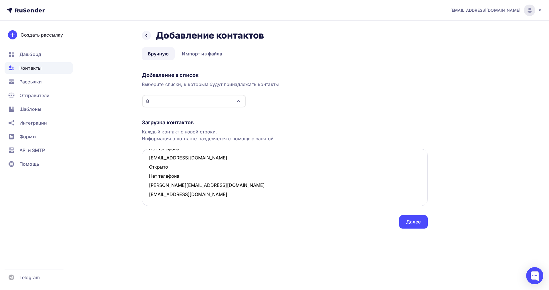
scroll to position [405, 0]
drag, startPoint x: 183, startPoint y: 178, endPoint x: 149, endPoint y: 170, distance: 35.8
click at [149, 170] on textarea "kuznetzo.nastia@yandex.ru alina.schmaneva@yandex.ru izh1978@rambler.ru Открыто …" at bounding box center [285, 177] width 286 height 57
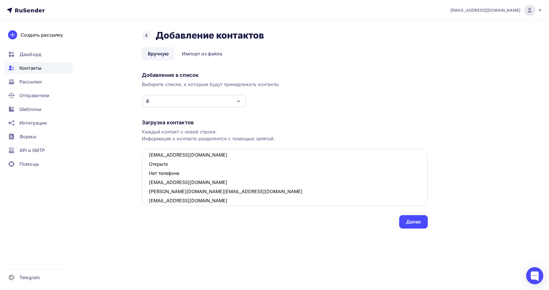
scroll to position [387, 0]
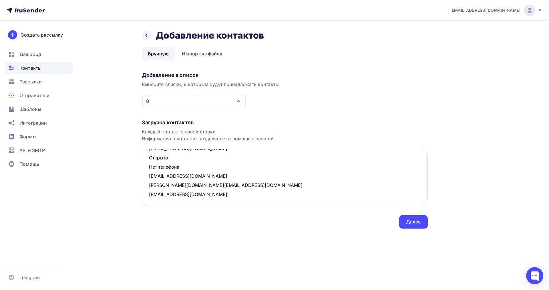
drag, startPoint x: 182, startPoint y: 169, endPoint x: 148, endPoint y: 162, distance: 35.3
click at [148, 162] on textarea "kuznetzo.nastia@yandex.ru alina.schmaneva@yandex.ru izh1978@rambler.ru Открыто …" at bounding box center [285, 177] width 286 height 57
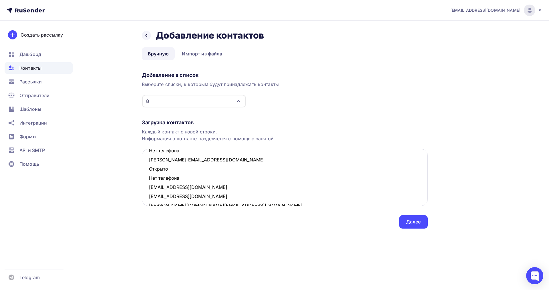
scroll to position [333, 0]
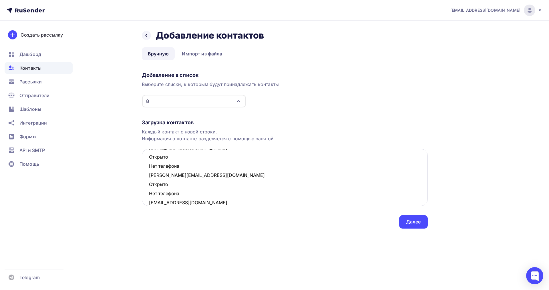
drag, startPoint x: 181, startPoint y: 196, endPoint x: 149, endPoint y: 187, distance: 33.9
click at [149, 187] on textarea "kuznetzo.nastia@yandex.ru alina.schmaneva@yandex.ru izh1978@rambler.ru Открыто …" at bounding box center [285, 177] width 286 height 57
drag, startPoint x: 179, startPoint y: 164, endPoint x: 147, endPoint y: 159, distance: 32.8
click at [147, 159] on textarea "kuznetzo.nastia@yandex.ru alina.schmaneva@yandex.ru izh1978@rambler.ru Открыто …" at bounding box center [285, 177] width 286 height 57
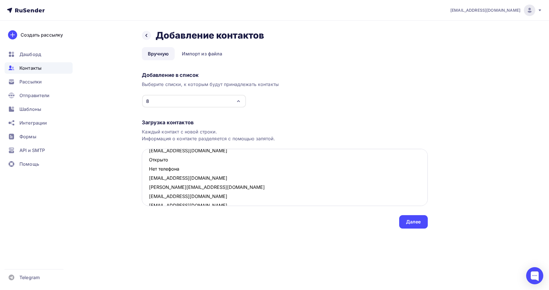
scroll to position [288, 0]
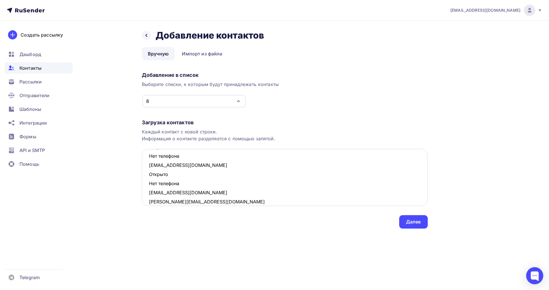
drag, startPoint x: 159, startPoint y: 182, endPoint x: 148, endPoint y: 176, distance: 12.4
click at [148, 176] on textarea "kuznetzo.nastia@yandex.ru alina.schmaneva@yandex.ru izh1978@rambler.ru Открыто …" at bounding box center [285, 177] width 286 height 57
drag, startPoint x: 182, startPoint y: 192, endPoint x: 150, endPoint y: 184, distance: 33.0
click at [150, 184] on textarea "kuznetzo.nastia@yandex.ru alina.schmaneva@yandex.ru izh1978@rambler.ru Открыто …" at bounding box center [285, 177] width 286 height 57
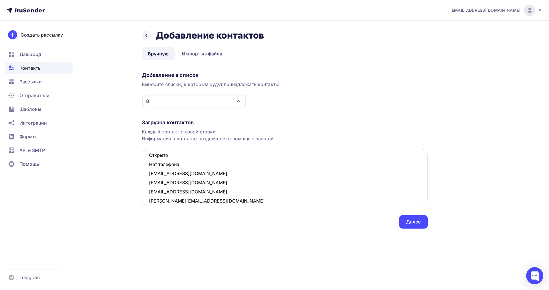
drag, startPoint x: 167, startPoint y: 167, endPoint x: 148, endPoint y: 159, distance: 20.5
click at [148, 159] on textarea "kuznetzo.nastia@yandex.ru alina.schmaneva@yandex.ru izh1978@rambler.ru Открыто …" at bounding box center [285, 177] width 286 height 57
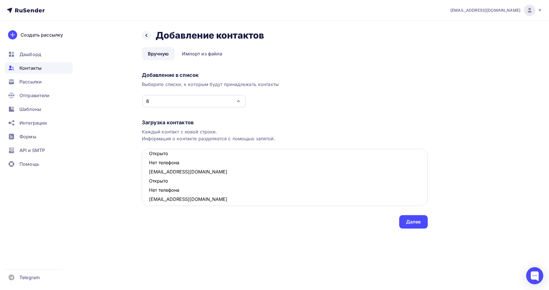
scroll to position [198, 0]
drag, startPoint x: 185, startPoint y: 190, endPoint x: 149, endPoint y: 185, distance: 36.1
click at [149, 185] on textarea "kuznetzo.nastia@yandex.ru alina.schmaneva@yandex.ru izh1978@rambler.ru Открыто …" at bounding box center [285, 177] width 286 height 57
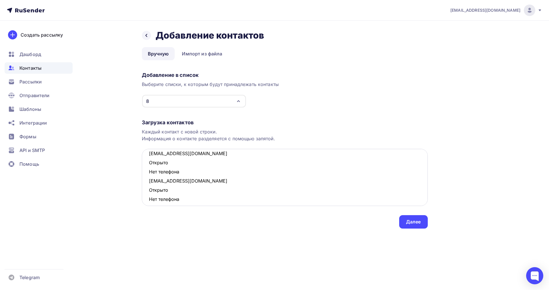
drag, startPoint x: 160, startPoint y: 197, endPoint x: 144, endPoint y: 193, distance: 16.4
click at [144, 193] on textarea "kuznetzo.nastia@yandex.ru alina.schmaneva@yandex.ru izh1978@rambler.ru Открыто …" at bounding box center [285, 177] width 286 height 57
drag, startPoint x: 179, startPoint y: 173, endPoint x: 148, endPoint y: 165, distance: 31.8
click at [148, 165] on textarea "kuznetzo.nastia@yandex.ru alina.schmaneva@yandex.ru izh1978@rambler.ru Открыто …" at bounding box center [285, 177] width 286 height 57
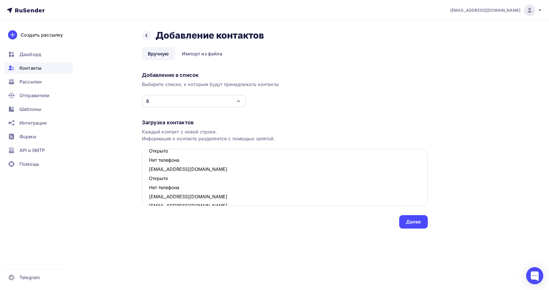
scroll to position [118, 0]
drag, startPoint x: 182, startPoint y: 188, endPoint x: 149, endPoint y: 181, distance: 33.7
click at [149, 181] on textarea "kuznetzo.nastia@yandex.ru alina.schmaneva@yandex.ru izh1978@rambler.ru Открыто …" at bounding box center [285, 177] width 286 height 57
drag, startPoint x: 179, startPoint y: 161, endPoint x: 149, endPoint y: 156, distance: 30.4
click at [149, 156] on textarea "kuznetzo.nastia@yandex.ru alina.schmaneva@yandex.ru izh1978@rambler.ru Открыто …" at bounding box center [285, 177] width 286 height 57
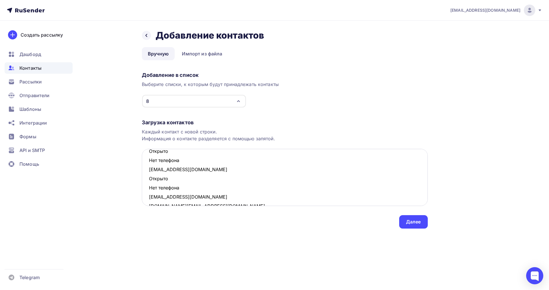
scroll to position [64, 0]
drag, startPoint x: 179, startPoint y: 191, endPoint x: 149, endPoint y: 183, distance: 31.3
click at [149, 183] on textarea "kuznetzo.nastia@yandex.ru alina.schmaneva@yandex.ru izh1978@rambler.ru Открыто …" at bounding box center [285, 177] width 286 height 57
drag, startPoint x: 183, startPoint y: 165, endPoint x: 145, endPoint y: 156, distance: 38.5
click at [145, 156] on textarea "kuznetzo.nastia@yandex.ru alina.schmaneva@yandex.ru izh1978@rambler.ru Открыто …" at bounding box center [285, 177] width 286 height 57
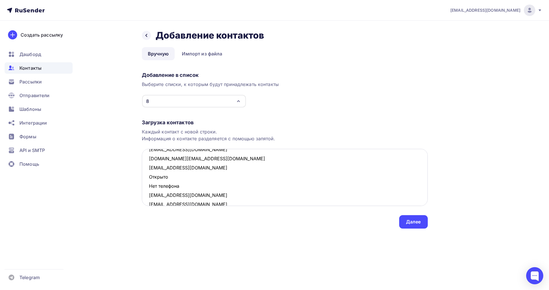
scroll to position [10, 0]
drag, startPoint x: 153, startPoint y: 185, endPoint x: 145, endPoint y: 182, distance: 8.4
click at [145, 182] on textarea "kuznetzo.nastia@yandex.ru alina.schmaneva@yandex.ru izh1978@rambler.ru Открыто …" at bounding box center [285, 177] width 286 height 57
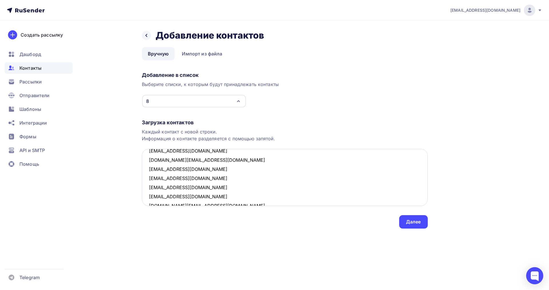
click at [214, 178] on textarea "kuznetzo.nastia@yandex.ru alina.schmaneva@yandex.ru izh1978@rambler.ru chris_ti…" at bounding box center [285, 177] width 286 height 57
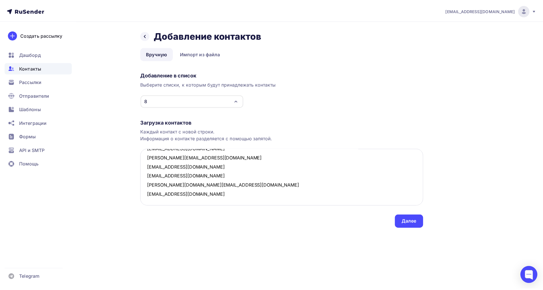
scroll to position [131, 0]
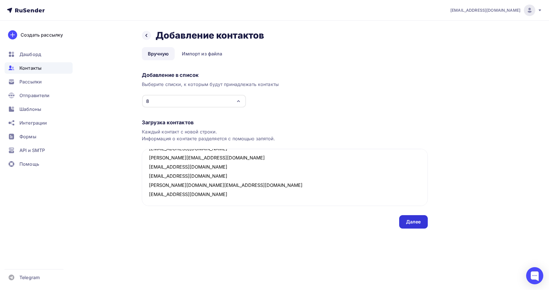
type textarea "kuznetzo.nastia@yandex.ru alina.schmaneva@yandex.ru izh1978@rambler.ru chris_ti…"
click at [403, 221] on div "Далее" at bounding box center [413, 221] width 29 height 13
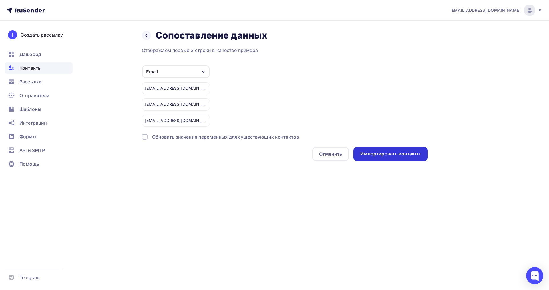
click at [374, 156] on div "Импортировать контакты" at bounding box center [390, 154] width 60 height 7
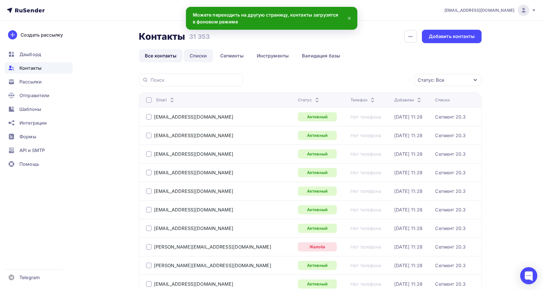
click at [197, 57] on link "Списки" at bounding box center [198, 55] width 29 height 13
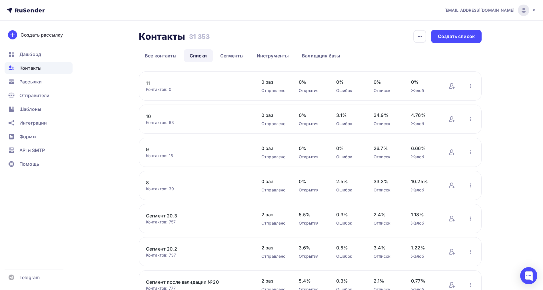
click at [149, 117] on link "10" at bounding box center [194, 116] width 97 height 7
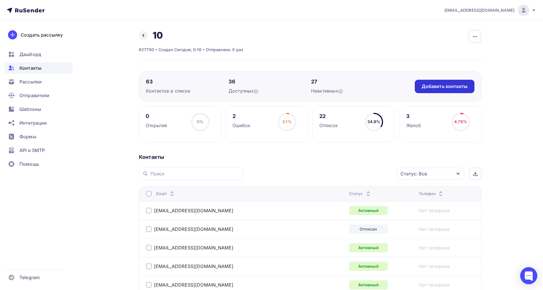
click at [448, 87] on div "Добавить контакты" at bounding box center [445, 86] width 46 height 7
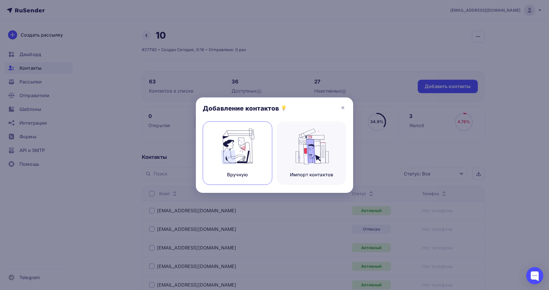
click at [243, 141] on img at bounding box center [237, 146] width 38 height 36
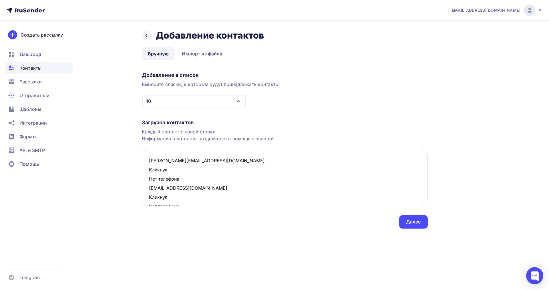
scroll to position [95, 0]
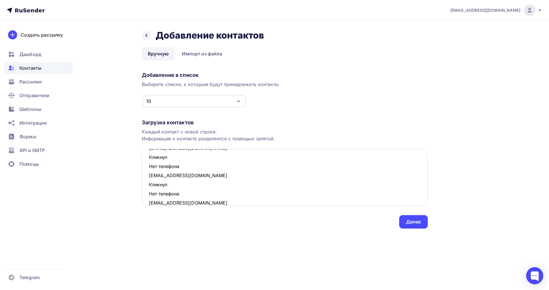
drag, startPoint x: 184, startPoint y: 195, endPoint x: 148, endPoint y: 187, distance: 36.6
click at [148, 187] on textarea "clarice@mail.ru Кликнул Нет телефона andreykutovoy@yandex.ru Кликнул Нет телефо…" at bounding box center [285, 177] width 286 height 57
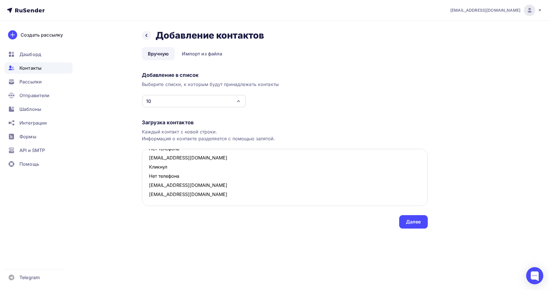
scroll to position [85, 0]
drag, startPoint x: 185, startPoint y: 174, endPoint x: 147, endPoint y: 168, distance: 38.9
click at [147, 168] on textarea "clarice@mail.ru Кликнул Нет телефона andreykutovoy@yandex.ru Кликнул Нет телефо…" at bounding box center [285, 177] width 286 height 57
drag, startPoint x: 183, startPoint y: 166, endPoint x: 149, endPoint y: 158, distance: 35.2
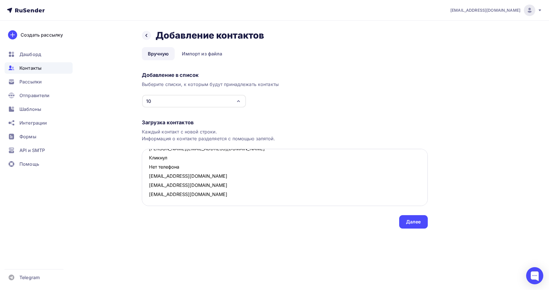
click at [149, 158] on textarea "clarice@mail.ru Кликнул Нет телефона andreykutovoy@yandex.ru Кликнул Нет телефо…" at bounding box center [285, 177] width 286 height 57
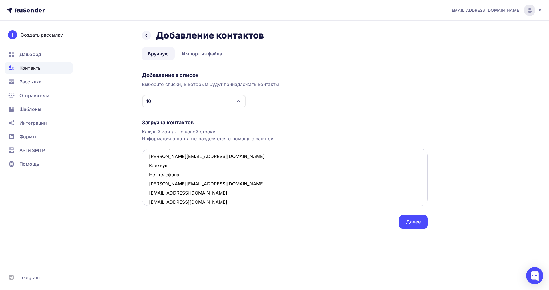
scroll to position [27, 0]
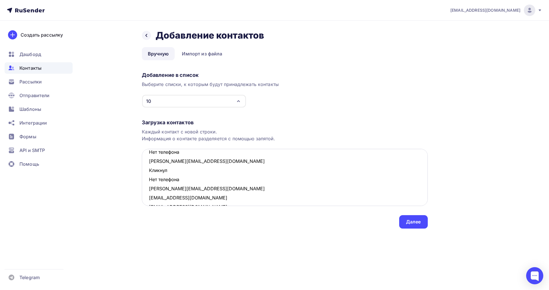
drag, startPoint x: 165, startPoint y: 156, endPoint x: 148, endPoint y: 168, distance: 21.5
click at [148, 168] on textarea "clarice@mail.ru Кликнул Нет телефона andreykutovoy@yandex.ru Кликнул Нет телефо…" at bounding box center [285, 177] width 286 height 57
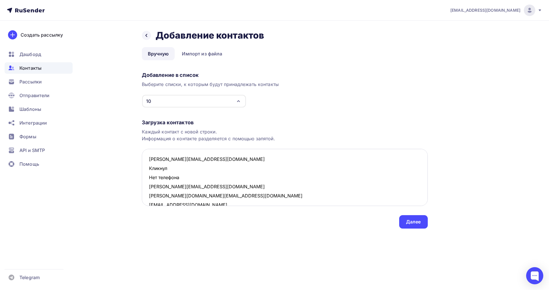
scroll to position [0, 0]
drag, startPoint x: 156, startPoint y: 176, endPoint x: 147, endPoint y: 172, distance: 9.8
click at [147, 172] on textarea "clarice@mail.ru Кликнул Нет телефона andreykutovoy@yandex.ru nora.viktoria@mail…" at bounding box center [285, 177] width 286 height 57
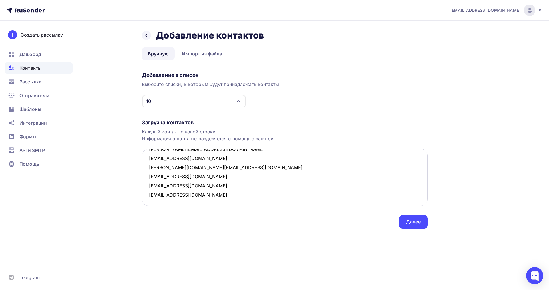
scroll to position [12, 0]
click at [204, 194] on textarea "clarice@mail.ru andreykutovoy@yandex.ru nora.viktoria@mail.ru ctl2002@mail.ru v…" at bounding box center [285, 177] width 286 height 57
paste textarea "raccoon.werin@yandex.ru Открыто Нет телефона bovtasya@gmail.com Открыто Нет тел…"
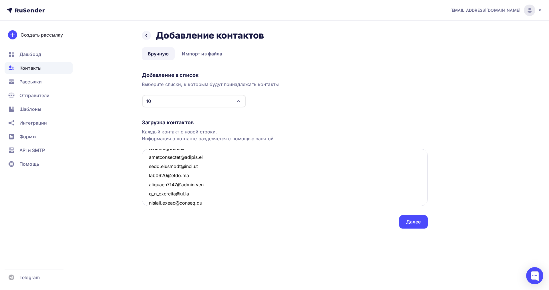
scroll to position [836, 0]
drag, startPoint x: 184, startPoint y: 194, endPoint x: 150, endPoint y: 187, distance: 34.8
click at [150, 187] on textarea at bounding box center [285, 177] width 286 height 57
drag, startPoint x: 183, startPoint y: 175, endPoint x: 147, endPoint y: 170, distance: 36.7
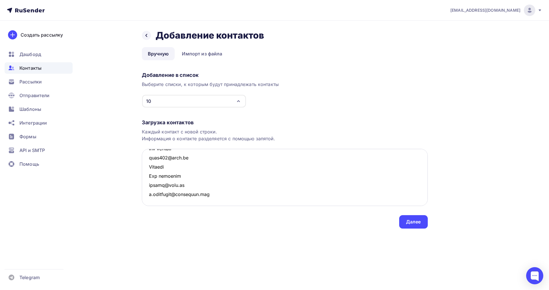
click at [147, 170] on textarea at bounding box center [285, 177] width 286 height 57
drag, startPoint x: 182, startPoint y: 168, endPoint x: 149, endPoint y: 161, distance: 33.9
click at [149, 161] on textarea at bounding box center [285, 177] width 286 height 57
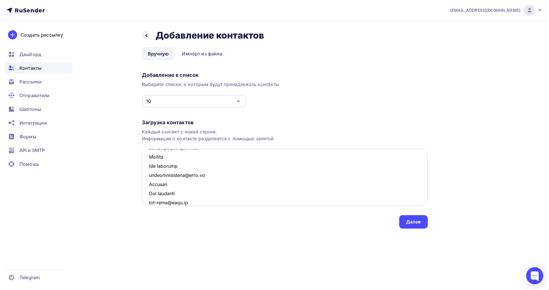
drag, startPoint x: 169, startPoint y: 193, endPoint x: 149, endPoint y: 186, distance: 21.7
click at [149, 186] on textarea at bounding box center [285, 177] width 286 height 57
drag, startPoint x: 181, startPoint y: 168, endPoint x: 148, endPoint y: 160, distance: 33.4
click at [148, 160] on textarea at bounding box center [285, 177] width 286 height 57
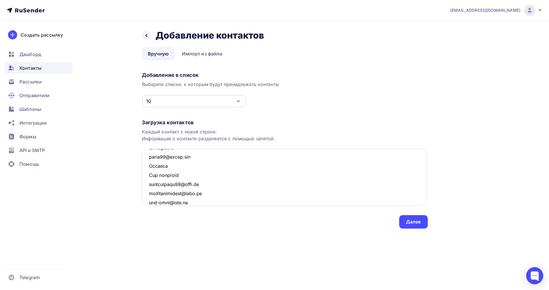
drag, startPoint x: 179, startPoint y: 176, endPoint x: 148, endPoint y: 169, distance: 31.7
click at [148, 169] on textarea at bounding box center [285, 177] width 286 height 57
drag, startPoint x: 183, startPoint y: 183, endPoint x: 148, endPoint y: 177, distance: 36.0
click at [148, 177] on textarea at bounding box center [285, 177] width 286 height 57
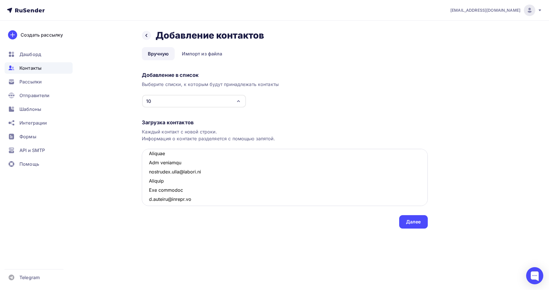
scroll to position [646, 0]
drag, startPoint x: 183, startPoint y: 192, endPoint x: 149, endPoint y: 185, distance: 34.5
click at [149, 185] on textarea at bounding box center [285, 177] width 286 height 57
drag, startPoint x: 182, startPoint y: 166, endPoint x: 150, endPoint y: 158, distance: 32.7
click at [150, 158] on textarea at bounding box center [285, 177] width 286 height 57
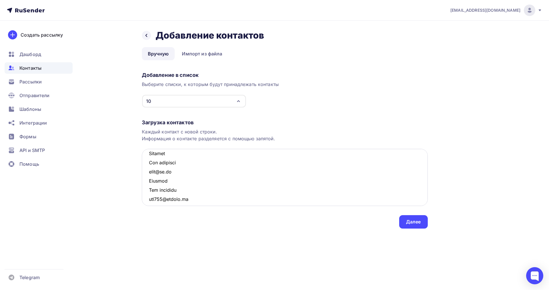
scroll to position [592, 0]
drag, startPoint x: 187, startPoint y: 192, endPoint x: 150, endPoint y: 185, distance: 37.4
click at [150, 185] on textarea at bounding box center [285, 177] width 286 height 57
drag, startPoint x: 174, startPoint y: 164, endPoint x: 149, endPoint y: 157, distance: 26.1
click at [149, 157] on textarea at bounding box center [285, 177] width 286 height 57
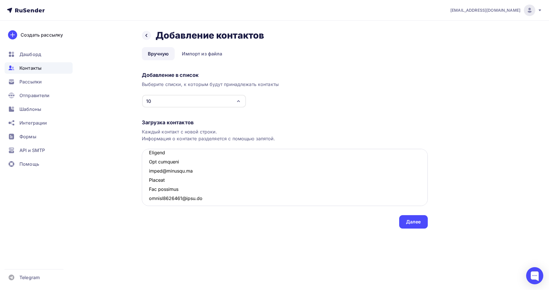
scroll to position [538, 0]
drag, startPoint x: 183, startPoint y: 191, endPoint x: 149, endPoint y: 184, distance: 34.9
click at [149, 184] on textarea at bounding box center [285, 177] width 286 height 57
drag, startPoint x: 163, startPoint y: 159, endPoint x: 150, endPoint y: 156, distance: 12.8
click at [150, 156] on textarea at bounding box center [285, 177] width 286 height 57
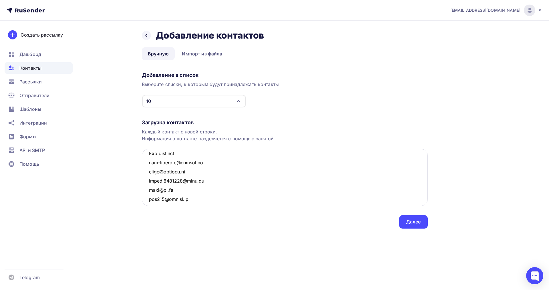
scroll to position [484, 0]
drag, startPoint x: 185, startPoint y: 190, endPoint x: 149, endPoint y: 183, distance: 36.2
click at [149, 183] on textarea at bounding box center [285, 177] width 286 height 57
drag, startPoint x: 184, startPoint y: 163, endPoint x: 153, endPoint y: 156, distance: 31.2
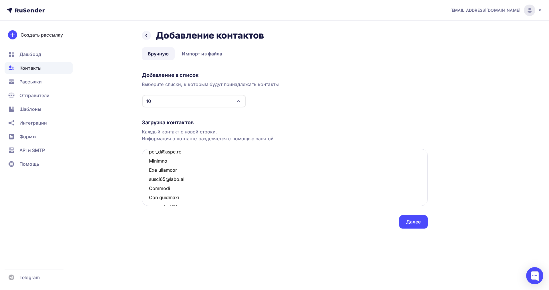
click at [153, 156] on textarea at bounding box center [285, 177] width 286 height 57
click at [176, 185] on textarea at bounding box center [285, 177] width 286 height 57
drag, startPoint x: 182, startPoint y: 202, endPoint x: 147, endPoint y: 192, distance: 36.1
click at [147, 192] on textarea at bounding box center [285, 177] width 286 height 57
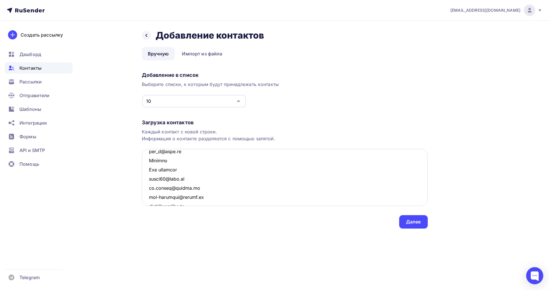
drag, startPoint x: 186, startPoint y: 172, endPoint x: 147, endPoint y: 163, distance: 39.2
click at [147, 163] on textarea at bounding box center [285, 177] width 286 height 57
drag, startPoint x: 183, startPoint y: 184, endPoint x: 150, endPoint y: 179, distance: 33.3
click at [150, 179] on textarea at bounding box center [285, 177] width 286 height 57
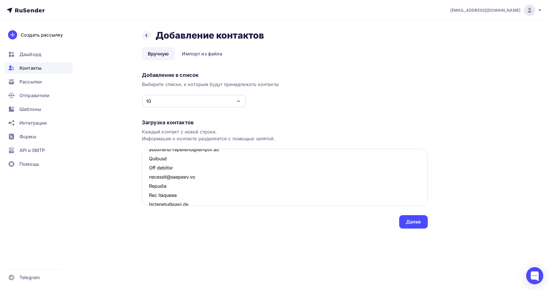
scroll to position [368, 0]
drag, startPoint x: 166, startPoint y: 194, endPoint x: 148, endPoint y: 187, distance: 19.4
click at [148, 187] on textarea at bounding box center [285, 177] width 286 height 57
drag, startPoint x: 189, startPoint y: 168, endPoint x: 149, endPoint y: 162, distance: 39.7
click at [149, 162] on textarea at bounding box center [285, 177] width 286 height 57
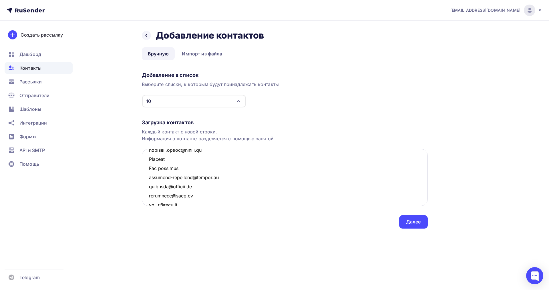
scroll to position [323, 0]
drag, startPoint x: 165, startPoint y: 183, endPoint x: 150, endPoint y: 179, distance: 15.3
click at [150, 179] on textarea at bounding box center [285, 177] width 286 height 57
drag, startPoint x: 181, startPoint y: 192, endPoint x: 149, endPoint y: 186, distance: 33.1
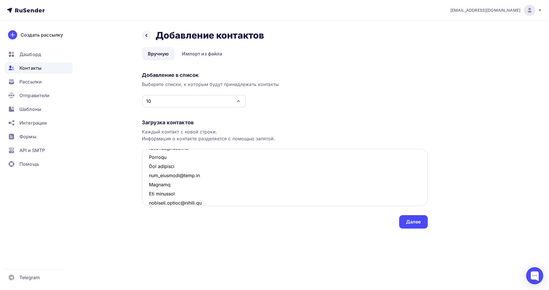
click at [149, 186] on textarea at bounding box center [285, 177] width 286 height 57
drag, startPoint x: 185, startPoint y: 167, endPoint x: 149, endPoint y: 160, distance: 36.4
click at [149, 160] on textarea at bounding box center [285, 177] width 286 height 57
drag, startPoint x: 182, startPoint y: 181, endPoint x: 150, endPoint y: 177, distance: 32.6
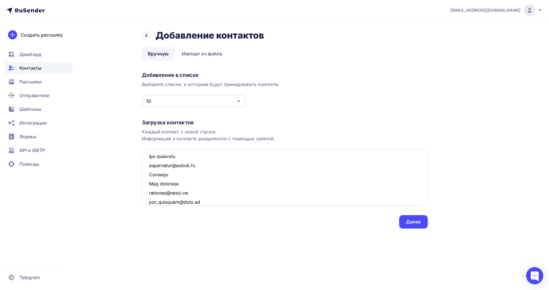
click at [150, 177] on textarea at bounding box center [285, 177] width 286 height 57
drag, startPoint x: 183, startPoint y: 191, endPoint x: 150, endPoint y: 186, distance: 33.0
click at [150, 186] on textarea "clarice@mail.ru andreykutovoy@yandex.ru nora.viktoria@mail.ru ctl2002@mail.ru v…" at bounding box center [285, 177] width 286 height 57
drag, startPoint x: 187, startPoint y: 164, endPoint x: 149, endPoint y: 158, distance: 38.0
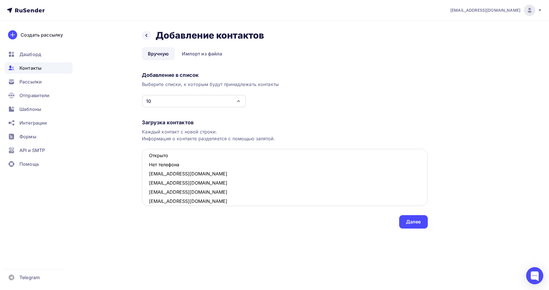
click at [149, 158] on textarea "clarice@mail.ru andreykutovoy@yandex.ru nora.viktoria@mail.ru ctl2002@mail.ru v…" at bounding box center [285, 177] width 286 height 57
drag, startPoint x: 182, startPoint y: 191, endPoint x: 149, endPoint y: 184, distance: 33.3
click at [149, 184] on textarea "clarice@mail.ru andreykutovoy@yandex.ru nora.viktoria@mail.ru ctl2002@mail.ru v…" at bounding box center [285, 177] width 286 height 57
drag, startPoint x: 182, startPoint y: 161, endPoint x: 150, endPoint y: 155, distance: 32.5
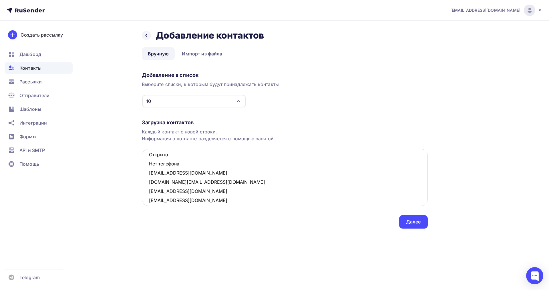
click at [150, 155] on textarea "clarice@mail.ru andreykutovoy@yandex.ru nora.viktoria@mail.ru ctl2002@mail.ru v…" at bounding box center [285, 177] width 286 height 57
drag, startPoint x: 176, startPoint y: 189, endPoint x: 149, endPoint y: 183, distance: 27.5
click at [149, 183] on textarea "clarice@mail.ru andreykutovoy@yandex.ru nora.viktoria@mail.ru ctl2002@mail.ru v…" at bounding box center [285, 177] width 286 height 57
drag, startPoint x: 181, startPoint y: 165, endPoint x: 149, endPoint y: 155, distance: 34.1
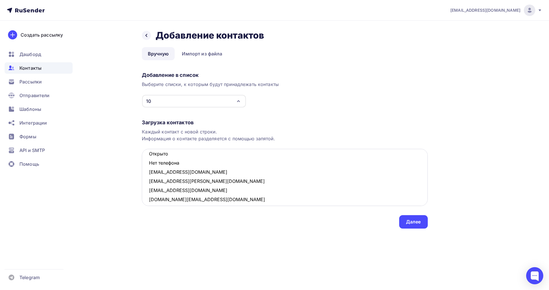
click at [149, 155] on textarea "clarice@mail.ru andreykutovoy@yandex.ru nora.viktoria@mail.ru ctl2002@mail.ru v…" at bounding box center [285, 177] width 286 height 57
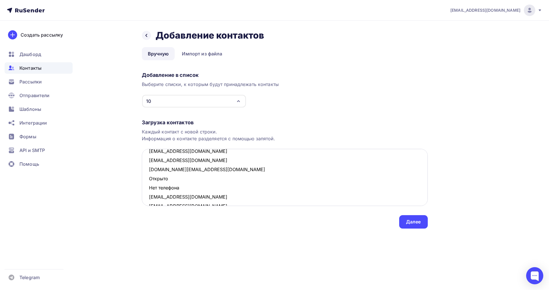
scroll to position [44, 0]
drag, startPoint x: 176, startPoint y: 190, endPoint x: 145, endPoint y: 181, distance: 32.8
click at [145, 181] on textarea "clarice@mail.ru andreykutovoy@yandex.ru nora.viktoria@mail.ru ctl2002@mail.ru v…" at bounding box center [285, 177] width 286 height 57
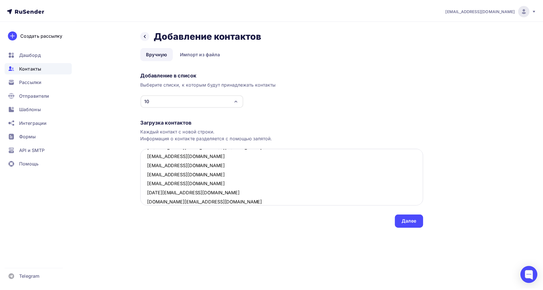
scroll to position [295, 0]
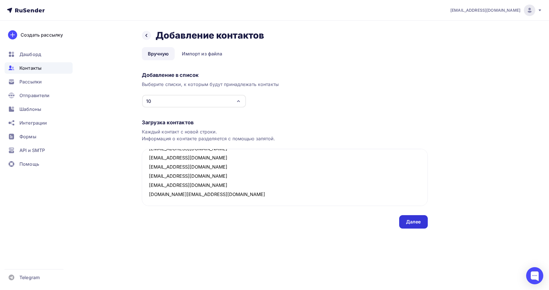
type textarea "clarice@mail.ru andreykutovoy@yandex.ru nora.viktoria@mail.ru ctl2002@mail.ru v…"
click at [410, 220] on div "Далее" at bounding box center [413, 222] width 15 height 7
click at [415, 222] on div "Далее" at bounding box center [413, 222] width 15 height 7
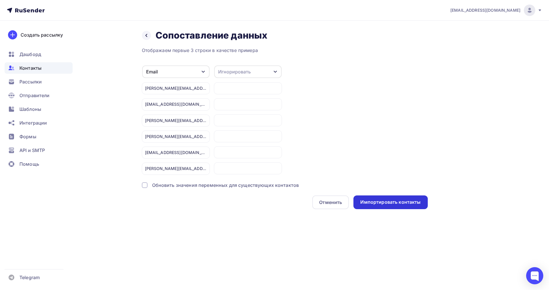
click at [382, 202] on div "Импортировать контакты" at bounding box center [390, 202] width 60 height 7
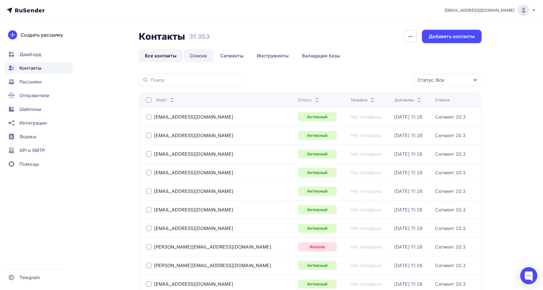
click at [195, 53] on link "Списки" at bounding box center [198, 55] width 29 height 13
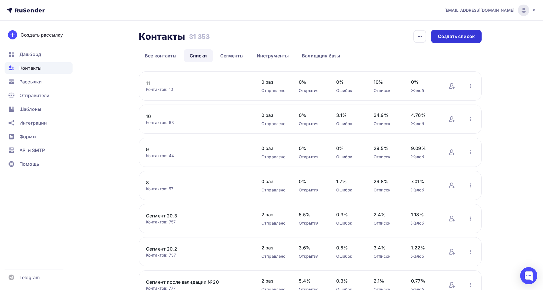
click at [449, 32] on div "Создать список" at bounding box center [456, 36] width 51 height 13
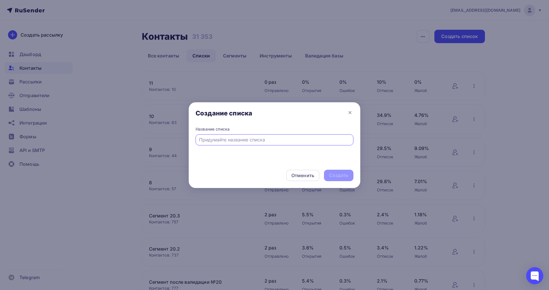
click at [233, 138] on input "text" at bounding box center [274, 139] width 151 height 7
type input "12"
click at [337, 176] on div "Создать" at bounding box center [338, 175] width 19 height 7
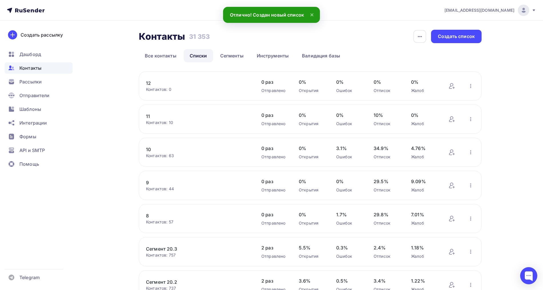
click at [148, 84] on link "12" at bounding box center [194, 83] width 97 height 7
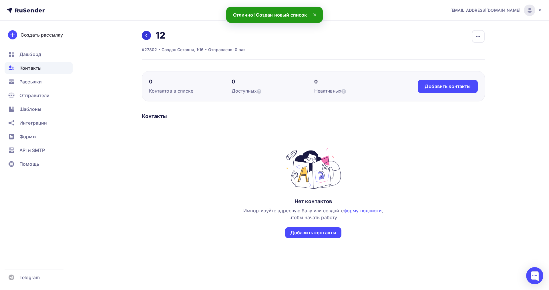
click at [143, 33] on link at bounding box center [146, 35] width 9 height 9
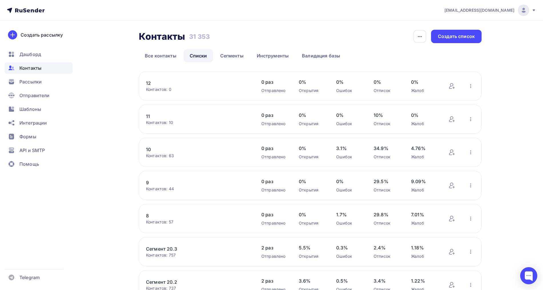
click at [151, 117] on link "11" at bounding box center [194, 116] width 97 height 7
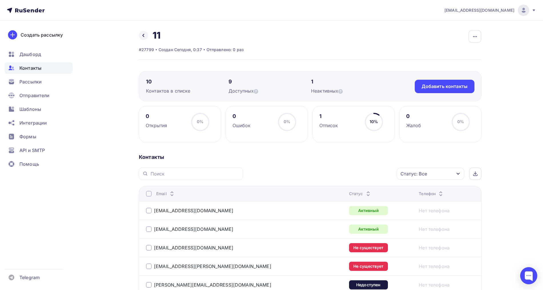
click at [144, 34] on icon at bounding box center [143, 35] width 5 height 5
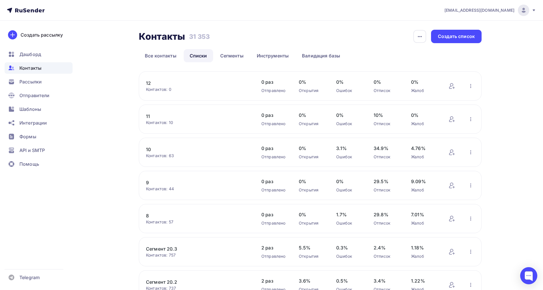
click at [145, 81] on div "12 Контактов: 0 Добавить контакты Переименовать список Скачать список Отписать …" at bounding box center [310, 85] width 343 height 29
click at [147, 83] on link "12" at bounding box center [194, 83] width 97 height 7
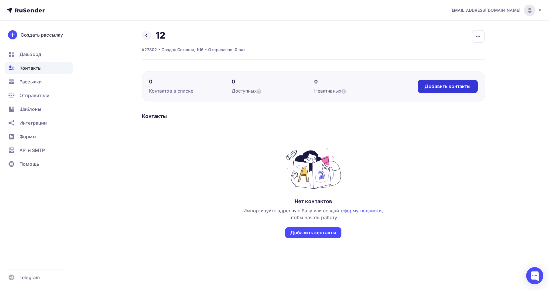
click at [439, 83] on div "Добавить контакты" at bounding box center [448, 86] width 60 height 13
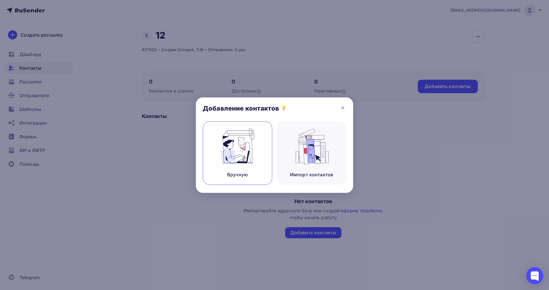
click at [240, 149] on img at bounding box center [237, 146] width 38 height 36
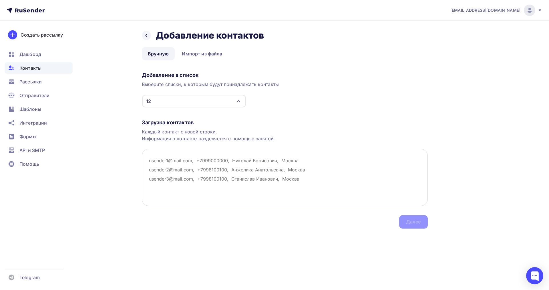
click at [165, 173] on textarea at bounding box center [285, 177] width 286 height 57
click at [160, 162] on textarea at bounding box center [285, 177] width 286 height 57
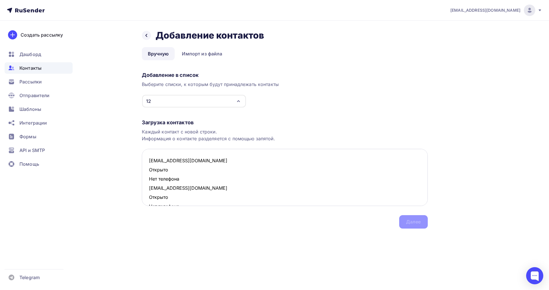
scroll to position [150, 0]
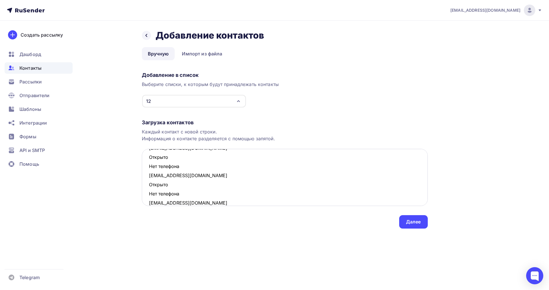
drag, startPoint x: 180, startPoint y: 193, endPoint x: 150, endPoint y: 187, distance: 30.3
click at [150, 187] on textarea "corky79@mail.ru Открыто Нет телефона e.g.lobanova@mail.ru Открыто Нет телефона …" at bounding box center [285, 177] width 286 height 57
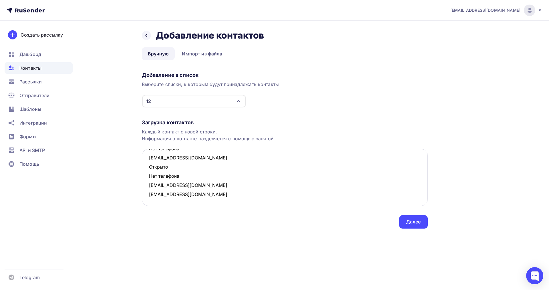
scroll to position [140, 0]
drag, startPoint x: 180, startPoint y: 175, endPoint x: 150, endPoint y: 170, distance: 31.1
click at [150, 170] on textarea "corky79@mail.ru Открыто Нет телефона e.g.lobanova@mail.ru Открыто Нет телефона …" at bounding box center [285, 177] width 286 height 57
drag, startPoint x: 173, startPoint y: 167, endPoint x: 148, endPoint y: 161, distance: 25.2
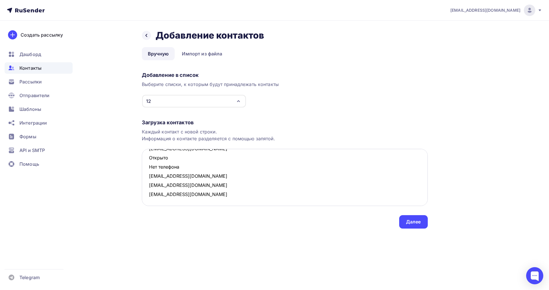
click at [148, 161] on textarea "corky79@mail.ru Открыто Нет телефона e.g.lobanova@mail.ru Открыто Нет телефона …" at bounding box center [285, 177] width 286 height 57
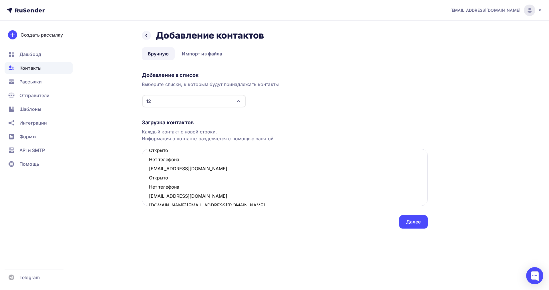
scroll to position [68, 0]
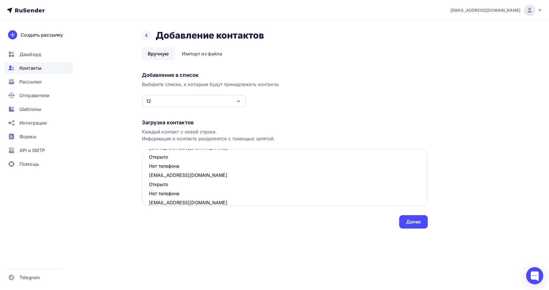
drag, startPoint x: 174, startPoint y: 196, endPoint x: 150, endPoint y: 187, distance: 26.4
click at [150, 187] on textarea "corky79@mail.ru Открыто Нет телефона e.g.lobanova@mail.ru Открыто Нет телефона …" at bounding box center [285, 177] width 286 height 57
drag, startPoint x: 189, startPoint y: 165, endPoint x: 150, endPoint y: 159, distance: 38.7
click at [150, 159] on textarea "corky79@mail.ru Открыто Нет телефона e.g.lobanova@mail.ru Открыто Нет телефона …" at bounding box center [285, 177] width 286 height 57
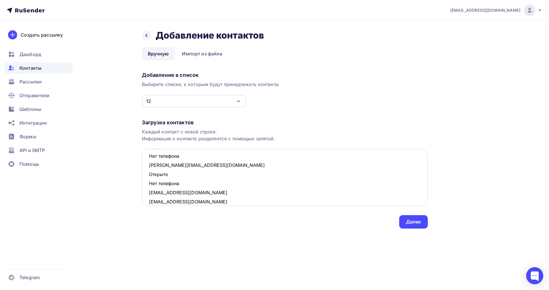
drag, startPoint x: 179, startPoint y: 182, endPoint x: 148, endPoint y: 176, distance: 31.0
click at [148, 176] on textarea "corky79@mail.ru Открыто Нет телефона e.g.lobanova@mail.ru Открыто Нет телефона …" at bounding box center [285, 177] width 286 height 57
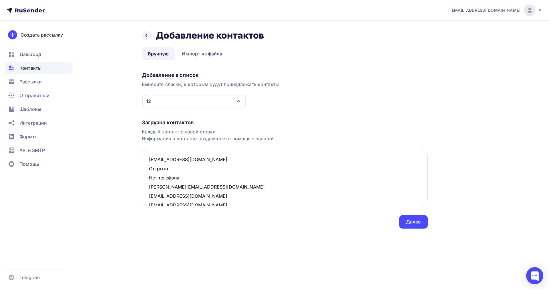
scroll to position [0, 0]
drag, startPoint x: 187, startPoint y: 179, endPoint x: 149, endPoint y: 174, distance: 38.4
click at [149, 174] on textarea "corky79@mail.ru Открыто Нет телефона e.g.lobanova@mail.ru svetlayapet@mail.ru k…" at bounding box center [285, 177] width 286 height 57
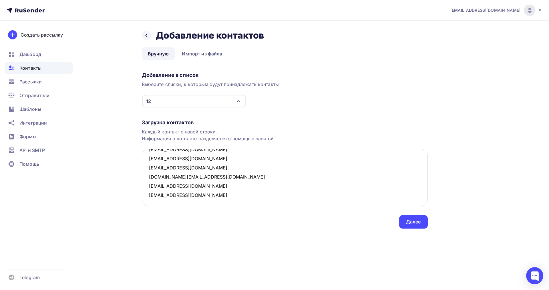
scroll to position [30, 0]
type textarea "corky79@mail.ru e.g.lobanova@mail.ru svetlayapet@mail.ru katy2009.2@mail.ru che…"
click at [407, 224] on div "Далее" at bounding box center [413, 222] width 15 height 7
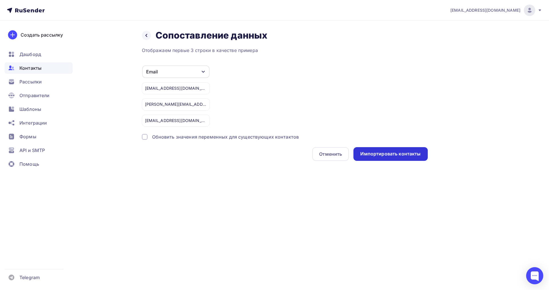
click at [363, 151] on div "Импортировать контакты" at bounding box center [390, 154] width 60 height 7
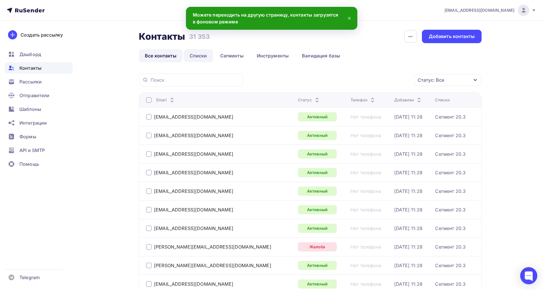
click at [194, 57] on link "Списки" at bounding box center [198, 55] width 29 height 13
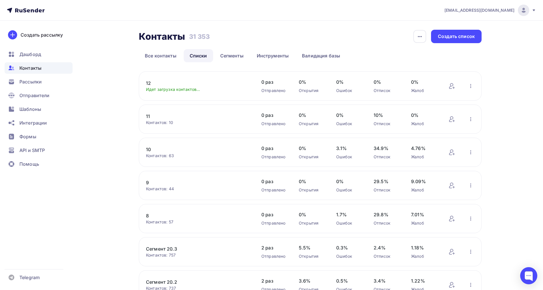
click at [148, 83] on link "12" at bounding box center [194, 83] width 97 height 7
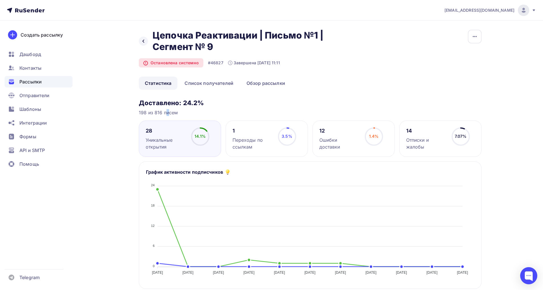
drag, startPoint x: 154, startPoint y: 113, endPoint x: 158, endPoint y: 113, distance: 3.7
click at [158, 113] on div "198 из 816 писем" at bounding box center [310, 112] width 343 height 7
click at [289, 34] on h2 "Цепочка Реактивации | Письмо №1 | Сегмент № 9" at bounding box center [239, 41] width 173 height 23
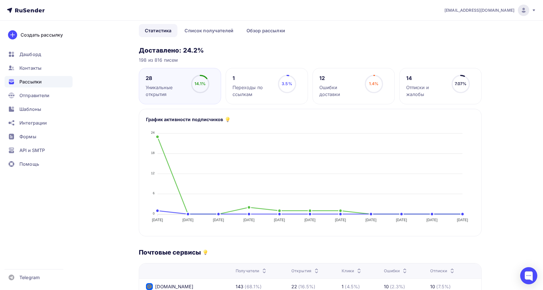
scroll to position [36, 0]
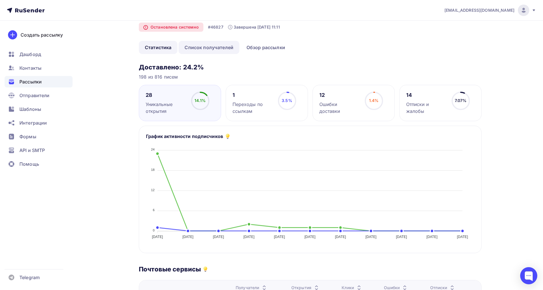
click at [205, 50] on link "Список получателей" at bounding box center [209, 47] width 61 height 13
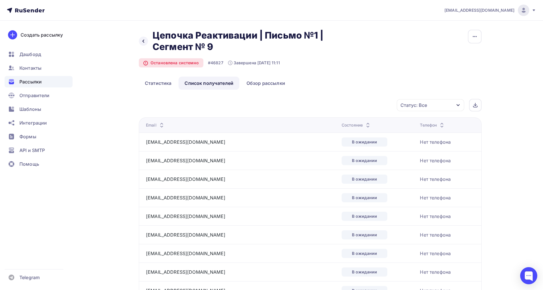
click at [365, 122] on icon at bounding box center [368, 123] width 7 height 7
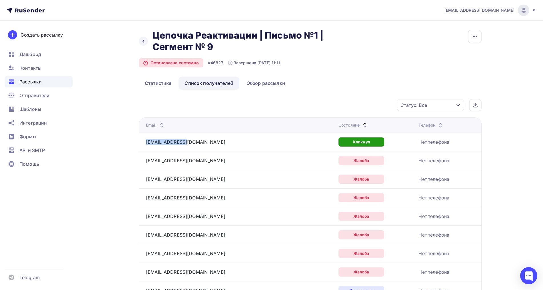
drag, startPoint x: 197, startPoint y: 142, endPoint x: 145, endPoint y: 139, distance: 52.6
click at [145, 139] on td "ladoprint@bk.ru" at bounding box center [237, 142] width 197 height 19
copy link "ladoprint@bk.ru"
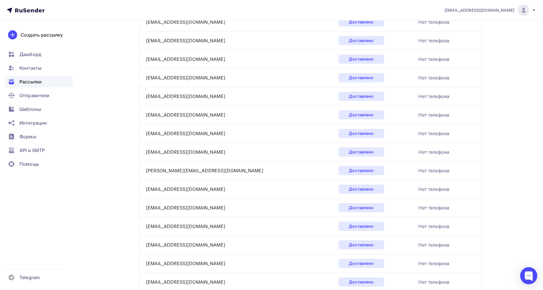
scroll to position [816, 0]
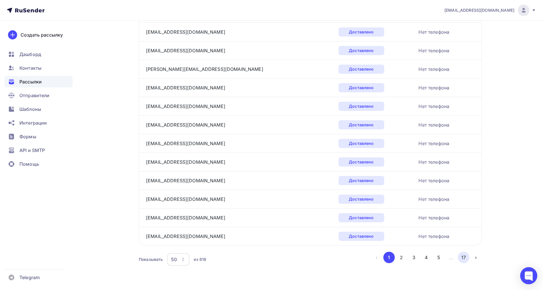
click at [464, 257] on button "17" at bounding box center [463, 257] width 11 height 11
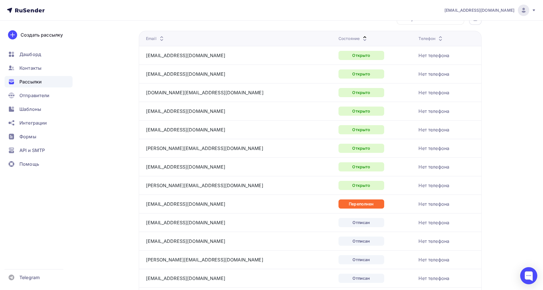
scroll to position [77, 0]
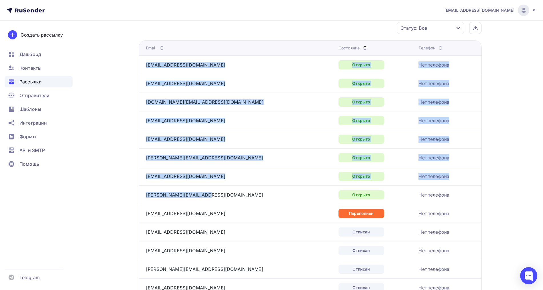
drag, startPoint x: 199, startPoint y: 192, endPoint x: 145, endPoint y: 69, distance: 135.0
click at [145, 69] on tbody "newole@mail.ru Открыто Нет телефона uulla777@mail.ru Открыто Нет телефона sazon…" at bounding box center [310, 203] width 343 height 297
copy tbody "newole@mail.ru Открыто Нет телефона uulla777@mail.ru Открыто Нет телефона sazon…"
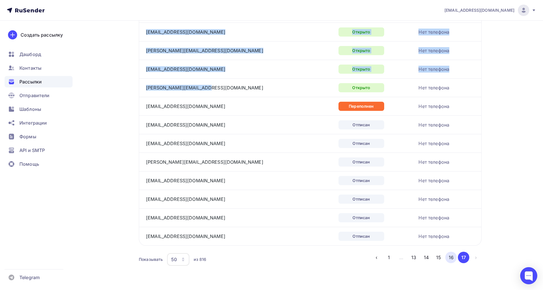
click at [448, 259] on button "16" at bounding box center [451, 257] width 11 height 11
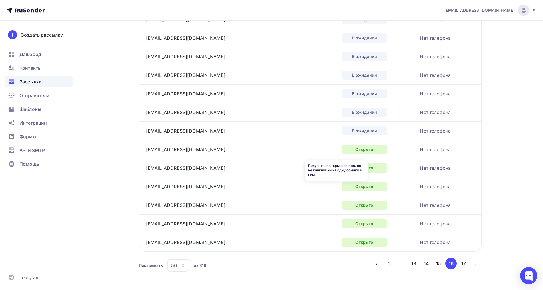
scroll to position [816, 0]
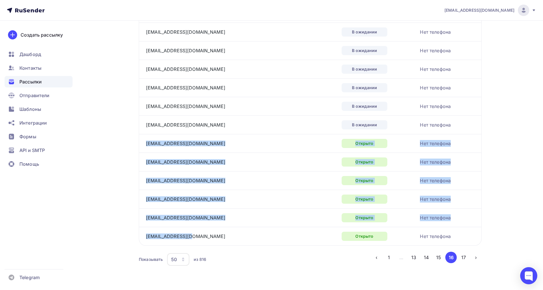
drag, startPoint x: 180, startPoint y: 235, endPoint x: 146, endPoint y: 148, distance: 93.8
copy tbody "az_official@mail.ru Открыто Нет телефона nastea26@yandex.ru Открыто Нет телефон…"
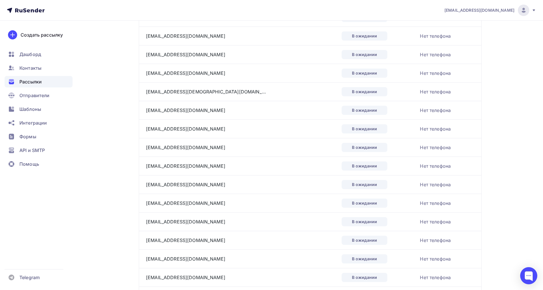
scroll to position [316, 0]
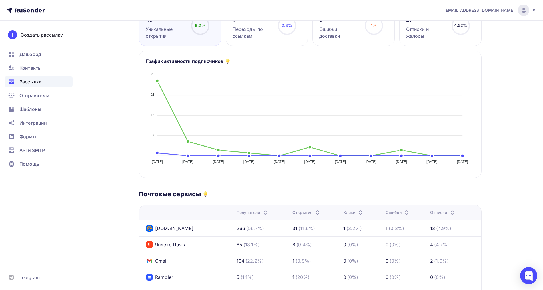
scroll to position [71, 0]
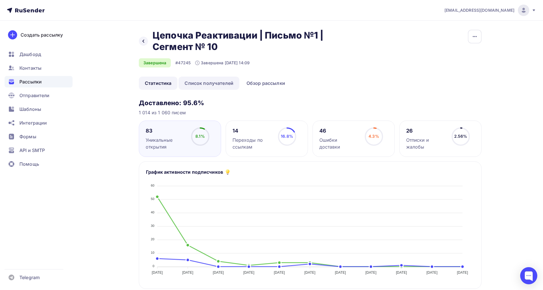
click at [199, 78] on link "Список получателей" at bounding box center [209, 83] width 61 height 13
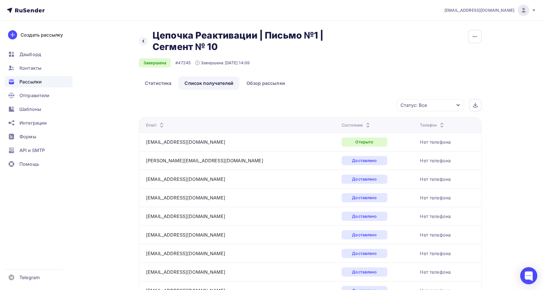
click at [365, 122] on icon at bounding box center [368, 123] width 7 height 7
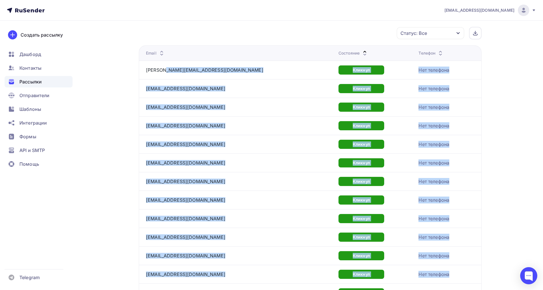
scroll to position [71, 0]
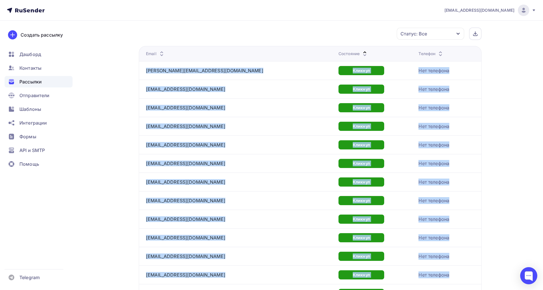
drag, startPoint x: 211, startPoint y: 148, endPoint x: 146, endPoint y: 72, distance: 100.3
copy tbody "elena-b-83@list.ru Кликнул Нет телефона dasha0895.95@mail.ru Кликнул Нет телефо…"
click at [260, 163] on div "andreykutovoy@yandex.ru" at bounding box center [217, 163] width 143 height 9
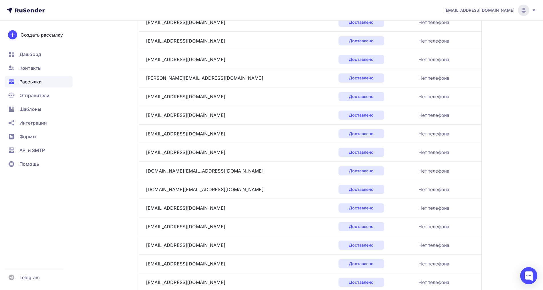
scroll to position [816, 0]
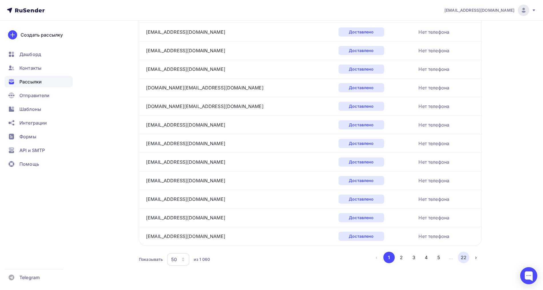
click at [466, 258] on button "22" at bounding box center [463, 257] width 11 height 11
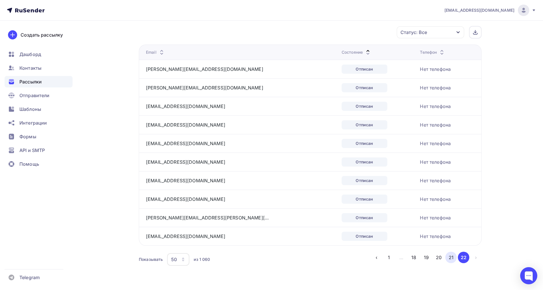
click at [453, 257] on button "21" at bounding box center [451, 257] width 11 height 11
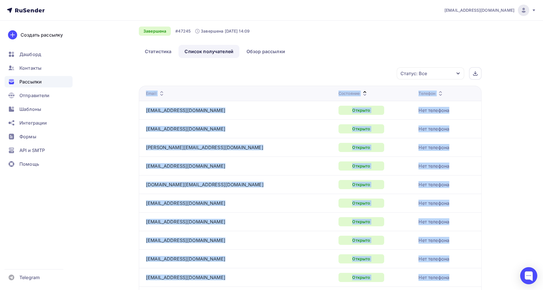
scroll to position [30, 0]
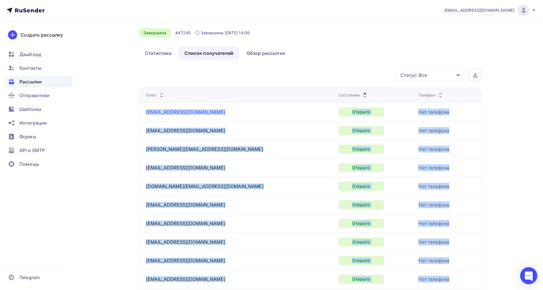
drag, startPoint x: 209, startPoint y: 160, endPoint x: 147, endPoint y: 112, distance: 78.7
copy tbody "nataligi@inbox.ru Открыто Нет телефона denisovaleriaa@gmail.com Открыто Нет тел…"
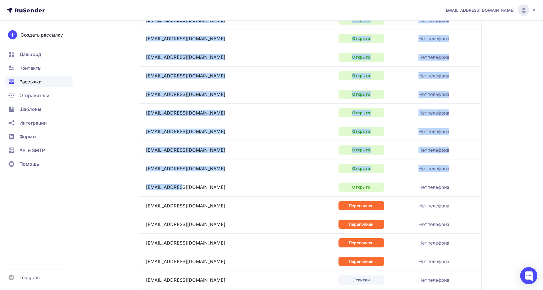
scroll to position [816, 0]
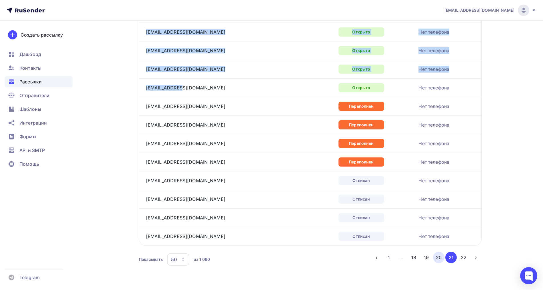
click at [440, 254] on button "20" at bounding box center [438, 257] width 11 height 11
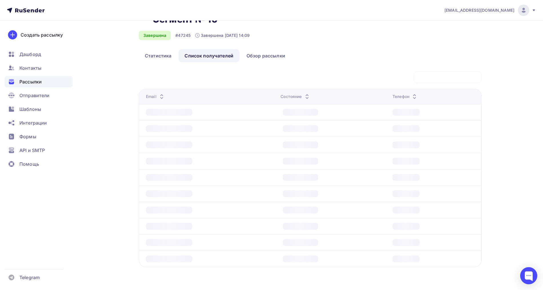
scroll to position [27, 0]
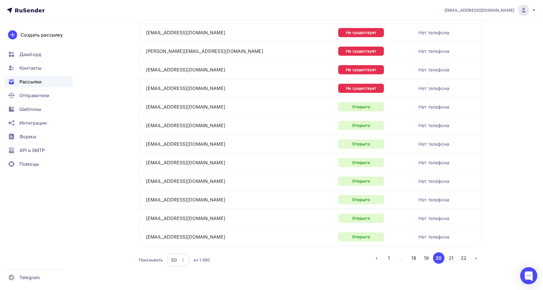
scroll to position [816, 0]
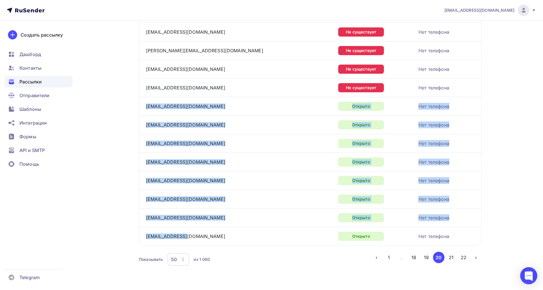
drag, startPoint x: 164, startPoint y: 235, endPoint x: 145, endPoint y: 110, distance: 126.5
copy tbody "anubis1993@list.ru Открыто Нет телефона 8iricha@rambler.ru Открыто Нет телефона…"
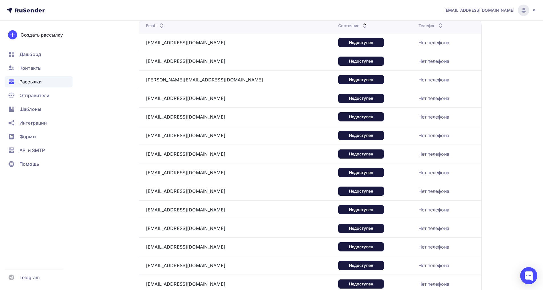
scroll to position [0, 0]
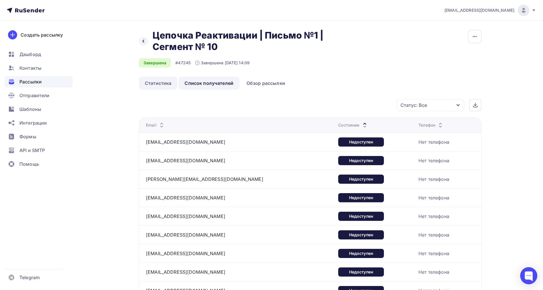
click at [163, 77] on link "Статистика" at bounding box center [158, 83] width 39 height 13
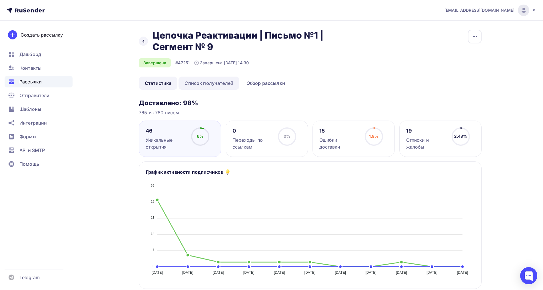
click at [208, 87] on link "Список получателей" at bounding box center [209, 83] width 61 height 13
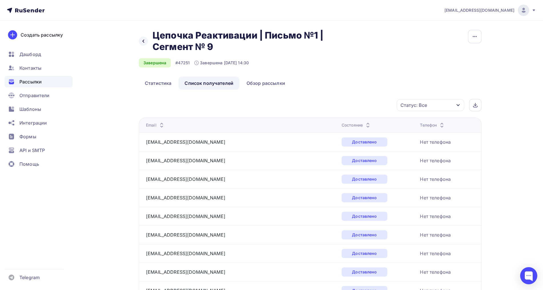
click at [365, 122] on icon at bounding box center [368, 123] width 7 height 7
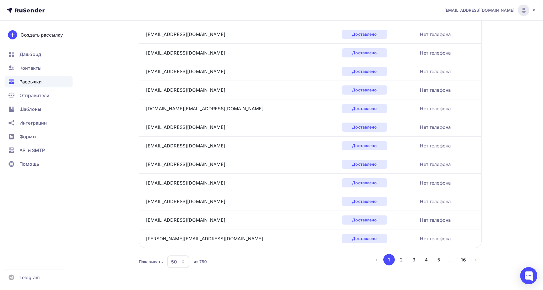
scroll to position [816, 0]
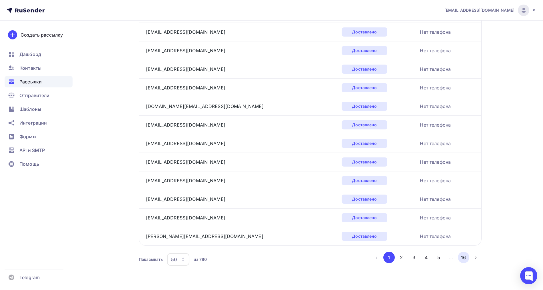
click at [460, 257] on button "16" at bounding box center [463, 257] width 11 height 11
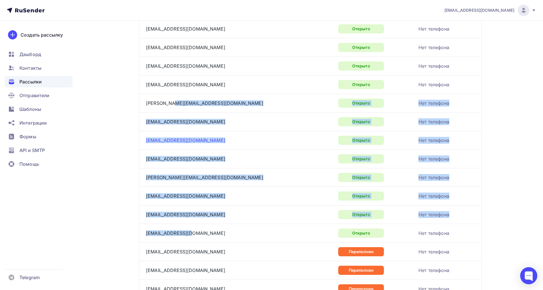
scroll to position [99, 0]
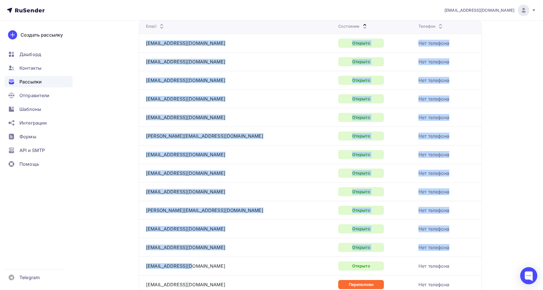
drag, startPoint x: 205, startPoint y: 194, endPoint x: 146, endPoint y: 47, distance: 158.4
copy tbody "natasshhik@yandex.ru Открыто Нет телефона batalov-vitya@mail.ru Открыто Нет тел…"
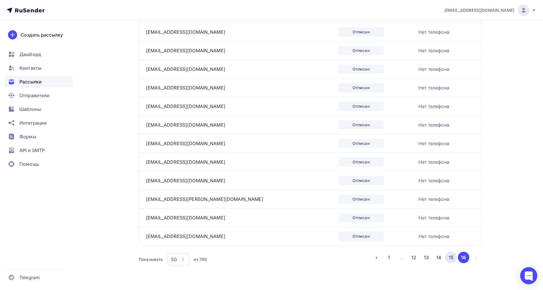
click at [451, 260] on button "15" at bounding box center [451, 257] width 11 height 11
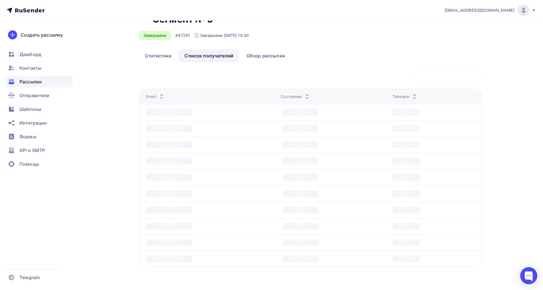
scroll to position [27, 0]
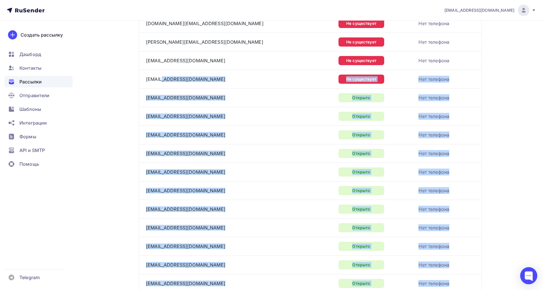
scroll to position [635, 0]
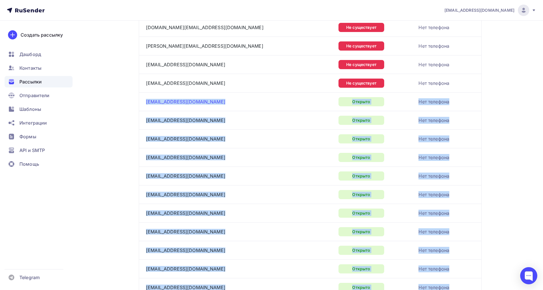
drag, startPoint x: 188, startPoint y: 238, endPoint x: 147, endPoint y: 103, distance: 141.0
copy tbody "kosarevada@mail.ru Открыто Нет телефона mukhametzyanovaaa@mail.ru Открыто Нет т…"
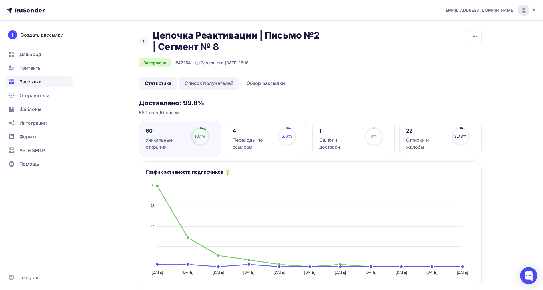
click at [228, 80] on link "Список получателей" at bounding box center [209, 83] width 61 height 13
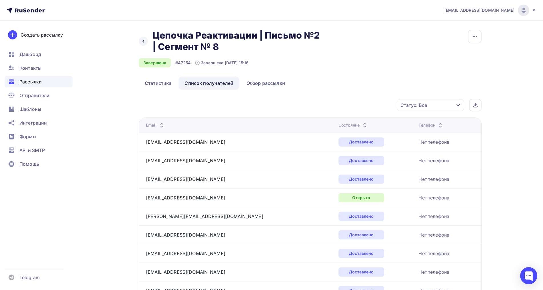
click at [362, 123] on icon at bounding box center [365, 123] width 7 height 7
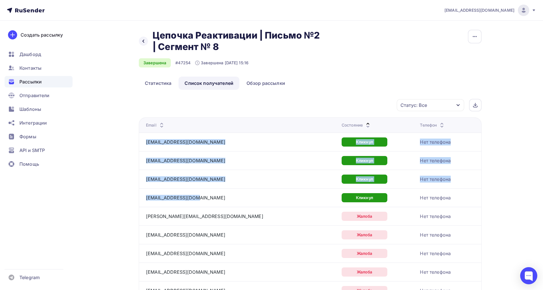
drag, startPoint x: 196, startPoint y: 196, endPoint x: 144, endPoint y: 145, distance: 72.4
copy tbody "e03071984@mail.ru Кликнул Нет телефона kww-gzk@mail.ru Кликнул Нет телефона ksu…"
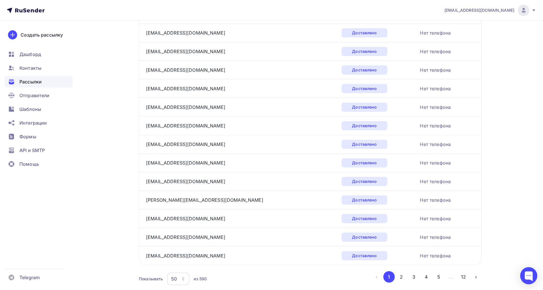
scroll to position [816, 0]
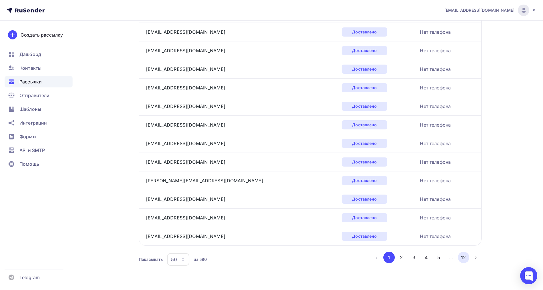
click at [460, 258] on button "12" at bounding box center [463, 257] width 11 height 11
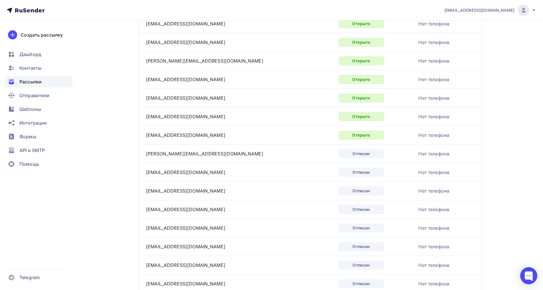
scroll to position [456, 0]
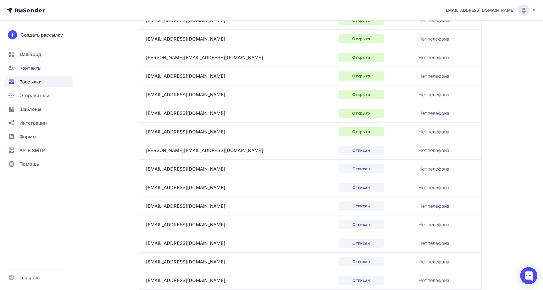
click at [510, 144] on div "nz_helpdesk@mail.ru Аккаунт Тарифы Выйти Создать рассылку Дашборд Контакты Расс…" at bounding box center [271, 4] width 543 height 920
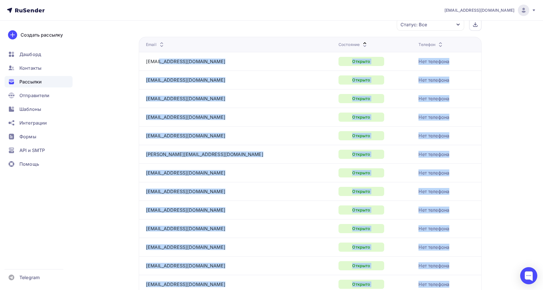
scroll to position [63, 0]
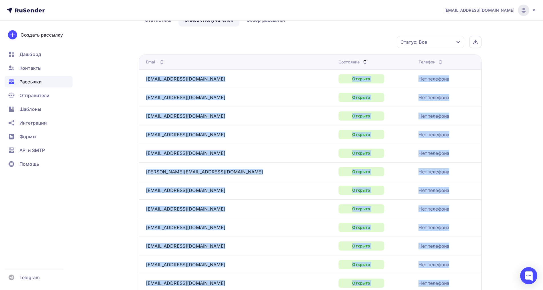
drag, startPoint x: 200, startPoint y: 132, endPoint x: 147, endPoint y: 74, distance: 78.7
copy tbody "zvezda.musina2012@yandex.ru Открыто Нет телефона luckybaby11@mail.ru Открыто Не…"
click at [443, 112] on td "Нет телефона" at bounding box center [448, 116] width 65 height 19
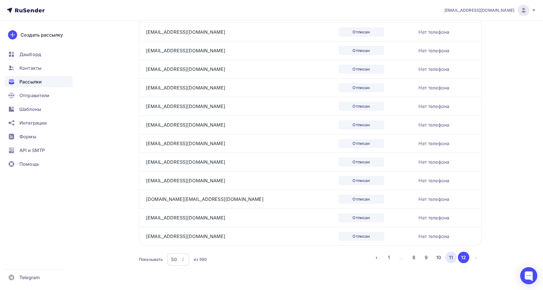
click at [447, 258] on button "11" at bounding box center [451, 257] width 11 height 11
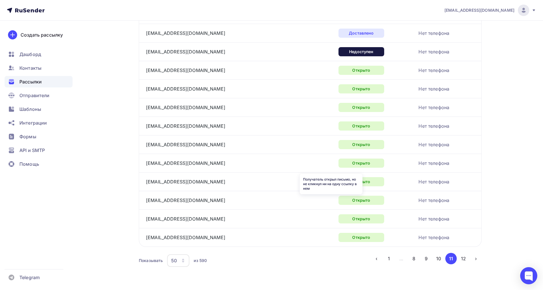
scroll to position [816, 0]
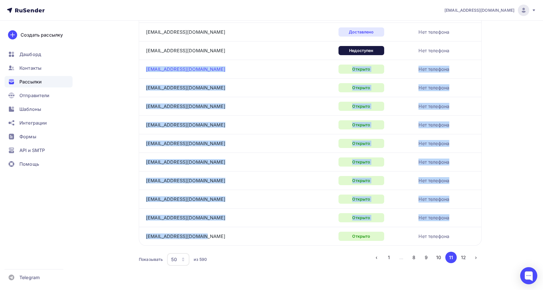
drag, startPoint x: 207, startPoint y: 236, endPoint x: 146, endPoint y: 71, distance: 176.1
copy tbody "anechka415701@mail.ru Открыто Нет телефона sidh_g@mail.ru Открыто Нет телефона …"
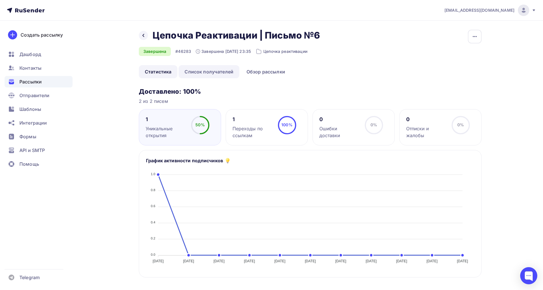
click at [206, 67] on link "Список получателей" at bounding box center [209, 71] width 61 height 13
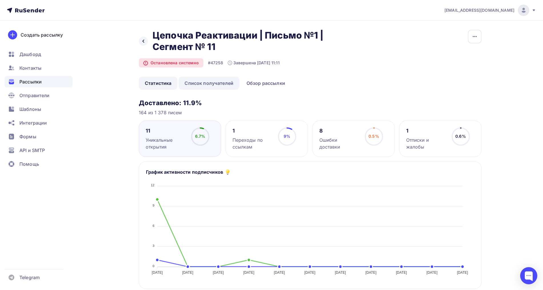
click at [229, 85] on link "Список получателей" at bounding box center [209, 83] width 61 height 13
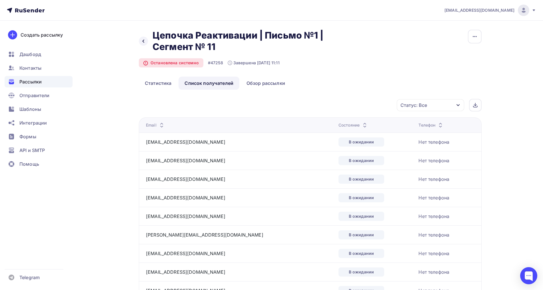
click at [362, 124] on icon at bounding box center [365, 126] width 7 height 7
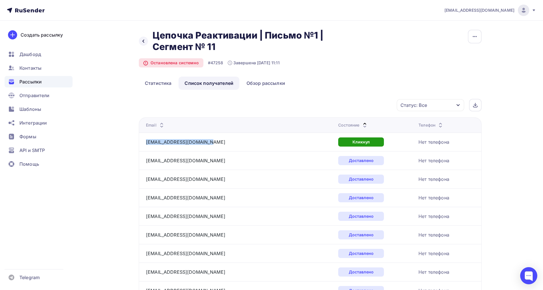
drag, startPoint x: 215, startPoint y: 142, endPoint x: 145, endPoint y: 143, distance: 69.2
click at [145, 143] on td "[EMAIL_ADDRESS][DOMAIN_NAME]" at bounding box center [237, 142] width 197 height 19
copy link "[EMAIL_ADDRESS][DOMAIN_NAME]"
click at [362, 121] on icon at bounding box center [365, 123] width 7 height 7
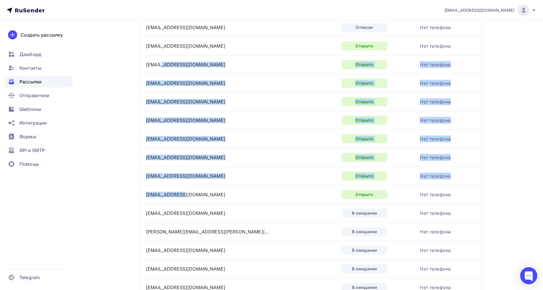
scroll to position [107, 0]
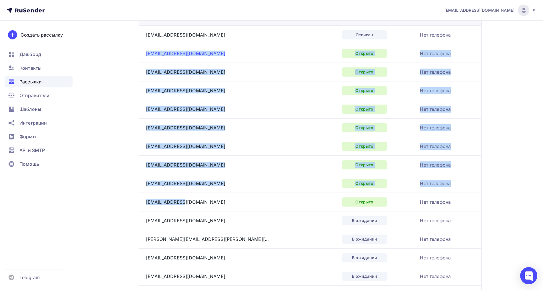
drag, startPoint x: 178, startPoint y: 167, endPoint x: 147, endPoint y: 55, distance: 116.2
copy tbody "mamochka51@gmail.com Открыто Нет телефона buh@umko.ru Открыто Нет телефона poly…"
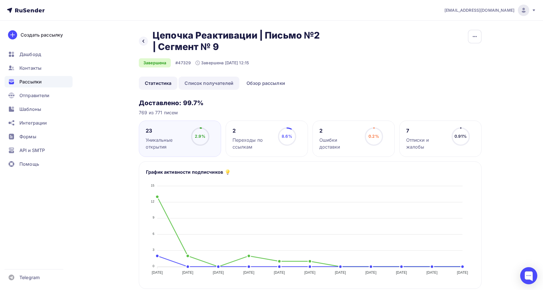
click at [205, 83] on link "Список получателей" at bounding box center [209, 83] width 61 height 13
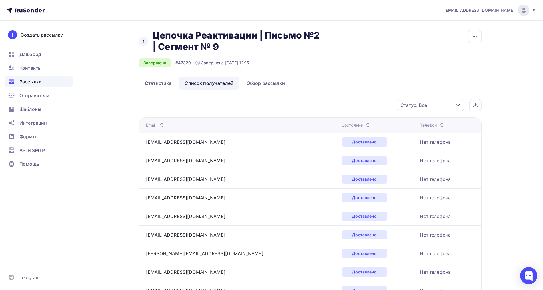
click at [365, 123] on icon at bounding box center [368, 126] width 7 height 7
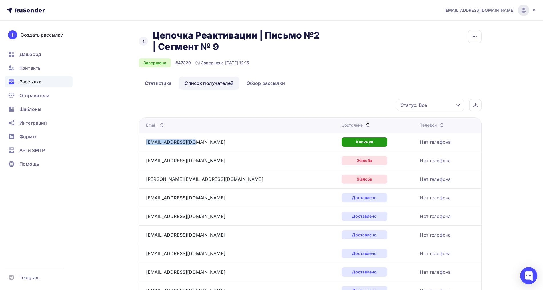
drag, startPoint x: 194, startPoint y: 141, endPoint x: 145, endPoint y: 143, distance: 48.9
click at [145, 143] on td "zhekys_20_@mail.ru" at bounding box center [239, 142] width 201 height 19
copy link "zhekys_20_@mail.ru"
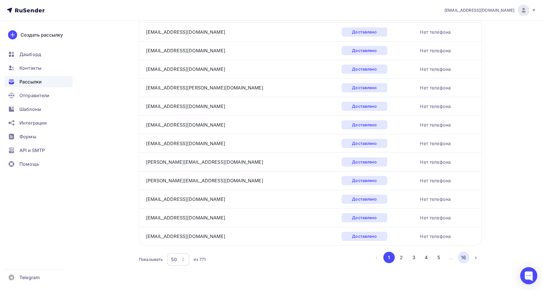
click at [464, 257] on button "16" at bounding box center [463, 257] width 11 height 11
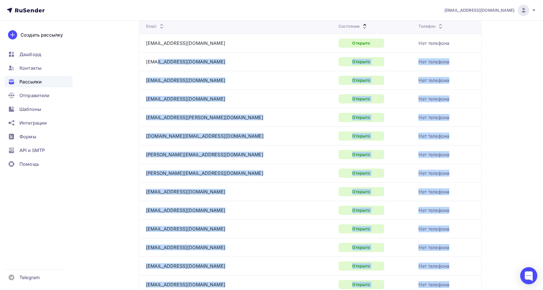
scroll to position [99, 0]
drag, startPoint x: 203, startPoint y: 143, endPoint x: 146, endPoint y: 48, distance: 111.1
click at [146, 48] on tbody "uulla777@mail.ru Открыто Нет телефона dogmo4ka@mail.ru Открыто Нет телефона tik…" at bounding box center [310, 229] width 343 height 390
copy tbody "uulla777@mail.ru Открыто Нет телефона dogmo4ka@mail.ru Открыто Нет телефона tik…"
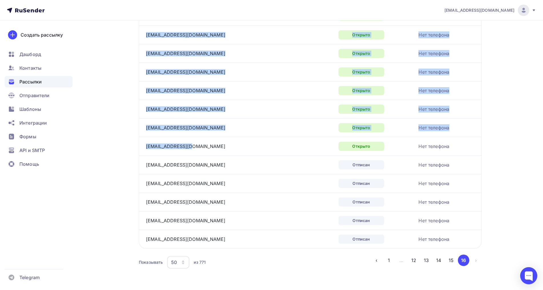
scroll to position [277, 0]
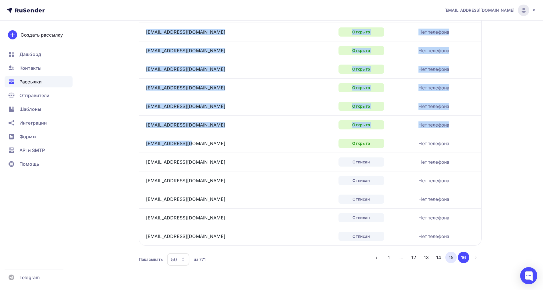
click at [454, 259] on button "15" at bounding box center [451, 257] width 11 height 11
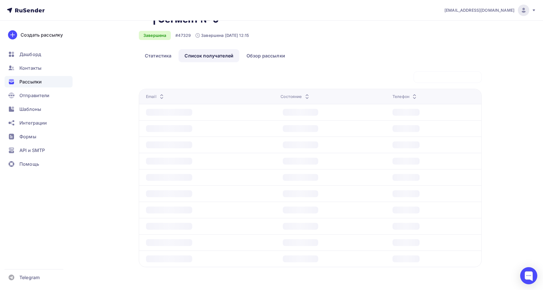
scroll to position [27, 0]
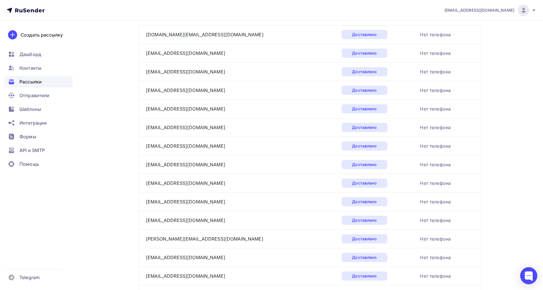
click at [480, 188] on td "Нет телефона" at bounding box center [450, 183] width 64 height 19
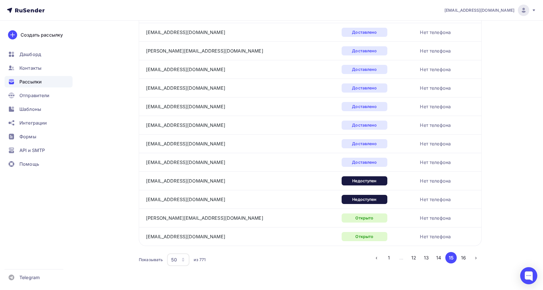
scroll to position [816, 0]
drag, startPoint x: 185, startPoint y: 237, endPoint x: 143, endPoint y: 222, distance: 44.4
copy tbody "dina-sz@rambler.ru Открыто Нет телефона gasida@rambler.ru"
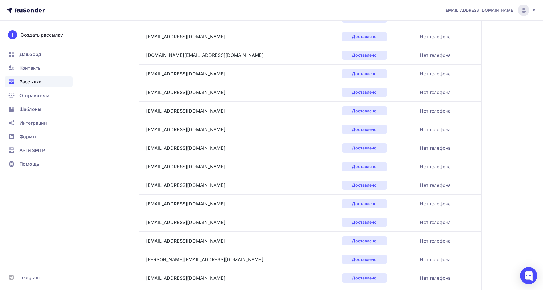
scroll to position [316, 0]
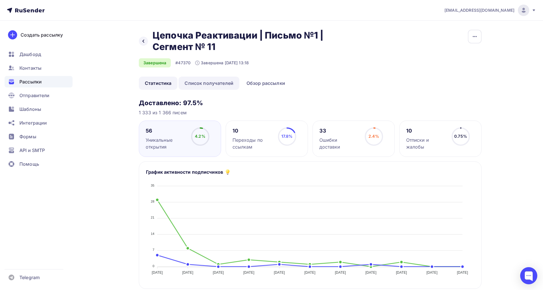
click at [215, 85] on link "Список получателей" at bounding box center [209, 83] width 61 height 13
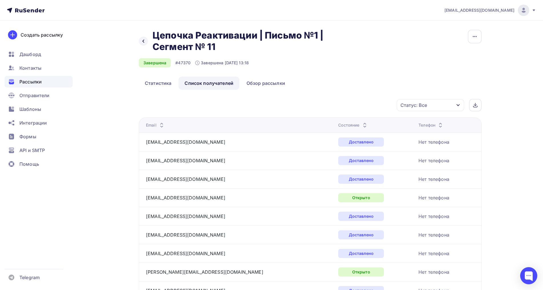
click at [362, 124] on icon at bounding box center [365, 126] width 7 height 7
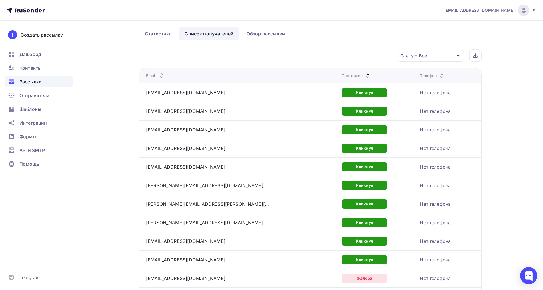
scroll to position [71, 0]
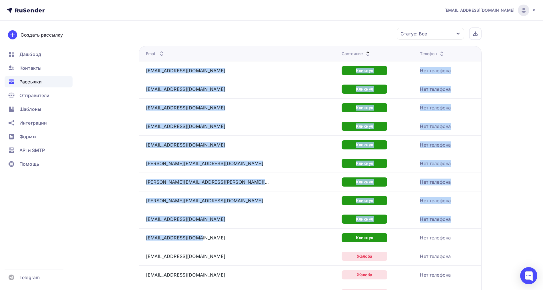
drag, startPoint x: 211, startPoint y: 237, endPoint x: 146, endPoint y: 74, distance: 175.6
copy tbody "anastasiya.varlamova@tikkurila.com Кликнул Нет телефона olesya.lyskovskaya@tikk…"
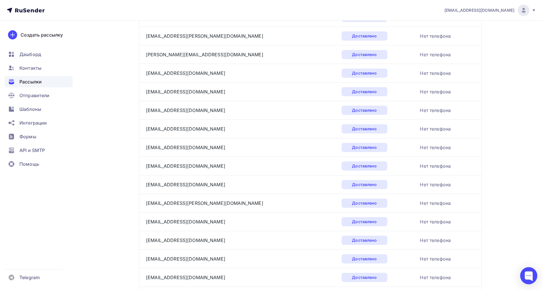
scroll to position [816, 0]
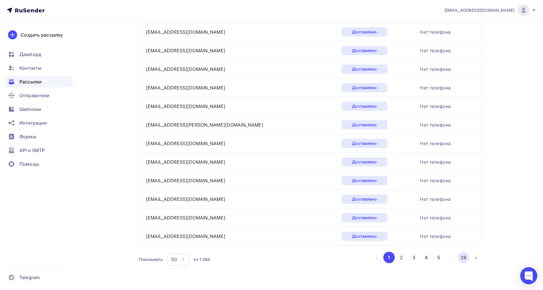
click at [460, 258] on button "28" at bounding box center [463, 257] width 11 height 11
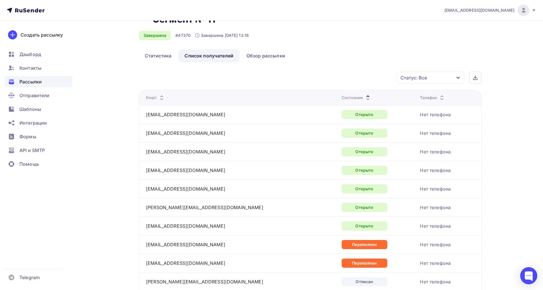
click at [493, 174] on div "Назад Цепочка Реактивации | Письмо №1 | Сегмент № 11 Цепочка Реактивации | Пись…" at bounding box center [271, 220] width 468 height 454
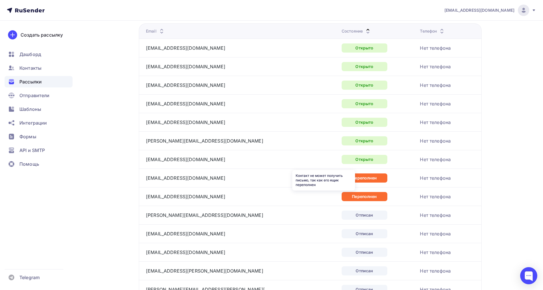
scroll to position [77, 0]
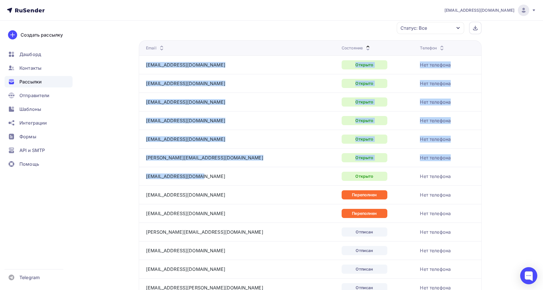
drag, startPoint x: 205, startPoint y: 173, endPoint x: 147, endPoint y: 71, distance: 117.6
click at [147, 71] on tbody "netty.ytten@gmail.com Открыто Нет телефона busssinka777@gmail.com Открыто Нет т…" at bounding box center [310, 203] width 343 height 297
copy tbody "netty.ytten@gmail.com Открыто Нет телефона busssinka777@gmail.com Открыто Нет т…"
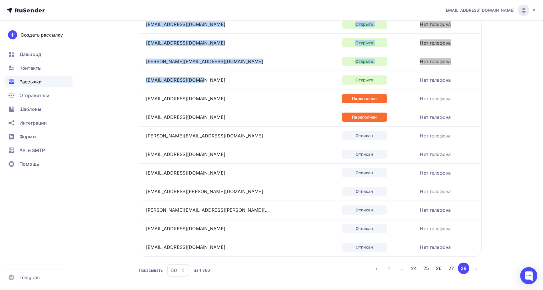
scroll to position [184, 0]
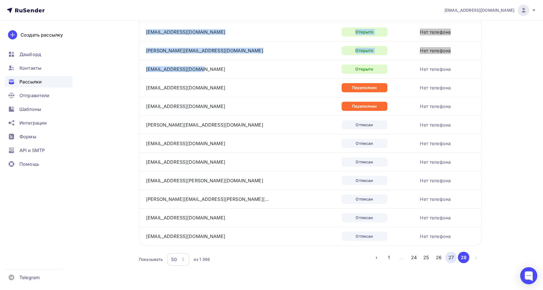
click at [451, 253] on button "27" at bounding box center [451, 257] width 11 height 11
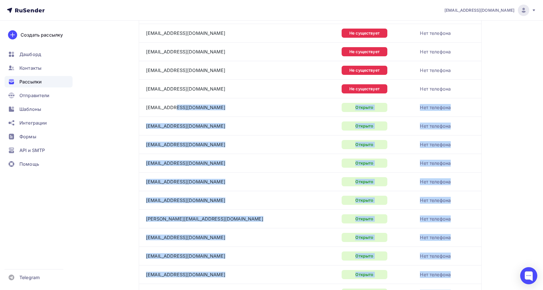
scroll to position [387, 0]
drag, startPoint x: 204, startPoint y: 237, endPoint x: 147, endPoint y: 113, distance: 135.9
click at [147, 113] on tbody "sacha0806@mail.ru Не существует Нет телефона hruno.t@mail.ru Не существует Нет …" at bounding box center [310, 209] width 343 height 929
copy tbody "kivapid218@3mailapp.net Открыто Нет телефона buh@umko.ru Открыто Нет телефона o…"
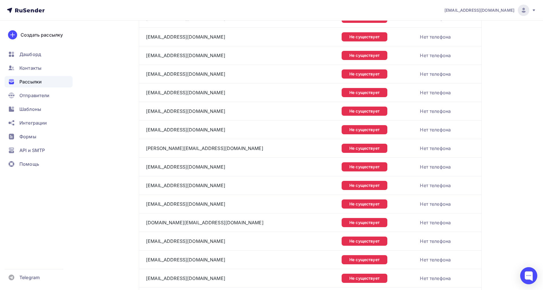
scroll to position [137, 0]
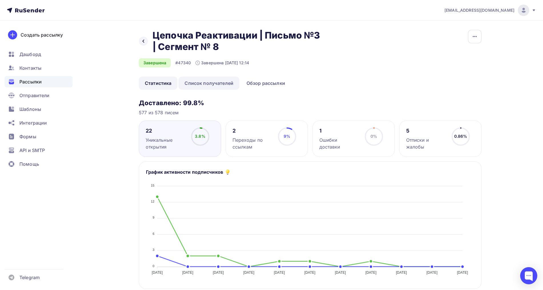
click at [216, 86] on link "Список получателей" at bounding box center [209, 83] width 61 height 13
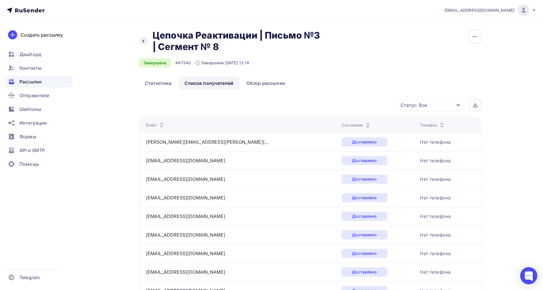
click at [365, 124] on icon at bounding box center [368, 126] width 7 height 7
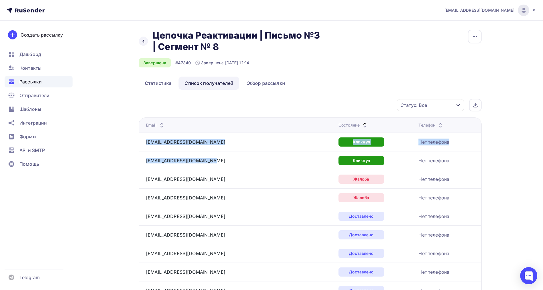
drag, startPoint x: 213, startPoint y: 162, endPoint x: 141, endPoint y: 147, distance: 73.3
copy tbody "[EMAIL_ADDRESS][DOMAIN_NAME] Кликнул Нет телефона [EMAIL_ADDRESS][DOMAIN_NAME]"
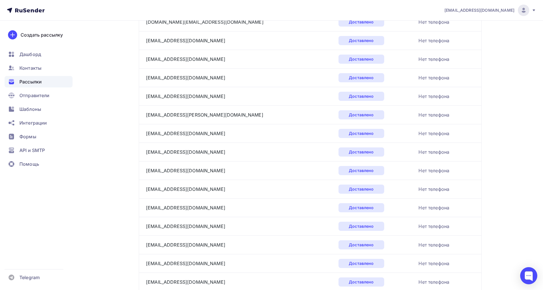
scroll to position [816, 0]
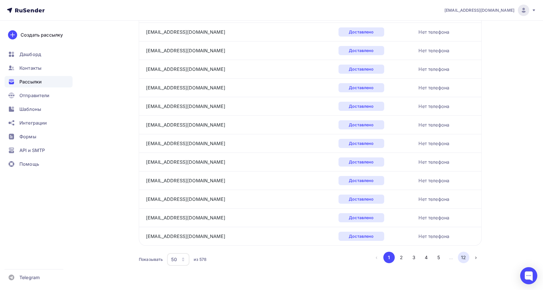
click at [466, 257] on button "12" at bounding box center [463, 257] width 11 height 11
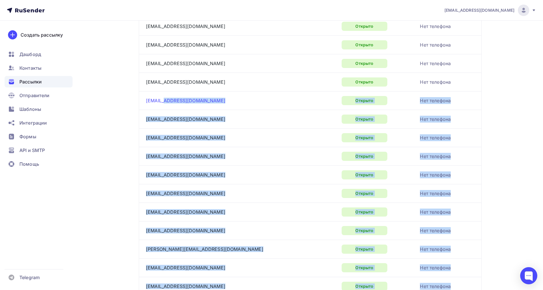
scroll to position [193, 0]
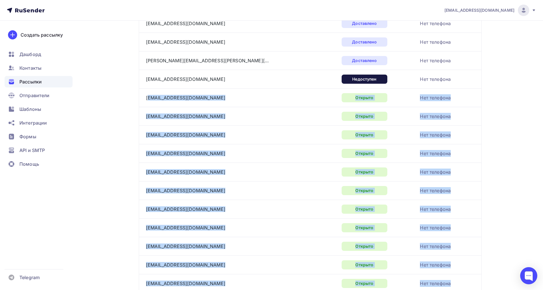
drag, startPoint x: 199, startPoint y: 180, endPoint x: 147, endPoint y: 92, distance: 102.6
click at [147, 92] on tbody "[EMAIL_ADDRESS][DOMAIN_NAME] Доставлено Нет телефона [EMAIL_ADDRESS][DOMAIN_NAM…" at bounding box center [310, 200] width 343 height 520
click at [163, 100] on link "[EMAIL_ADDRESS][DOMAIN_NAME]" at bounding box center [185, 98] width 79 height 6
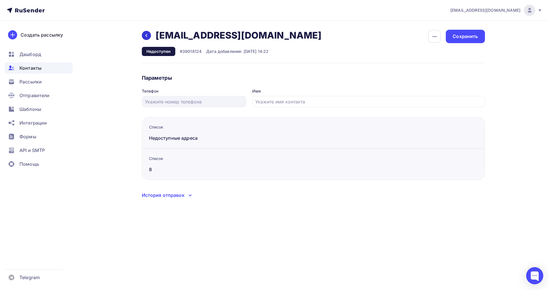
click at [147, 37] on icon at bounding box center [146, 35] width 5 height 5
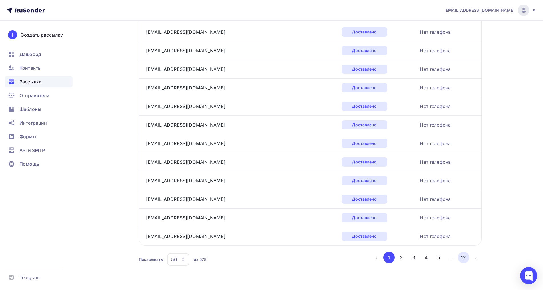
click at [463, 258] on button "12" at bounding box center [463, 257] width 11 height 11
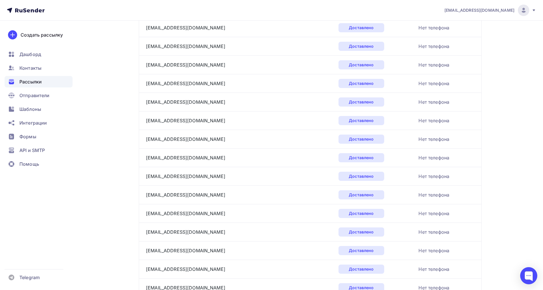
scroll to position [407, 0]
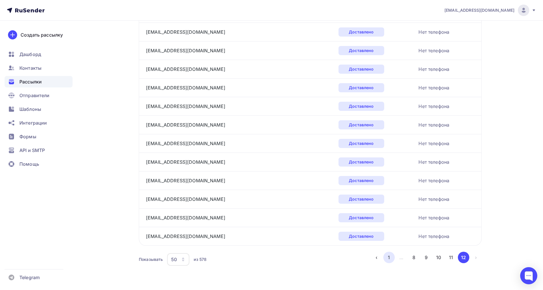
click at [391, 261] on button "1" at bounding box center [389, 257] width 11 height 11
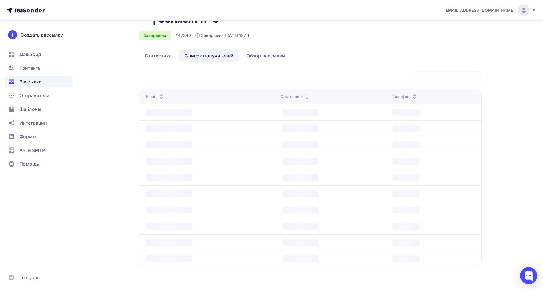
scroll to position [27, 0]
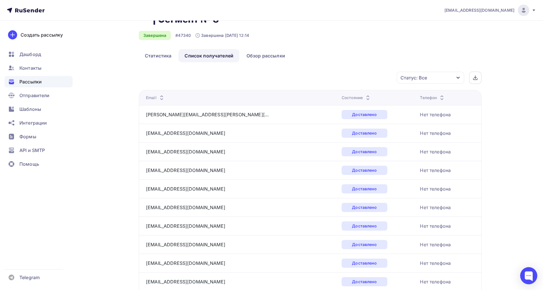
click at [365, 96] on icon at bounding box center [368, 99] width 7 height 7
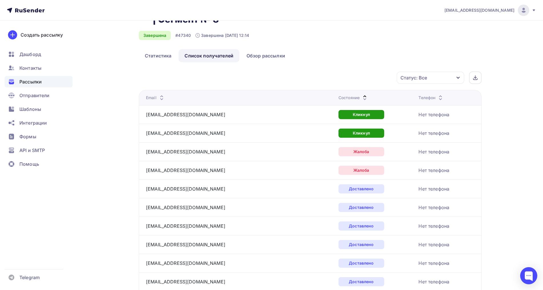
click at [362, 96] on icon at bounding box center [365, 99] width 7 height 7
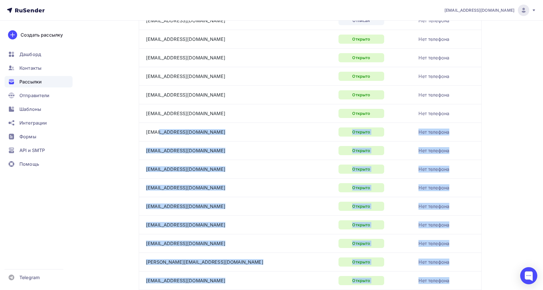
scroll to position [135, 0]
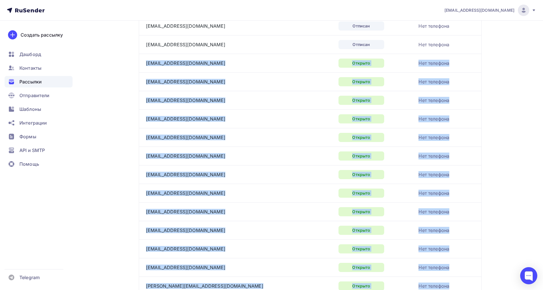
drag, startPoint x: 198, startPoint y: 253, endPoint x: 145, endPoint y: 65, distance: 194.9
copy tbody "lor1772@ipsumdo.si Ametcon Adi elitsedd eiusm_temp_83@inci.ut Laboree Dol magna…"
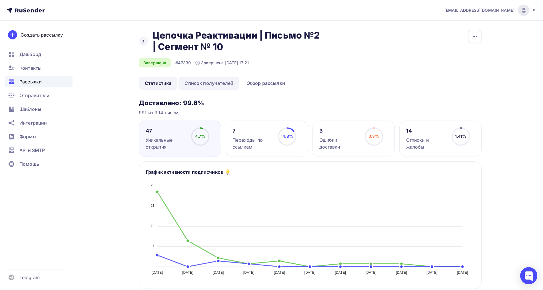
click at [221, 85] on link "Список получателей" at bounding box center [209, 83] width 61 height 13
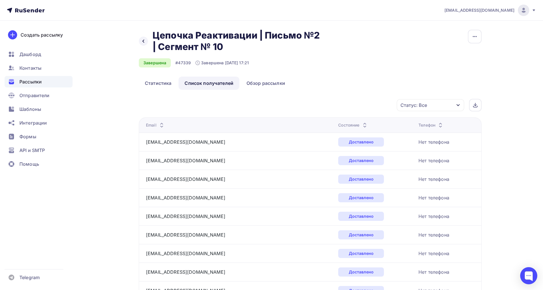
click at [362, 124] on icon at bounding box center [365, 126] width 7 height 7
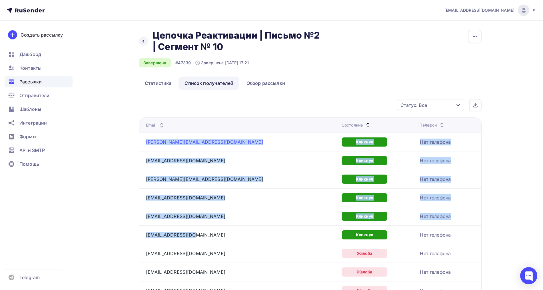
drag, startPoint x: 198, startPoint y: 234, endPoint x: 147, endPoint y: 143, distance: 104.9
copy tbody "clarice@mail.ru Кликнул Нет телефона andreykutovoy@yandex.ru Кликнул Нет телефо…"
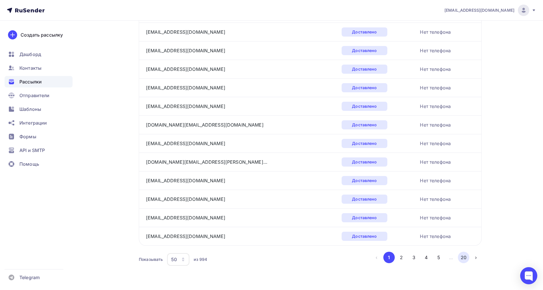
click at [464, 255] on button "20" at bounding box center [463, 257] width 11 height 11
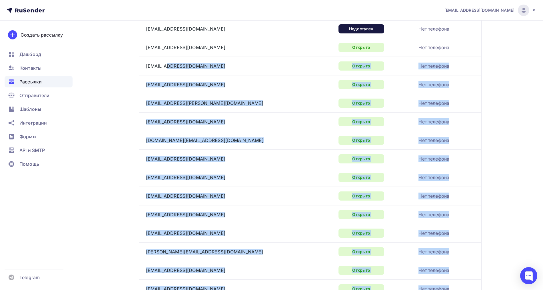
scroll to position [169, 0]
drag, startPoint x: 220, startPoint y: 176, endPoint x: 147, endPoint y: 45, distance: 149.9
copy tbody "raccoon.werin@yandex.ru Открыто Нет телефона bovtasya@gmail.com Открыто Нет тел…"
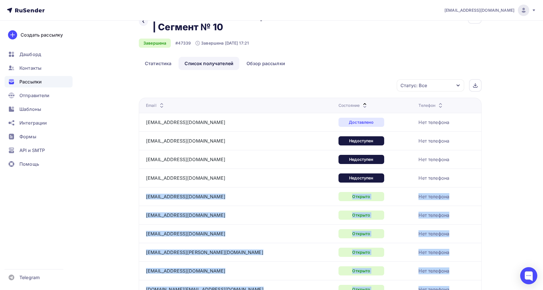
scroll to position [0, 0]
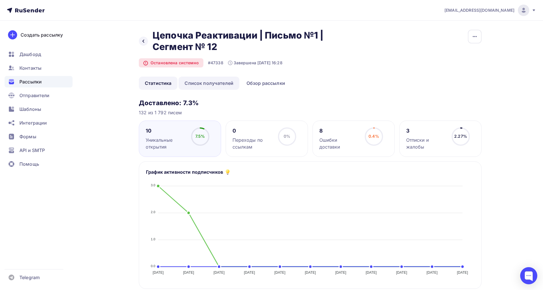
click at [203, 86] on link "Список получателей" at bounding box center [209, 83] width 61 height 13
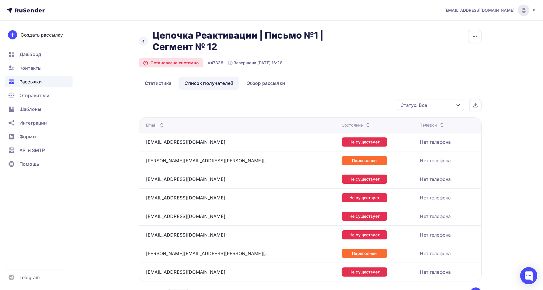
click at [365, 122] on icon at bounding box center [368, 123] width 7 height 7
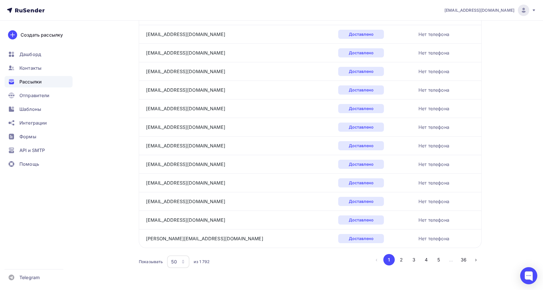
scroll to position [816, 0]
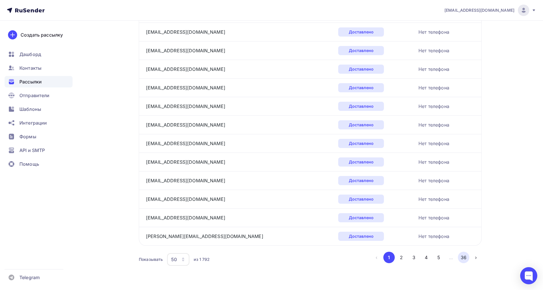
click at [467, 258] on button "36" at bounding box center [463, 257] width 11 height 11
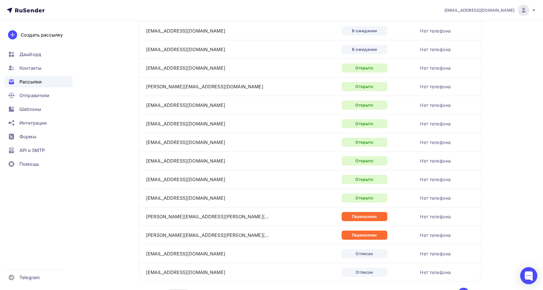
scroll to position [596, 0]
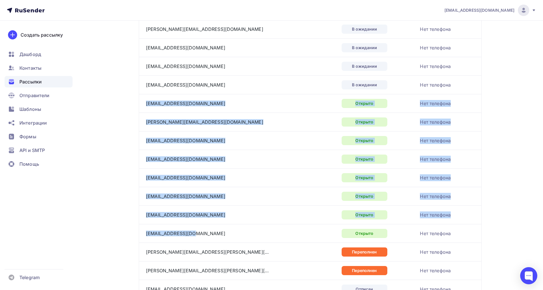
drag, startPoint x: 205, startPoint y: 233, endPoint x: 147, endPoint y: 107, distance: 138.3
copy tbody "corky79@mail.ru Открыто Нет телефона e.g.lobanova@mail.ru Открыто Нет телефона …"
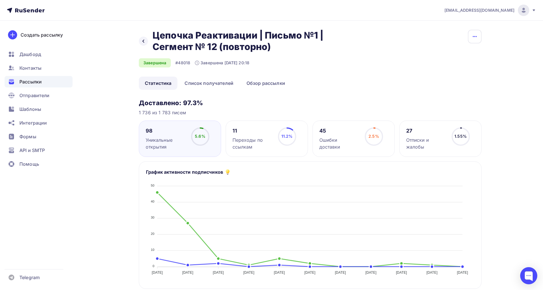
click at [473, 37] on icon "button" at bounding box center [475, 36] width 4 height 1
click at [458, 94] on div "Назад Цепочка Реактивации | Письмо №1 | Сегмент № 12 (повторно) Цепочка Реактив…" at bounding box center [310, 283] width 343 height 507
click at [219, 82] on link "Список получателей" at bounding box center [209, 83] width 61 height 13
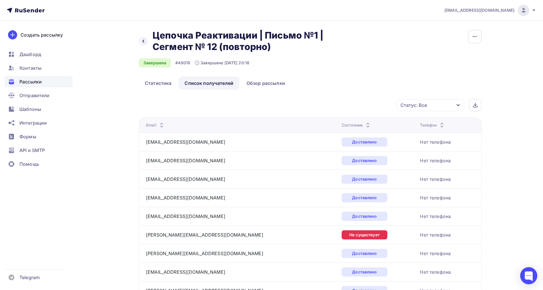
click at [450, 106] on div "Статус: Все" at bounding box center [430, 105] width 67 height 12
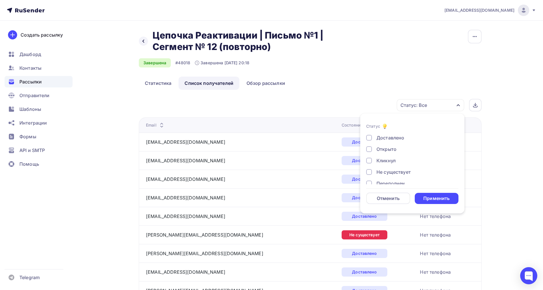
click at [385, 157] on div "Кликнул" at bounding box center [386, 160] width 19 height 7
click at [437, 195] on div "Применить" at bounding box center [437, 198] width 26 height 7
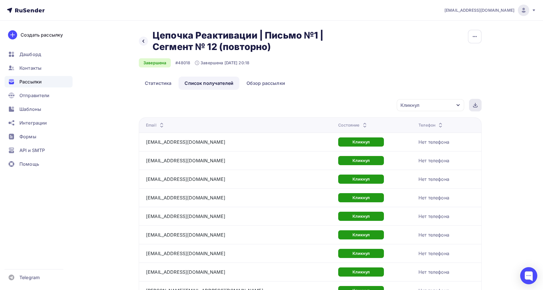
click at [479, 105] on div at bounding box center [475, 105] width 13 height 13
